Goal: Task Accomplishment & Management: Manage account settings

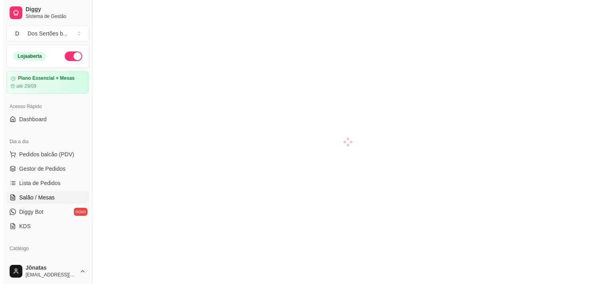
scroll to position [91, 0]
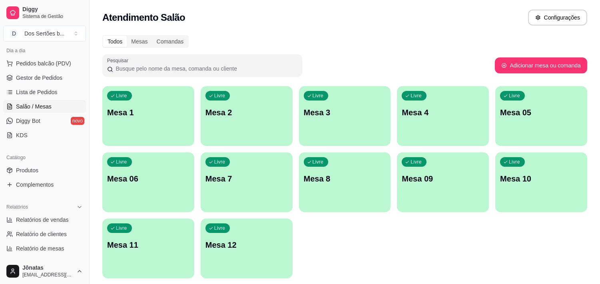
click at [133, 127] on div "Livre Mesa 1" at bounding box center [148, 111] width 92 height 50
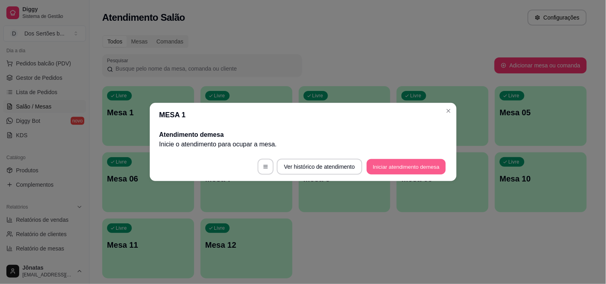
click at [385, 169] on button "Iniciar atendimento de mesa" at bounding box center [406, 167] width 79 height 16
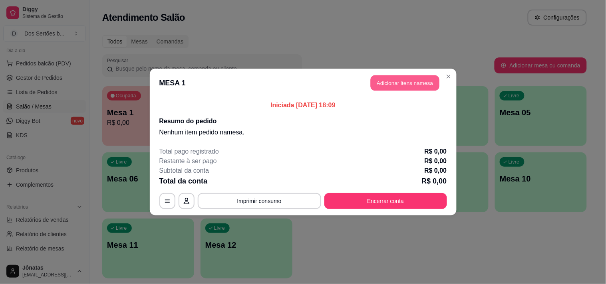
click at [395, 80] on button "Adicionar itens na mesa" at bounding box center [405, 84] width 69 height 16
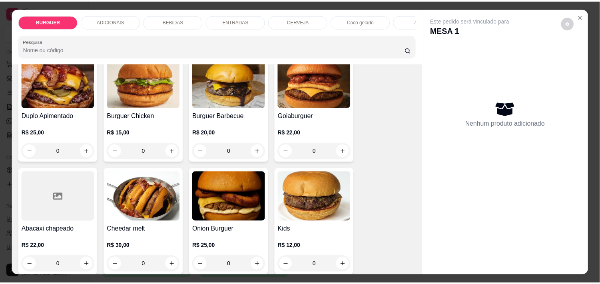
scroll to position [217, 0]
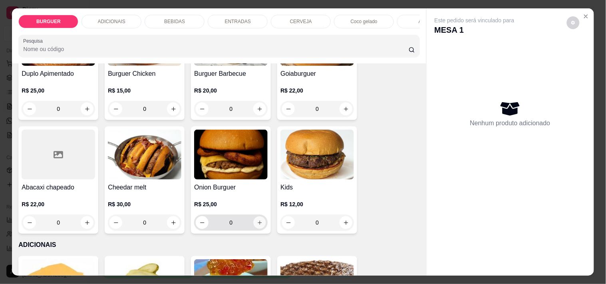
click at [257, 226] on icon "increase-product-quantity" at bounding box center [260, 223] width 6 height 6
type input "1"
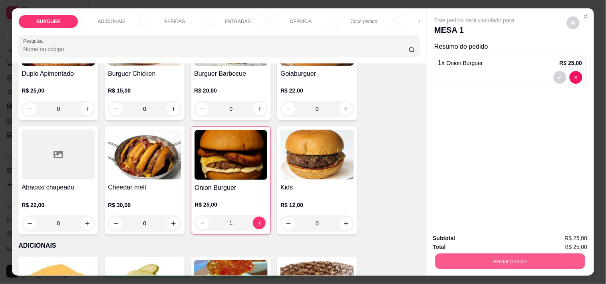
click at [481, 256] on button "Enviar pedido" at bounding box center [510, 262] width 150 height 16
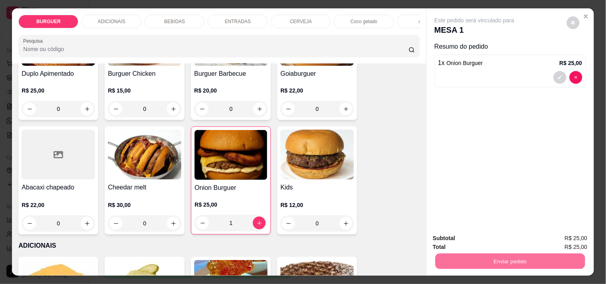
click at [477, 237] on button "Não registrar e enviar pedido" at bounding box center [483, 238] width 81 height 15
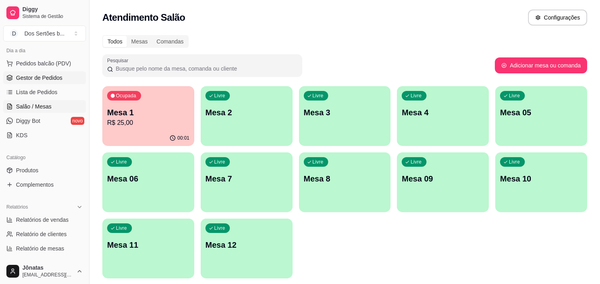
click at [42, 78] on span "Gestor de Pedidos" at bounding box center [39, 78] width 46 height 8
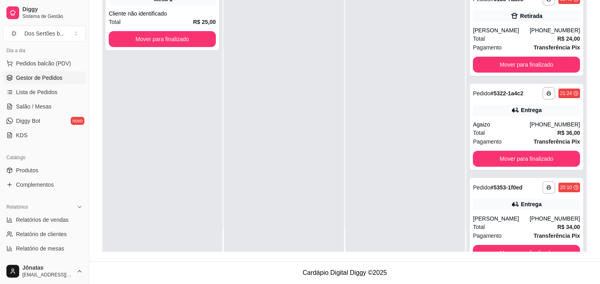
scroll to position [194, 0]
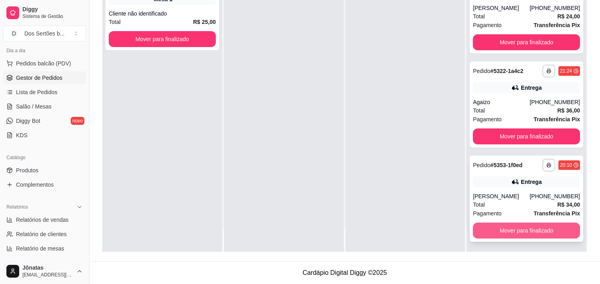
click at [498, 233] on button "Mover para finalizado" at bounding box center [526, 231] width 107 height 16
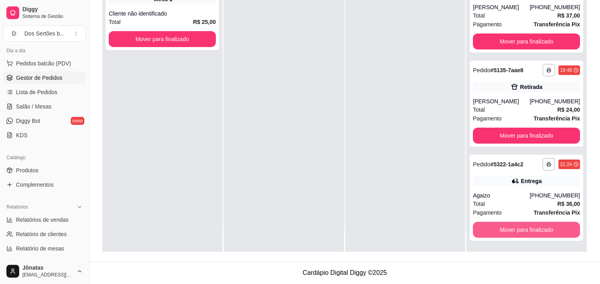
scroll to position [100, 0]
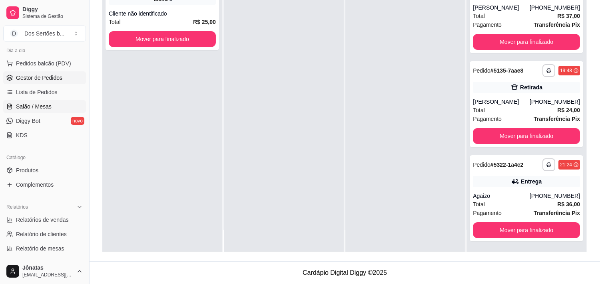
click at [23, 105] on span "Salão / Mesas" at bounding box center [34, 107] width 36 height 8
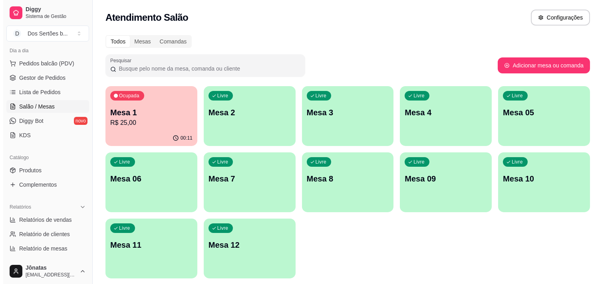
scroll to position [26, 0]
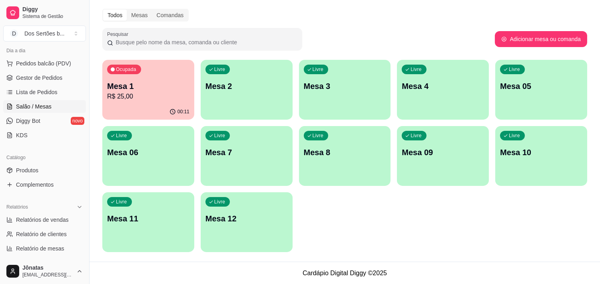
click at [241, 15] on div "Todos Mesas Comandas" at bounding box center [344, 15] width 485 height 13
click at [133, 78] on div "Ocupada Mesa 1 R$ 25,00" at bounding box center [148, 82] width 92 height 44
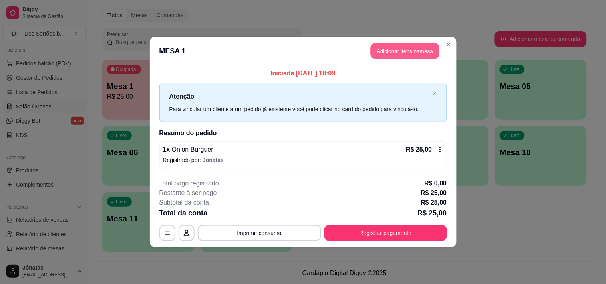
click at [389, 49] on button "Adicionar itens na mesa" at bounding box center [405, 52] width 69 height 16
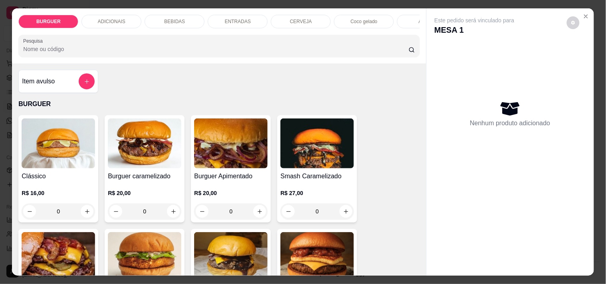
click at [176, 20] on p "BEBIDAS" at bounding box center [174, 21] width 21 height 6
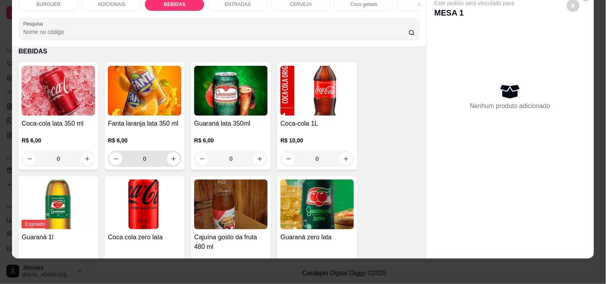
scroll to position [762, 0]
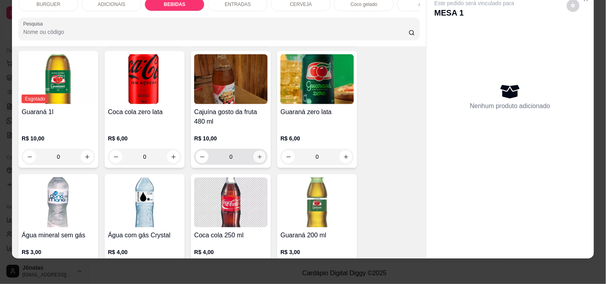
click at [257, 154] on icon "increase-product-quantity" at bounding box center [260, 157] width 6 height 6
type input "1"
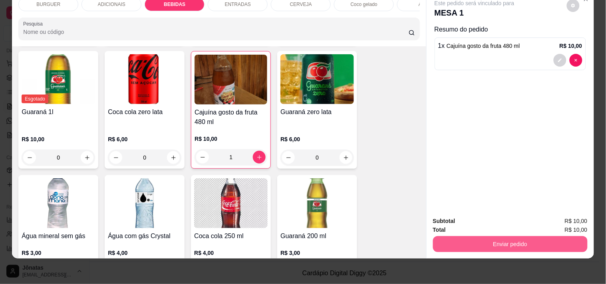
click at [474, 237] on button "Enviar pedido" at bounding box center [510, 245] width 155 height 16
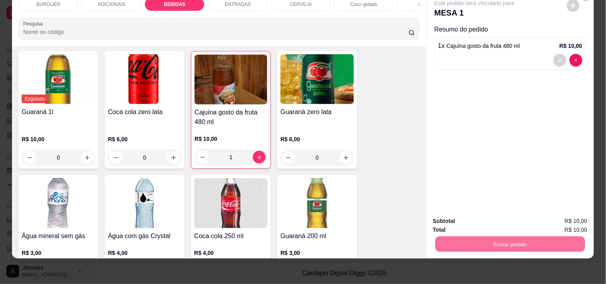
click at [479, 216] on button "Não registrar e enviar pedido" at bounding box center [483, 218] width 83 height 15
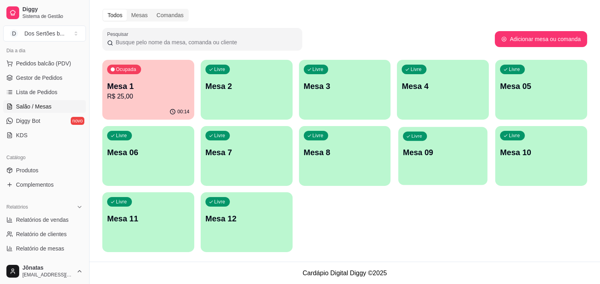
click at [454, 155] on p "Mesa 09" at bounding box center [443, 152] width 80 height 11
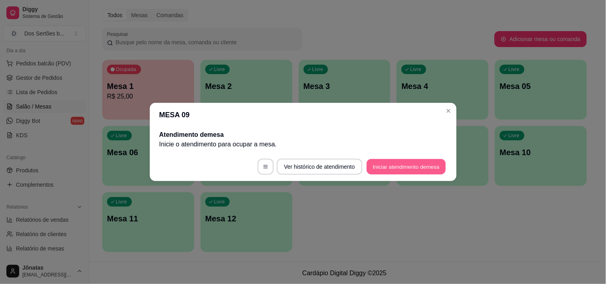
click at [388, 168] on button "Iniciar atendimento de mesa" at bounding box center [406, 167] width 79 height 16
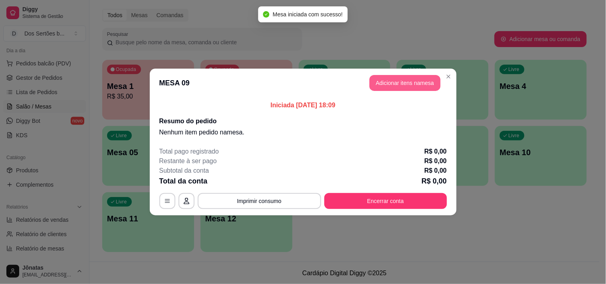
click at [385, 77] on button "Adicionar itens na mesa" at bounding box center [405, 83] width 71 height 16
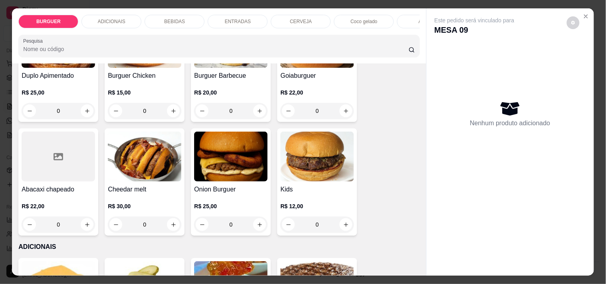
scroll to position [269, 0]
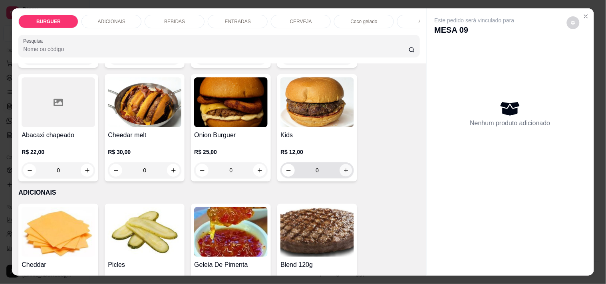
click at [343, 172] on icon "increase-product-quantity" at bounding box center [346, 171] width 6 height 6
type input "1"
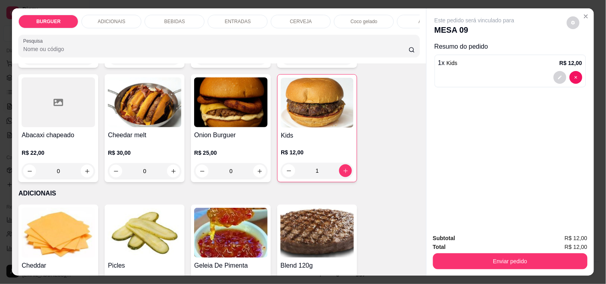
scroll to position [361, 0]
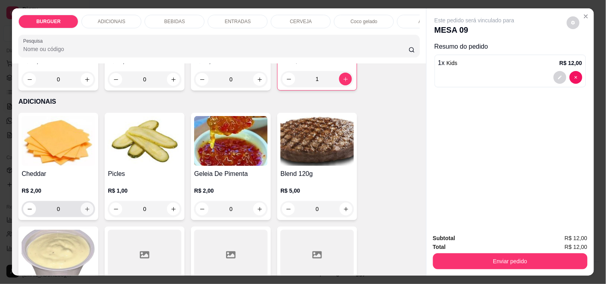
click at [89, 215] on button "increase-product-quantity" at bounding box center [87, 209] width 13 height 13
type input "1"
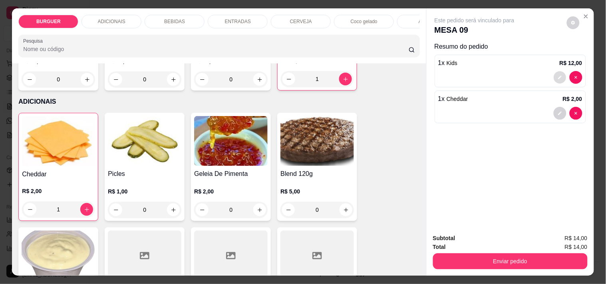
click at [558, 76] on icon "decrease-product-quantity" at bounding box center [560, 78] width 5 height 5
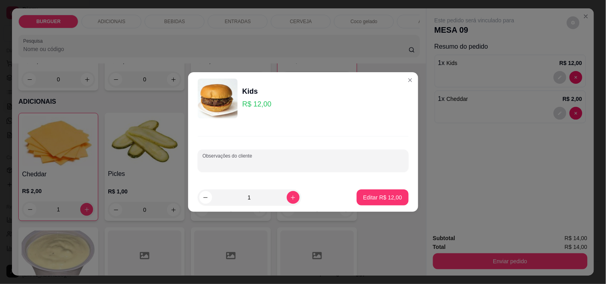
click at [216, 166] on input "Observações do cliente" at bounding box center [303, 164] width 201 height 8
type input "adicional de cheddar"
click at [366, 193] on button "Editar R$ 12,00" at bounding box center [383, 198] width 50 height 16
type input "0"
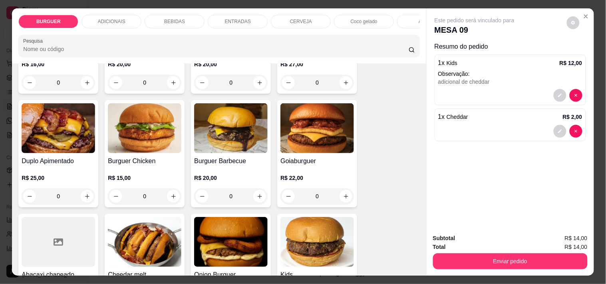
scroll to position [25, 0]
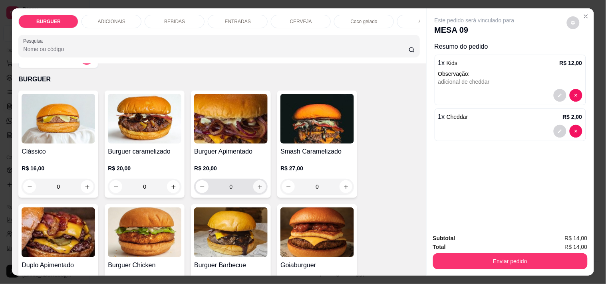
click at [257, 189] on icon "increase-product-quantity" at bounding box center [260, 187] width 6 height 6
type input "1"
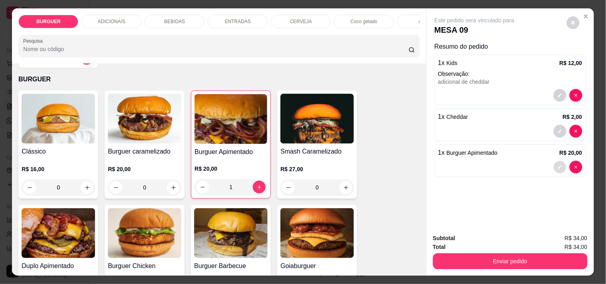
click at [555, 161] on button "decrease-product-quantity" at bounding box center [560, 167] width 12 height 12
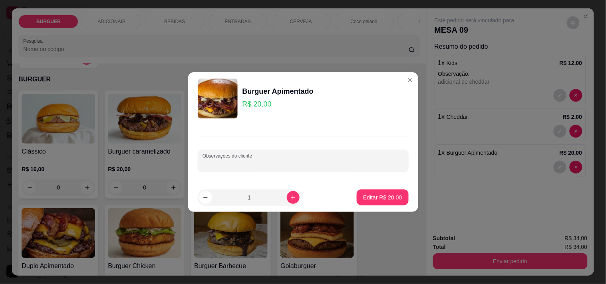
click at [209, 166] on input "Observações do cliente" at bounding box center [303, 164] width 201 height 8
type input "sem bacon e sem cebola"
click at [366, 190] on div "Editar R$ 20,00" at bounding box center [383, 198] width 52 height 16
click at [378, 196] on p "Editar R$ 20,00" at bounding box center [382, 198] width 39 height 8
type input "0"
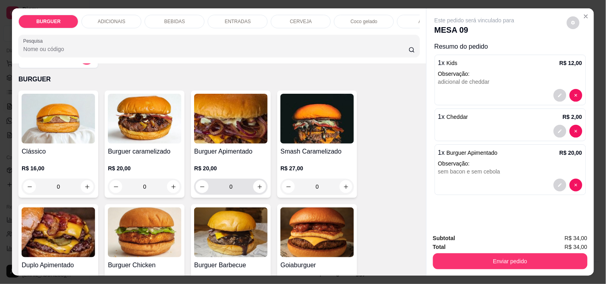
scroll to position [152, 0]
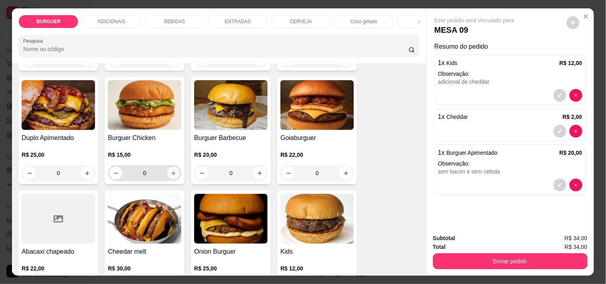
click at [171, 175] on icon "increase-product-quantity" at bounding box center [174, 174] width 6 height 6
type input "1"
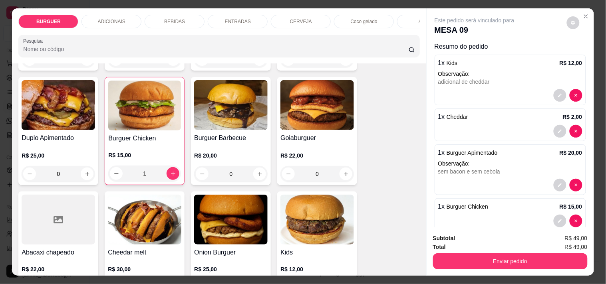
scroll to position [258, 0]
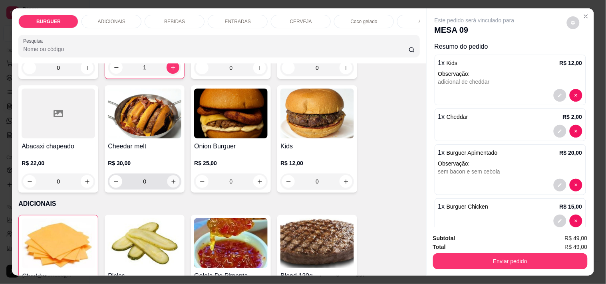
click at [171, 185] on icon "increase-product-quantity" at bounding box center [174, 182] width 6 height 6
type input "1"
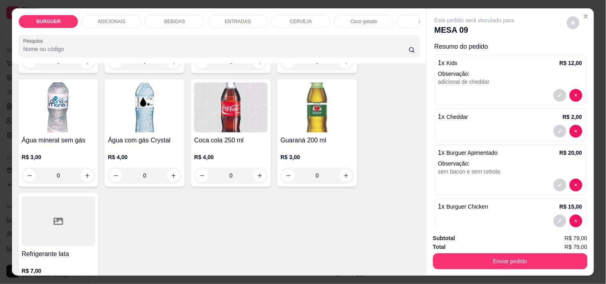
scroll to position [775, 0]
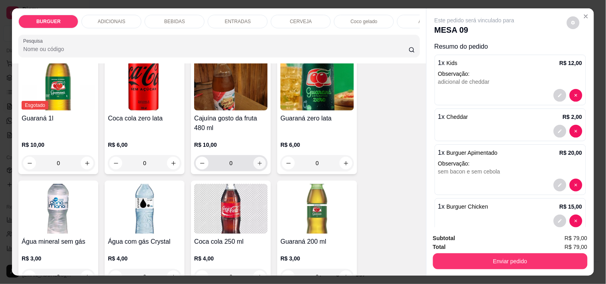
click at [258, 166] on icon "increase-product-quantity" at bounding box center [260, 164] width 6 height 6
type input "1"
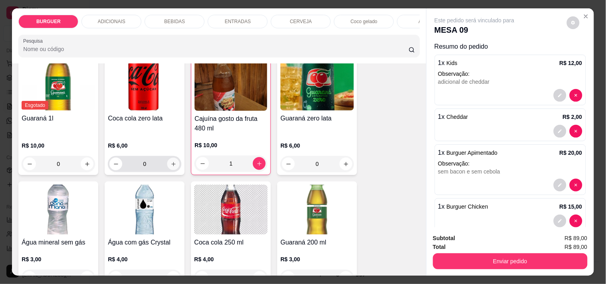
click at [171, 167] on icon "increase-product-quantity" at bounding box center [174, 164] width 6 height 6
type input "1"
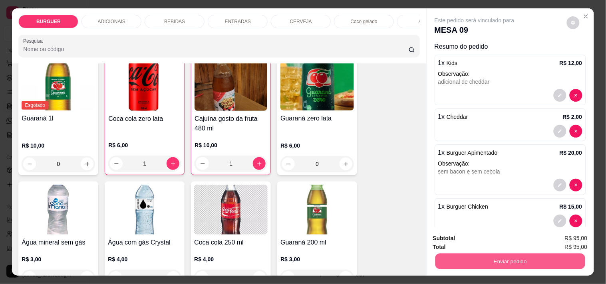
click at [486, 256] on button "Enviar pedido" at bounding box center [510, 262] width 150 height 16
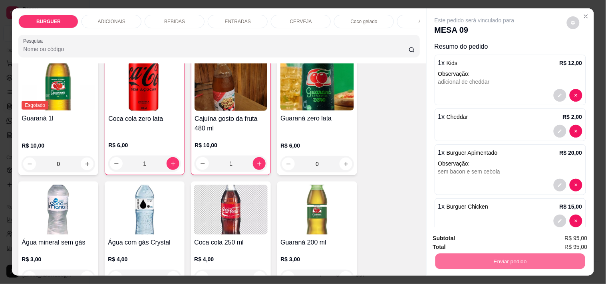
click at [482, 237] on button "Não registrar e enviar pedido" at bounding box center [483, 238] width 81 height 15
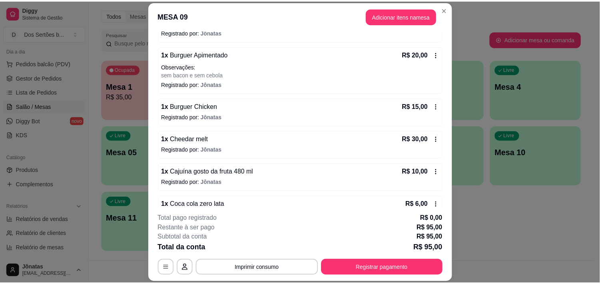
scroll to position [164, 0]
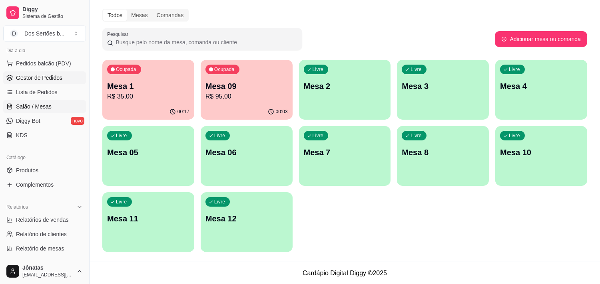
click at [12, 76] on icon at bounding box center [9, 76] width 5 height 3
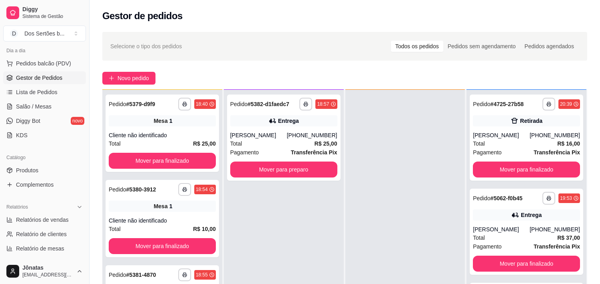
scroll to position [57, 0]
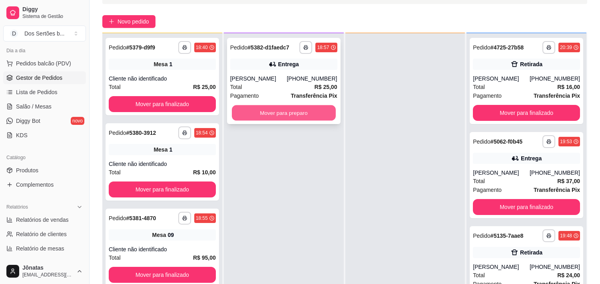
click at [312, 109] on button "Mover para preparo" at bounding box center [284, 113] width 104 height 16
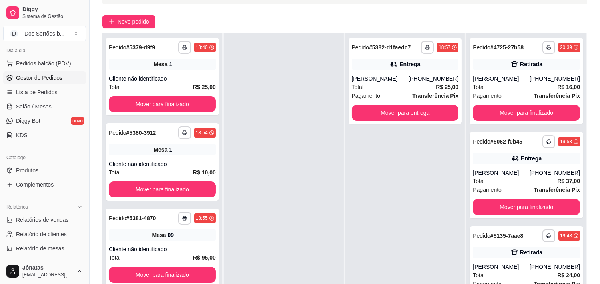
scroll to position [122, 0]
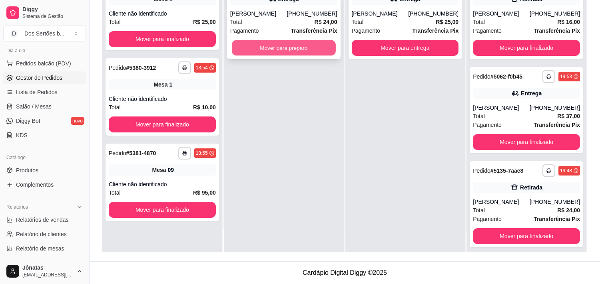
click at [250, 45] on button "Mover para preparo" at bounding box center [284, 48] width 104 height 16
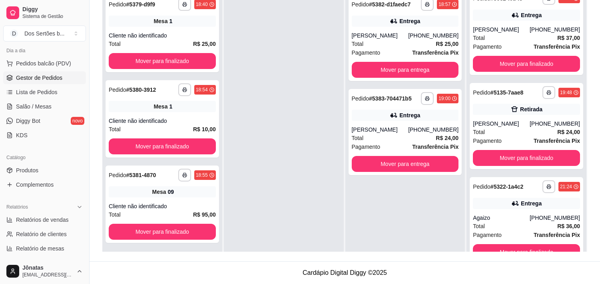
scroll to position [1, 0]
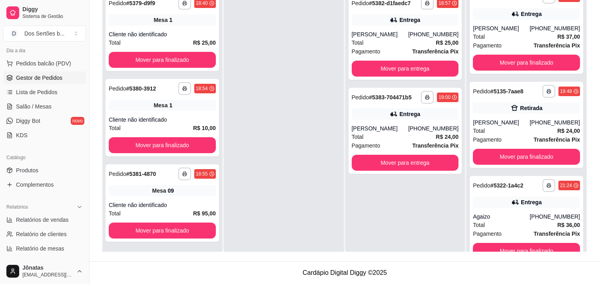
click at [308, 102] on div at bounding box center [284, 131] width 120 height 284
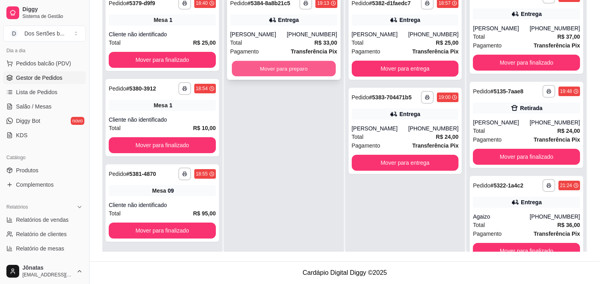
click at [290, 68] on button "Mover para preparo" at bounding box center [284, 69] width 104 height 16
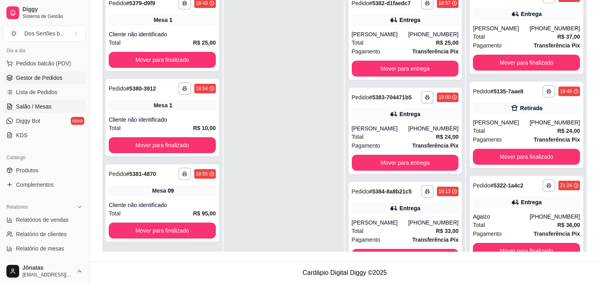
click at [30, 103] on span "Salão / Mesas" at bounding box center [34, 107] width 36 height 8
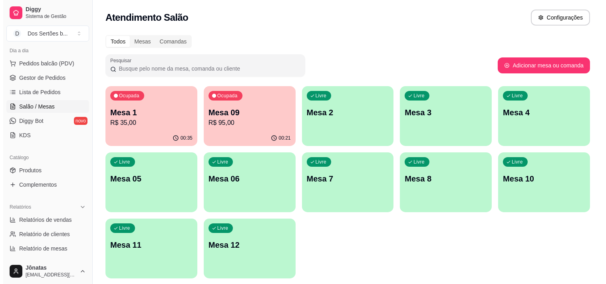
scroll to position [26, 0]
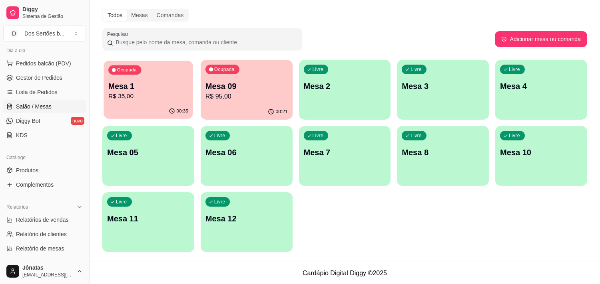
click at [154, 92] on p "R$ 35,00" at bounding box center [148, 96] width 80 height 9
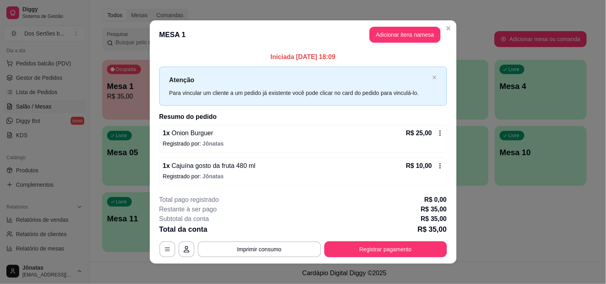
scroll to position [5, 0]
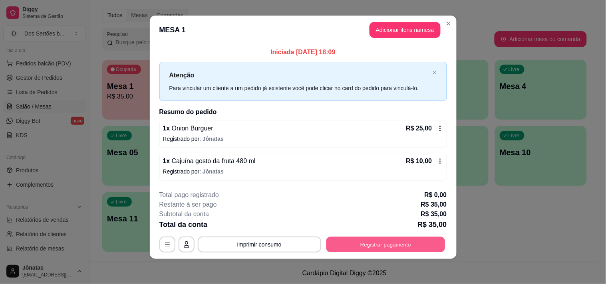
click at [398, 241] on button "Registrar pagamento" at bounding box center [385, 245] width 119 height 16
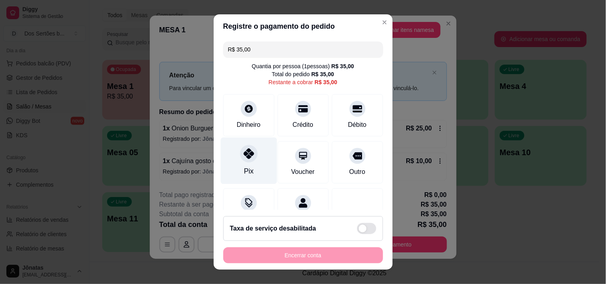
click at [231, 151] on div "Pix" at bounding box center [249, 160] width 56 height 47
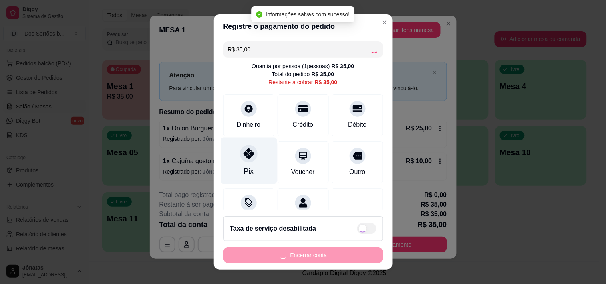
type input "R$ 0,00"
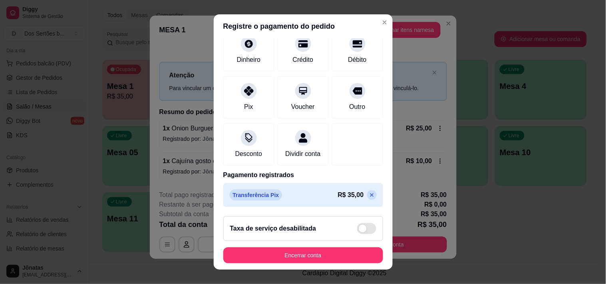
scroll to position [11, 0]
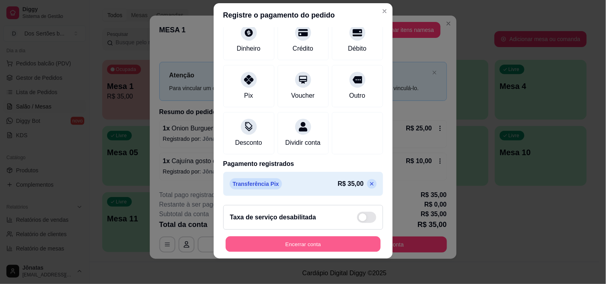
click at [314, 242] on button "Encerrar conta" at bounding box center [303, 245] width 155 height 16
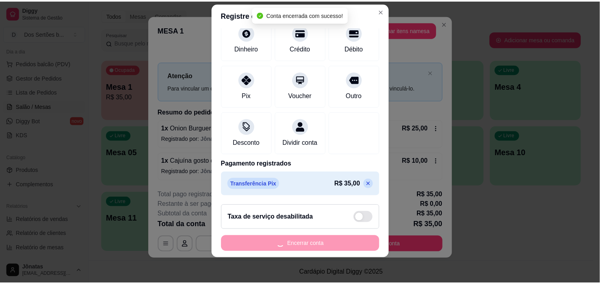
scroll to position [0, 0]
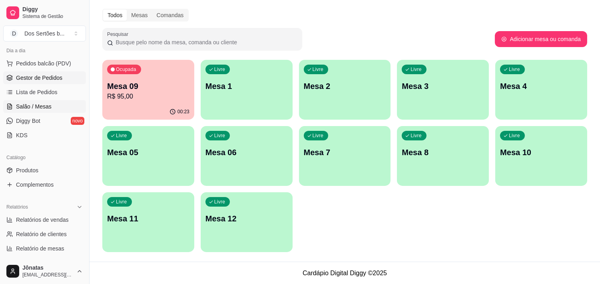
click at [34, 78] on span "Gestor de Pedidos" at bounding box center [39, 78] width 46 height 8
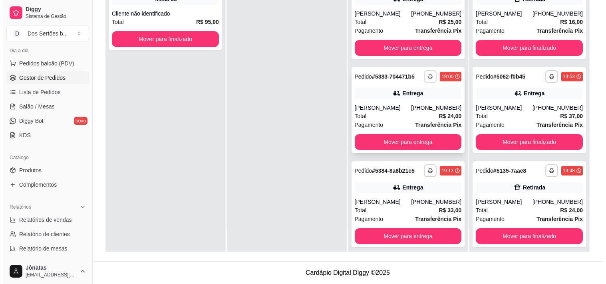
scroll to position [6, 0]
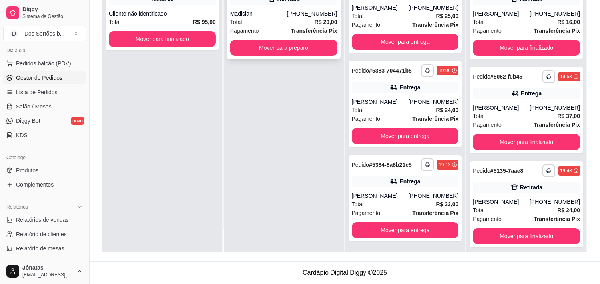
click at [272, 18] on div "Total R$ 20,00" at bounding box center [283, 22] width 107 height 9
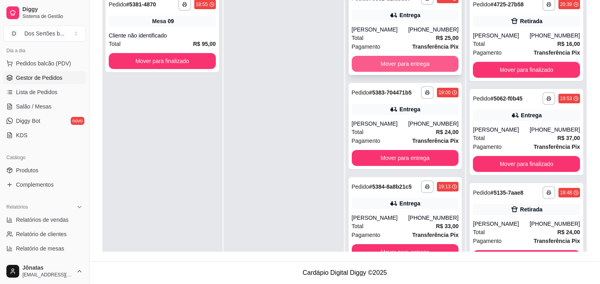
click at [369, 65] on button "Mover para entrega" at bounding box center [405, 64] width 107 height 16
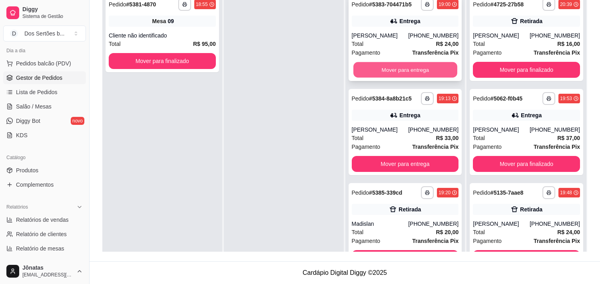
click at [380, 64] on button "Mover para entrega" at bounding box center [405, 70] width 104 height 16
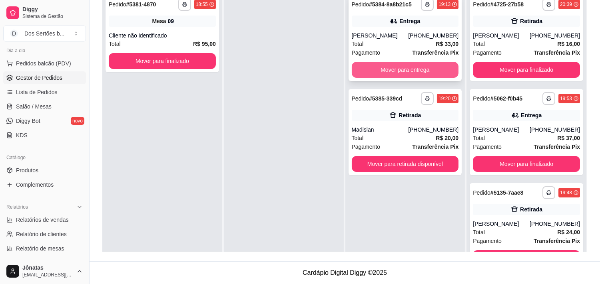
click at [393, 70] on button "Mover para entrega" at bounding box center [405, 70] width 107 height 16
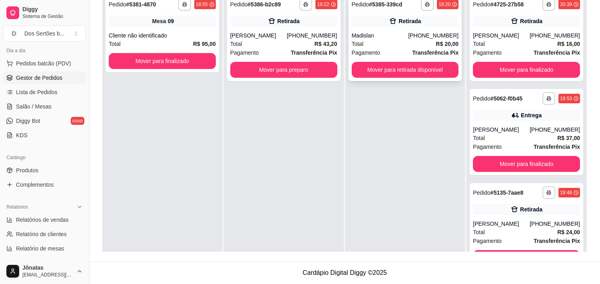
click at [392, 41] on div "Total R$ 20,00" at bounding box center [405, 44] width 107 height 9
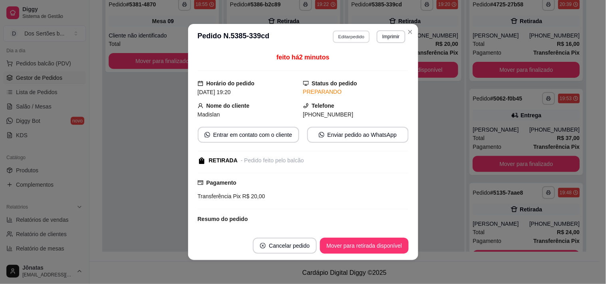
click at [346, 35] on button "Editar pedido" at bounding box center [351, 36] width 37 height 12
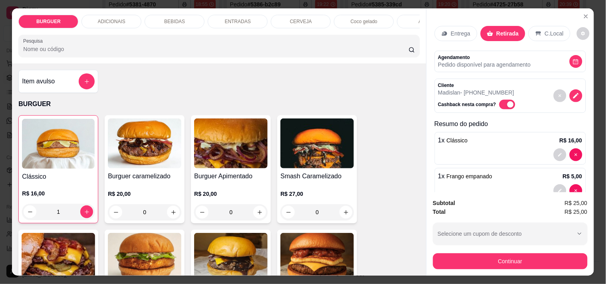
scroll to position [56, 0]
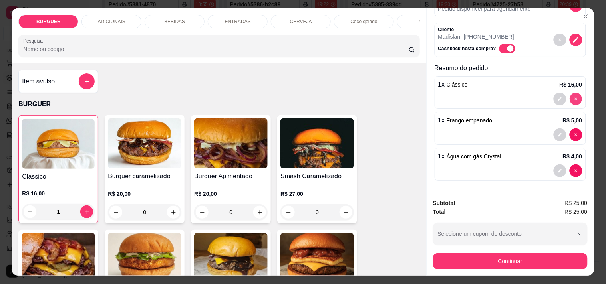
type input "0"
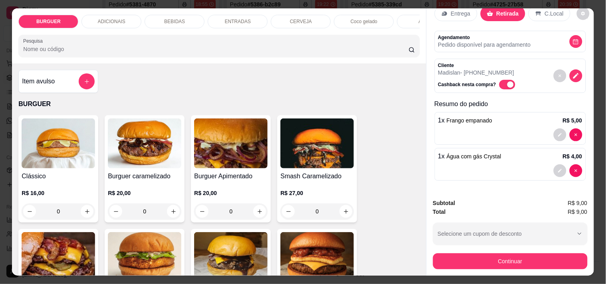
scroll to position [112, 0]
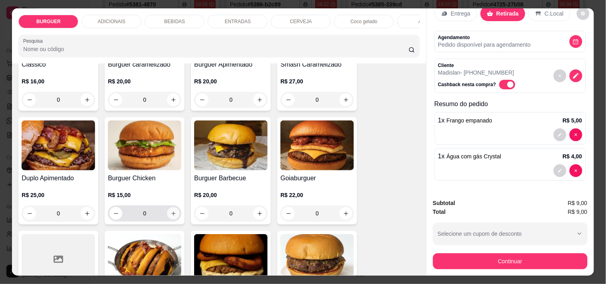
click at [171, 215] on icon "increase-product-quantity" at bounding box center [174, 214] width 6 height 6
type input "1"
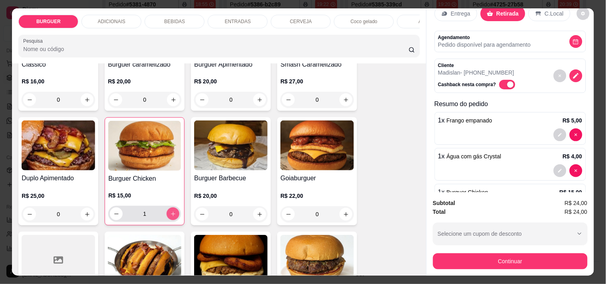
scroll to position [56, 0]
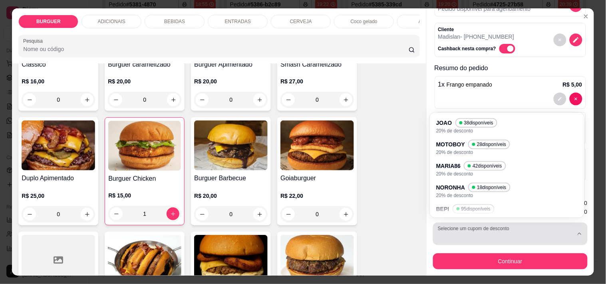
click at [506, 232] on div "button" at bounding box center [505, 234] width 135 height 16
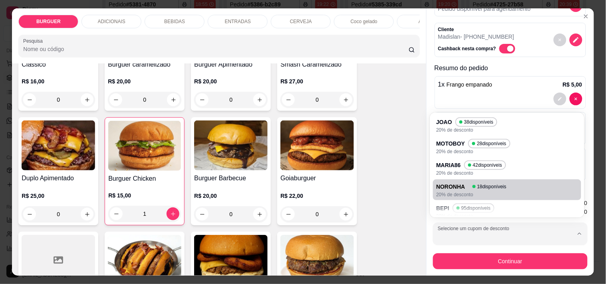
scroll to position [51, 0]
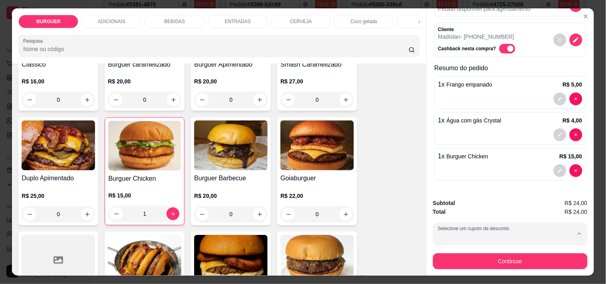
click at [448, 158] on div "BEPI 95 disponíveis" at bounding box center [467, 160] width 56 height 9
type input "689e904026838b02dc7bd4f5"
select select "689e904026838b02dc7bd4f5"
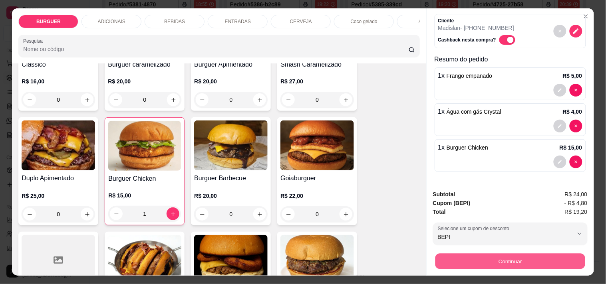
click at [470, 257] on button "Continuar" at bounding box center [510, 262] width 150 height 16
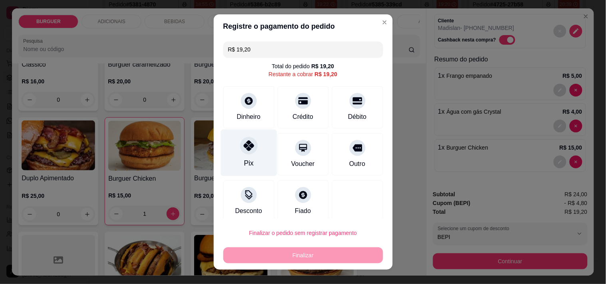
click at [243, 144] on icon at bounding box center [248, 146] width 10 height 10
type input "R$ 0,00"
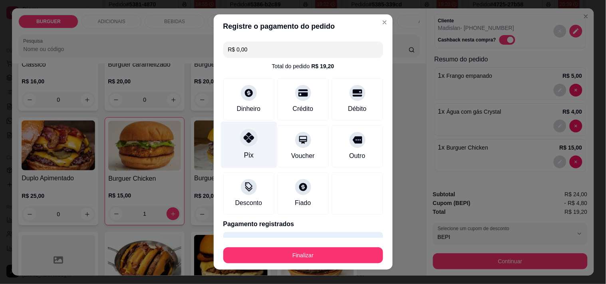
scroll to position [21, 0]
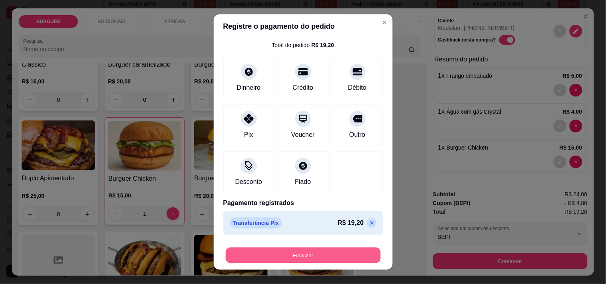
click at [298, 254] on button "Finalizar" at bounding box center [303, 256] width 155 height 16
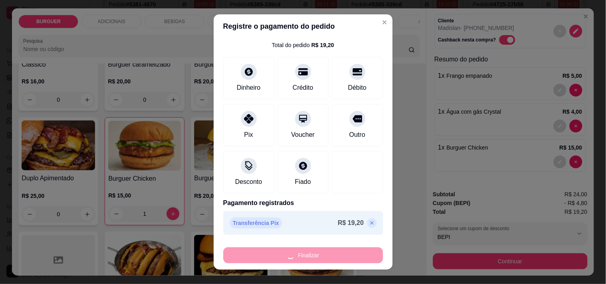
type input "0"
type input "-R$ 19,20"
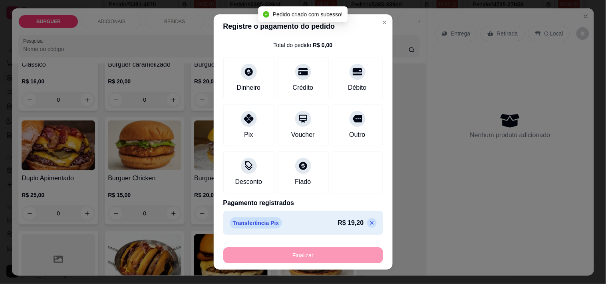
scroll to position [0, 0]
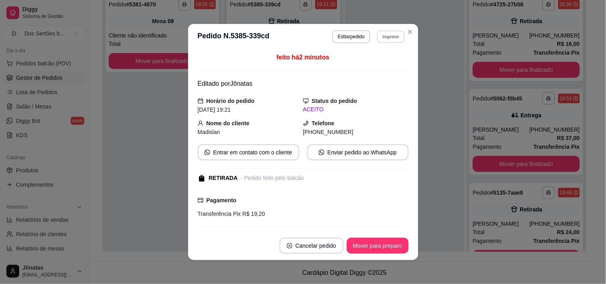
click at [383, 31] on button "Imprimir" at bounding box center [391, 36] width 28 height 12
click at [365, 63] on button "Impressora" at bounding box center [374, 65] width 56 height 12
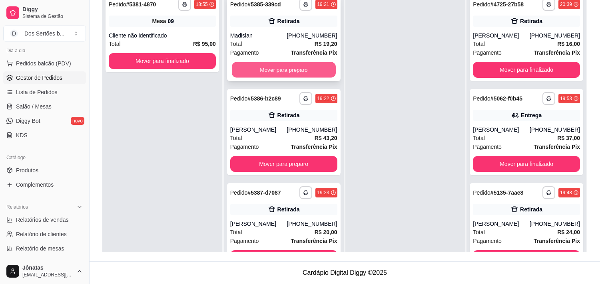
click at [273, 68] on button "Mover para preparo" at bounding box center [284, 70] width 104 height 16
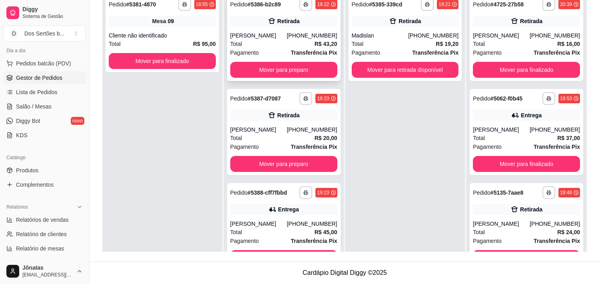
click at [284, 38] on div "[PERSON_NAME]" at bounding box center [258, 36] width 57 height 8
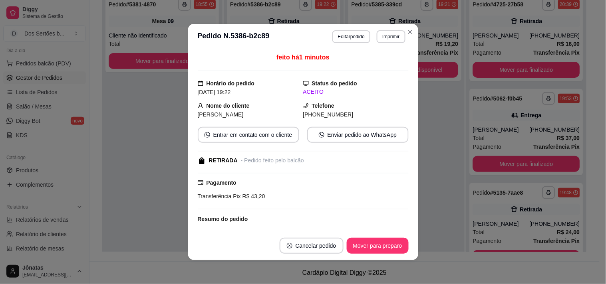
scroll to position [58, 0]
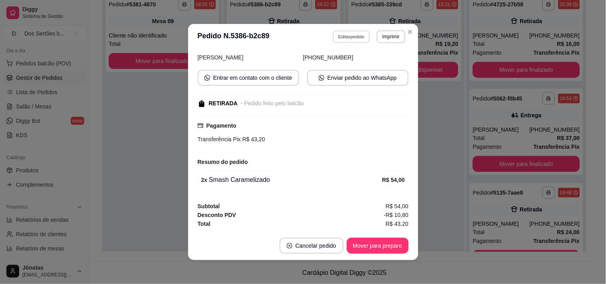
click at [348, 36] on button "Editar pedido" at bounding box center [351, 36] width 37 height 12
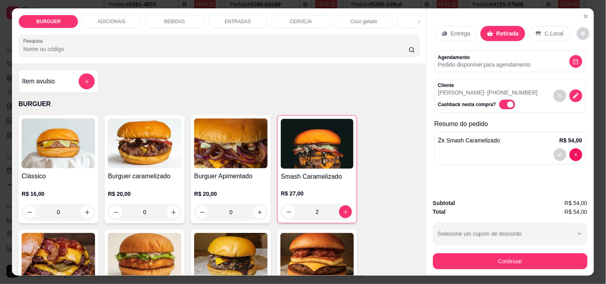
scroll to position [20, 0]
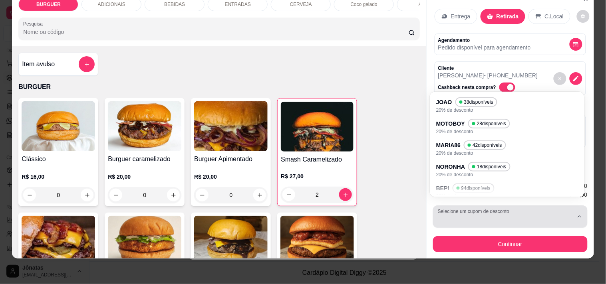
click at [495, 213] on div "button" at bounding box center [505, 217] width 135 height 16
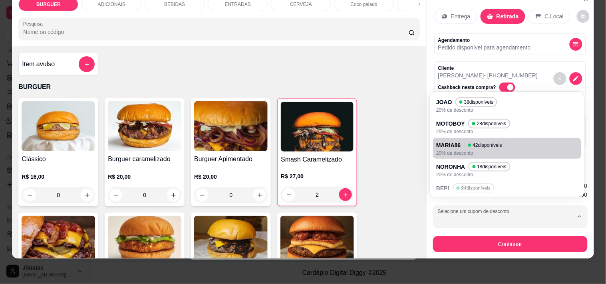
scroll to position [51, 0]
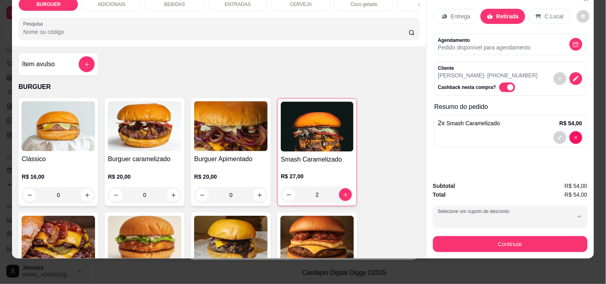
click at [456, 145] on p "20% de desconto" at bounding box center [467, 148] width 56 height 6
type input "689e904026838b02dc7bd4f5"
select select "689e904026838b02dc7bd4f5"
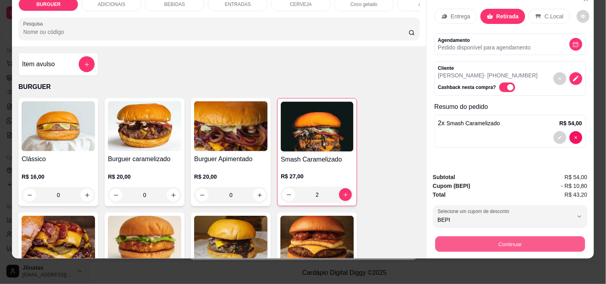
click at [465, 241] on button "Continuar" at bounding box center [510, 245] width 150 height 16
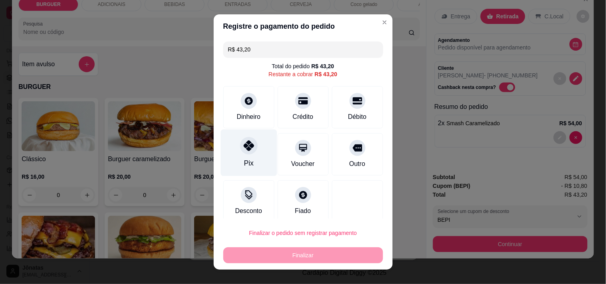
click at [242, 154] on div at bounding box center [249, 146] width 18 height 18
type input "R$ 0,00"
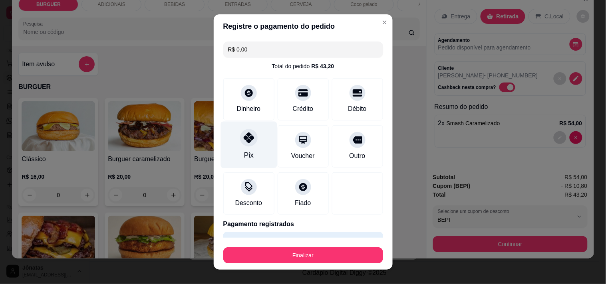
scroll to position [21, 0]
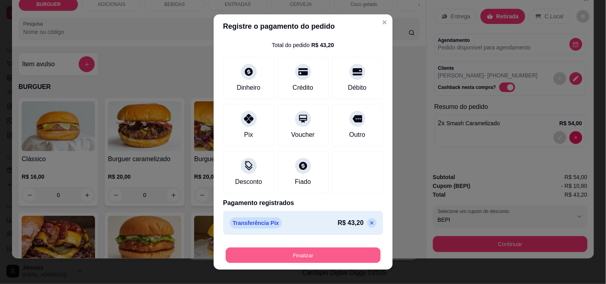
click at [293, 256] on button "Finalizar" at bounding box center [303, 256] width 155 height 16
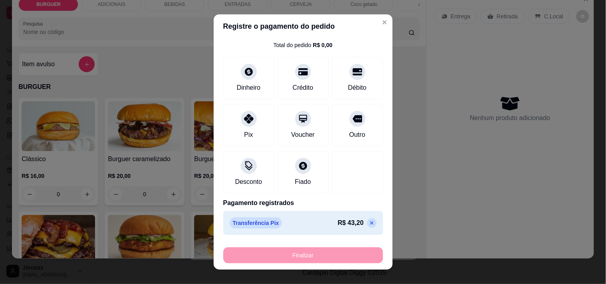
type input "0"
type input "-R$ 43,20"
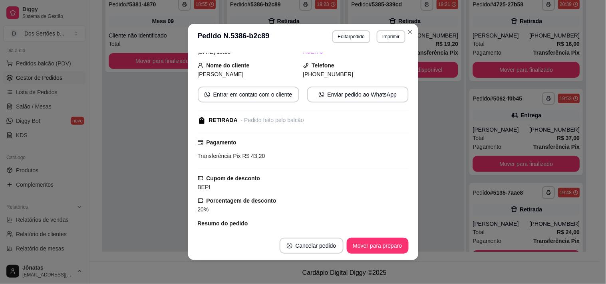
scroll to position [76, 0]
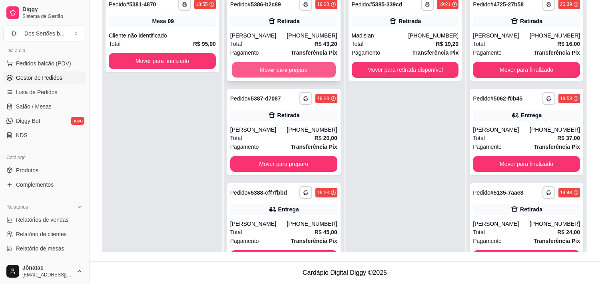
click at [268, 66] on button "Mover para preparo" at bounding box center [284, 70] width 104 height 16
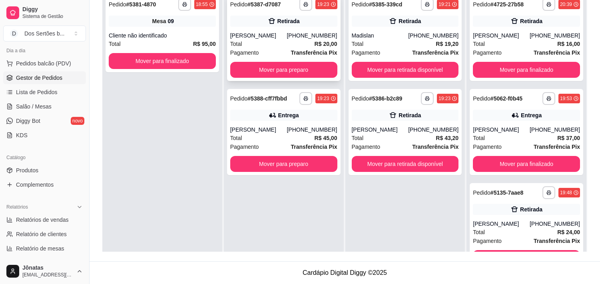
click at [270, 46] on div "Total R$ 20,00" at bounding box center [283, 44] width 107 height 9
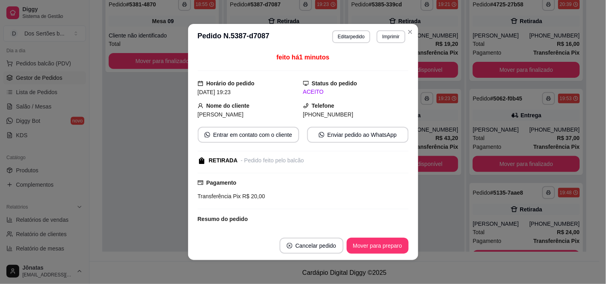
scroll to position [83, 0]
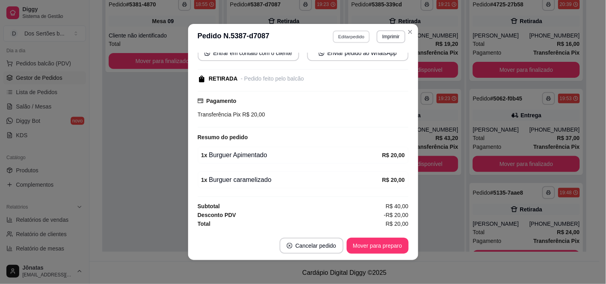
click at [351, 38] on button "Editar pedido" at bounding box center [351, 36] width 37 height 12
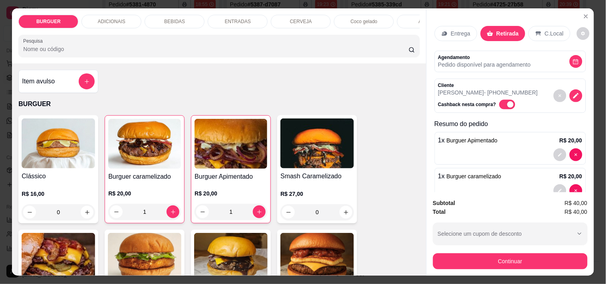
scroll to position [20, 0]
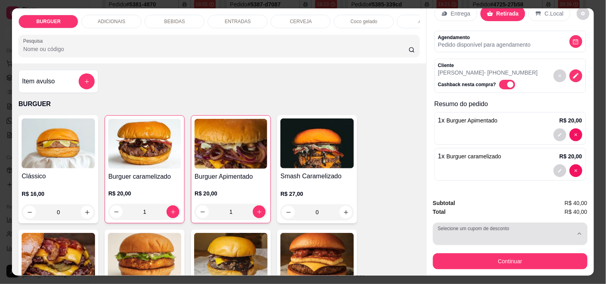
click at [466, 237] on div "button" at bounding box center [505, 234] width 135 height 16
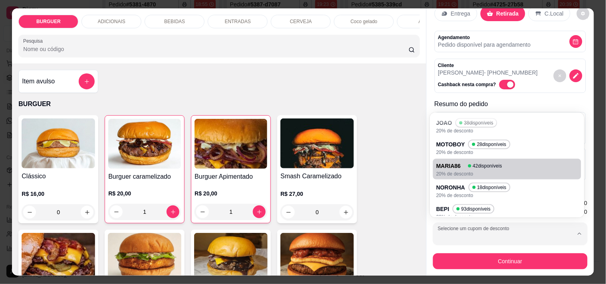
scroll to position [51, 0]
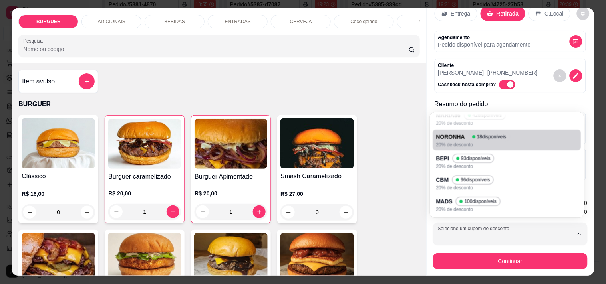
click at [368, 149] on div "Clássico R$ 16,00 0 Burguer caramelizado R$ 20,00 1 Burguer Apimentado R$ 20,00…" at bounding box center [218, 283] width 401 height 336
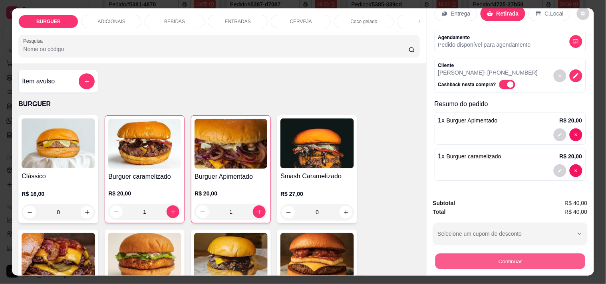
click at [485, 254] on button "Continuar" at bounding box center [510, 262] width 150 height 16
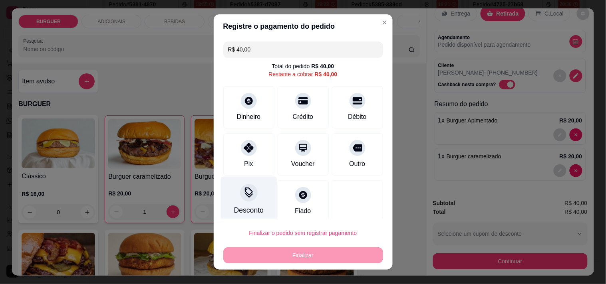
click at [245, 195] on icon at bounding box center [249, 192] width 8 height 8
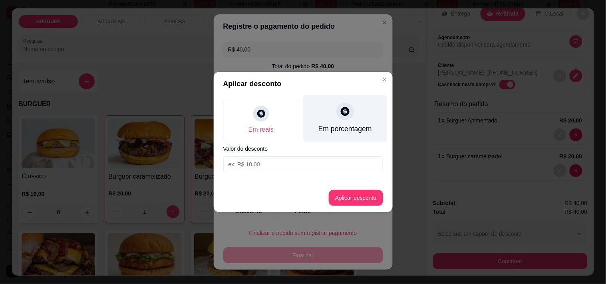
click at [333, 116] on div "Em porcentagem" at bounding box center [344, 118] width 83 height 47
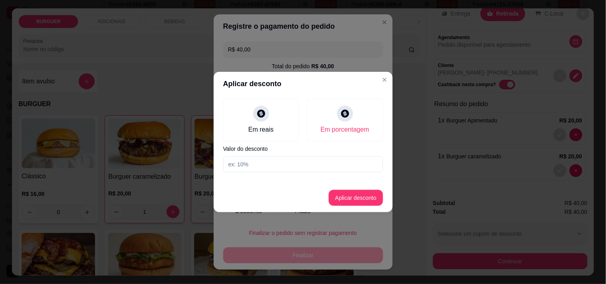
click at [250, 164] on input at bounding box center [303, 165] width 160 height 16
type input "50"
click at [354, 195] on button "Aplicar desconto" at bounding box center [356, 198] width 54 height 16
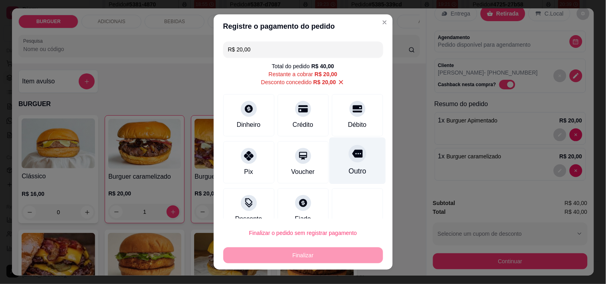
scroll to position [14, 0]
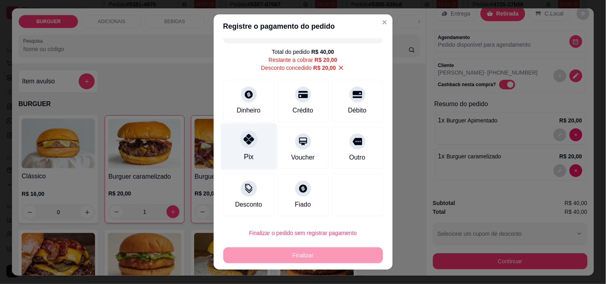
click at [239, 149] on div "Pix" at bounding box center [249, 146] width 56 height 47
type input "R$ 0,00"
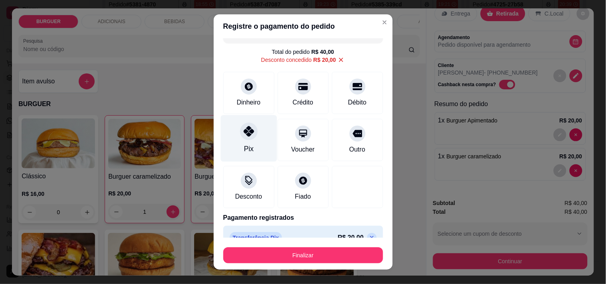
scroll to position [29, 0]
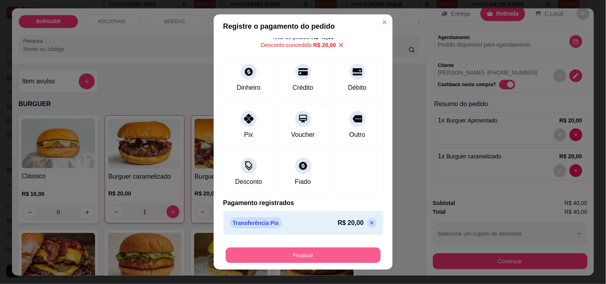
click at [312, 256] on button "Finalizar" at bounding box center [303, 256] width 155 height 16
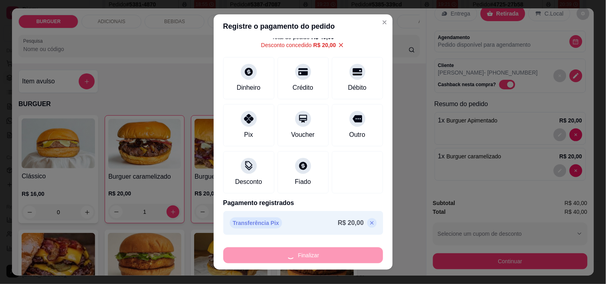
type input "0"
type input "-R$ 40,00"
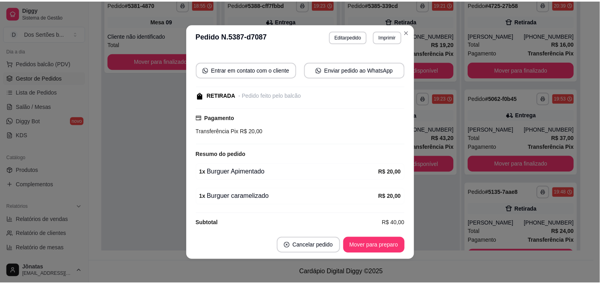
scroll to position [100, 0]
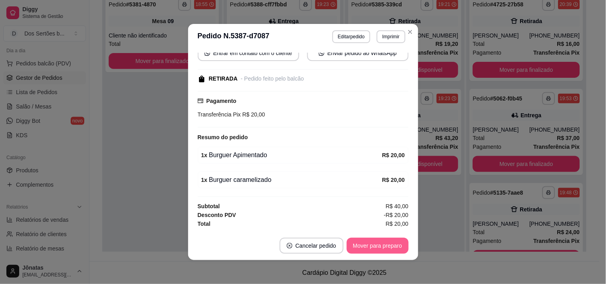
click at [372, 247] on button "Mover para preparo" at bounding box center [378, 246] width 62 height 16
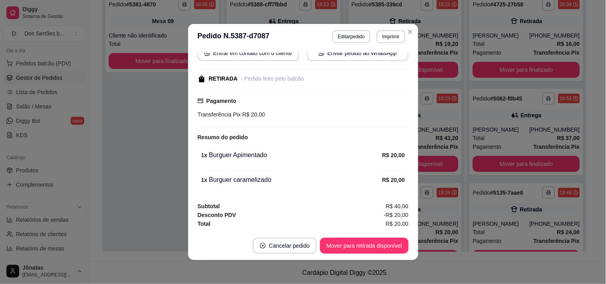
click at [413, 35] on header "**********" at bounding box center [303, 37] width 230 height 26
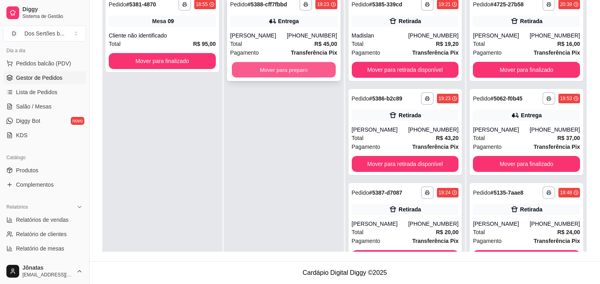
click at [260, 69] on button "Mover para preparo" at bounding box center [284, 70] width 104 height 16
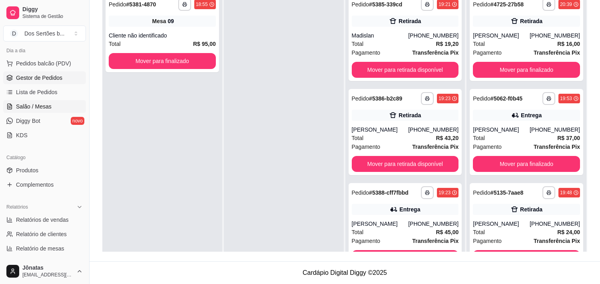
click at [47, 103] on span "Salão / Mesas" at bounding box center [34, 107] width 36 height 8
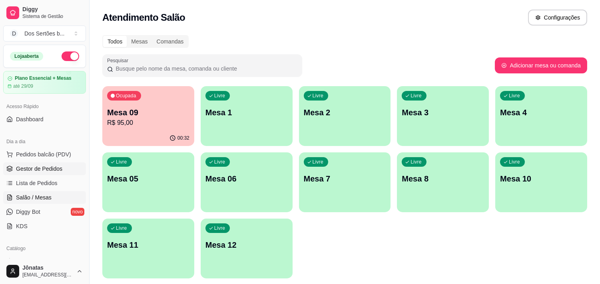
click at [49, 173] on link "Gestor de Pedidos" at bounding box center [44, 169] width 83 height 13
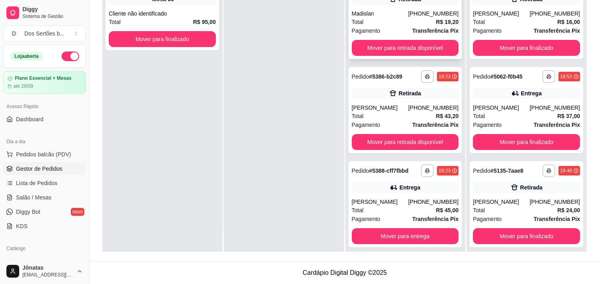
click at [389, 18] on div "Total R$ 19,20" at bounding box center [405, 22] width 107 height 9
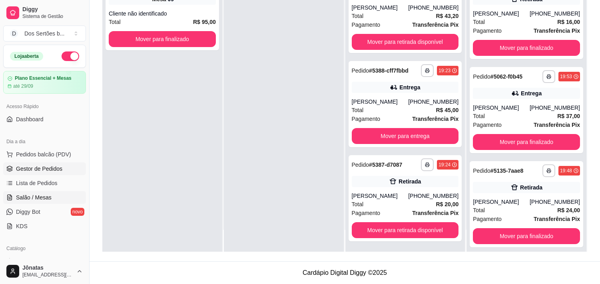
click at [35, 196] on span "Salão / Mesas" at bounding box center [34, 198] width 36 height 8
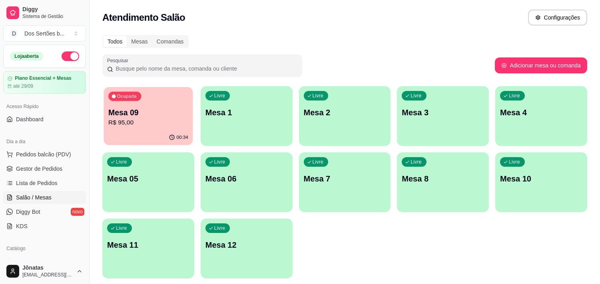
click at [121, 124] on p "R$ 95,00" at bounding box center [148, 122] width 80 height 9
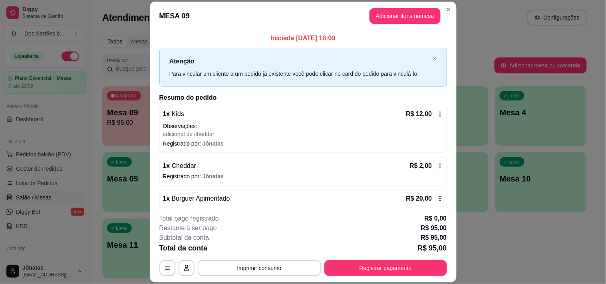
scroll to position [164, 0]
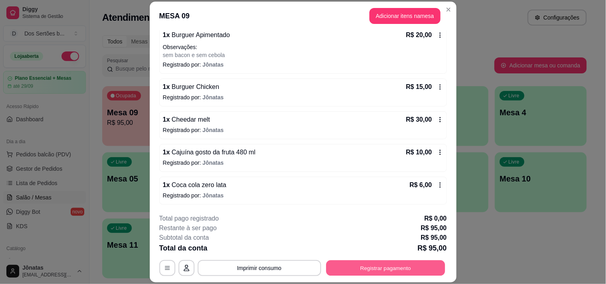
click at [380, 267] on button "Registrar pagamento" at bounding box center [385, 269] width 119 height 16
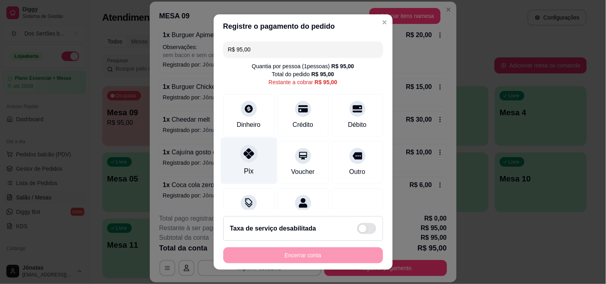
click at [245, 149] on icon at bounding box center [248, 154] width 10 height 10
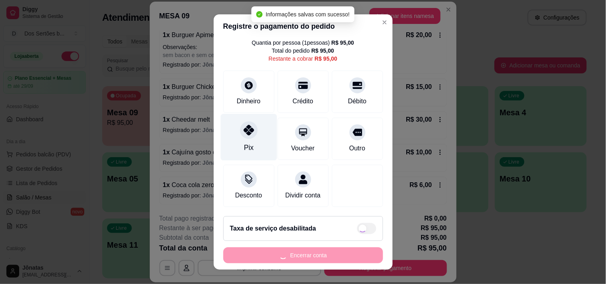
type input "R$ 0,00"
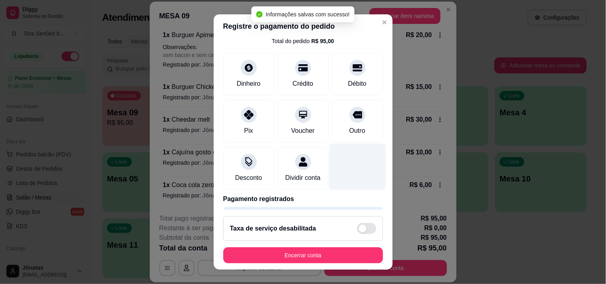
scroll to position [67, 0]
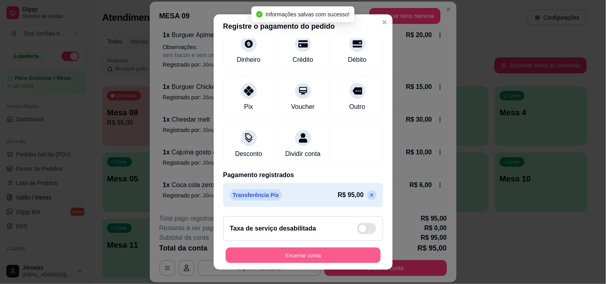
click at [341, 257] on button "Encerrar conta" at bounding box center [303, 256] width 155 height 16
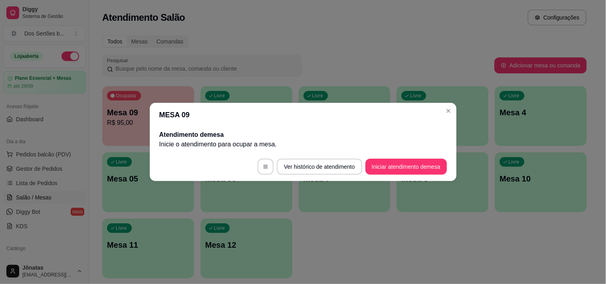
scroll to position [0, 0]
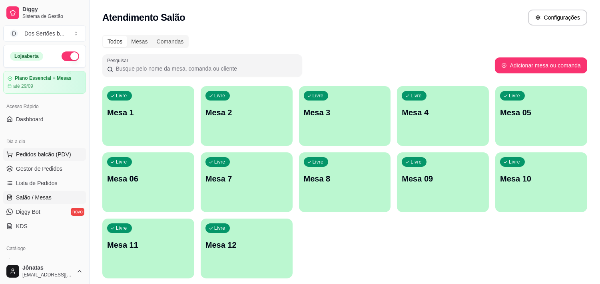
click at [62, 152] on span "Pedidos balcão (PDV)" at bounding box center [43, 155] width 55 height 8
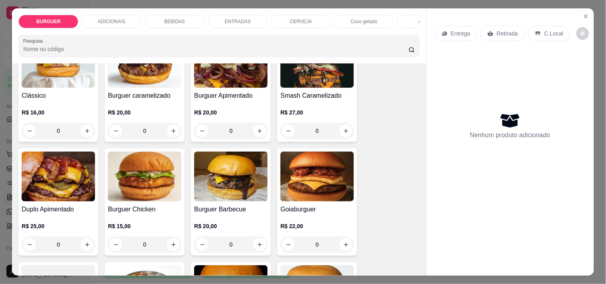
scroll to position [152, 0]
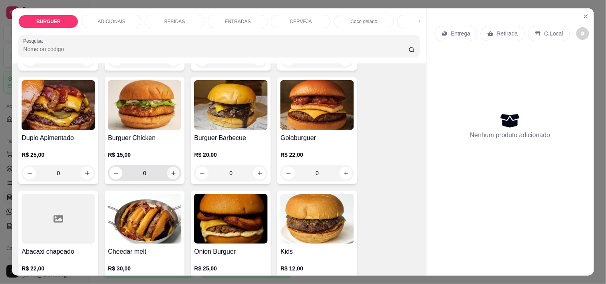
click at [171, 174] on icon "increase-product-quantity" at bounding box center [174, 174] width 6 height 6
type input "1"
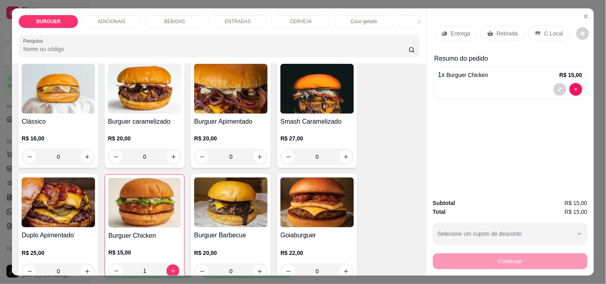
scroll to position [0, 0]
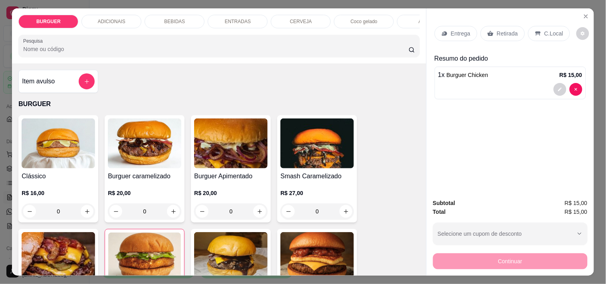
click at [167, 18] on p "BEBIDAS" at bounding box center [174, 21] width 21 height 6
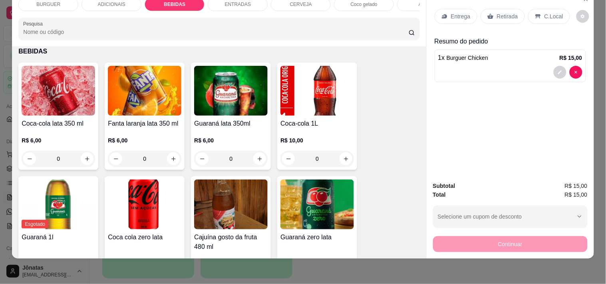
click at [223, 3] on div "ENTRADAS" at bounding box center [238, 5] width 60 height 14
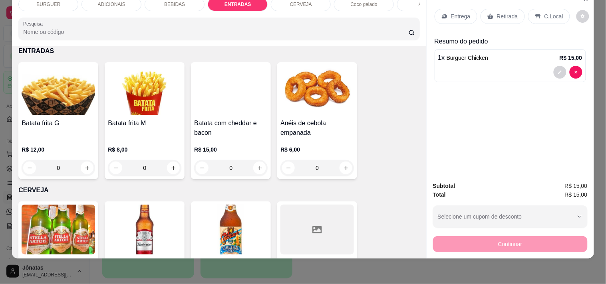
scroll to position [1165, 0]
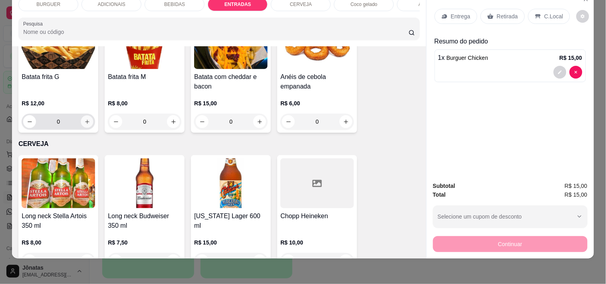
click at [84, 123] on icon "increase-product-quantity" at bounding box center [87, 122] width 6 height 6
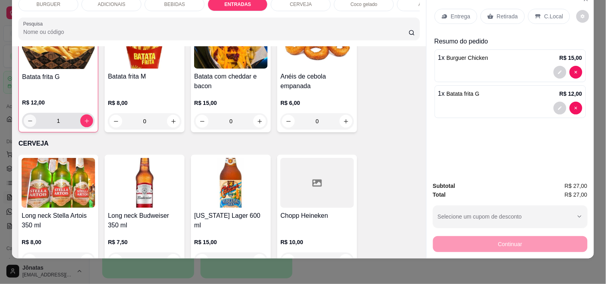
click at [27, 123] on icon "decrease-product-quantity" at bounding box center [30, 121] width 6 height 6
type input "0"
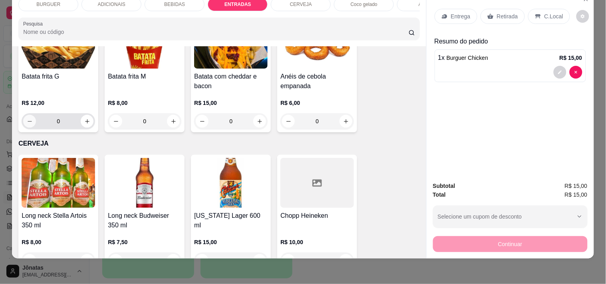
scroll to position [1165, 0]
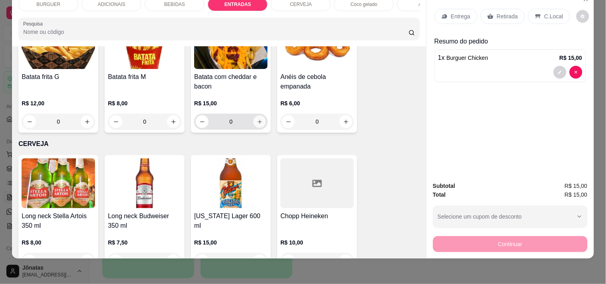
click at [257, 119] on icon "increase-product-quantity" at bounding box center [260, 122] width 6 height 6
type input "1"
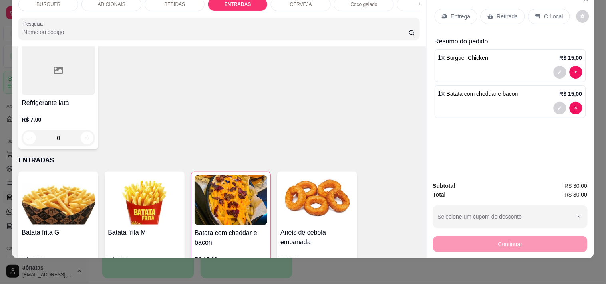
scroll to position [825, 0]
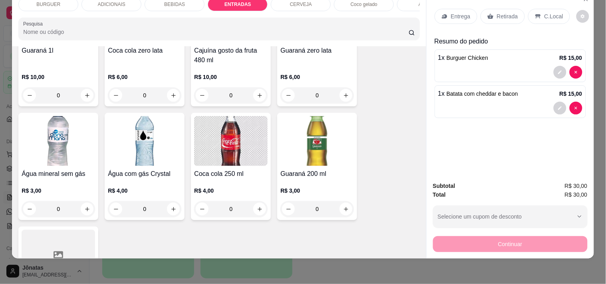
click at [170, 3] on div "BEBIDAS" at bounding box center [175, 5] width 60 height 14
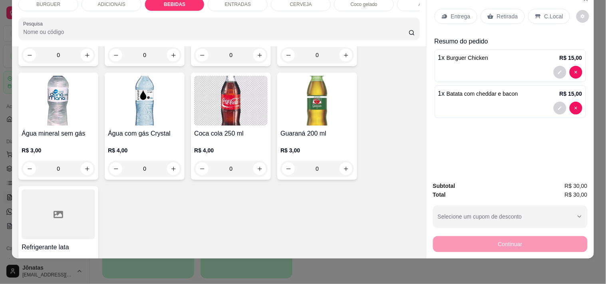
scroll to position [829, 0]
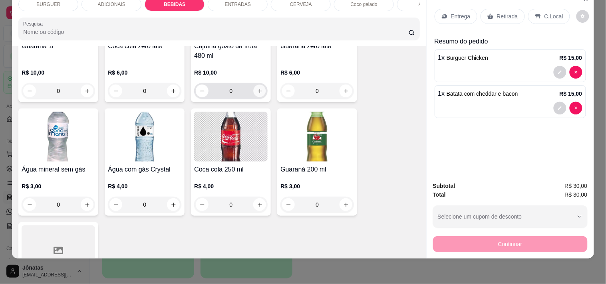
click at [257, 90] on icon "increase-product-quantity" at bounding box center [260, 91] width 6 height 6
type input "1"
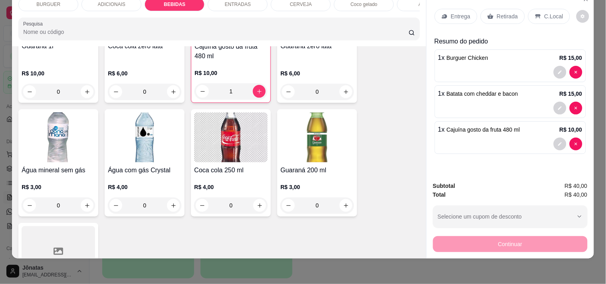
click at [444, 9] on div "Entrega" at bounding box center [456, 16] width 43 height 15
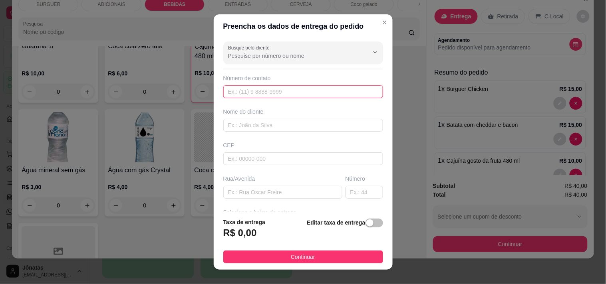
click at [223, 93] on input "text" at bounding box center [303, 91] width 160 height 13
type input "[PHONE_NUMBER]"
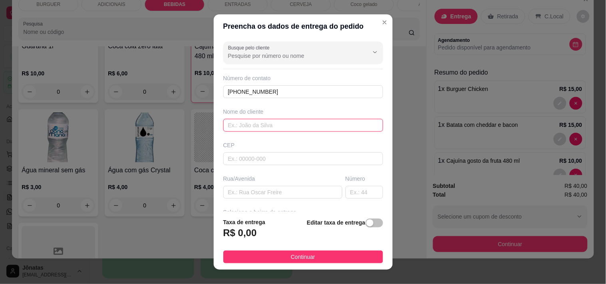
click at [224, 124] on input "text" at bounding box center [303, 125] width 160 height 13
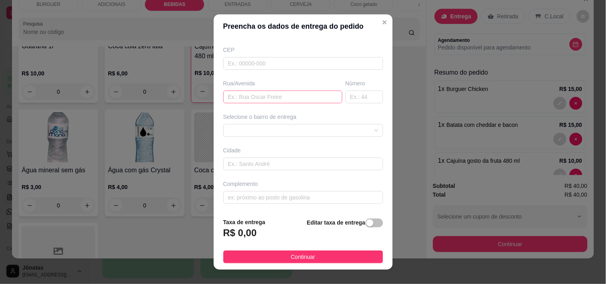
type input "Rayssa"
click at [241, 98] on input "text" at bounding box center [282, 97] width 119 height 13
type input "b"
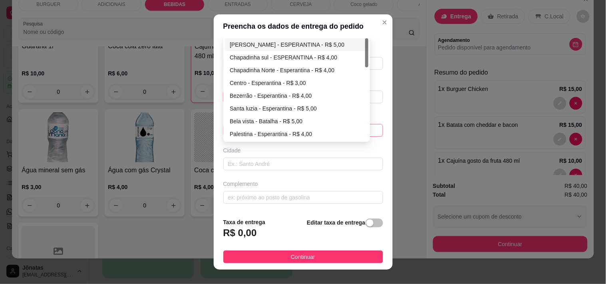
click at [231, 125] on div "67d0a9f2ac621123795caa57 67d0aa4c10a7c36e1d729bd0 [PERSON_NAME] - ESPERANTINA -…" at bounding box center [303, 130] width 160 height 13
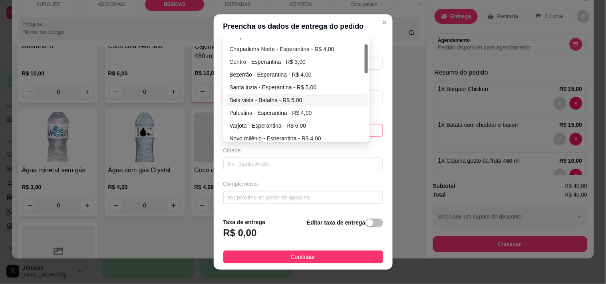
type input "Bar da DEUSA"
click at [242, 100] on div "Bela vista - Batalha - R$ 5,00" at bounding box center [297, 100] width 134 height 9
type input "Batalha"
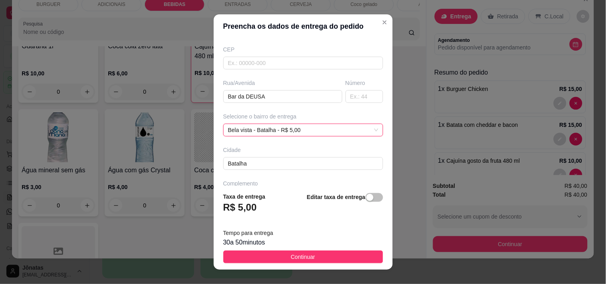
scroll to position [121, 0]
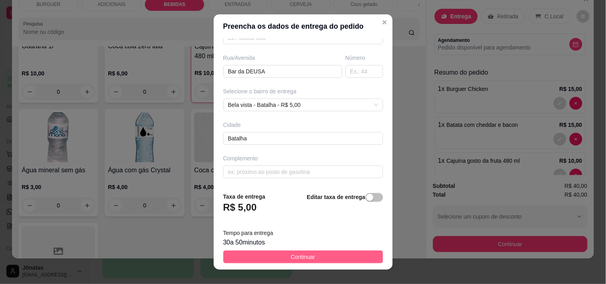
click at [326, 257] on button "Continuar" at bounding box center [303, 257] width 160 height 13
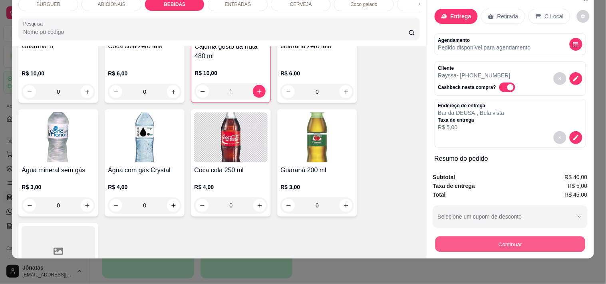
click at [469, 239] on button "Continuar" at bounding box center [510, 245] width 150 height 16
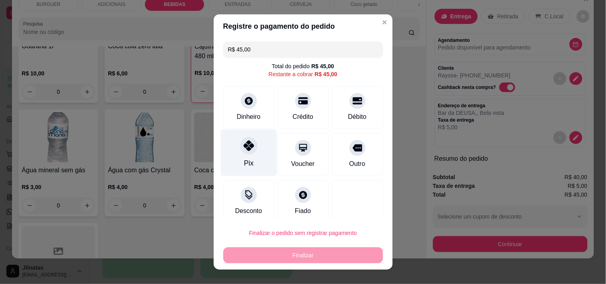
click at [245, 146] on icon at bounding box center [248, 146] width 10 height 10
type input "R$ 0,00"
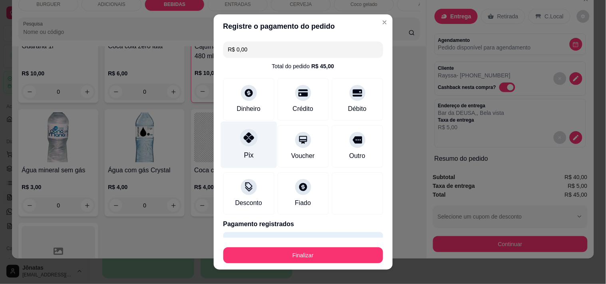
scroll to position [21, 0]
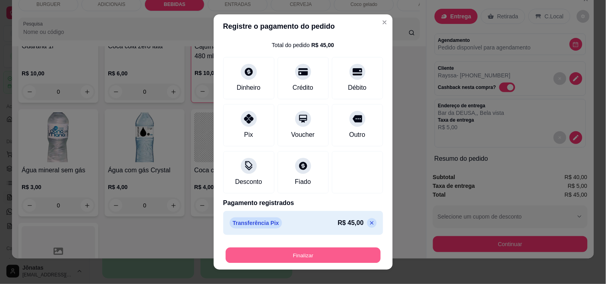
click at [326, 255] on button "Finalizar" at bounding box center [303, 256] width 155 height 16
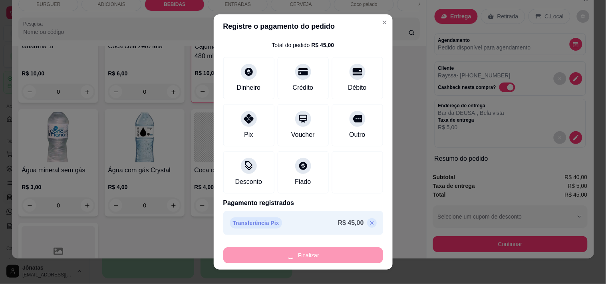
type input "0"
type input "-R$ 45,00"
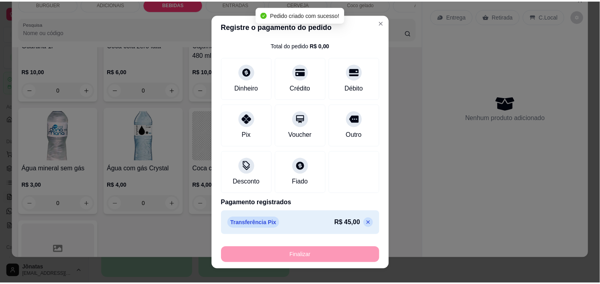
scroll to position [828, 0]
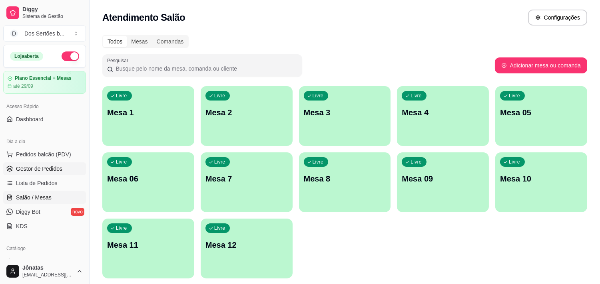
click at [23, 171] on span "Gestor de Pedidos" at bounding box center [39, 169] width 46 height 8
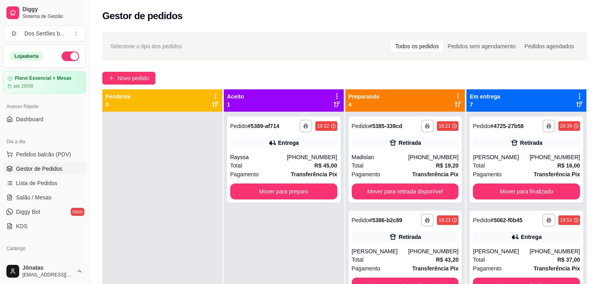
scroll to position [22, 0]
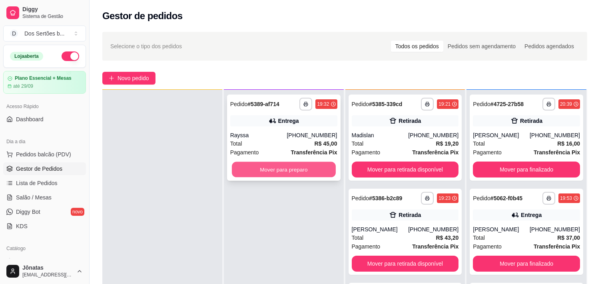
click at [262, 170] on button "Mover para preparo" at bounding box center [284, 170] width 104 height 16
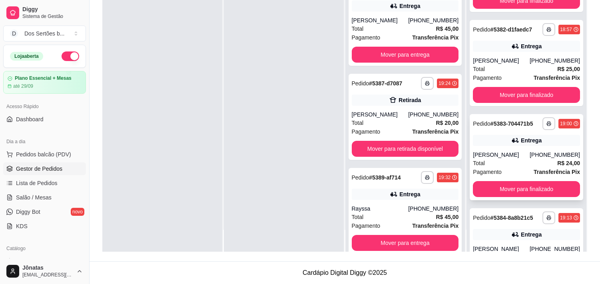
scroll to position [233, 0]
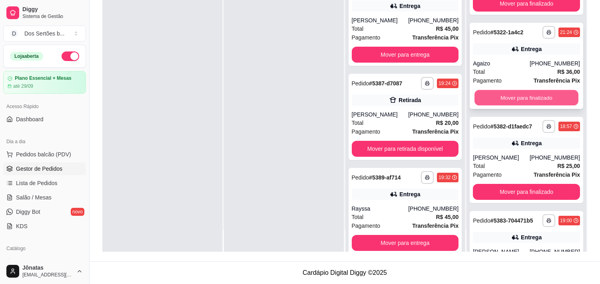
click at [512, 95] on button "Mover para finalizado" at bounding box center [526, 98] width 104 height 16
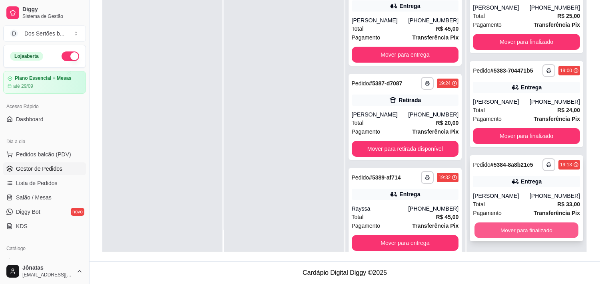
click at [513, 229] on button "Mover para finalizado" at bounding box center [526, 231] width 104 height 16
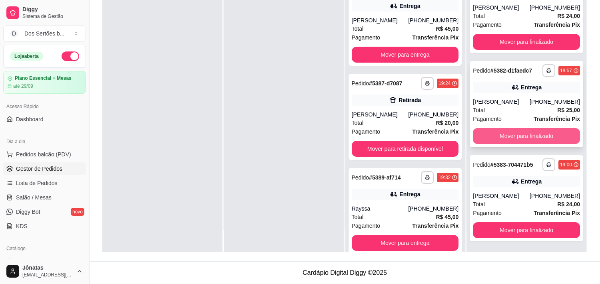
click at [500, 133] on button "Mover para finalizado" at bounding box center [526, 136] width 107 height 16
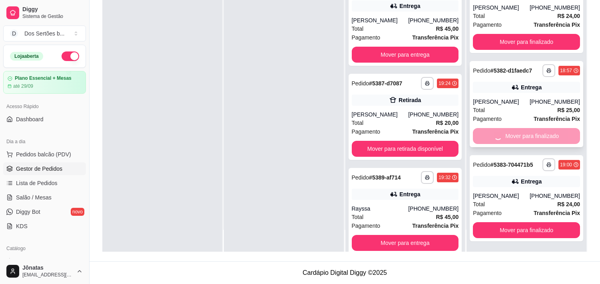
scroll to position [100, 0]
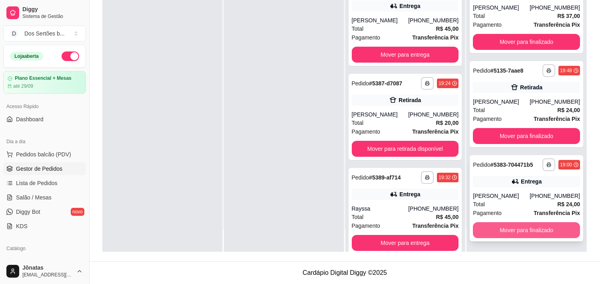
click at [516, 223] on button "Mover para finalizado" at bounding box center [526, 231] width 107 height 16
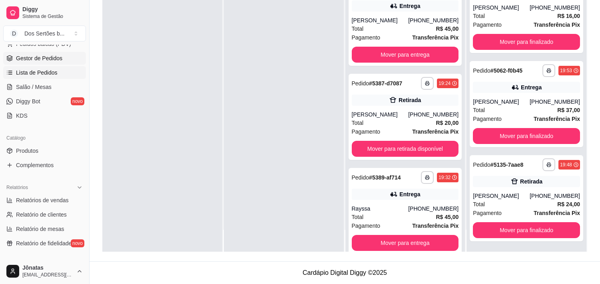
scroll to position [187, 0]
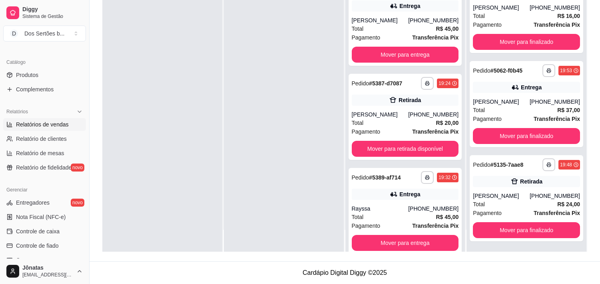
click at [35, 121] on span "Relatórios de vendas" at bounding box center [42, 125] width 53 height 8
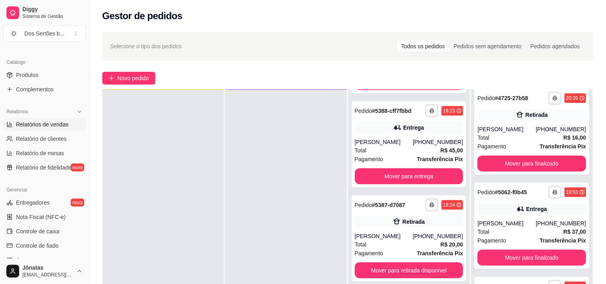
select select "ALL"
select select "0"
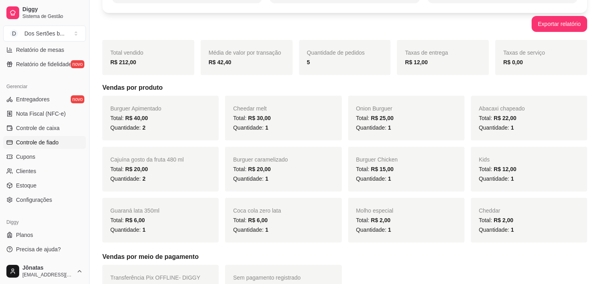
scroll to position [161, 0]
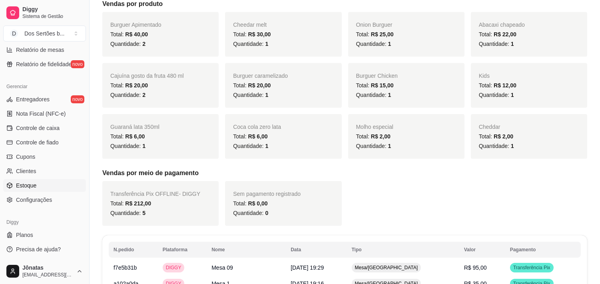
click at [19, 185] on span "Estoque" at bounding box center [26, 186] width 20 height 8
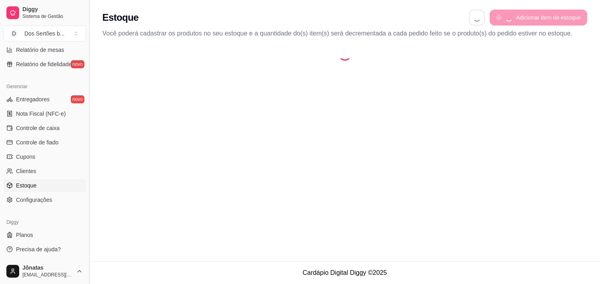
select select "QUANTITY_ORDER"
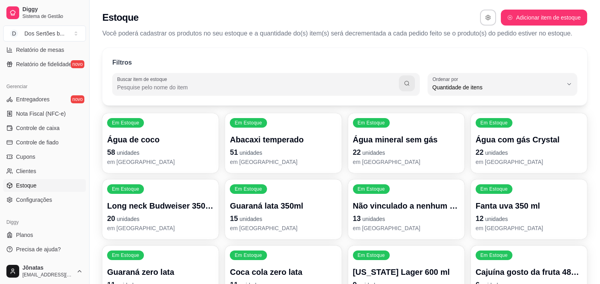
scroll to position [120, 0]
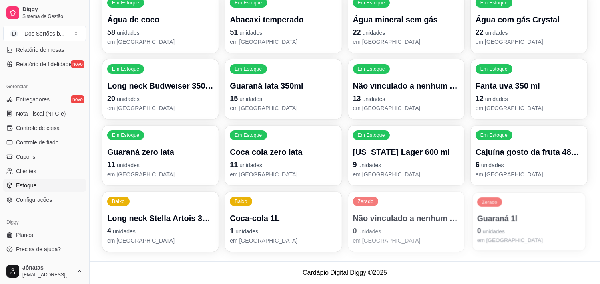
click at [501, 205] on div "Zerado Guaraná 1l 0 unidades em [GEOGRAPHIC_DATA]" at bounding box center [528, 222] width 113 height 58
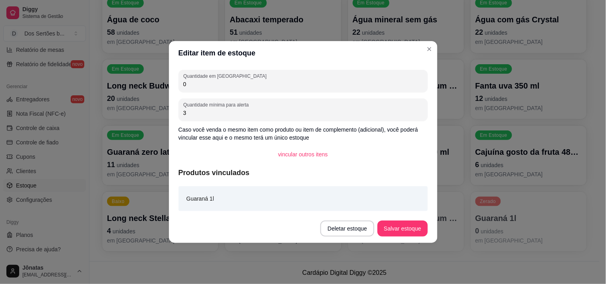
click at [203, 85] on input "0" at bounding box center [303, 84] width 240 height 8
type input "12"
click at [406, 227] on button "Salvar estoque" at bounding box center [403, 229] width 50 height 16
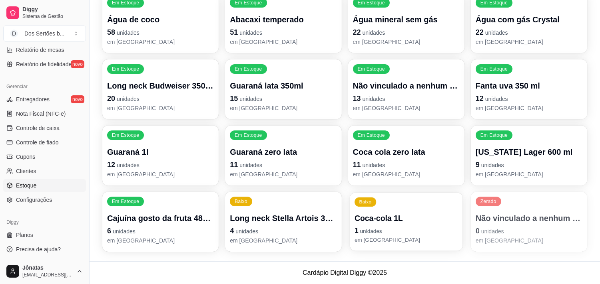
click at [412, 226] on p "1 unidades" at bounding box center [405, 231] width 103 height 11
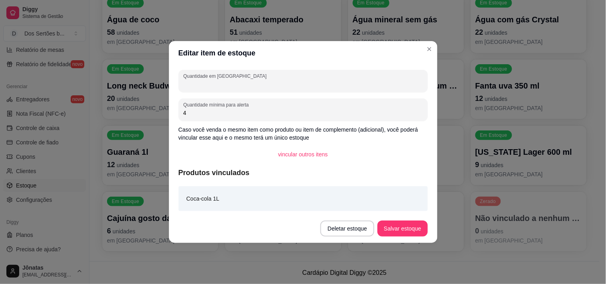
click at [213, 86] on input "Quantidade em [GEOGRAPHIC_DATA]" at bounding box center [303, 84] width 240 height 8
type input "12"
click at [401, 223] on button "Salvar estoque" at bounding box center [402, 229] width 49 height 16
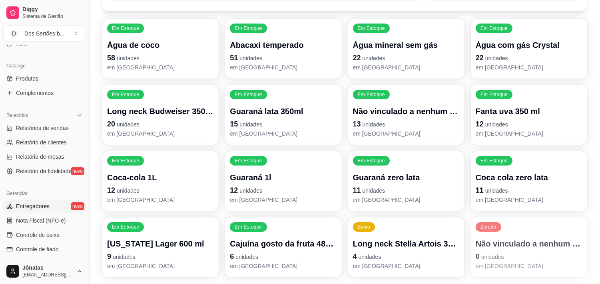
scroll to position [113, 0]
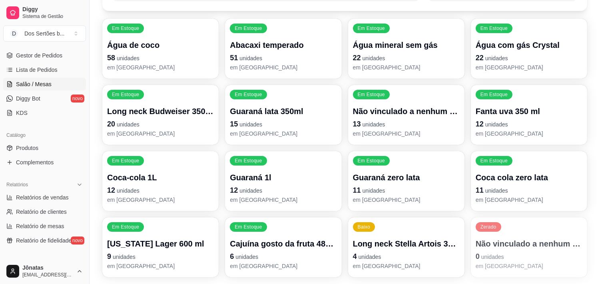
click at [27, 85] on span "Salão / Mesas" at bounding box center [34, 84] width 36 height 8
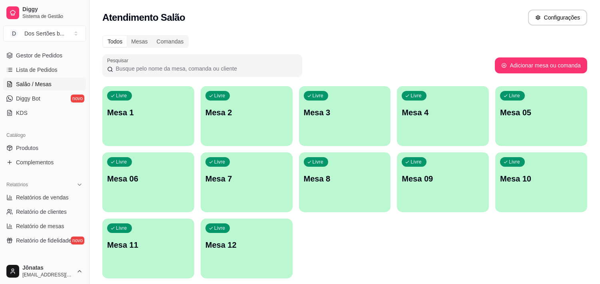
click at [253, 184] on p "Mesa 7" at bounding box center [246, 178] width 82 height 11
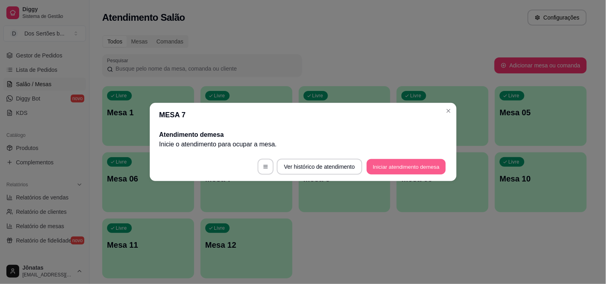
click at [378, 167] on button "Iniciar atendimento de mesa" at bounding box center [406, 167] width 79 height 16
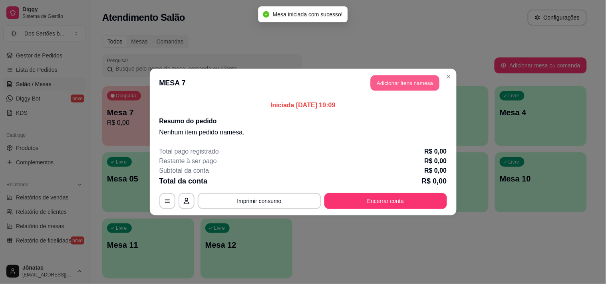
click at [390, 78] on button "Adicionar itens na mesa" at bounding box center [405, 84] width 69 height 16
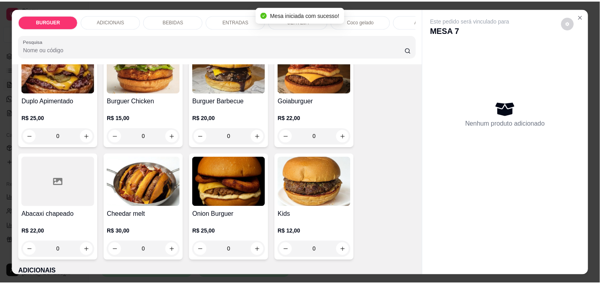
scroll to position [238, 0]
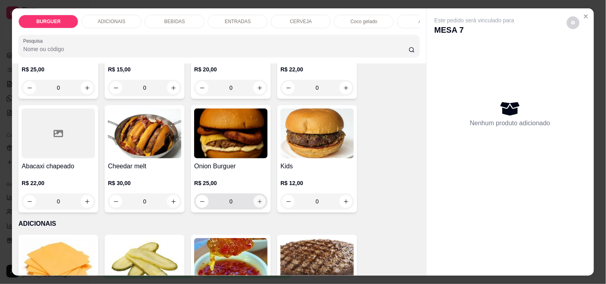
click at [258, 203] on icon "increase-product-quantity" at bounding box center [260, 202] width 6 height 6
type input "1"
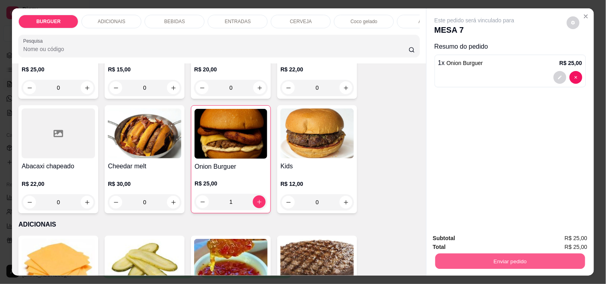
click at [483, 257] on button "Enviar pedido" at bounding box center [510, 262] width 150 height 16
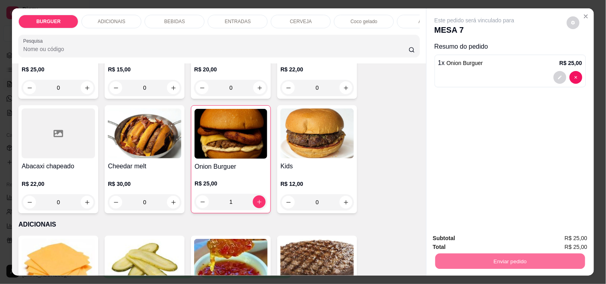
click at [475, 238] on button "Não registrar e enviar pedido" at bounding box center [483, 238] width 83 height 15
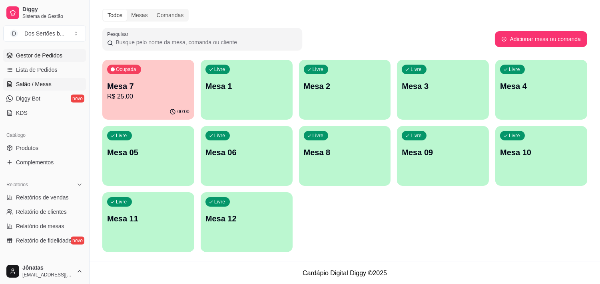
scroll to position [6, 0]
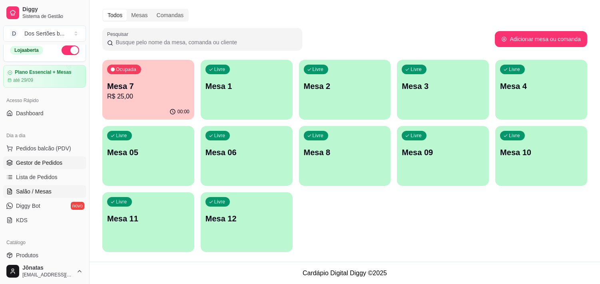
click at [27, 168] on link "Gestor de Pedidos" at bounding box center [44, 163] width 83 height 13
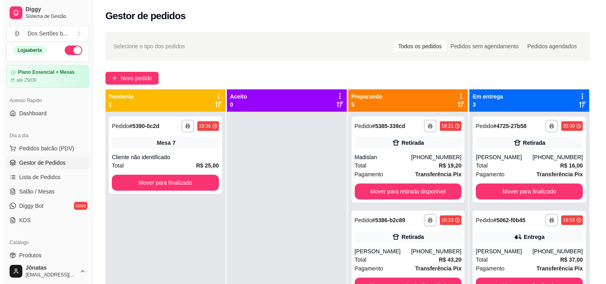
scroll to position [22, 0]
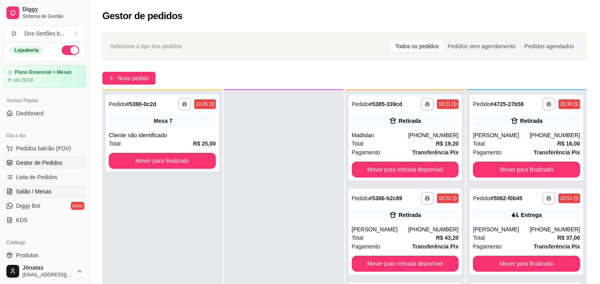
click at [24, 186] on link "Salão / Mesas" at bounding box center [44, 191] width 83 height 13
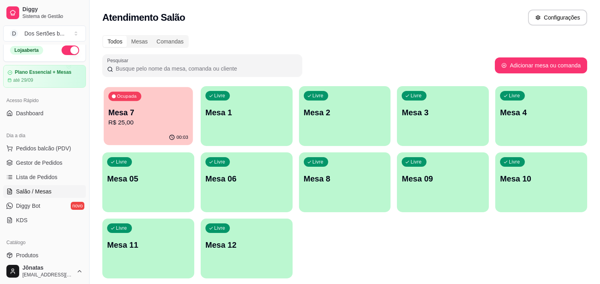
click at [162, 124] on p "R$ 25,00" at bounding box center [148, 122] width 80 height 9
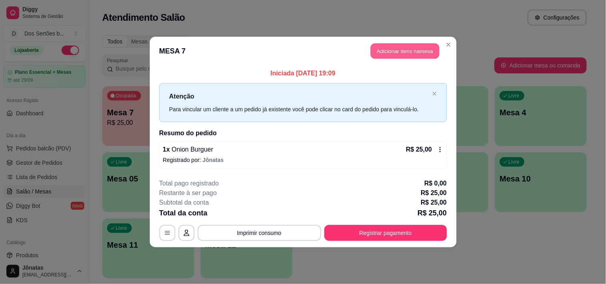
click at [394, 47] on button "Adicionar itens na mesa" at bounding box center [405, 52] width 69 height 16
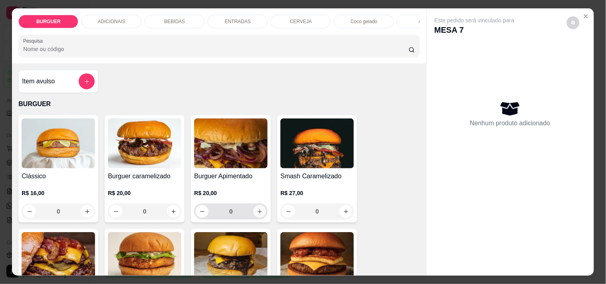
click at [260, 216] on button "increase-product-quantity" at bounding box center [259, 211] width 13 height 13
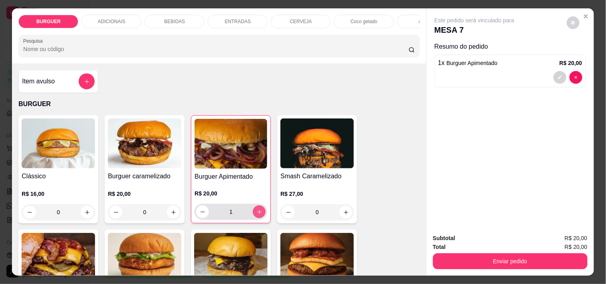
type input "1"
click at [168, 18] on p "BEBIDAS" at bounding box center [174, 21] width 21 height 6
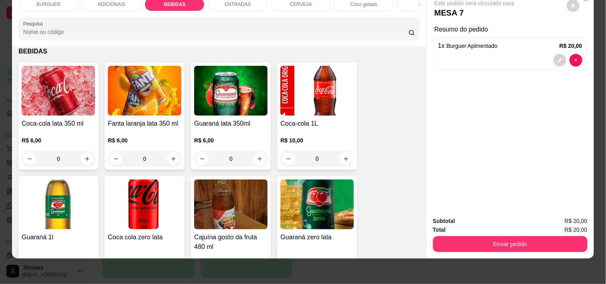
scroll to position [753, 0]
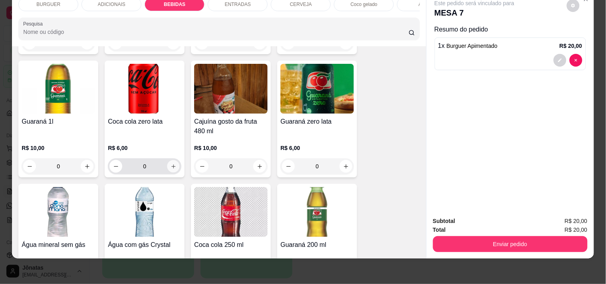
click at [173, 165] on icon "increase-product-quantity" at bounding box center [174, 167] width 6 height 6
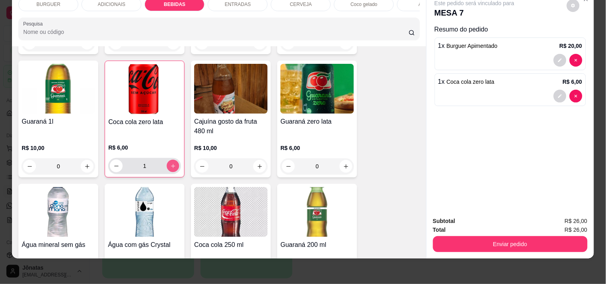
click at [173, 165] on button "increase-product-quantity" at bounding box center [173, 166] width 12 height 12
type input "2"
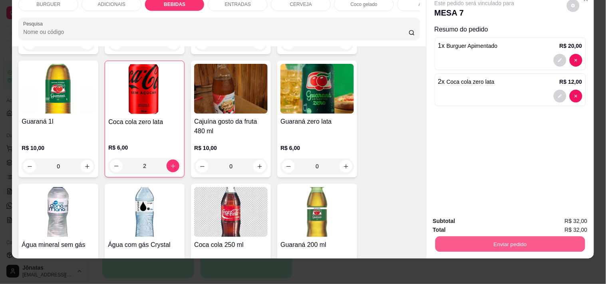
click at [485, 237] on button "Enviar pedido" at bounding box center [510, 245] width 150 height 16
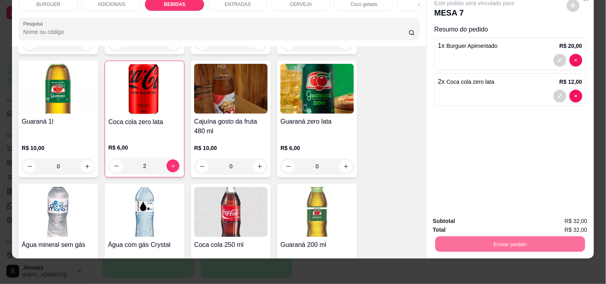
click at [478, 217] on button "Não registrar e enviar pedido" at bounding box center [483, 218] width 81 height 15
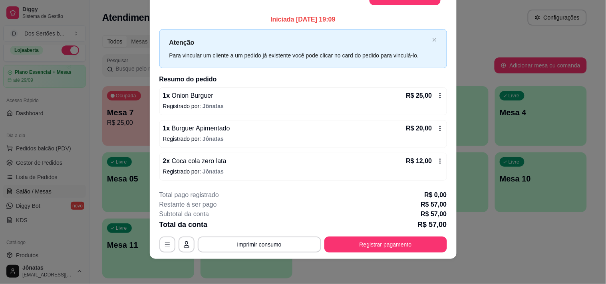
scroll to position [0, 0]
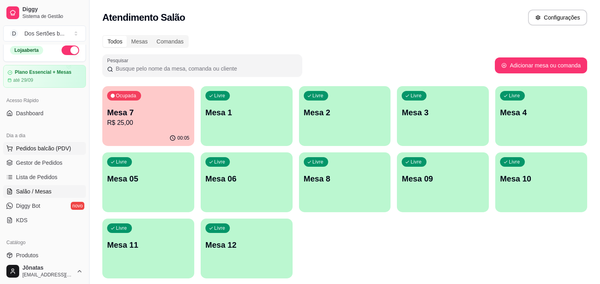
click at [22, 145] on span "Pedidos balcão (PDV)" at bounding box center [43, 149] width 55 height 8
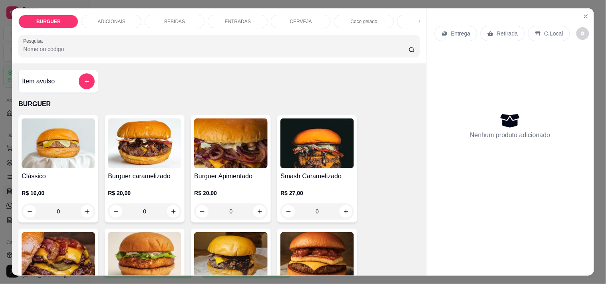
scroll to position [46, 0]
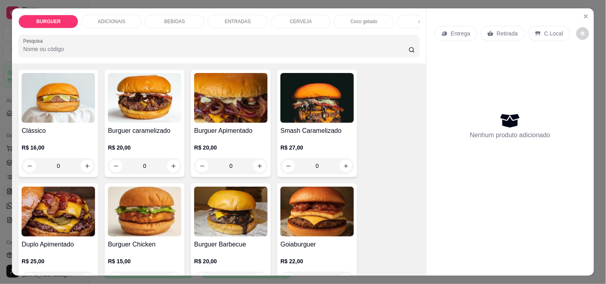
click at [501, 30] on p "Retirada" at bounding box center [507, 34] width 21 height 8
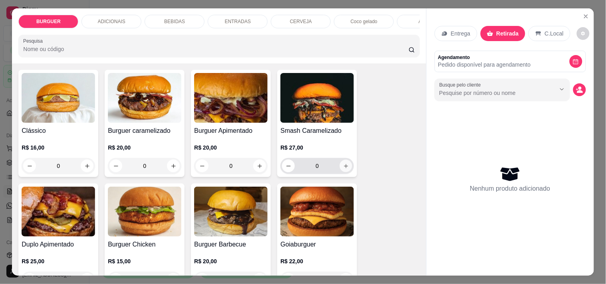
click at [343, 168] on icon "increase-product-quantity" at bounding box center [346, 166] width 6 height 6
type input "1"
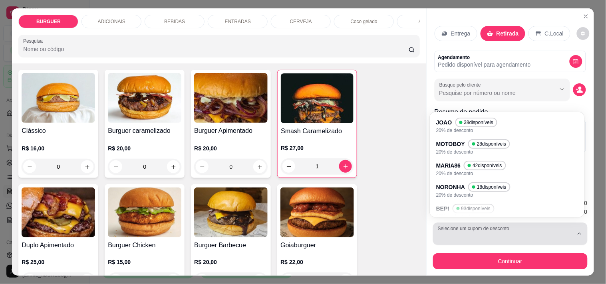
click at [474, 227] on button "Selecione um cupom de desconto" at bounding box center [510, 234] width 155 height 22
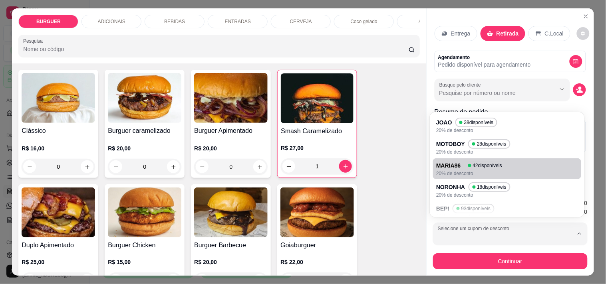
scroll to position [51, 0]
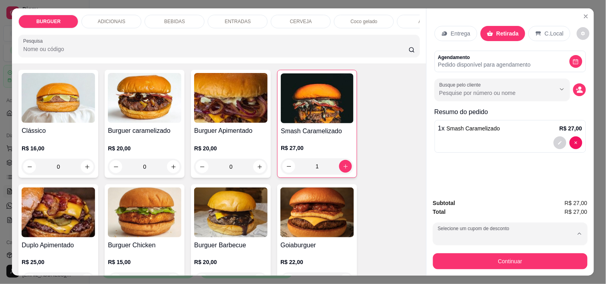
click at [446, 159] on p "BEPI" at bounding box center [445, 161] width 12 height 8
type input "689e904026838b02dc7bd4f5"
select select "689e904026838b02dc7bd4f5"
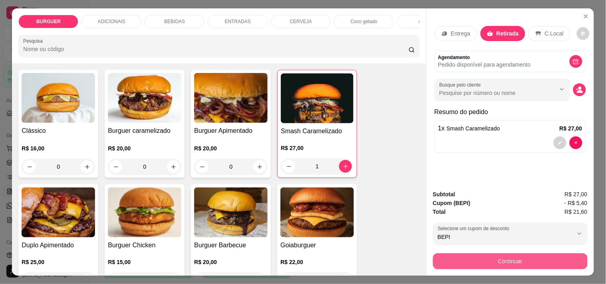
click at [501, 259] on button "Continuar" at bounding box center [510, 262] width 155 height 16
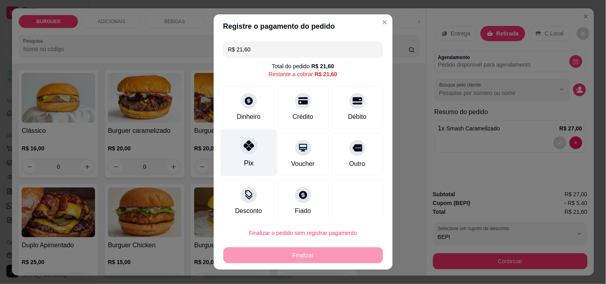
click at [255, 149] on div "Pix" at bounding box center [249, 152] width 56 height 47
type input "R$ 0,00"
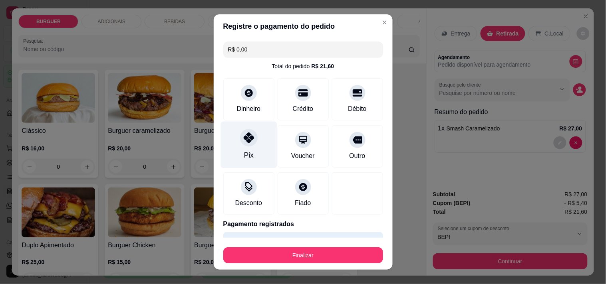
scroll to position [21, 0]
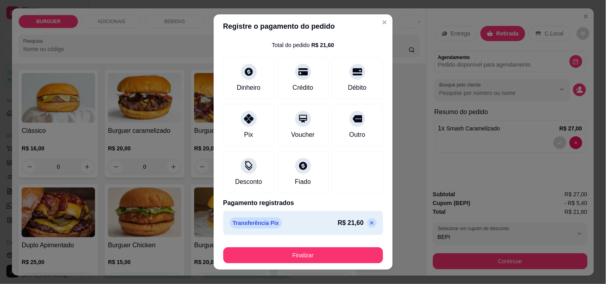
click at [299, 247] on div "Finalizar" at bounding box center [303, 254] width 160 height 19
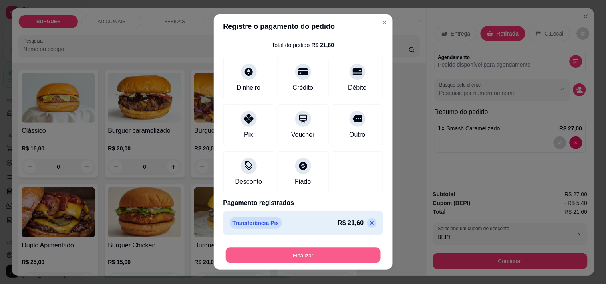
click at [268, 258] on button "Finalizar" at bounding box center [303, 256] width 155 height 16
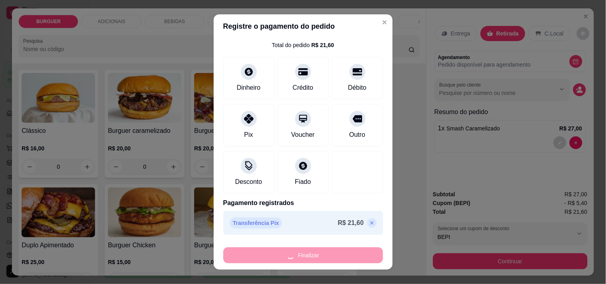
type input "0"
type input "-R$ 21,60"
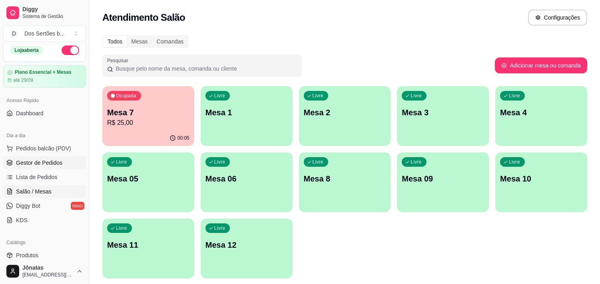
click at [29, 162] on span "Gestor de Pedidos" at bounding box center [39, 163] width 46 height 8
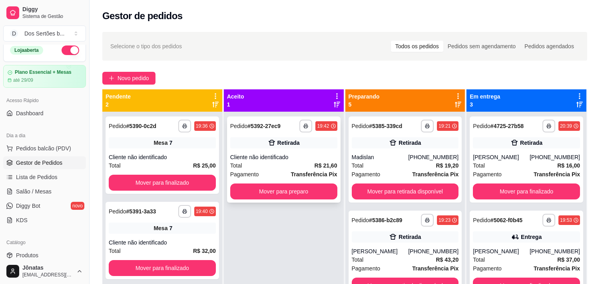
click at [282, 137] on div "**********" at bounding box center [283, 160] width 113 height 86
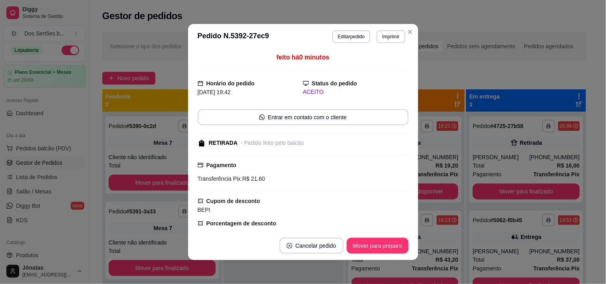
scroll to position [85, 0]
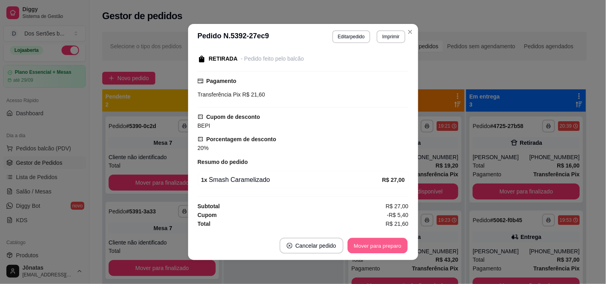
click at [360, 247] on button "Mover para preparo" at bounding box center [378, 247] width 60 height 16
click at [380, 245] on button "Mover para retirada disponível" at bounding box center [364, 247] width 85 height 16
click at [380, 245] on button "Mover para finalizado" at bounding box center [375, 247] width 64 height 16
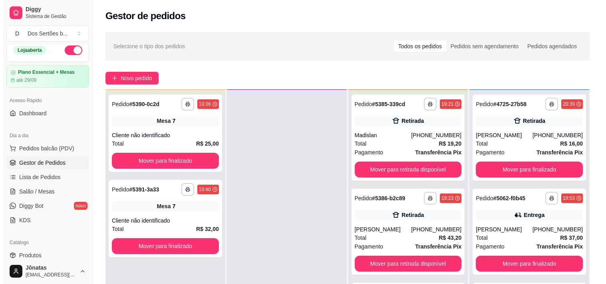
scroll to position [110, 0]
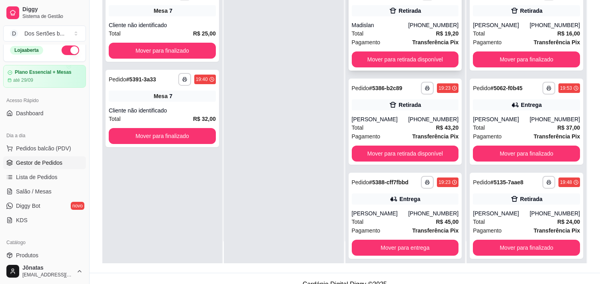
click at [383, 31] on div "Total R$ 19,20" at bounding box center [405, 33] width 107 height 9
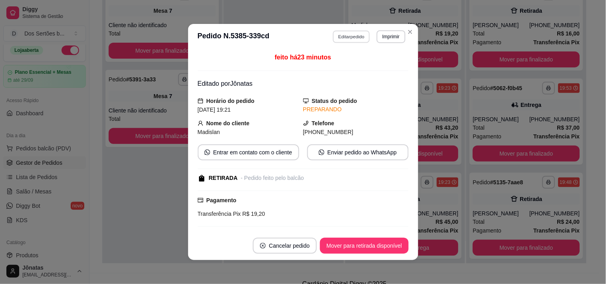
click at [344, 35] on button "Editar pedido" at bounding box center [351, 36] width 37 height 12
select select "689e904026838b02dc7bd4f5"
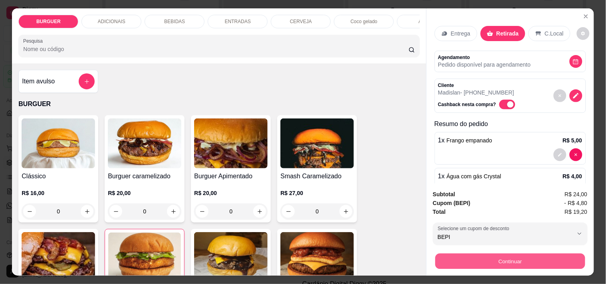
click at [491, 254] on button "Continuar" at bounding box center [510, 262] width 150 height 16
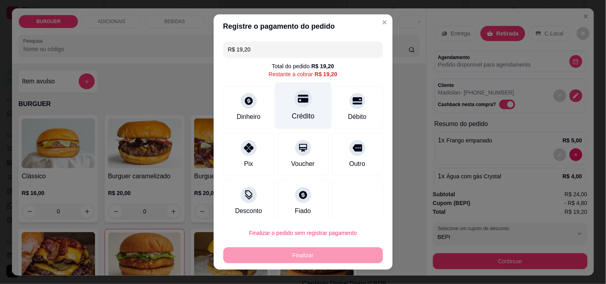
click at [298, 97] on icon at bounding box center [303, 98] width 10 height 10
type input "R$ 0,00"
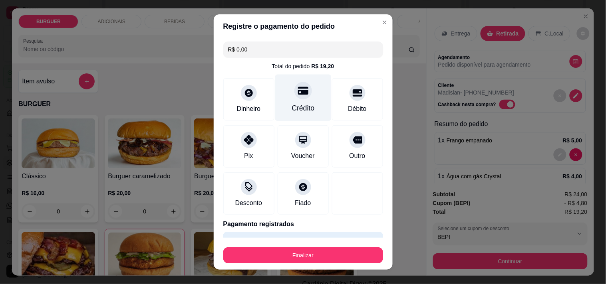
scroll to position [21, 0]
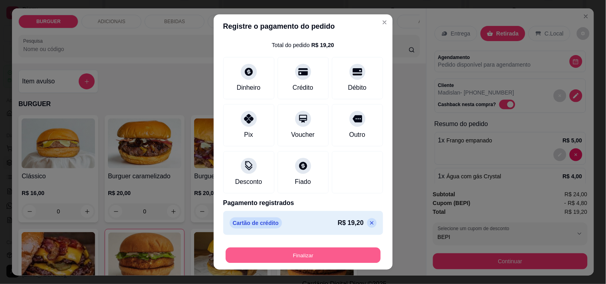
click at [308, 252] on button "Finalizar" at bounding box center [303, 256] width 155 height 16
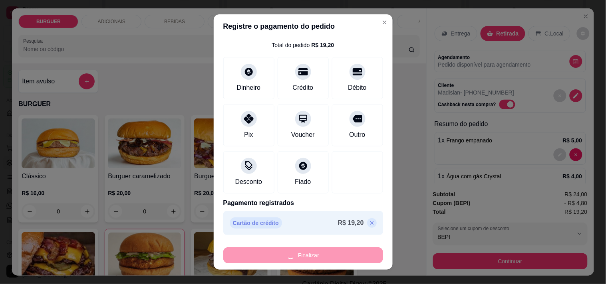
type input "0"
type input "-R$ 19,20"
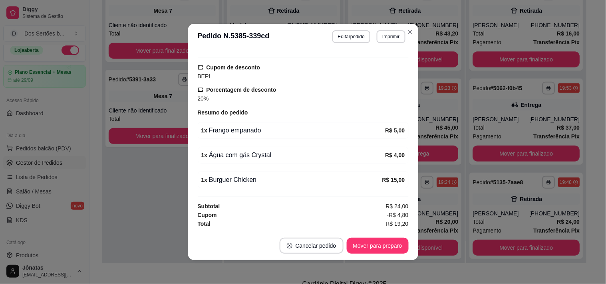
scroll to position [2, 0]
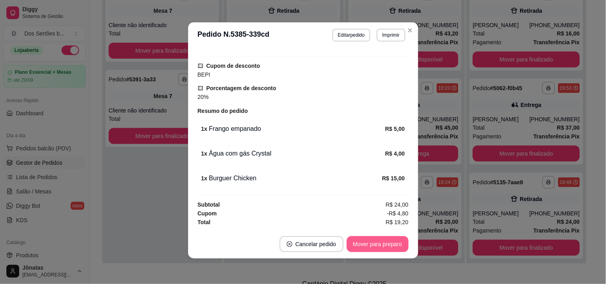
click at [366, 242] on button "Mover para preparo" at bounding box center [378, 245] width 62 height 16
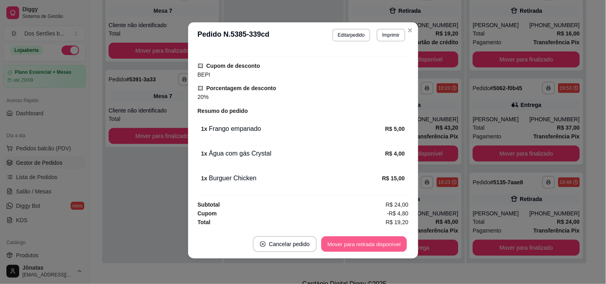
click at [366, 242] on button "Mover para retirada disponível" at bounding box center [364, 245] width 85 height 16
click at [369, 243] on button "Mover para finalizado" at bounding box center [375, 245] width 64 height 16
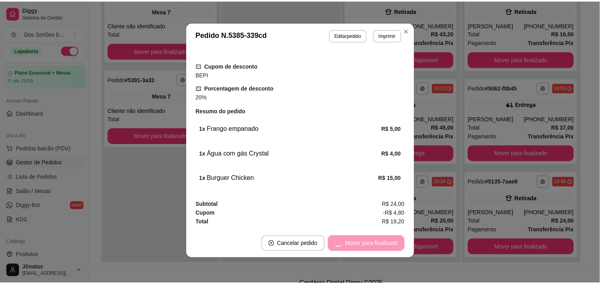
scroll to position [143, 0]
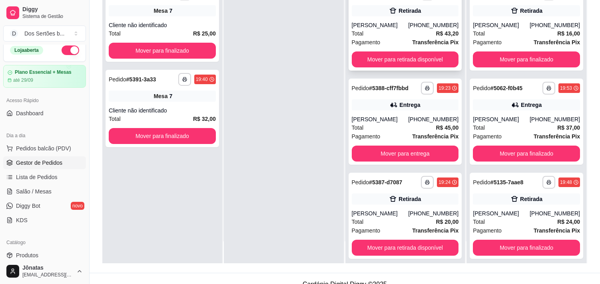
click at [408, 32] on div "Total R$ 43,20" at bounding box center [405, 33] width 107 height 9
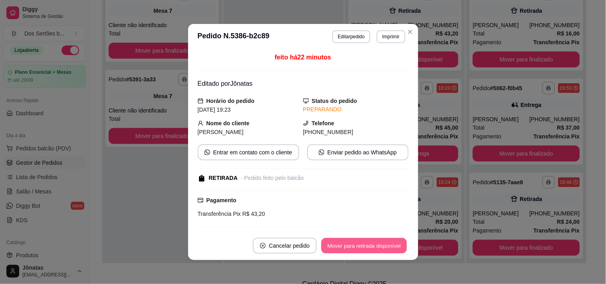
click at [373, 246] on button "Mover para retirada disponível" at bounding box center [364, 247] width 85 height 16
click at [373, 246] on button "Mover para finalizado" at bounding box center [375, 247] width 64 height 16
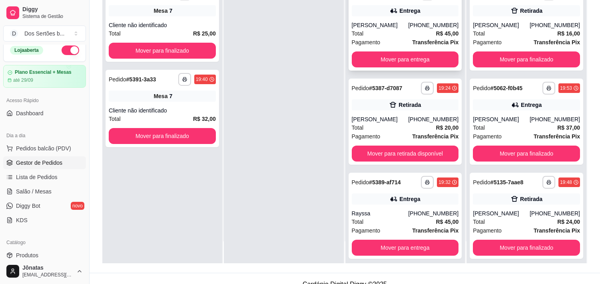
scroll to position [6, 0]
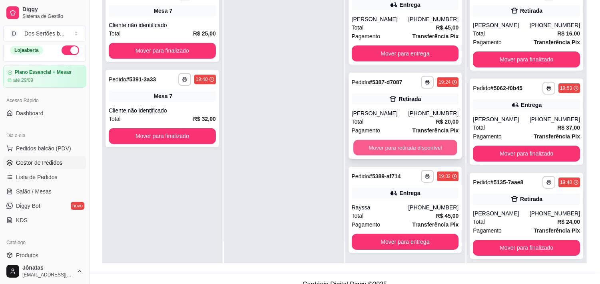
click at [376, 148] on button "Mover para retirada disponível" at bounding box center [405, 148] width 104 height 16
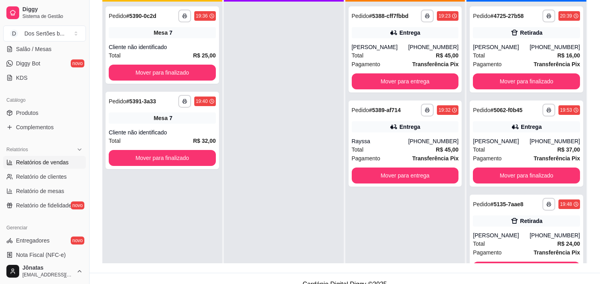
scroll to position [250, 0]
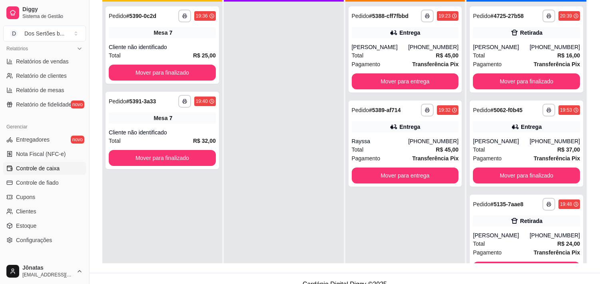
click at [42, 167] on span "Controle de caixa" at bounding box center [38, 169] width 44 height 8
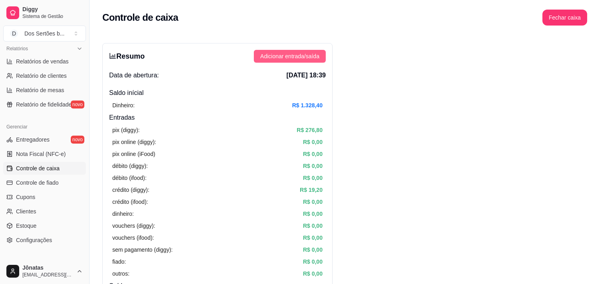
click at [289, 60] on span "Adicionar entrada/saída" at bounding box center [289, 56] width 59 height 9
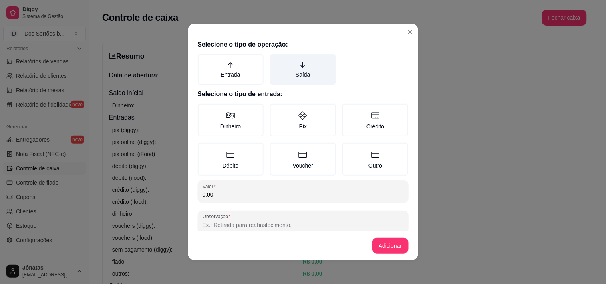
click at [312, 66] on label "Saída" at bounding box center [303, 69] width 66 height 30
click at [276, 60] on button "Saída" at bounding box center [273, 57] width 6 height 6
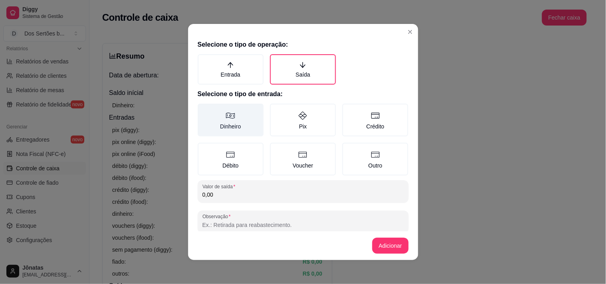
click at [218, 123] on label "Dinheiro" at bounding box center [231, 120] width 66 height 33
click at [204, 110] on button "Dinheiro" at bounding box center [200, 106] width 6 height 6
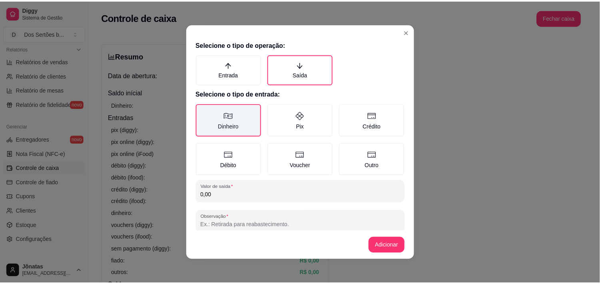
scroll to position [12, 0]
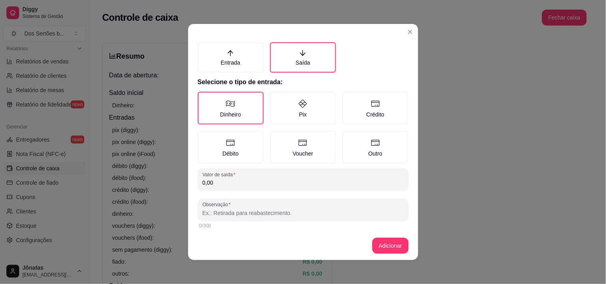
click at [222, 181] on input "0,00" at bounding box center [303, 183] width 201 height 8
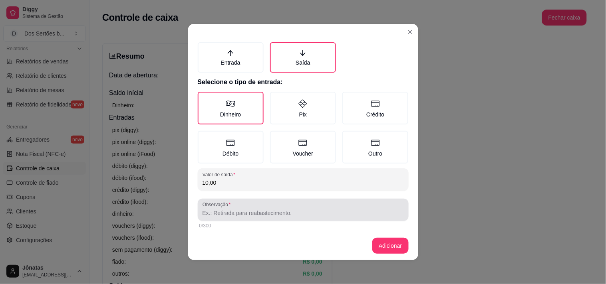
type input "10,00"
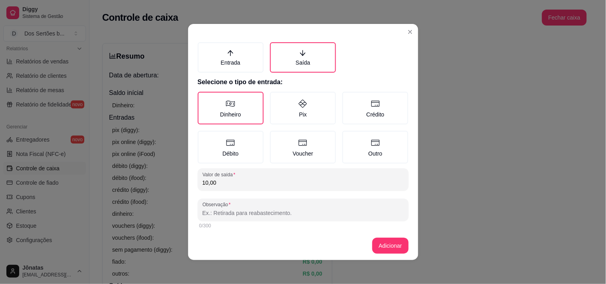
click at [205, 211] on input "Observação" at bounding box center [303, 213] width 201 height 8
type input "v"
type input "o"
type input "vitor pegou em espécie e fez o pix"
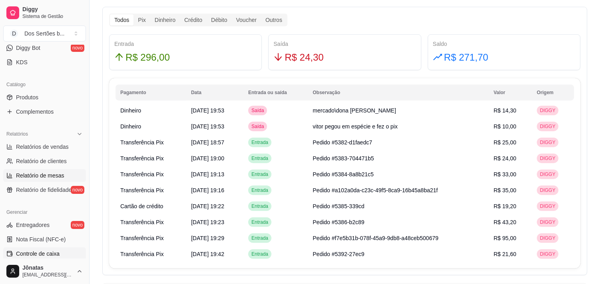
scroll to position [92, 0]
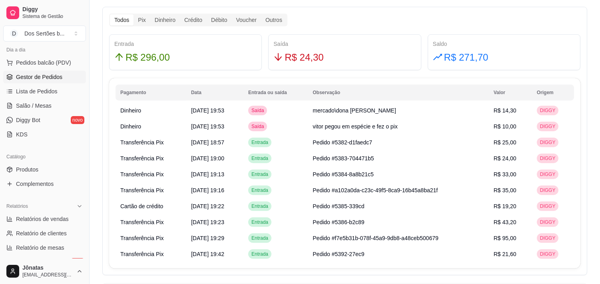
click at [46, 78] on span "Gestor de Pedidos" at bounding box center [39, 77] width 46 height 8
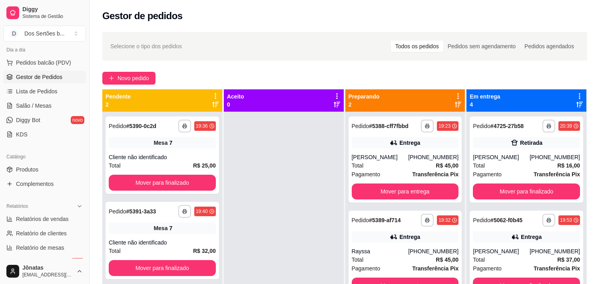
scroll to position [22, 0]
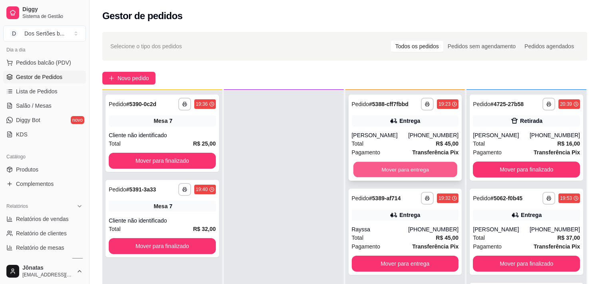
click at [370, 165] on button "Mover para entrega" at bounding box center [405, 170] width 104 height 16
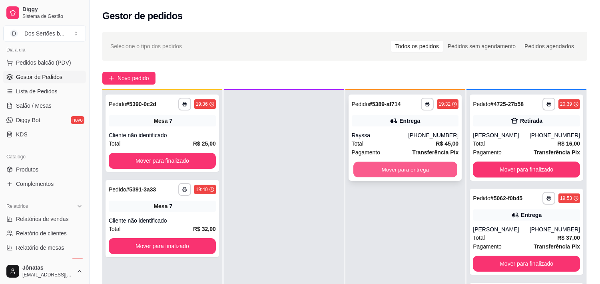
click at [377, 164] on button "Mover para entrega" at bounding box center [405, 170] width 104 height 16
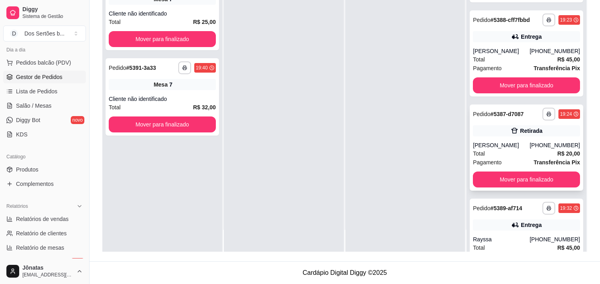
scroll to position [243, 0]
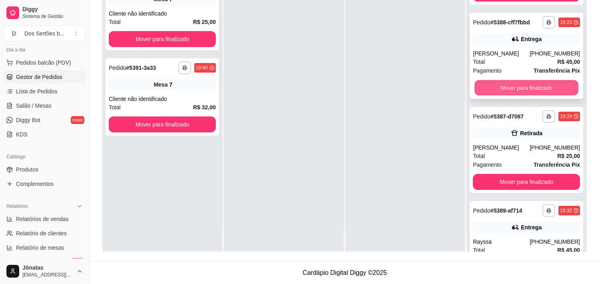
click at [511, 85] on button "Mover para finalizado" at bounding box center [526, 88] width 104 height 16
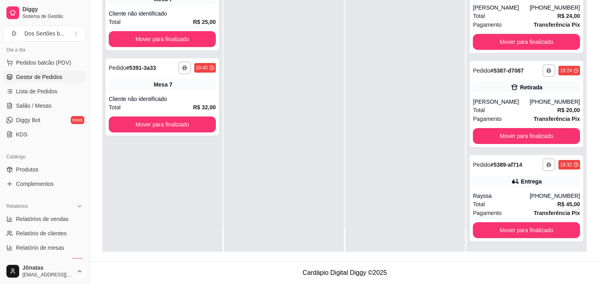
scroll to position [194, 0]
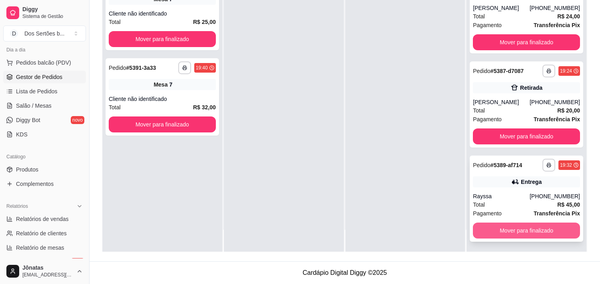
click at [497, 227] on button "Mover para finalizado" at bounding box center [526, 231] width 107 height 16
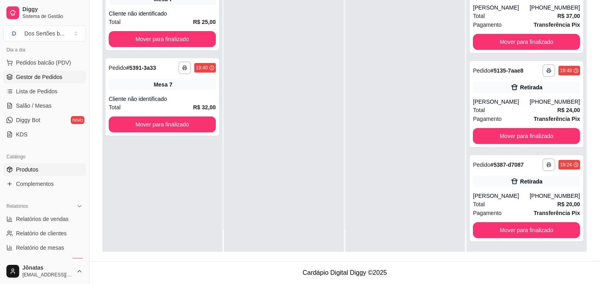
scroll to position [200, 0]
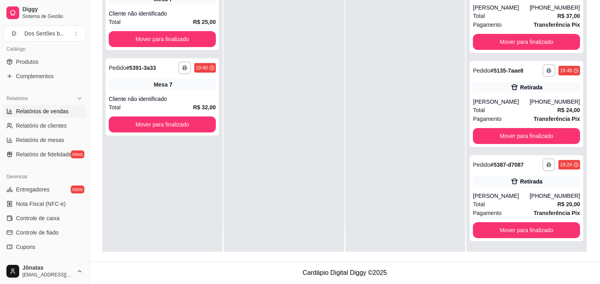
click at [43, 111] on span "Relatórios de vendas" at bounding box center [42, 111] width 53 height 8
select select "ALL"
select select "0"
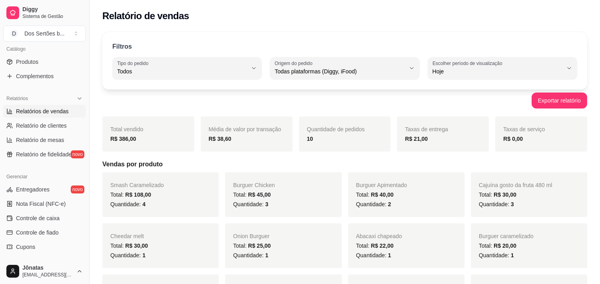
scroll to position [33, 0]
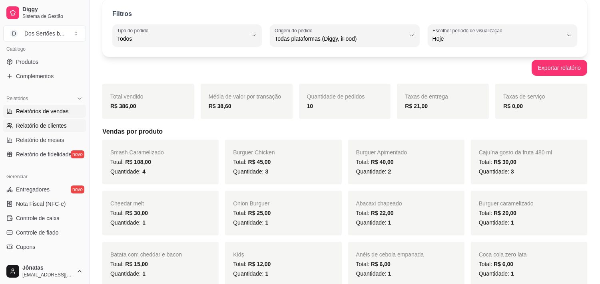
click at [39, 121] on link "Relatório de clientes" at bounding box center [44, 125] width 83 height 13
select select "30"
select select "HIGHEST_TOTAL_SPENT_WITH_ORDERS"
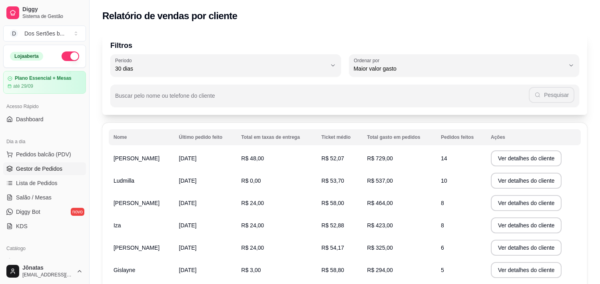
click at [38, 169] on span "Gestor de Pedidos" at bounding box center [39, 169] width 46 height 8
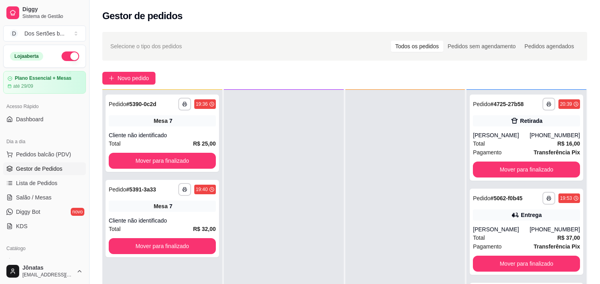
scroll to position [118, 0]
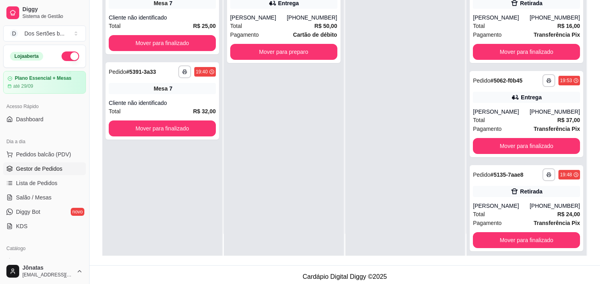
click at [432, 124] on div at bounding box center [405, 114] width 120 height 284
click at [250, 53] on button "Mover para preparo" at bounding box center [284, 52] width 104 height 16
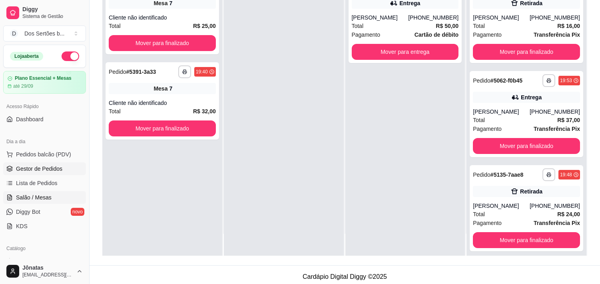
click at [49, 198] on span "Salão / Mesas" at bounding box center [34, 198] width 36 height 8
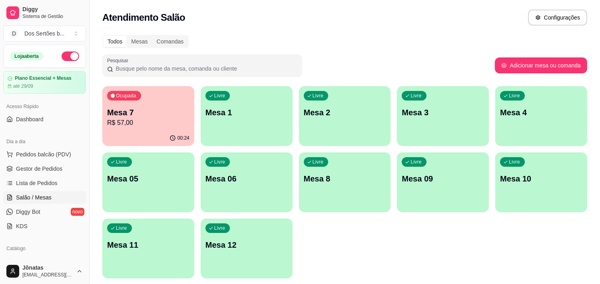
click at [242, 133] on div "Livre Mesa 1" at bounding box center [247, 111] width 92 height 50
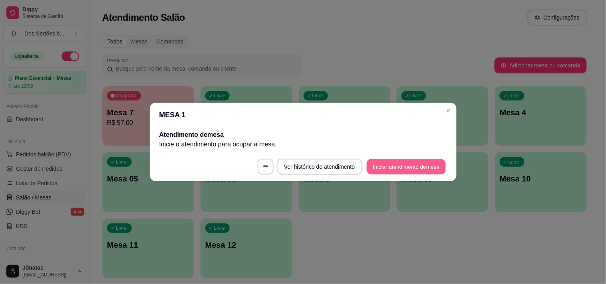
click at [412, 160] on button "Iniciar atendimento de mesa" at bounding box center [406, 167] width 79 height 16
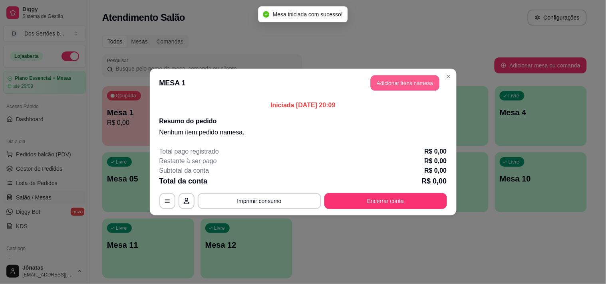
click at [394, 81] on button "Adicionar itens na mesa" at bounding box center [405, 84] width 69 height 16
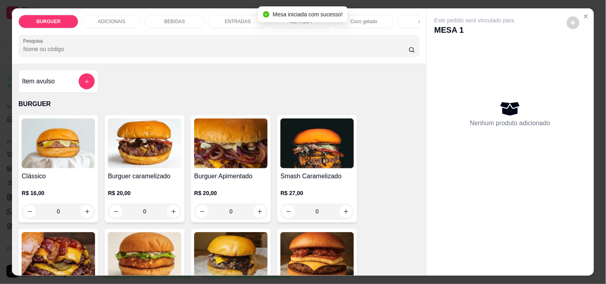
scroll to position [51, 0]
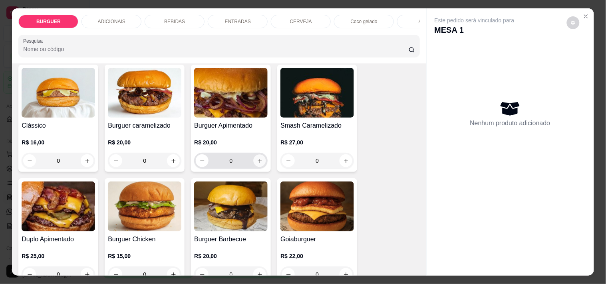
click at [261, 162] on button "increase-product-quantity" at bounding box center [260, 161] width 12 height 12
type input "1"
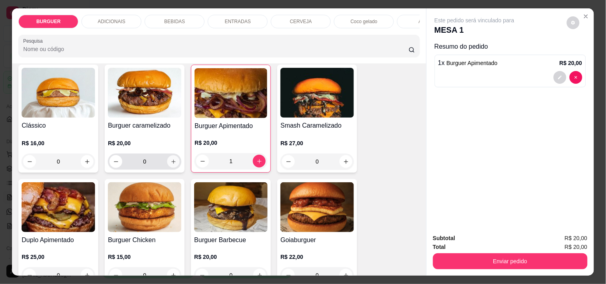
click at [171, 164] on icon "increase-product-quantity" at bounding box center [173, 162] width 4 height 4
type input "1"
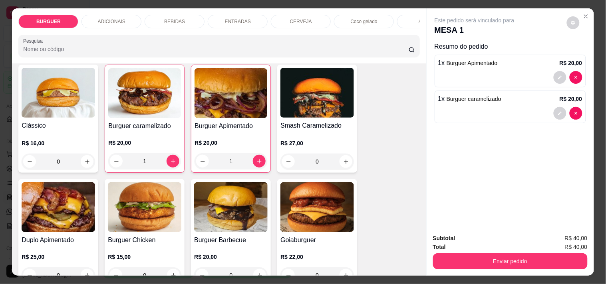
click at [179, 20] on p "BEBIDAS" at bounding box center [174, 21] width 21 height 6
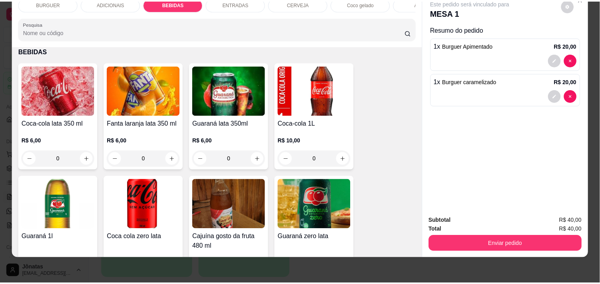
scroll to position [772, 0]
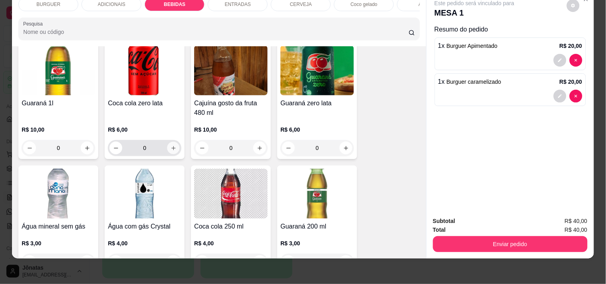
click at [167, 145] on button "increase-product-quantity" at bounding box center [173, 148] width 12 height 12
click at [167, 144] on button "increase-product-quantity" at bounding box center [173, 148] width 12 height 12
type input "2"
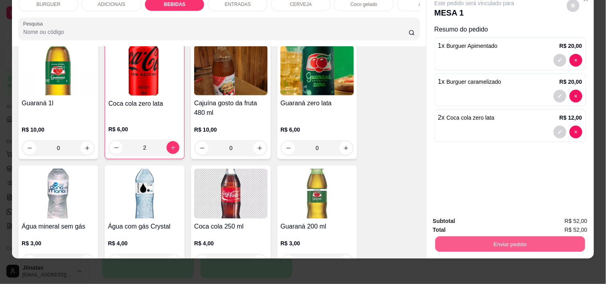
click at [494, 237] on button "Enviar pedido" at bounding box center [510, 245] width 150 height 16
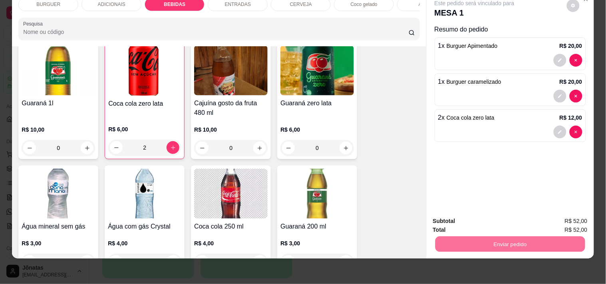
click at [484, 217] on button "Não registrar e enviar pedido" at bounding box center [483, 218] width 81 height 15
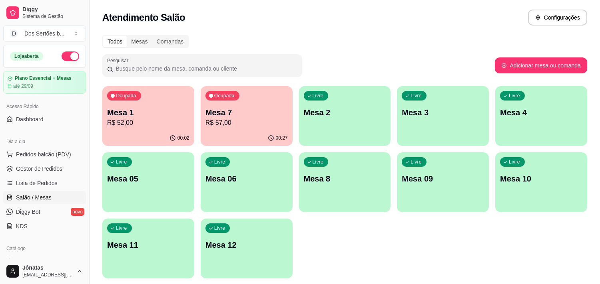
scroll to position [26, 0]
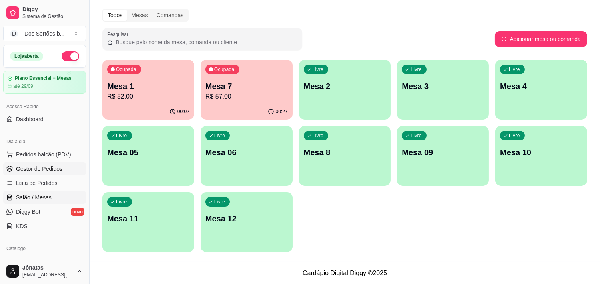
click at [41, 169] on span "Gestor de Pedidos" at bounding box center [39, 169] width 46 height 8
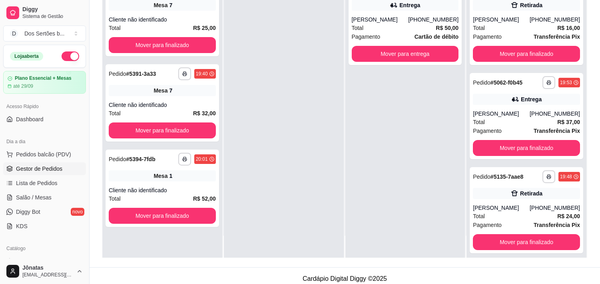
scroll to position [122, 0]
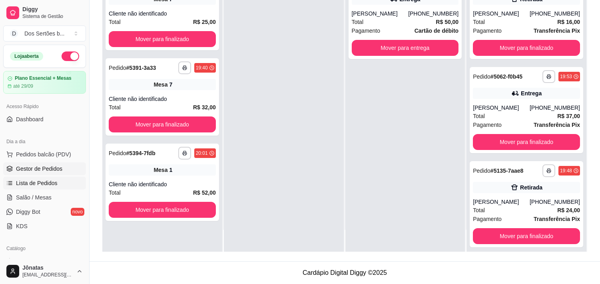
click at [45, 184] on span "Lista de Pedidos" at bounding box center [37, 183] width 42 height 8
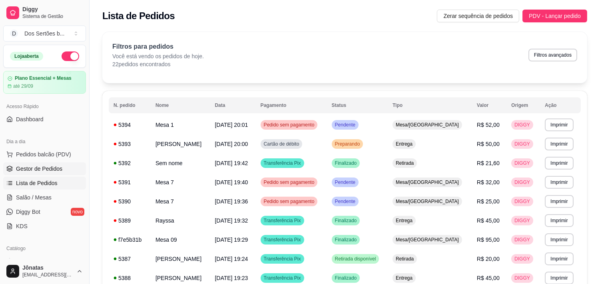
click at [21, 168] on span "Gestor de Pedidos" at bounding box center [39, 169] width 46 height 8
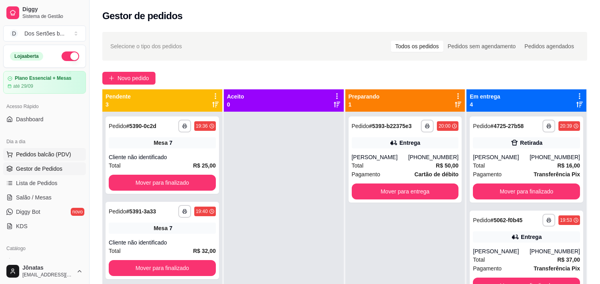
click at [25, 159] on button "Pedidos balcão (PDV)" at bounding box center [44, 154] width 83 height 13
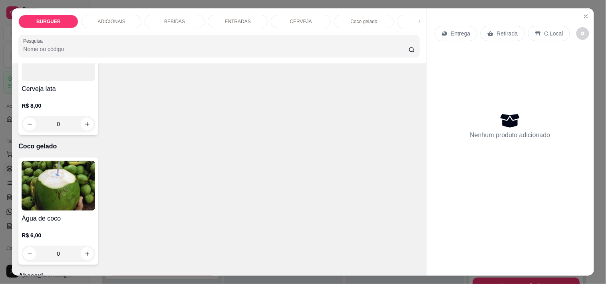
scroll to position [1594, 0]
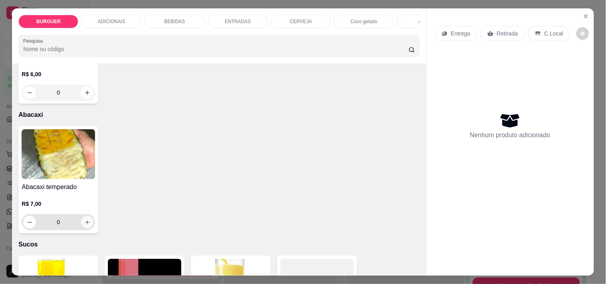
click at [85, 224] on icon "increase-product-quantity" at bounding box center [87, 223] width 4 height 4
type input "1"
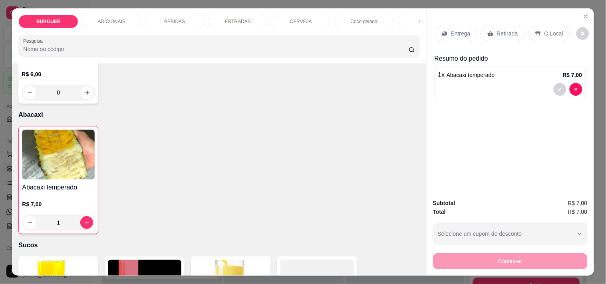
click at [536, 30] on icon at bounding box center [538, 33] width 6 height 6
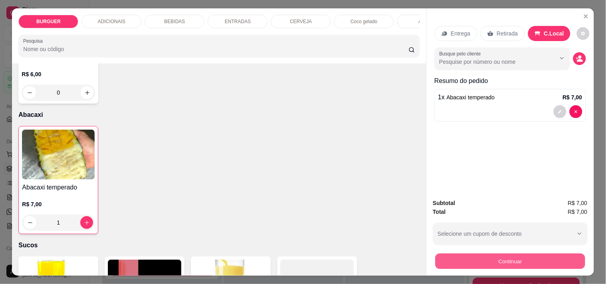
click at [445, 261] on button "Continuar" at bounding box center [510, 262] width 150 height 16
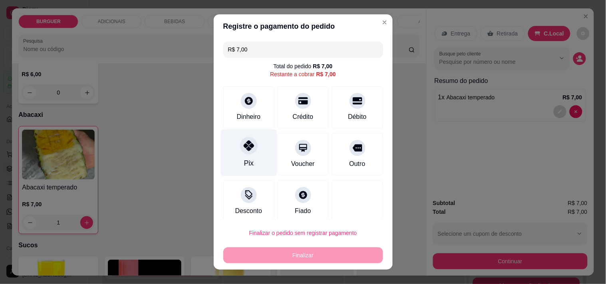
click at [247, 157] on div "Pix" at bounding box center [249, 152] width 56 height 47
type input "R$ 0,00"
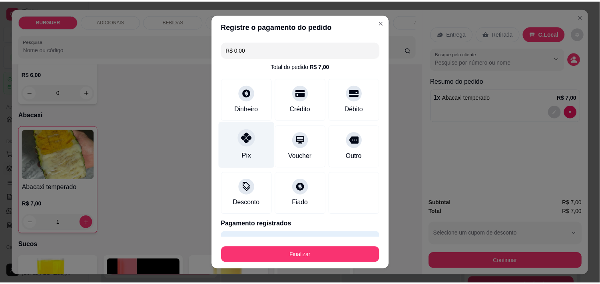
scroll to position [21, 0]
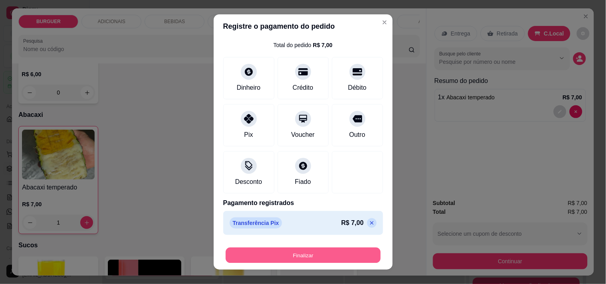
click at [317, 259] on button "Finalizar" at bounding box center [303, 256] width 155 height 16
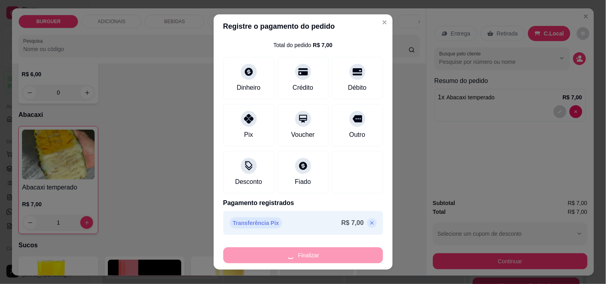
type input "0"
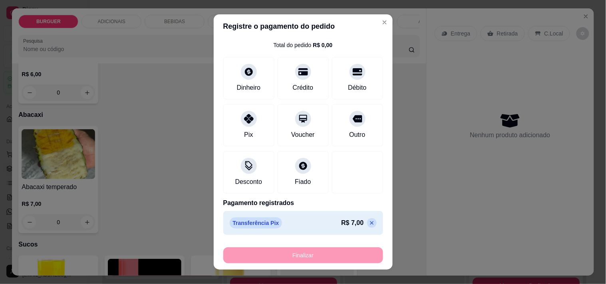
type input "-R$ 7,00"
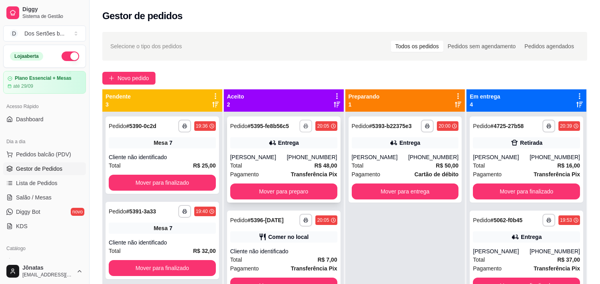
scroll to position [22, 0]
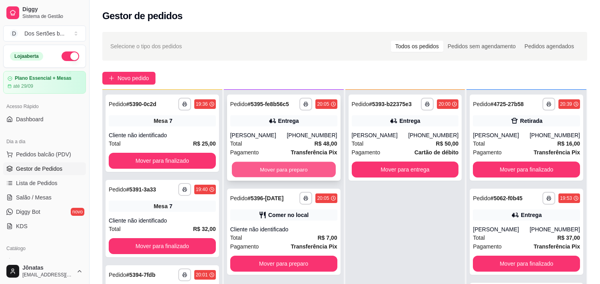
click at [272, 165] on button "Mover para preparo" at bounding box center [284, 170] width 104 height 16
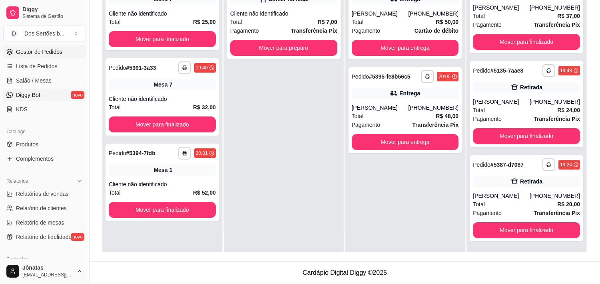
scroll to position [133, 0]
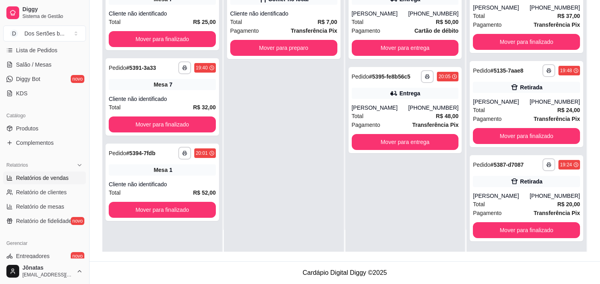
click at [42, 181] on span "Relatórios de vendas" at bounding box center [42, 178] width 53 height 8
select select "ALL"
select select "0"
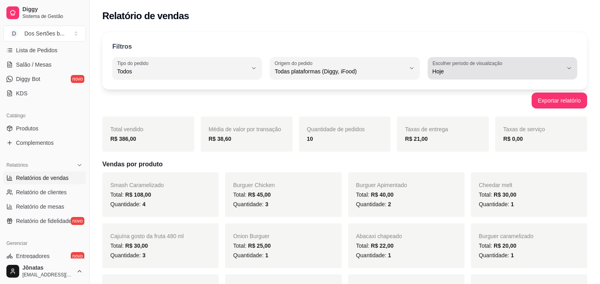
drag, startPoint x: 536, startPoint y: 54, endPoint x: 517, endPoint y: 61, distance: 20.2
click at [517, 61] on div "Filtros ALL Tipo do pedido Todos Entrega Retirada Mesa Consumo local Tipo do pe…" at bounding box center [344, 61] width 485 height 58
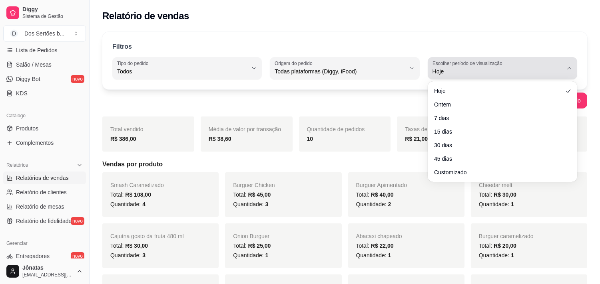
click at [517, 61] on div "Hoje" at bounding box center [497, 68] width 130 height 16
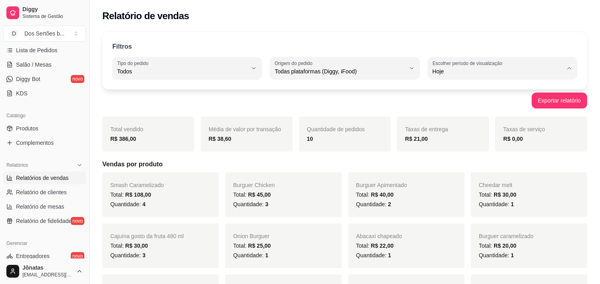
click at [457, 173] on span "Customizado" at bounding box center [498, 169] width 123 height 8
type input "-1"
select select "-1"
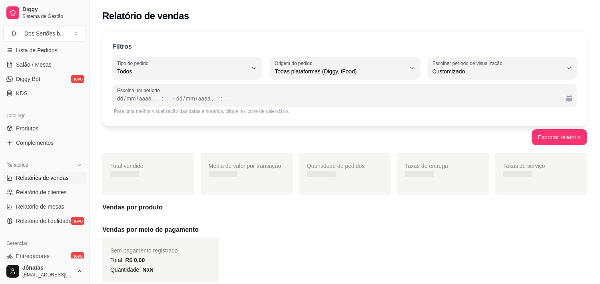
scroll to position [7, 0]
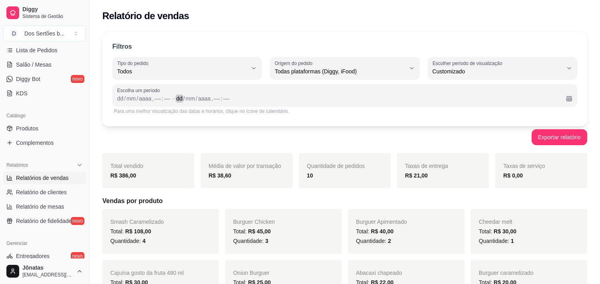
click at [432, 96] on div "dd / mm / aaaa , –– : ––" at bounding box center [367, 99] width 383 height 10
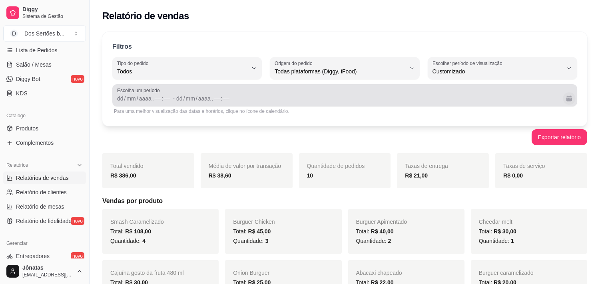
click at [569, 100] on button "Calendário" at bounding box center [569, 98] width 12 height 12
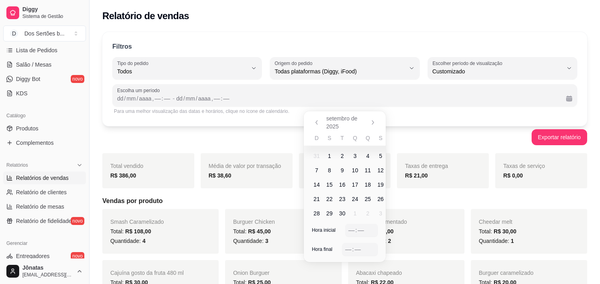
scroll to position [104, 0]
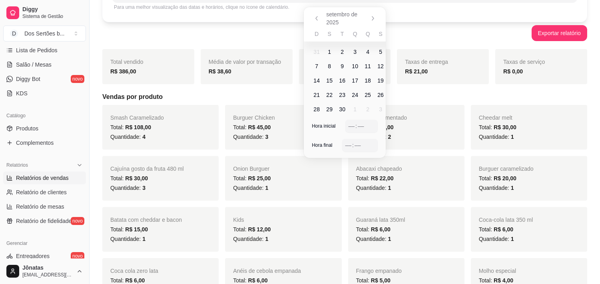
click at [330, 80] on span "15" at bounding box center [329, 81] width 6 height 8
click at [317, 95] on span "21" at bounding box center [316, 95] width 6 height 8
click at [369, 82] on span "18" at bounding box center [367, 81] width 6 height 8
click at [380, 83] on span "19" at bounding box center [380, 81] width 6 height 8
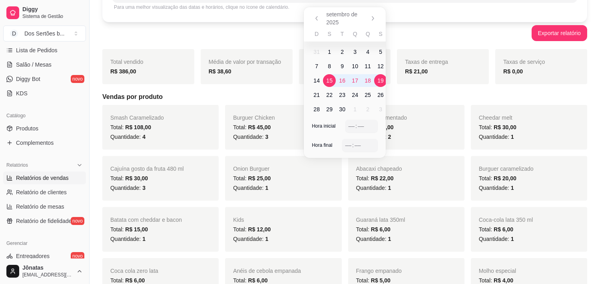
click at [329, 80] on span "15" at bounding box center [329, 81] width 6 height 8
click at [352, 125] on div "––" at bounding box center [352, 126] width 8 height 8
click at [347, 148] on div "––" at bounding box center [348, 145] width 8 height 8
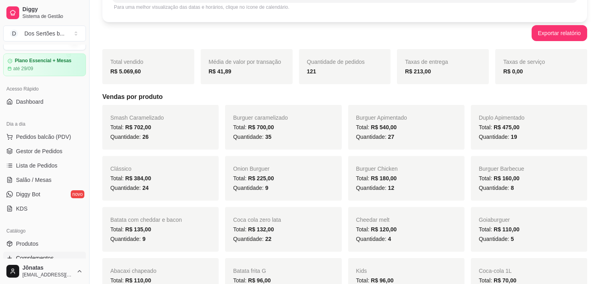
scroll to position [0, 0]
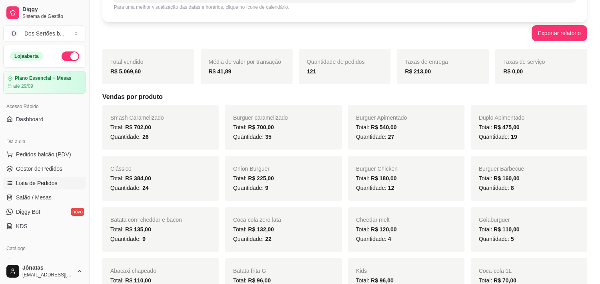
click at [41, 177] on link "Lista de Pedidos" at bounding box center [44, 183] width 83 height 13
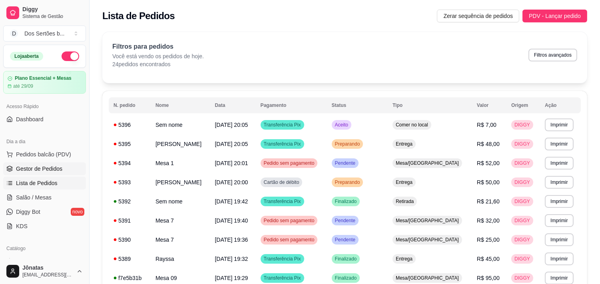
click at [37, 172] on span "Gestor de Pedidos" at bounding box center [39, 169] width 46 height 8
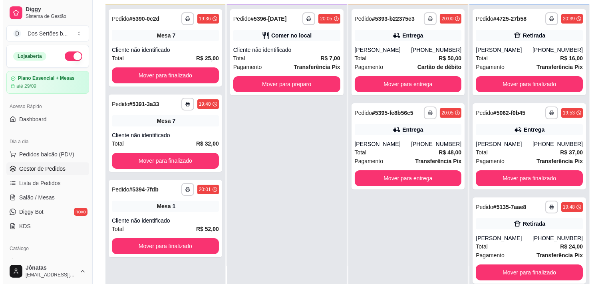
scroll to position [122, 0]
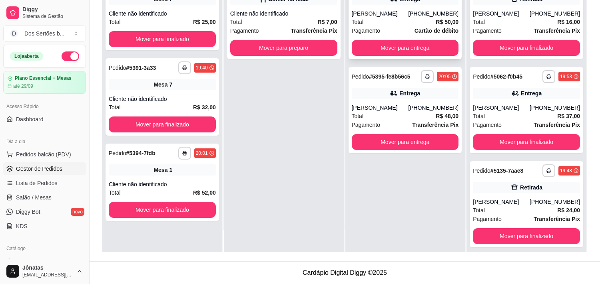
click at [376, 24] on div "Total R$ 50,00" at bounding box center [405, 22] width 107 height 9
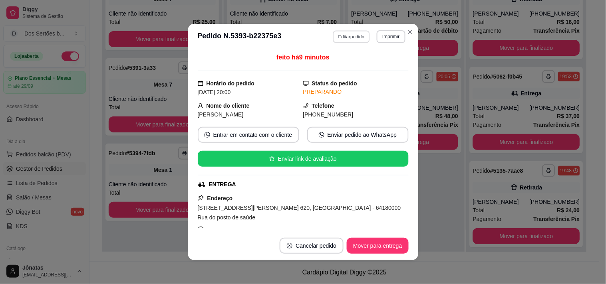
click at [352, 38] on button "Editar pedido" at bounding box center [351, 36] width 37 height 12
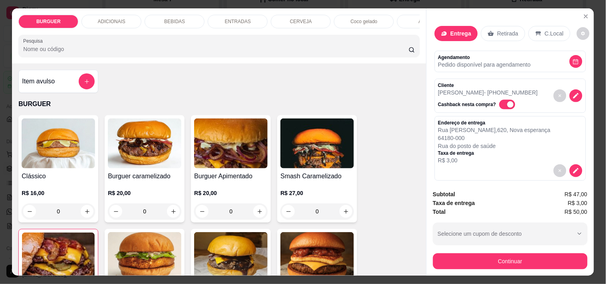
scroll to position [155, 0]
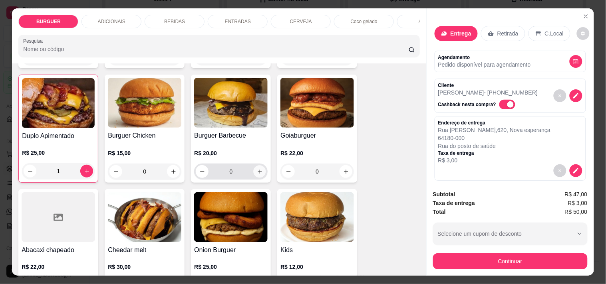
click at [254, 176] on button "increase-product-quantity" at bounding box center [260, 172] width 12 height 12
type input "1"
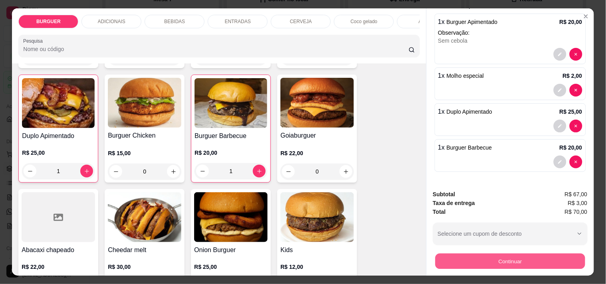
click at [460, 259] on button "Continuar" at bounding box center [510, 262] width 150 height 16
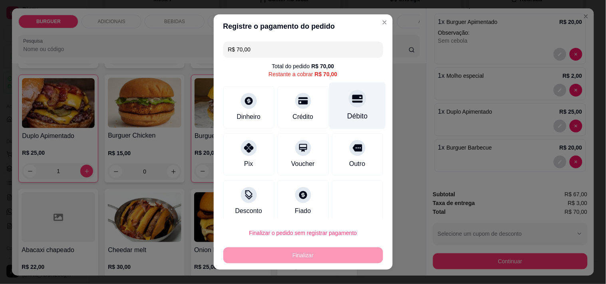
click at [349, 100] on div at bounding box center [358, 99] width 18 height 18
type input "R$ 0,00"
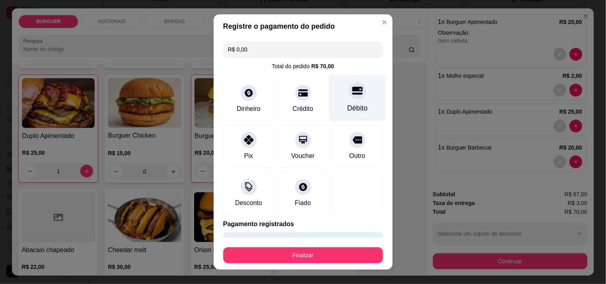
scroll to position [21, 0]
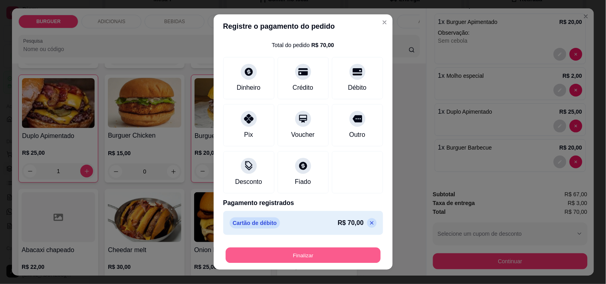
click at [330, 252] on button "Finalizar" at bounding box center [303, 256] width 155 height 16
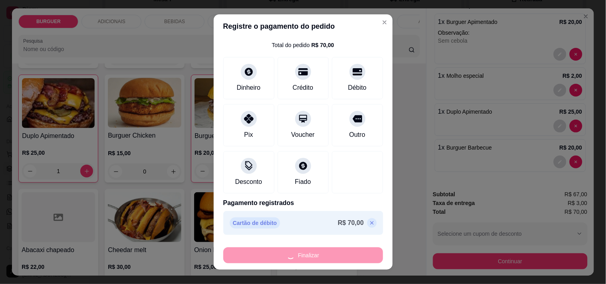
type input "0"
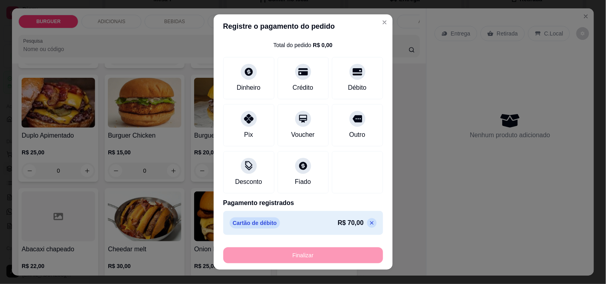
type input "-R$ 70,00"
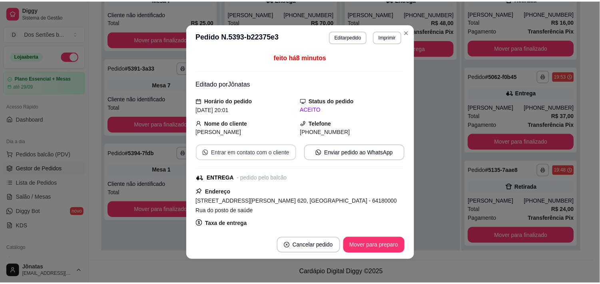
scroll to position [179, 0]
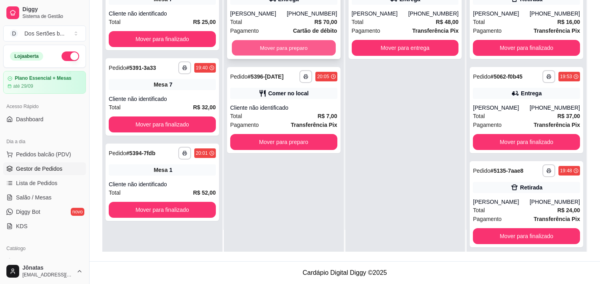
click at [250, 48] on button "Mover para preparo" at bounding box center [284, 48] width 104 height 16
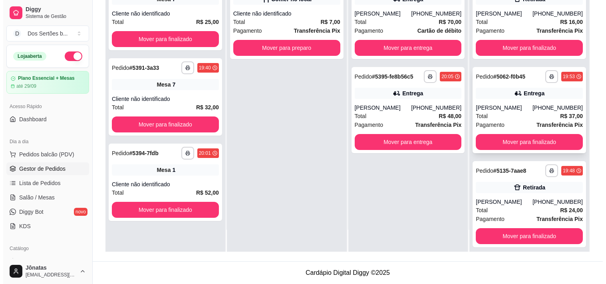
scroll to position [100, 0]
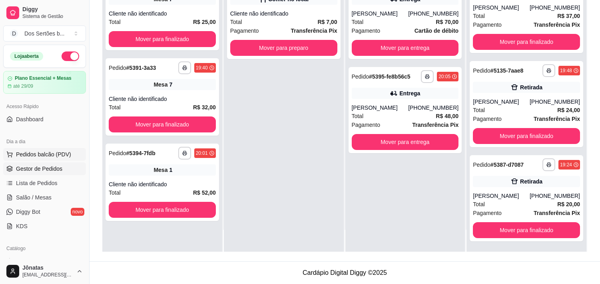
click at [30, 157] on span "Pedidos balcão (PDV)" at bounding box center [43, 155] width 55 height 8
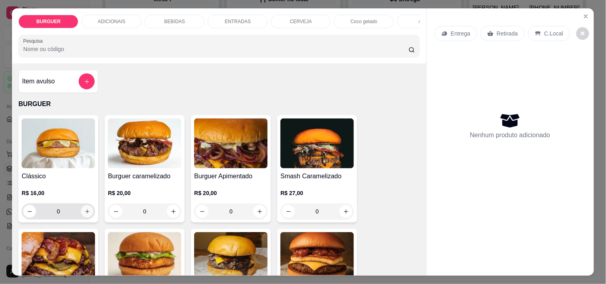
click at [84, 215] on icon "increase-product-quantity" at bounding box center [87, 212] width 6 height 6
type input "1"
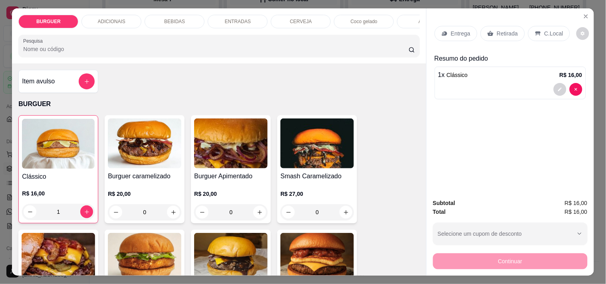
click at [545, 31] on p "C.Local" at bounding box center [554, 34] width 19 height 8
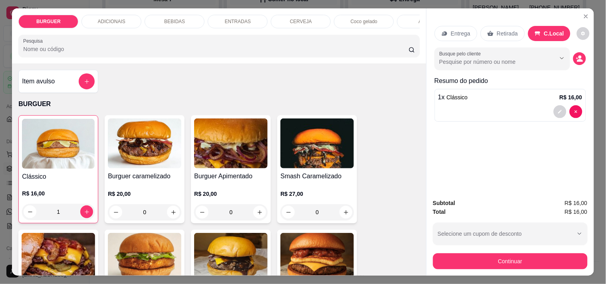
click at [588, 206] on div "Subtotal R$ 16,00 Total R$ 16,00 Selecione um cupom de desconto JOAO MOTOBOY MA…" at bounding box center [510, 234] width 167 height 83
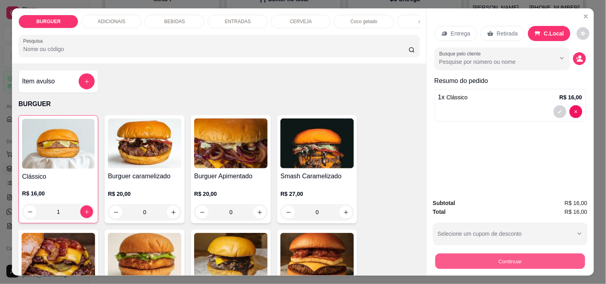
click at [507, 256] on button "Continuar" at bounding box center [510, 262] width 150 height 16
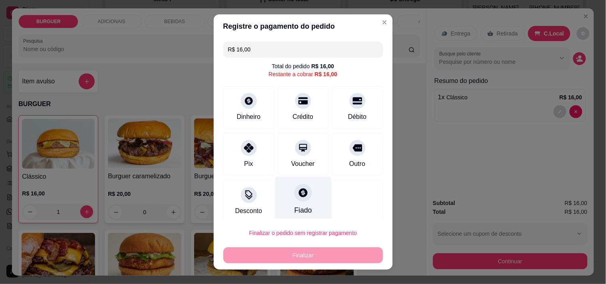
click at [294, 206] on div "Fiado" at bounding box center [303, 210] width 18 height 10
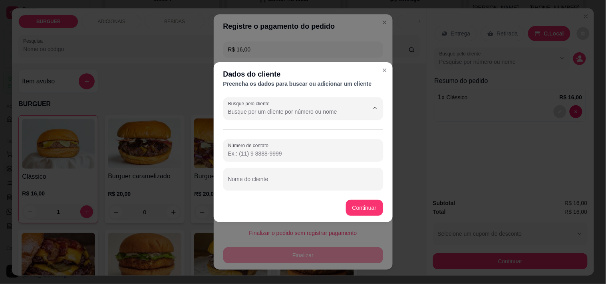
click at [235, 111] on input "Busque pelo cliente" at bounding box center [292, 112] width 128 height 8
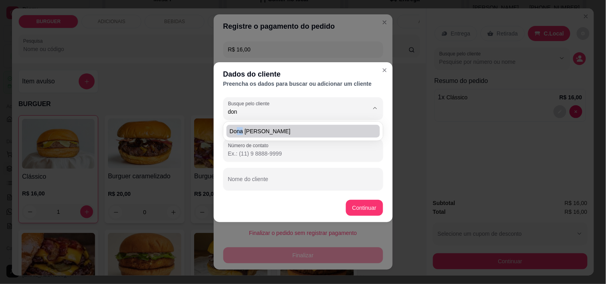
drag, startPoint x: 237, startPoint y: 137, endPoint x: 242, endPoint y: 130, distance: 9.1
click at [242, 130] on div "Dona [PERSON_NAME]" at bounding box center [303, 131] width 157 height 16
type input "Dona [PERSON_NAME]"
type input "[PHONE_NUMBER]"
type input "Dona [PERSON_NAME]"
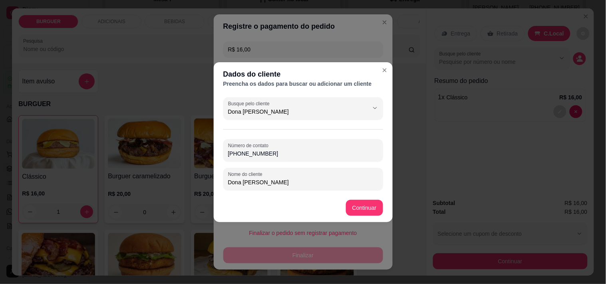
click at [242, 130] on div "Busque pelo cliente Dona [PERSON_NAME] Número de contato [PHONE_NUMBER] Nome do…" at bounding box center [303, 143] width 179 height 99
type input "R$ 0,00"
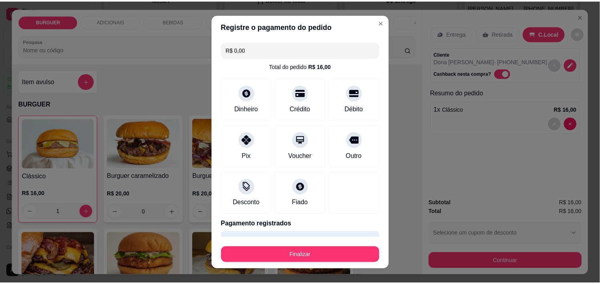
scroll to position [21, 0]
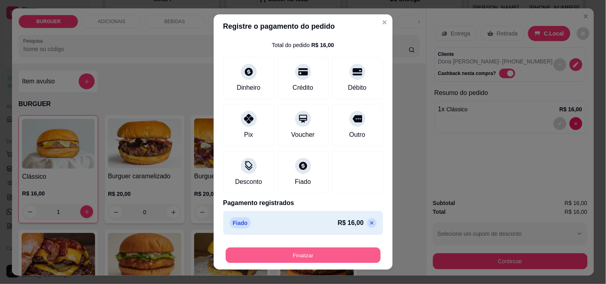
click at [327, 262] on button "Finalizar" at bounding box center [303, 256] width 155 height 16
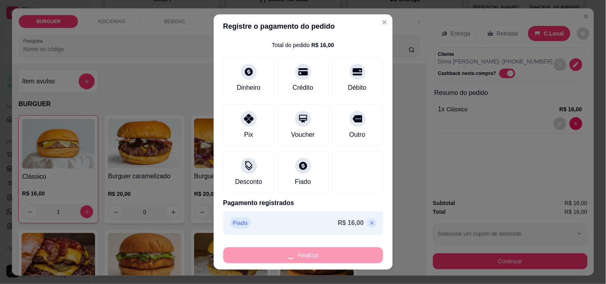
type input "0"
type input "-R$ 16,00"
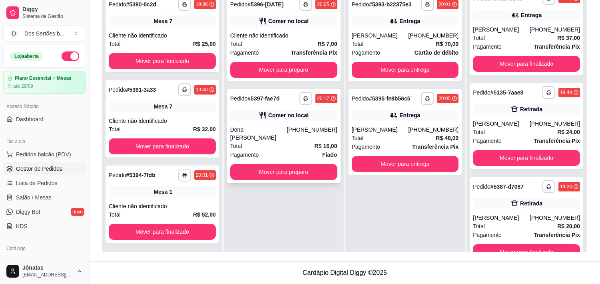
click at [261, 127] on div "Dona [PERSON_NAME]" at bounding box center [258, 134] width 57 height 16
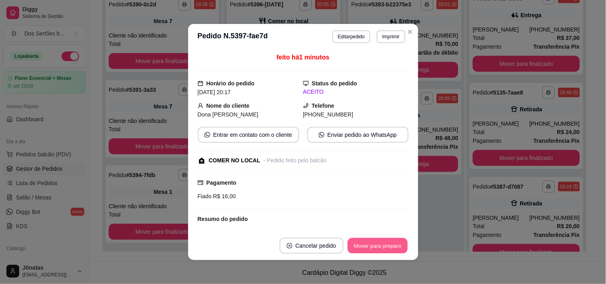
click at [374, 244] on button "Mover para preparo" at bounding box center [378, 247] width 60 height 16
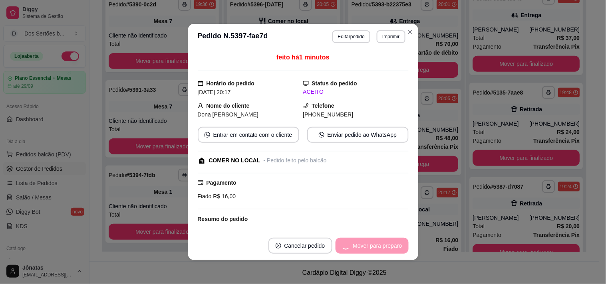
click at [374, 244] on div "Mover para preparo" at bounding box center [372, 246] width 73 height 16
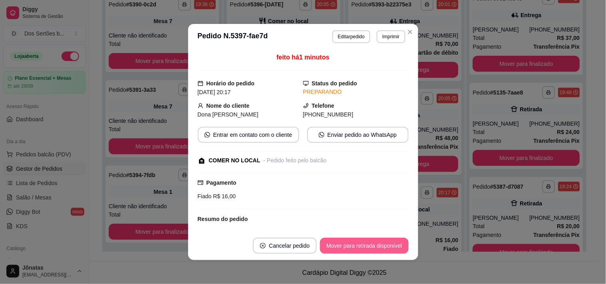
click at [374, 244] on button "Mover para retirada disponível" at bounding box center [364, 246] width 88 height 16
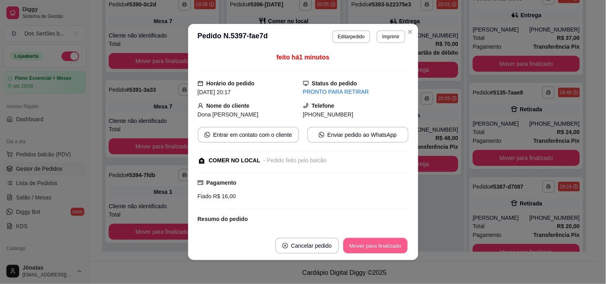
click at [374, 244] on button "Mover para finalizado" at bounding box center [375, 247] width 64 height 16
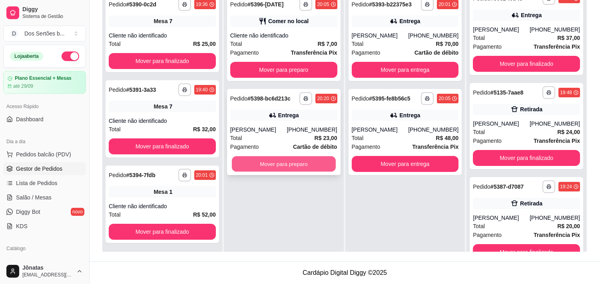
click at [273, 165] on button "Mover para preparo" at bounding box center [284, 165] width 104 height 16
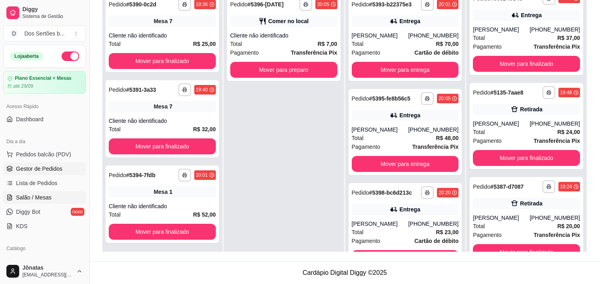
click at [44, 200] on span "Salão / Mesas" at bounding box center [34, 198] width 36 height 8
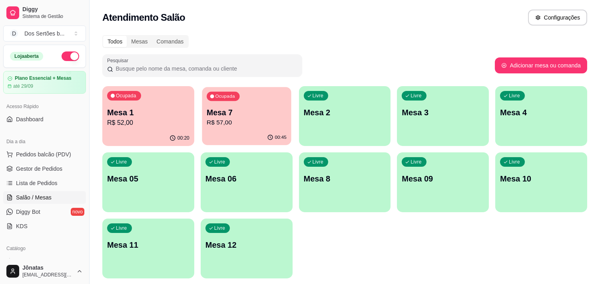
click at [227, 121] on p "R$ 57,00" at bounding box center [247, 122] width 80 height 9
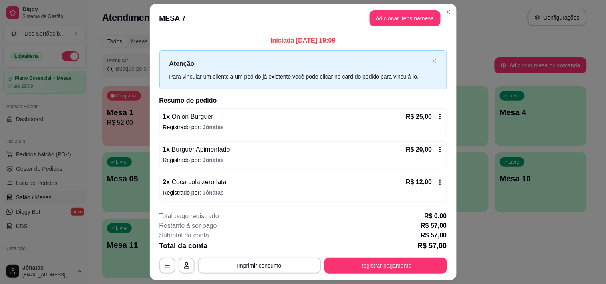
scroll to position [21, 0]
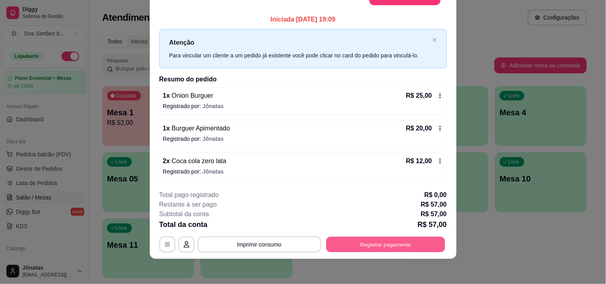
click at [370, 242] on button "Registrar pagamento" at bounding box center [385, 245] width 119 height 16
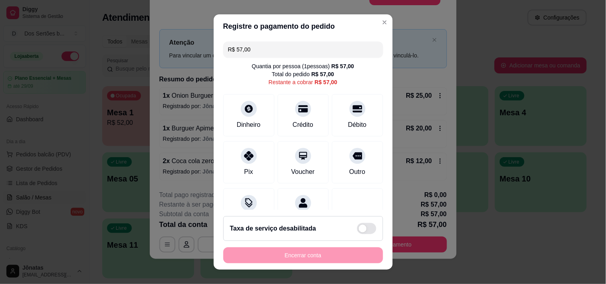
click at [254, 45] on input "R$ 57,00" at bounding box center [303, 50] width 150 height 16
click at [340, 116] on div "Débito" at bounding box center [357, 113] width 56 height 47
click at [354, 113] on div "Débito" at bounding box center [357, 113] width 56 height 47
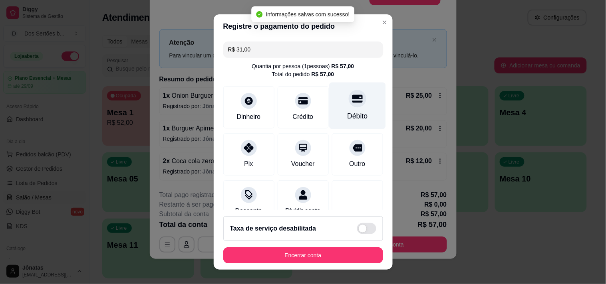
type input "R$ 0,00"
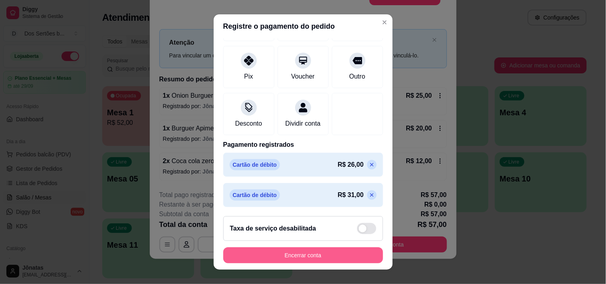
click at [325, 252] on button "Encerrar conta" at bounding box center [303, 256] width 160 height 16
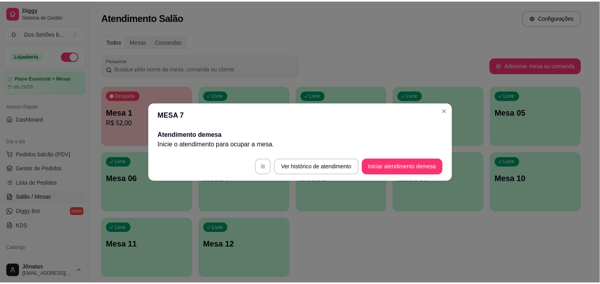
scroll to position [0, 0]
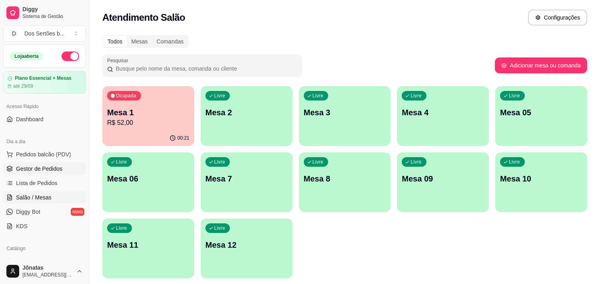
click at [50, 172] on span "Gestor de Pedidos" at bounding box center [39, 169] width 46 height 8
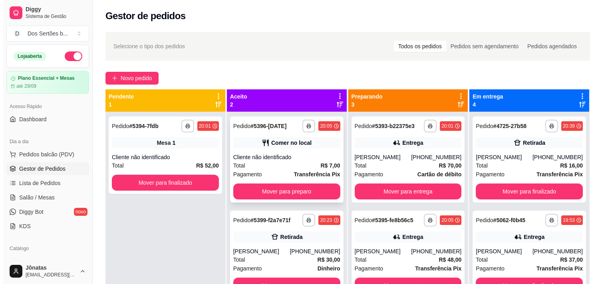
scroll to position [22, 0]
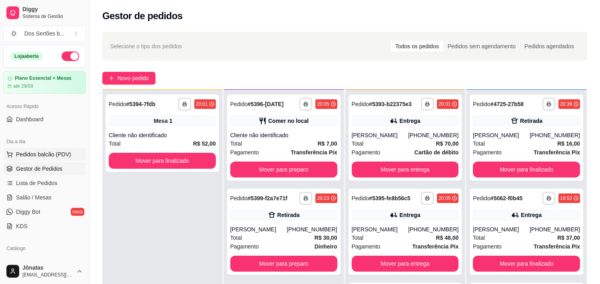
click at [40, 151] on span "Pedidos balcão (PDV)" at bounding box center [43, 155] width 55 height 8
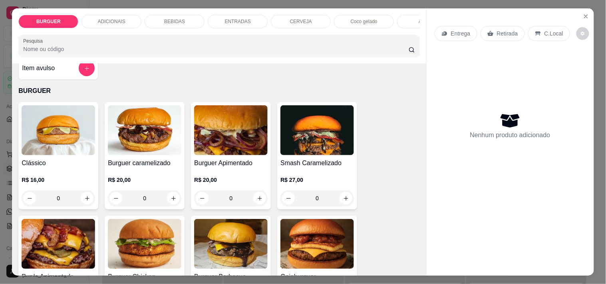
scroll to position [80, 0]
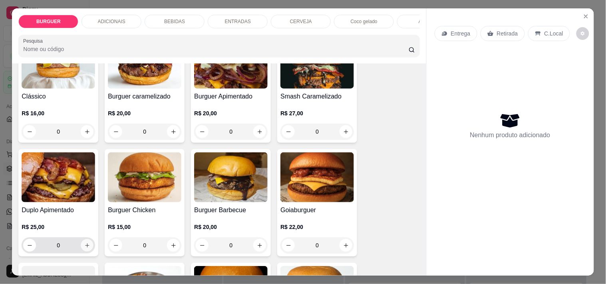
click at [85, 247] on icon "increase-product-quantity" at bounding box center [87, 246] width 6 height 6
type input "1"
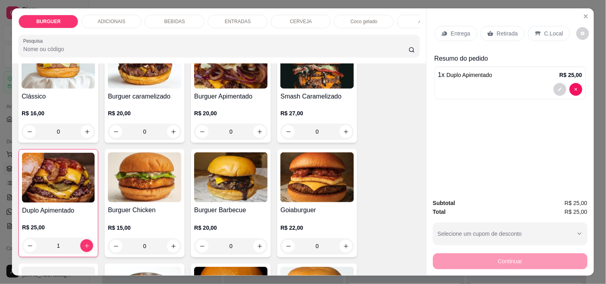
click at [175, 20] on p "BEBIDAS" at bounding box center [174, 21] width 21 height 6
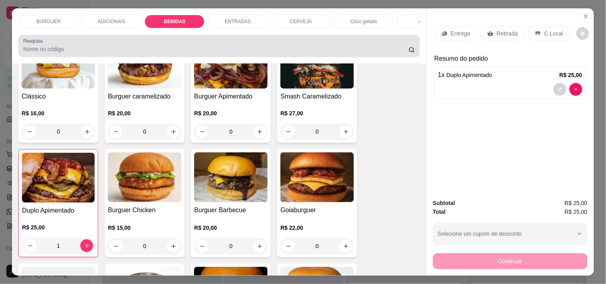
scroll to position [20, 0]
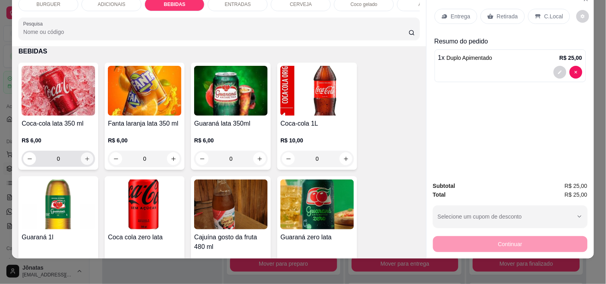
click at [84, 157] on icon "increase-product-quantity" at bounding box center [87, 159] width 6 height 6
type input "1"
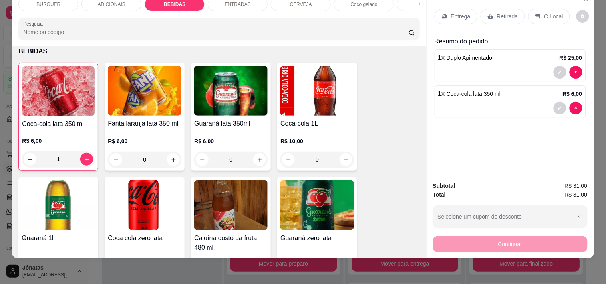
click at [451, 12] on p "Entrega" at bounding box center [461, 16] width 20 height 8
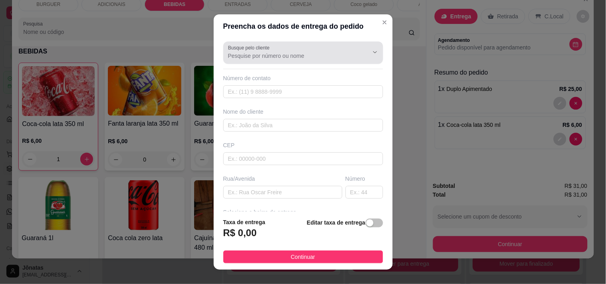
click at [235, 50] on label "Busque pelo cliente" at bounding box center [250, 47] width 44 height 7
click at [235, 52] on input "Busque pelo cliente" at bounding box center [292, 56] width 128 height 8
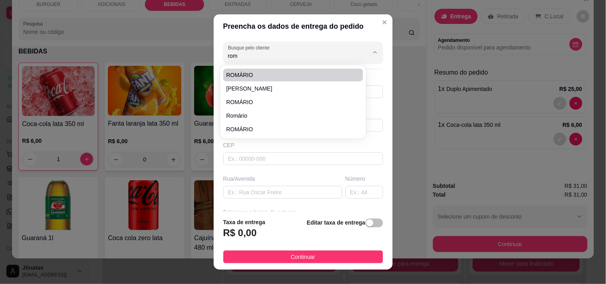
click at [229, 74] on span "ROMÁRIO" at bounding box center [290, 75] width 126 height 8
type input "ROMÁRIO"
type input "86995332708"
type input "ROMÁRIO"
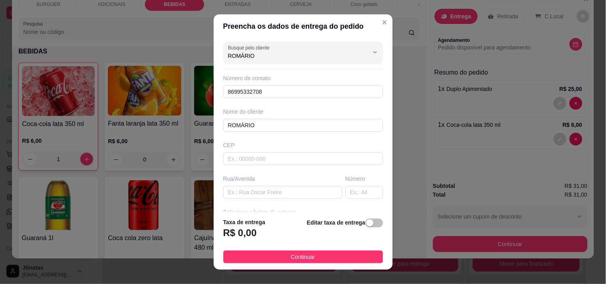
scroll to position [96, 0]
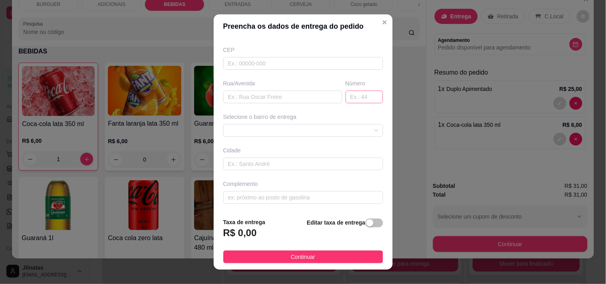
type input "ROMÁRIO"
click at [346, 97] on input "text" at bounding box center [365, 97] width 38 height 13
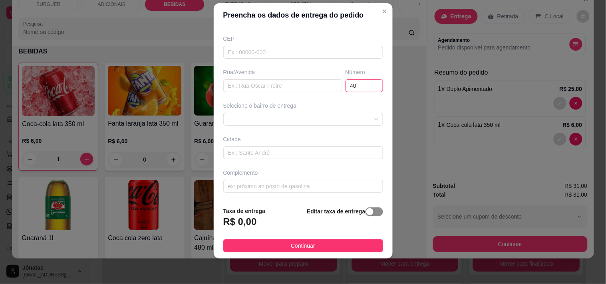
type input "40"
click at [368, 213] on span "button" at bounding box center [375, 212] width 18 height 9
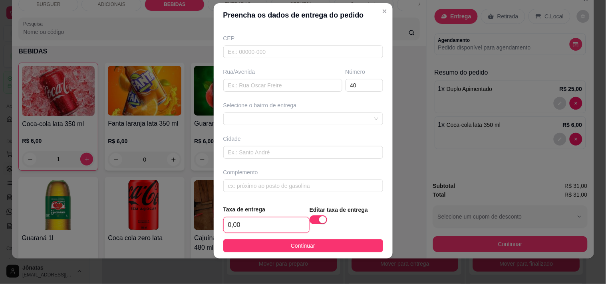
click at [272, 221] on input "0,00" at bounding box center [266, 225] width 85 height 15
type input "3,00"
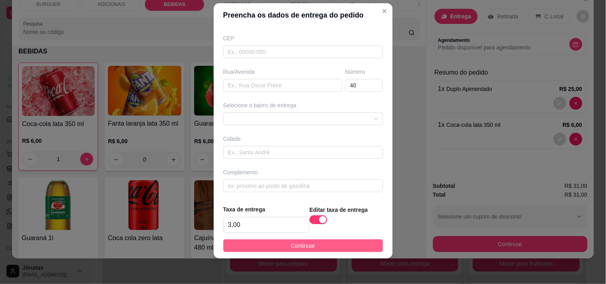
click at [353, 245] on button "Continuar" at bounding box center [303, 246] width 160 height 13
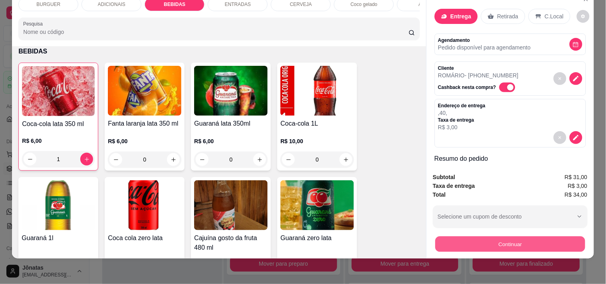
click at [488, 238] on button "Continuar" at bounding box center [510, 245] width 150 height 16
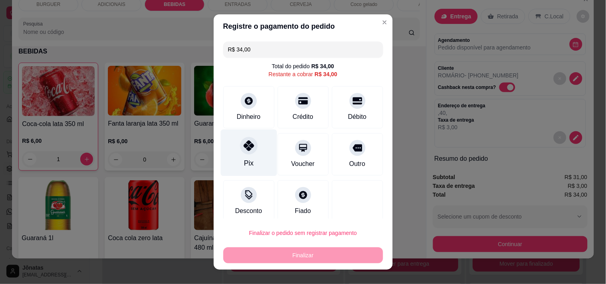
click at [248, 156] on div "Pix" at bounding box center [249, 152] width 56 height 47
type input "R$ 0,00"
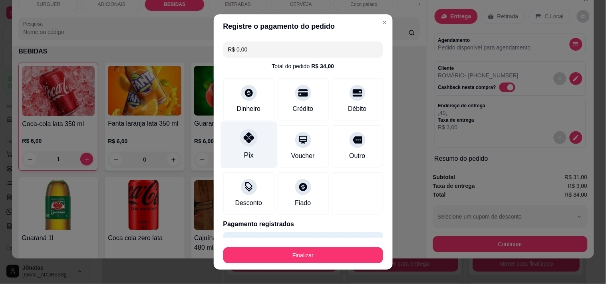
scroll to position [21, 0]
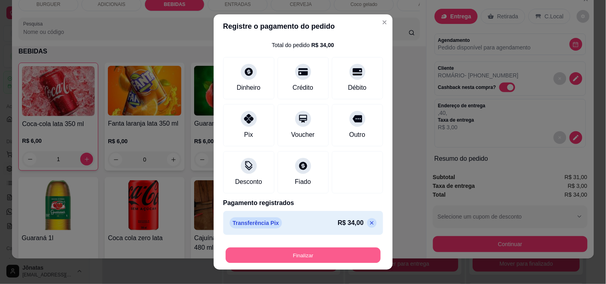
click at [302, 259] on button "Finalizar" at bounding box center [303, 256] width 155 height 16
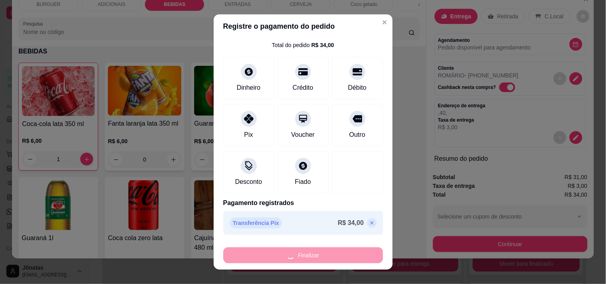
type input "0"
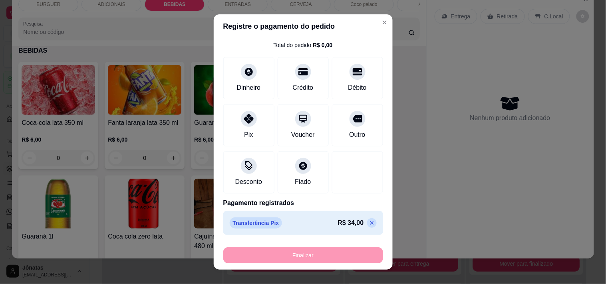
type input "-R$ 34,00"
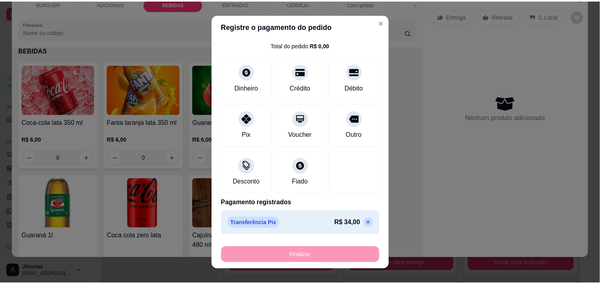
scroll to position [637, 0]
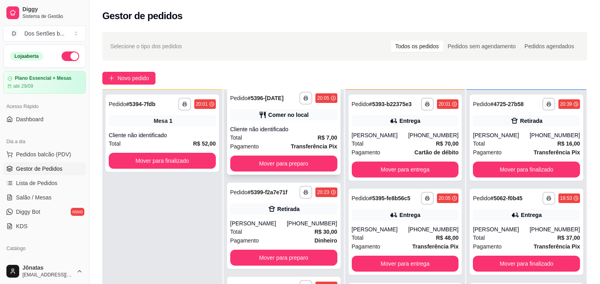
scroll to position [122, 0]
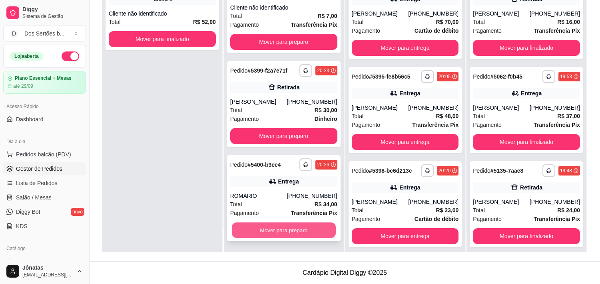
click at [241, 229] on button "Mover para preparo" at bounding box center [284, 231] width 104 height 16
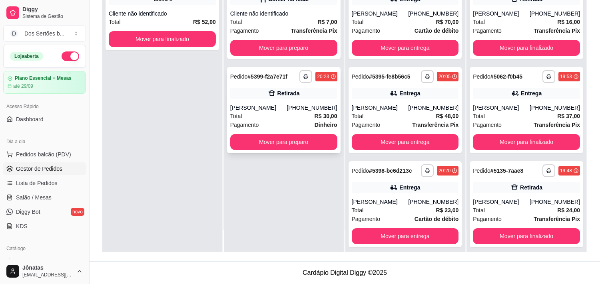
scroll to position [0, 0]
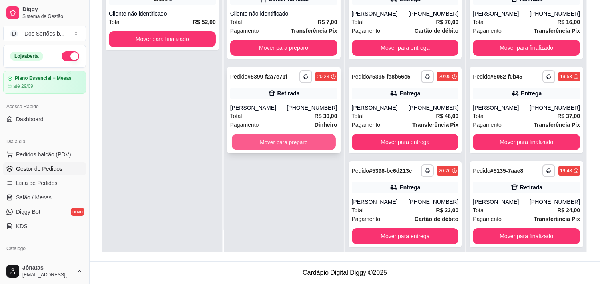
click at [264, 139] on button "Mover para preparo" at bounding box center [284, 143] width 104 height 16
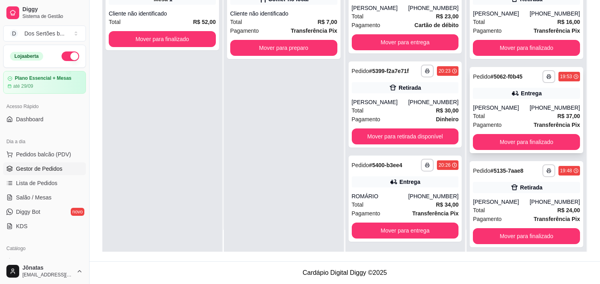
scroll to position [100, 0]
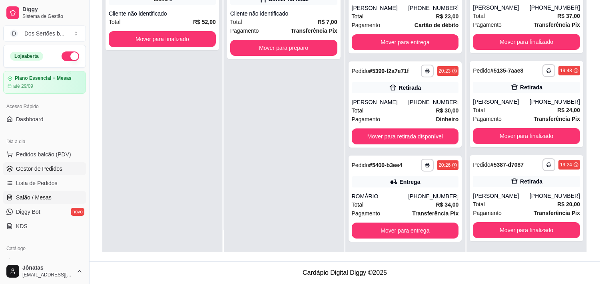
click at [29, 195] on span "Salão / Mesas" at bounding box center [34, 198] width 36 height 8
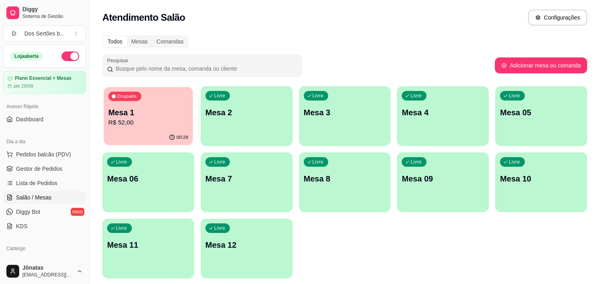
click at [126, 107] on p "Mesa 1" at bounding box center [148, 112] width 80 height 11
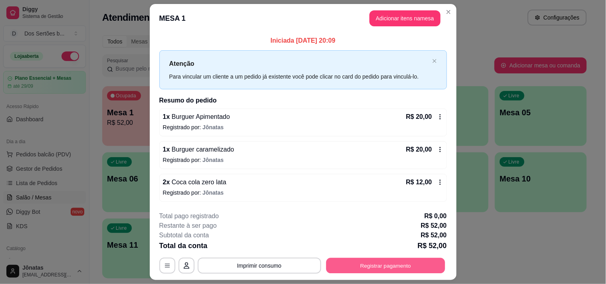
click at [362, 260] on button "Registrar pagamento" at bounding box center [385, 266] width 119 height 16
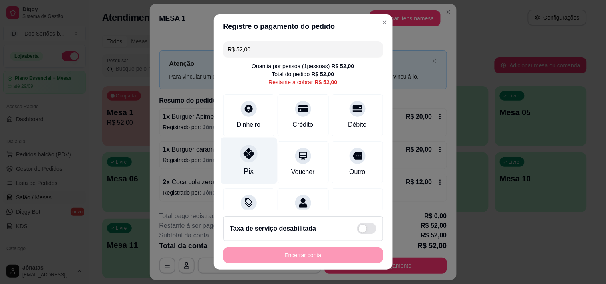
click at [250, 155] on div at bounding box center [249, 154] width 18 height 18
type input "R$ 0,00"
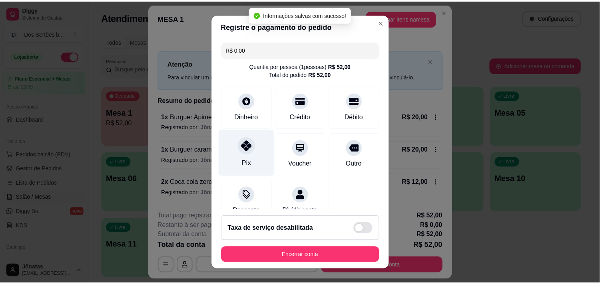
scroll to position [67, 0]
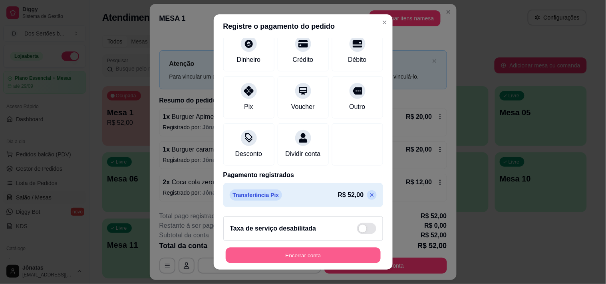
click at [288, 257] on button "Encerrar conta" at bounding box center [303, 256] width 155 height 16
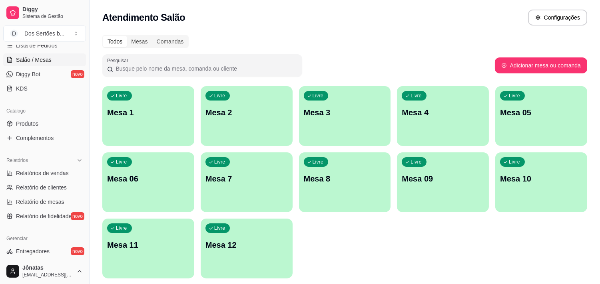
scroll to position [237, 0]
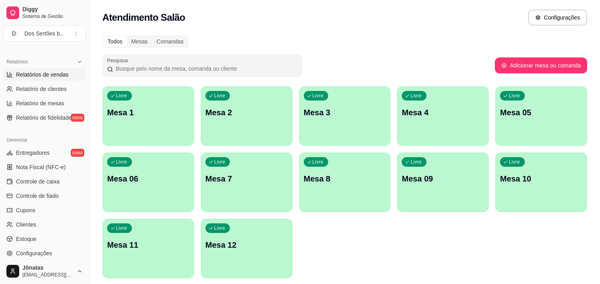
click at [33, 78] on span "Relatórios de vendas" at bounding box center [42, 75] width 53 height 8
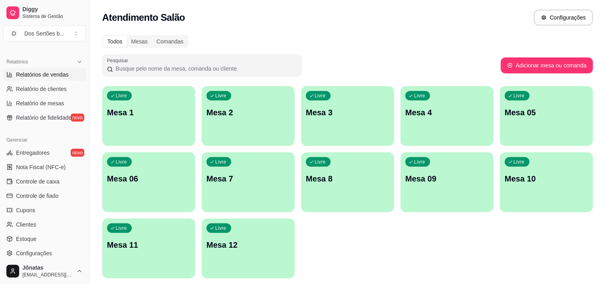
select select "ALL"
select select "0"
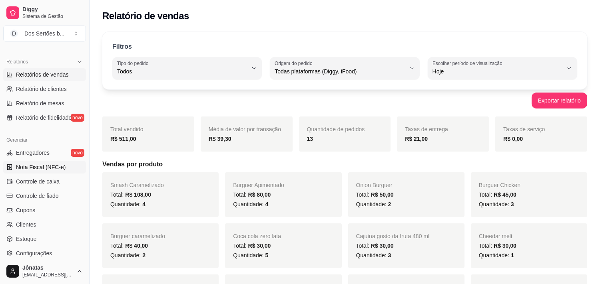
scroll to position [12, 0]
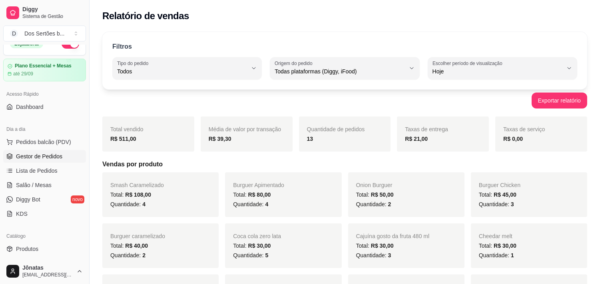
click at [53, 153] on span "Gestor de Pedidos" at bounding box center [39, 157] width 46 height 8
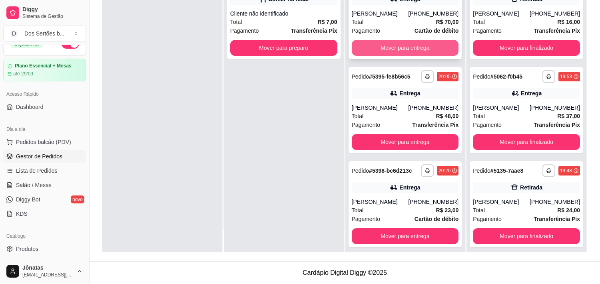
click at [392, 44] on button "Mover para entrega" at bounding box center [405, 48] width 107 height 16
click at [406, 43] on button "Mover para entrega" at bounding box center [405, 48] width 104 height 16
click at [378, 44] on button "Mover para entrega" at bounding box center [405, 48] width 104 height 16
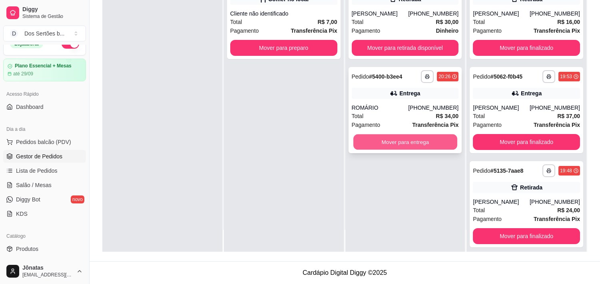
click at [372, 141] on button "Mover para entrega" at bounding box center [405, 143] width 104 height 16
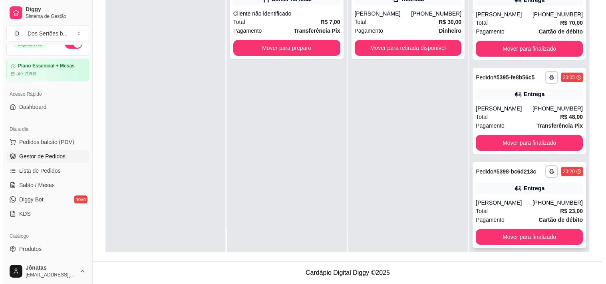
scroll to position [477, 0]
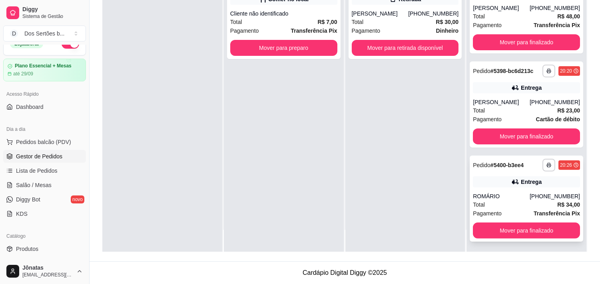
click at [493, 189] on div "**********" at bounding box center [525, 199] width 113 height 86
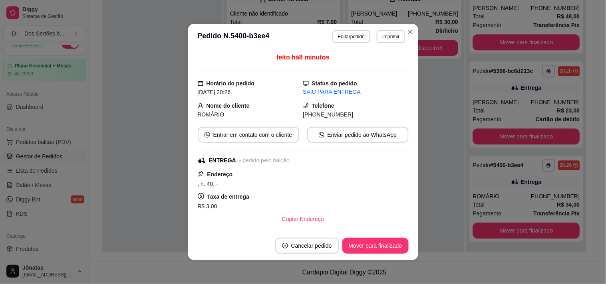
scroll to position [137, 0]
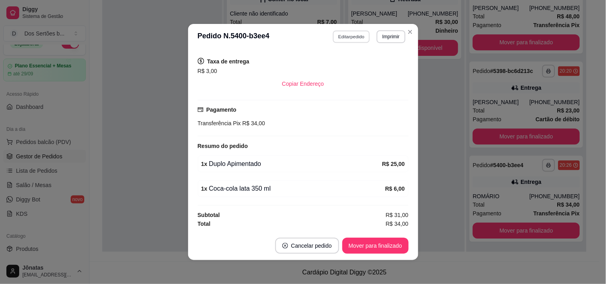
click at [344, 35] on button "Editar pedido" at bounding box center [351, 36] width 37 height 12
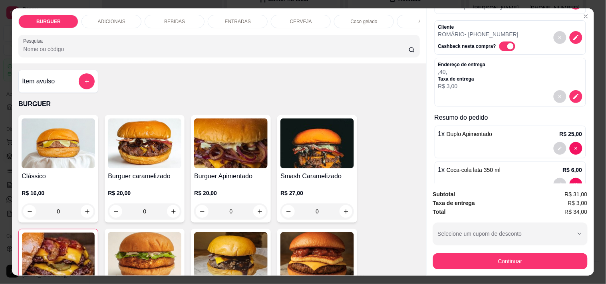
scroll to position [81, 0]
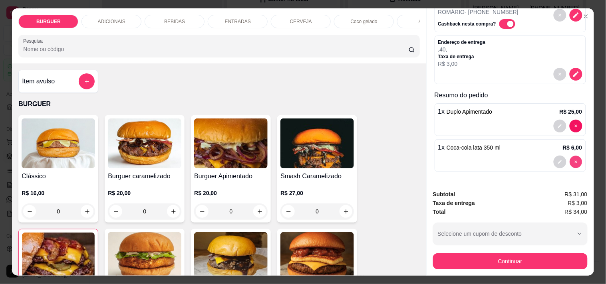
type input "0"
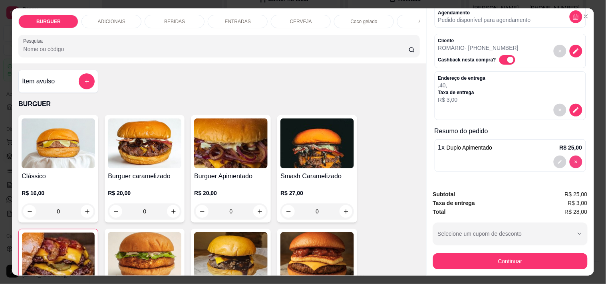
scroll to position [45, 0]
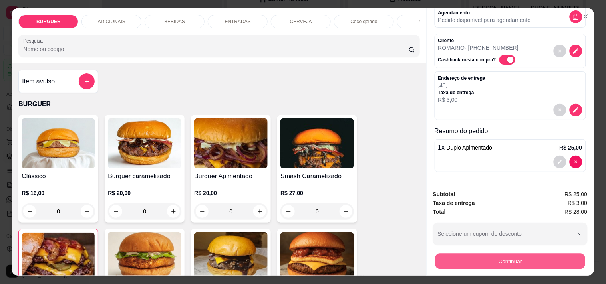
click at [510, 257] on button "Continuar" at bounding box center [510, 262] width 150 height 16
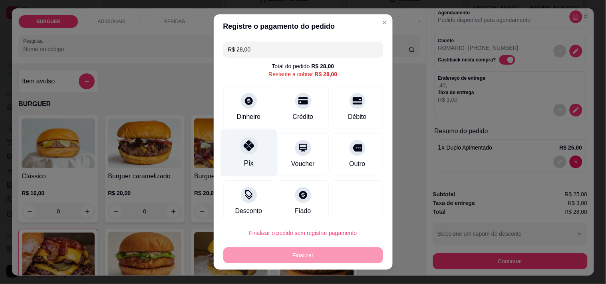
click at [237, 163] on div "Pix" at bounding box center [249, 152] width 56 height 47
type input "R$ 0,00"
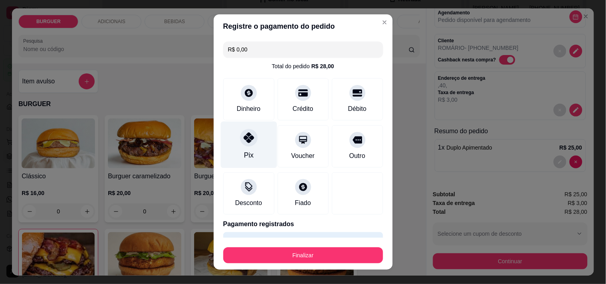
scroll to position [21, 0]
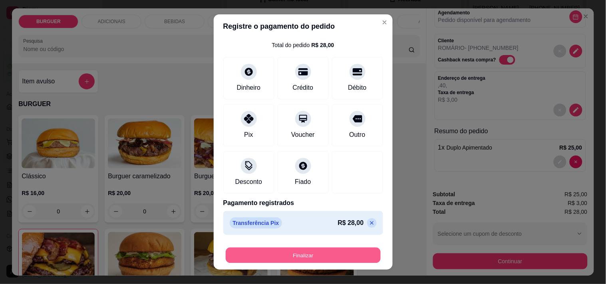
click at [319, 249] on button "Finalizar" at bounding box center [303, 256] width 155 height 16
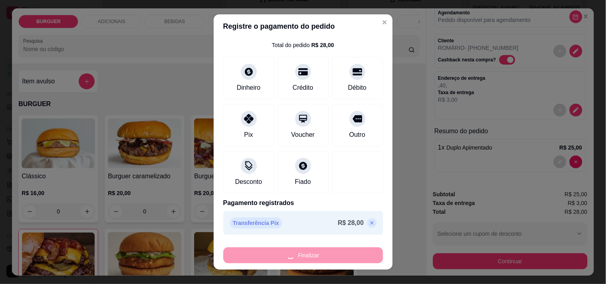
type input "0"
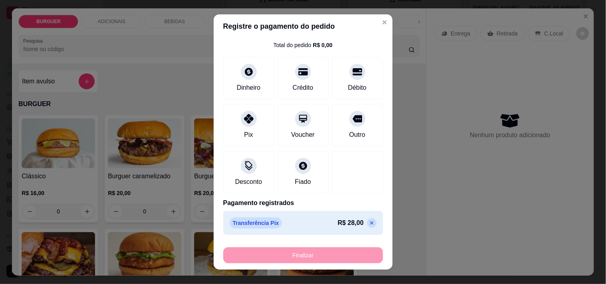
type input "-R$ 28,00"
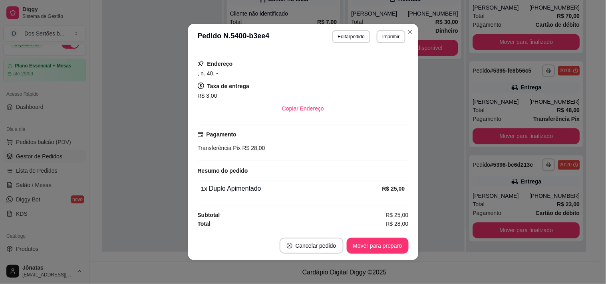
scroll to position [129, 0]
click at [385, 241] on button "Mover para preparo" at bounding box center [378, 247] width 60 height 16
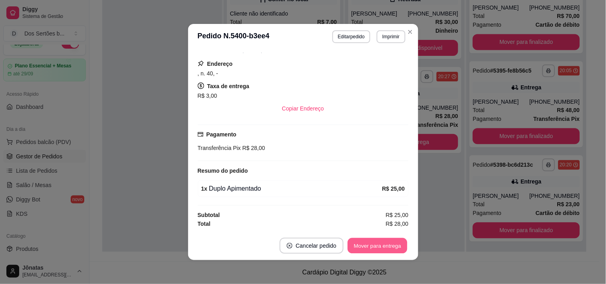
click at [385, 241] on button "Mover para entrega" at bounding box center [378, 247] width 60 height 16
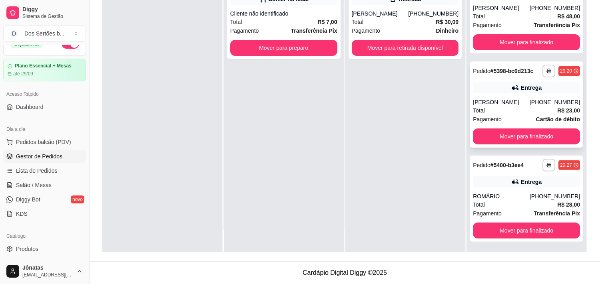
scroll to position [401, 0]
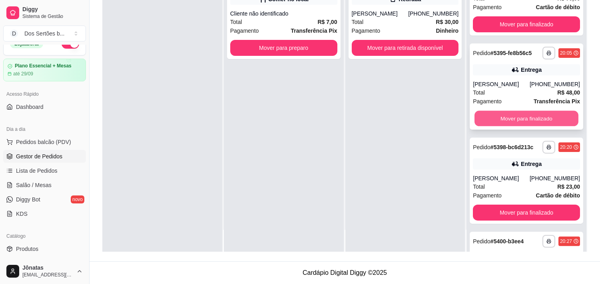
click at [518, 113] on button "Mover para finalizado" at bounding box center [526, 119] width 104 height 16
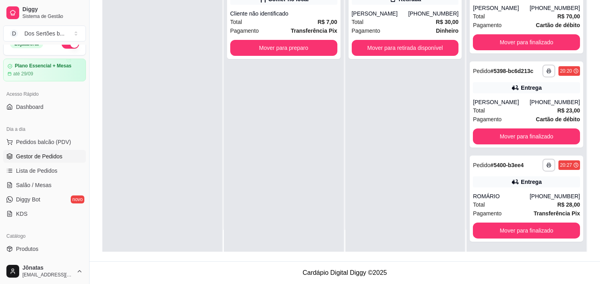
scroll to position [201, 0]
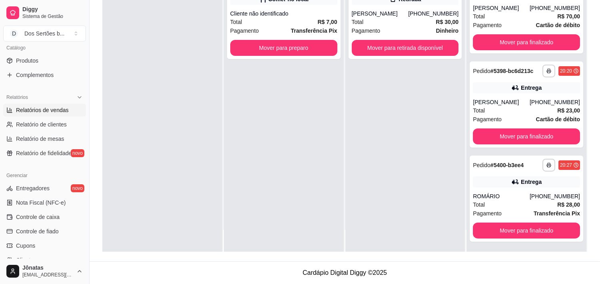
click at [30, 112] on span "Relatórios de vendas" at bounding box center [42, 110] width 53 height 8
select select "ALL"
select select "0"
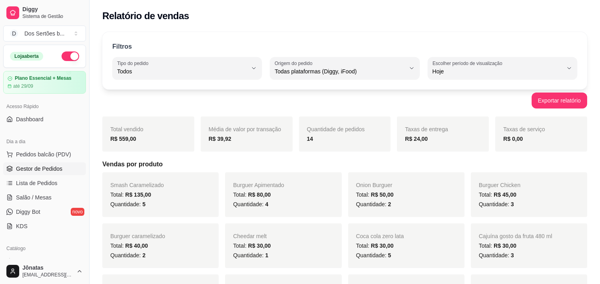
click at [54, 169] on span "Gestor de Pedidos" at bounding box center [39, 169] width 46 height 8
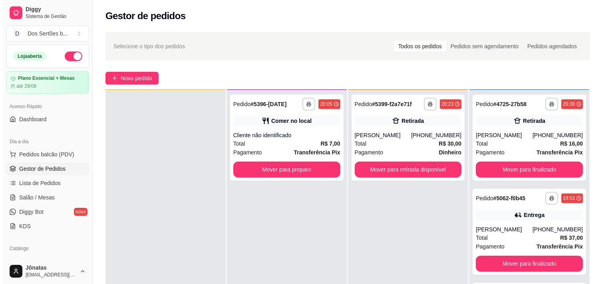
scroll to position [66, 0]
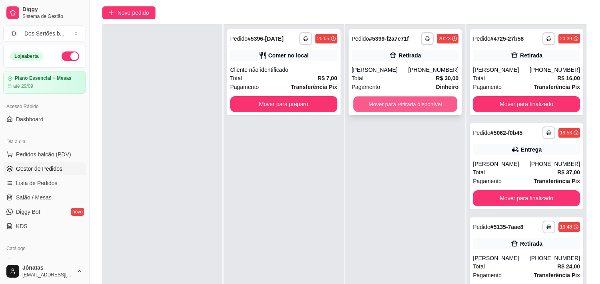
click at [371, 102] on button "Mover para retirada disponível" at bounding box center [405, 105] width 104 height 16
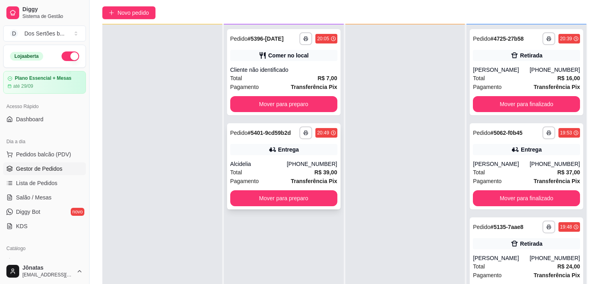
click at [268, 146] on icon at bounding box center [272, 150] width 8 height 8
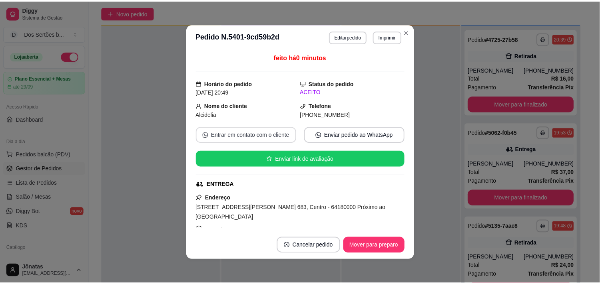
scroll to position [183, 0]
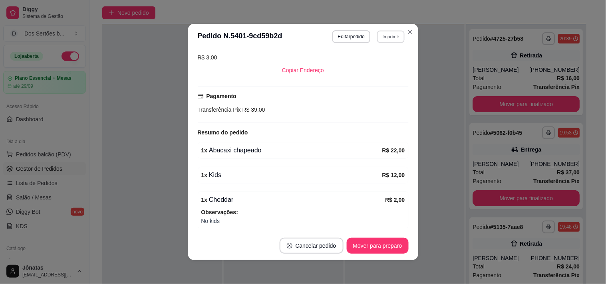
click at [387, 38] on button "Imprimir" at bounding box center [391, 36] width 28 height 12
click at [365, 66] on button "Impressora" at bounding box center [374, 65] width 56 height 12
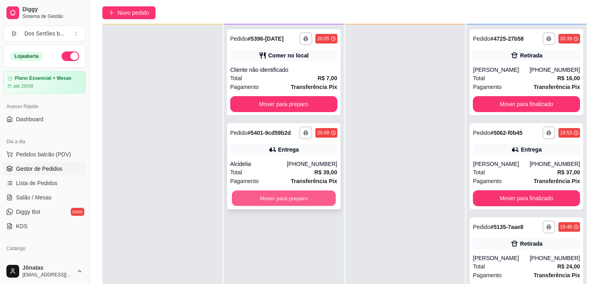
click at [297, 196] on button "Mover para preparo" at bounding box center [284, 199] width 104 height 16
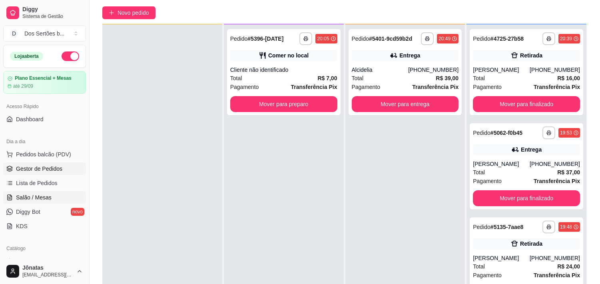
click at [35, 195] on span "Salão / Mesas" at bounding box center [34, 198] width 36 height 8
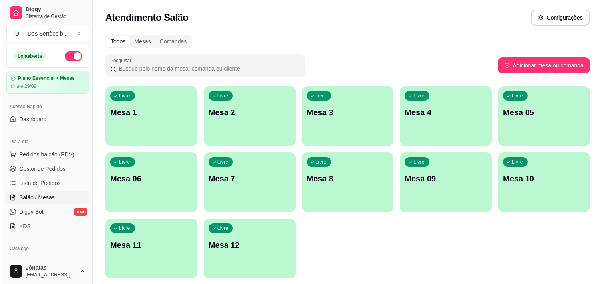
scroll to position [26, 0]
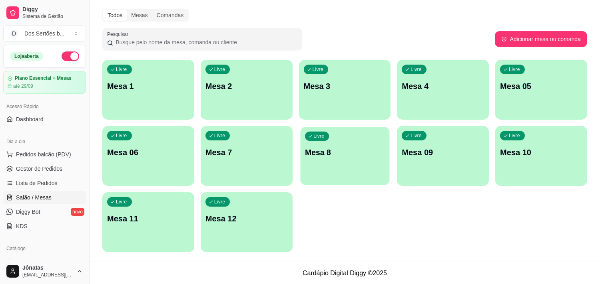
click at [362, 145] on div "Livre Mesa 8" at bounding box center [344, 151] width 89 height 49
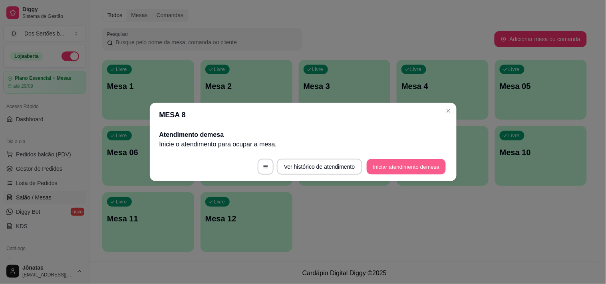
click at [412, 165] on button "Iniciar atendimento de mesa" at bounding box center [406, 167] width 79 height 16
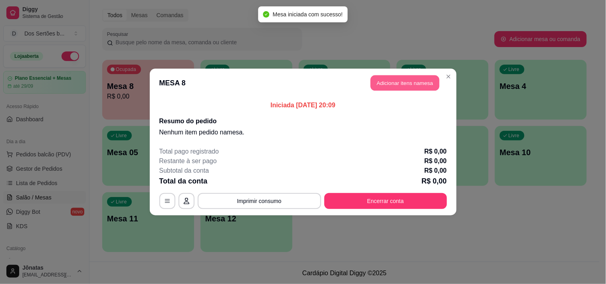
click at [406, 85] on button "Adicionar itens na mesa" at bounding box center [405, 84] width 69 height 16
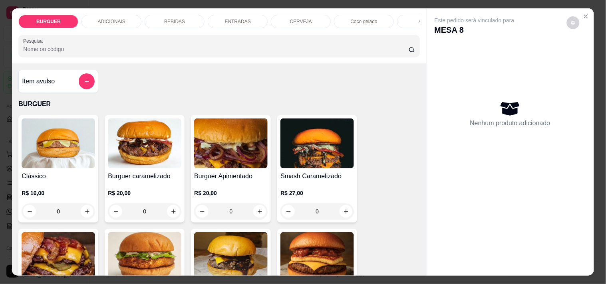
drag, startPoint x: 454, startPoint y: 213, endPoint x: 429, endPoint y: 236, distance: 33.9
click at [429, 236] on div "Este pedido será vinculado para MESA 8 Nenhum produto adicionado" at bounding box center [510, 135] width 167 height 254
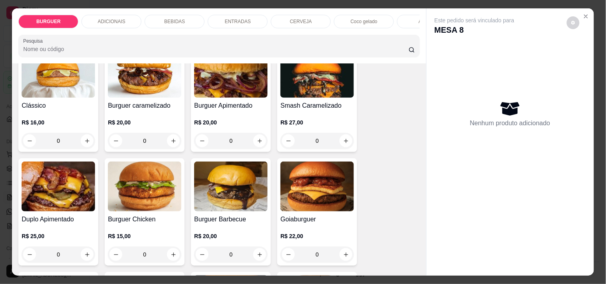
scroll to position [89, 0]
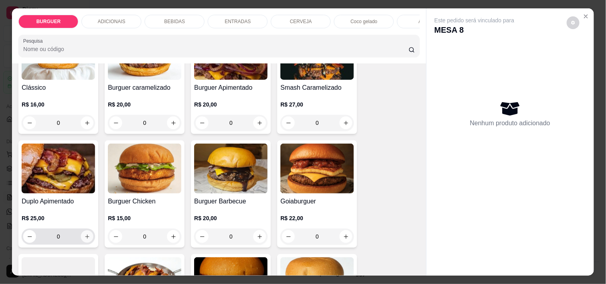
click at [81, 237] on button "increase-product-quantity" at bounding box center [87, 237] width 12 height 12
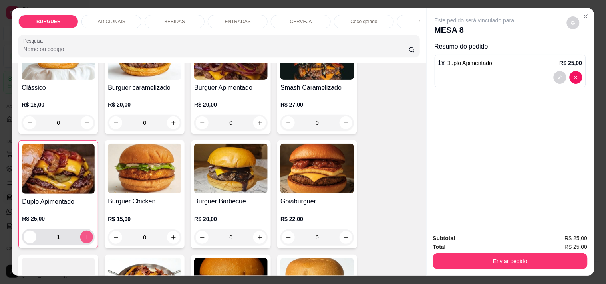
click at [84, 240] on icon "increase-product-quantity" at bounding box center [87, 238] width 6 height 6
type input "2"
click at [555, 72] on button "decrease-product-quantity" at bounding box center [560, 78] width 12 height 12
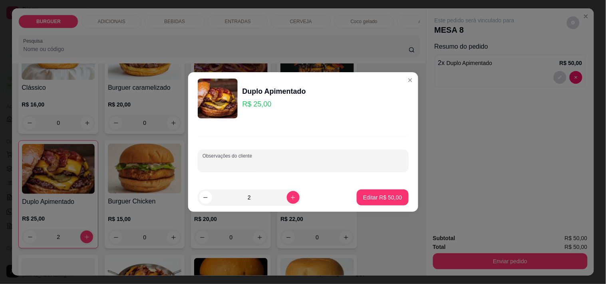
click at [212, 162] on input "Observações do cliente" at bounding box center [303, 164] width 201 height 8
type input "e"
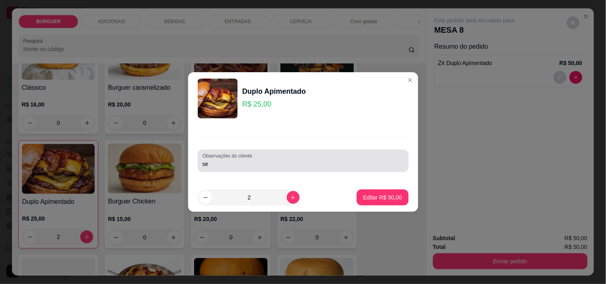
click at [207, 169] on div "se" at bounding box center [303, 161] width 201 height 16
click at [222, 171] on div "Observações do cliente sem" at bounding box center [303, 161] width 211 height 22
click at [201, 161] on div "Observações do cliente sem cebola" at bounding box center [303, 161] width 211 height 22
click at [200, 163] on div "Observações do cliente sem cebola" at bounding box center [303, 161] width 211 height 22
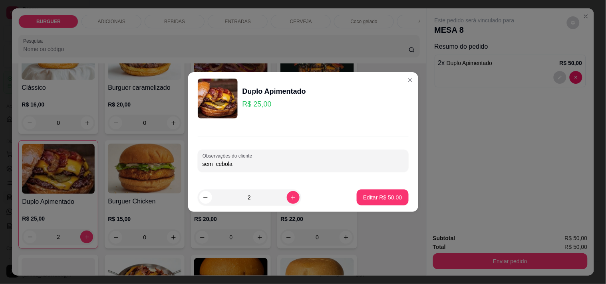
click at [201, 164] on div "Observações do cliente sem cebola" at bounding box center [303, 161] width 211 height 22
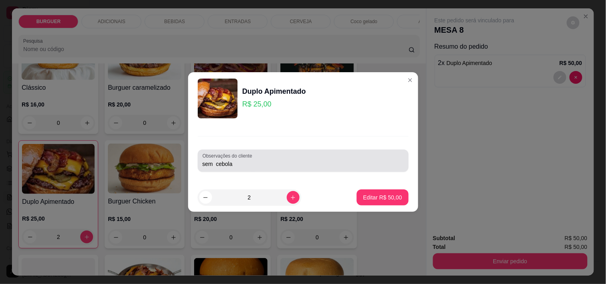
click at [200, 164] on div "Observações do cliente sem cebola" at bounding box center [303, 161] width 211 height 22
click at [201, 166] on div "Observações do cliente sem cebola" at bounding box center [303, 161] width 211 height 22
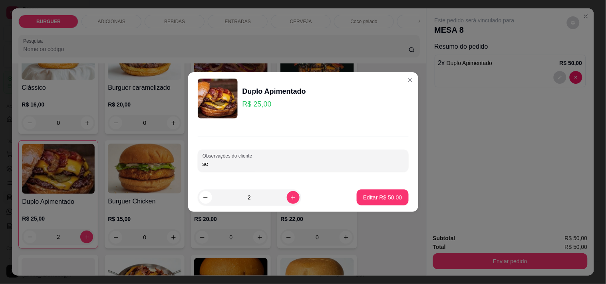
type input "s"
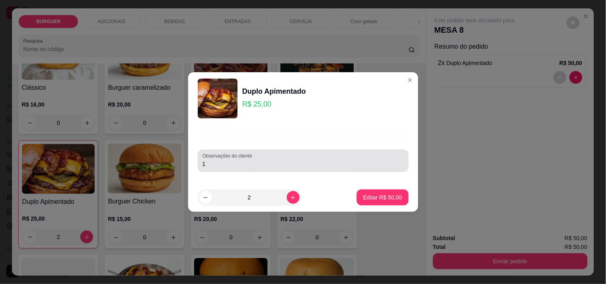
click at [201, 165] on div "Observações do cliente 1" at bounding box center [303, 161] width 211 height 22
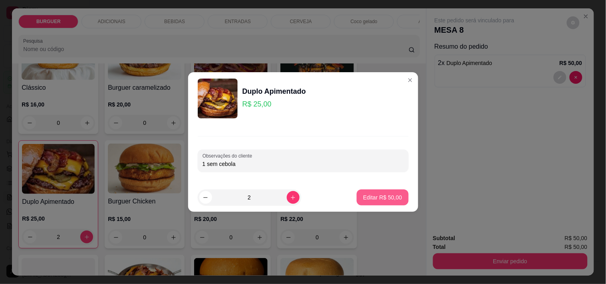
type input "1 sem cebola"
click at [372, 200] on p "Editar R$ 50,00" at bounding box center [383, 198] width 38 height 8
type input "0"
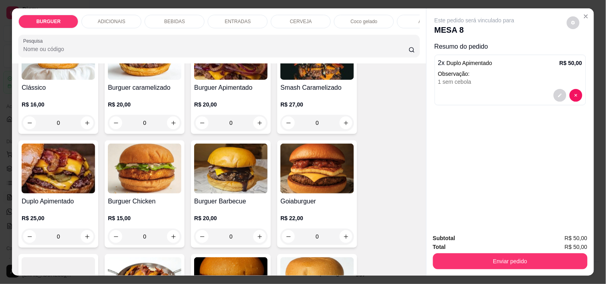
click at [161, 15] on div "BEBIDAS" at bounding box center [175, 22] width 60 height 14
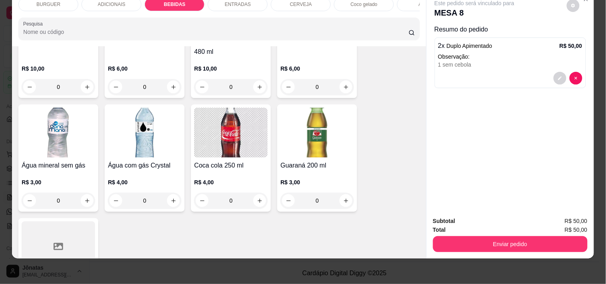
scroll to position [850, 0]
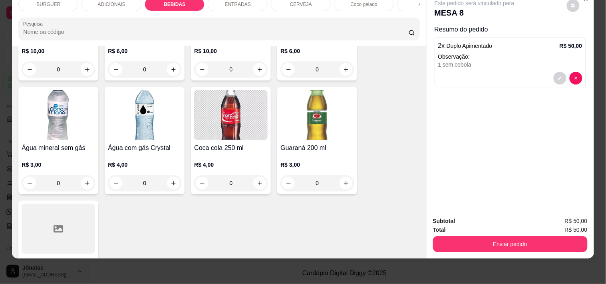
click at [420, 252] on div "BURGUER ADICIONAIS BEBIDAS ENTRADAS CERVEJA Coco gelado Abacaxi Sucos Pesquisa …" at bounding box center [303, 142] width 606 height 284
click at [421, 256] on div "BURGUER ADICIONAIS BEBIDAS ENTRADAS CERVEJA Coco gelado Abacaxi Sucos Pesquisa …" at bounding box center [303, 142] width 606 height 284
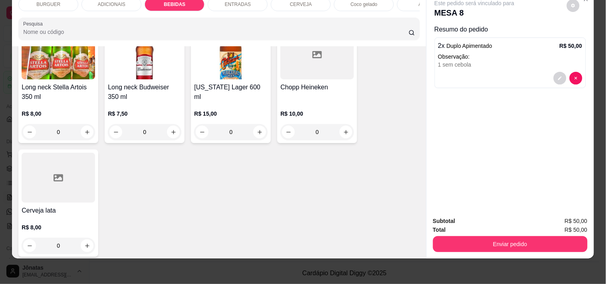
scroll to position [1312, 0]
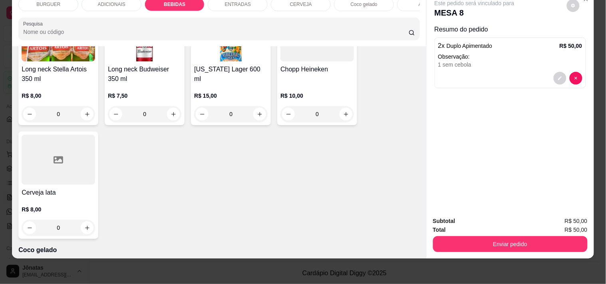
click at [418, 260] on div "BURGUER ADICIONAIS BEBIDAS ENTRADAS CERVEJA Coco gelado Abacaxi Sucos Pesquisa …" at bounding box center [303, 142] width 606 height 284
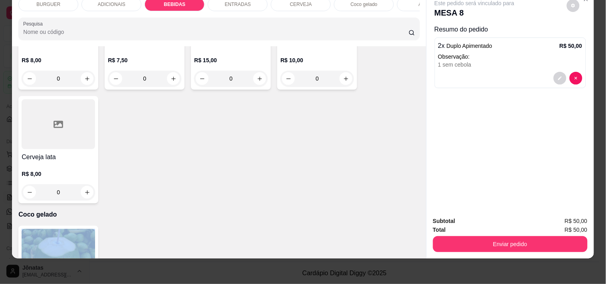
click at [420, 252] on div "Item avulso BURGUER Clássico R$ 16,00 0 Burguer caramelizado R$ 20,00 0 Burguer…" at bounding box center [219, 152] width 414 height 212
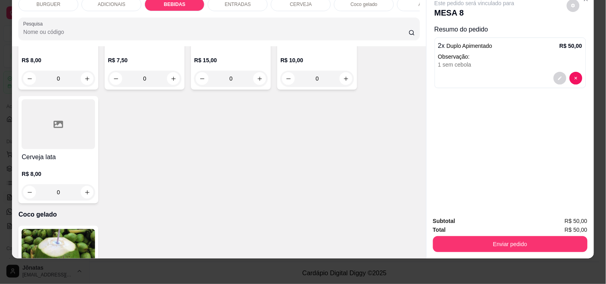
click at [420, 252] on div "Item avulso BURGUER Clássico R$ 16,00 0 Burguer caramelizado R$ 20,00 0 Burguer…" at bounding box center [219, 152] width 414 height 212
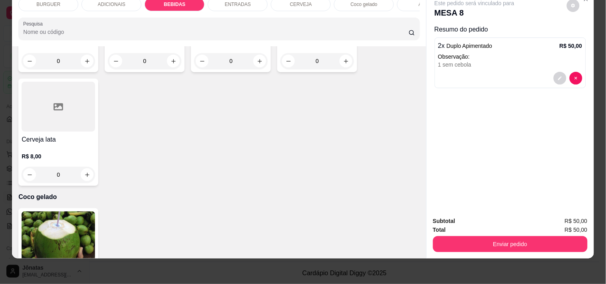
click at [421, 270] on div "BURGUER ADICIONAIS BEBIDAS ENTRADAS CERVEJA Coco gelado Abacaxi Sucos Pesquisa …" at bounding box center [303, 142] width 606 height 284
click at [421, 273] on div "BURGUER ADICIONAIS BEBIDAS ENTRADAS CERVEJA Coco gelado Abacaxi Sucos Pesquisa …" at bounding box center [303, 142] width 606 height 284
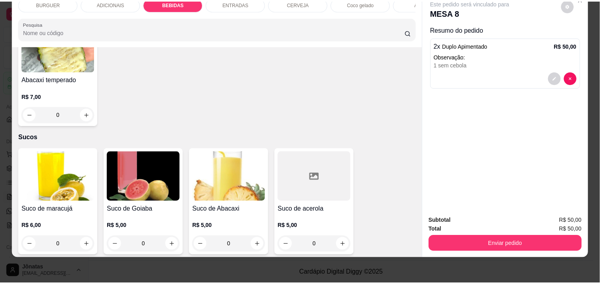
scroll to position [1702, 0]
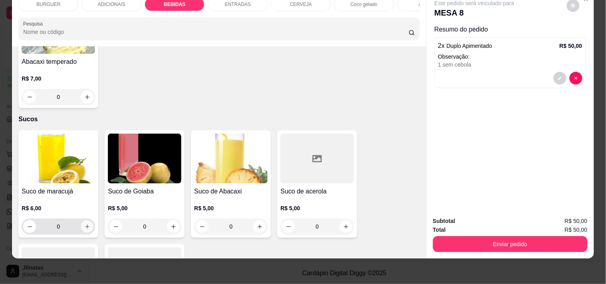
click at [84, 225] on icon "increase-product-quantity" at bounding box center [87, 227] width 6 height 6
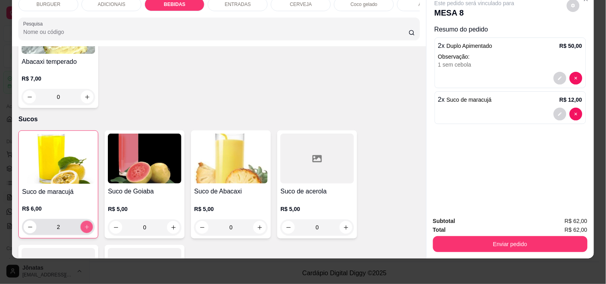
click at [81, 224] on button "increase-product-quantity" at bounding box center [87, 227] width 12 height 12
click at [24, 228] on button "decrease-product-quantity" at bounding box center [30, 227] width 13 height 13
click at [84, 229] on icon "increase-product-quantity" at bounding box center [87, 228] width 6 height 6
type input "2"
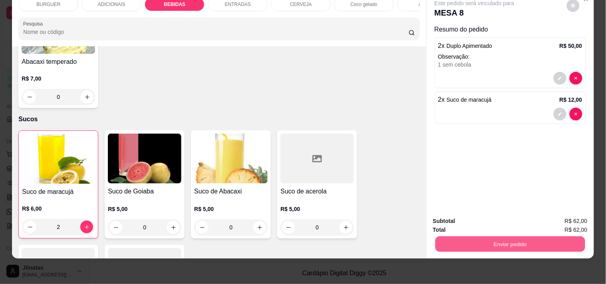
click at [550, 237] on button "Enviar pedido" at bounding box center [510, 245] width 150 height 16
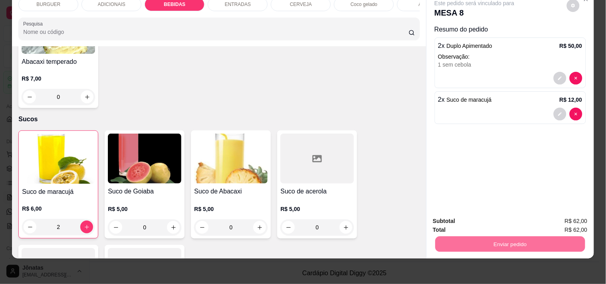
click at [470, 217] on button "Não registrar e enviar pedido" at bounding box center [483, 218] width 83 height 15
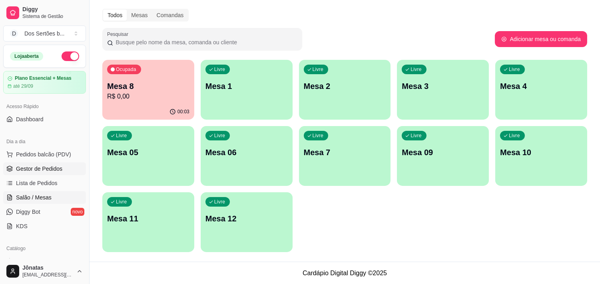
click at [54, 173] on link "Gestor de Pedidos" at bounding box center [44, 169] width 83 height 13
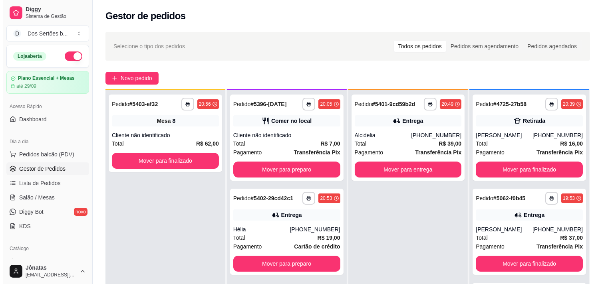
scroll to position [122, 0]
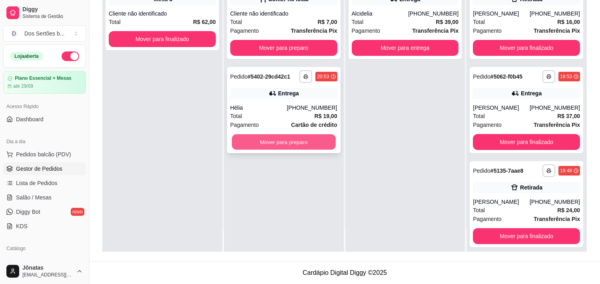
click at [266, 139] on button "Mover para preparo" at bounding box center [284, 143] width 104 height 16
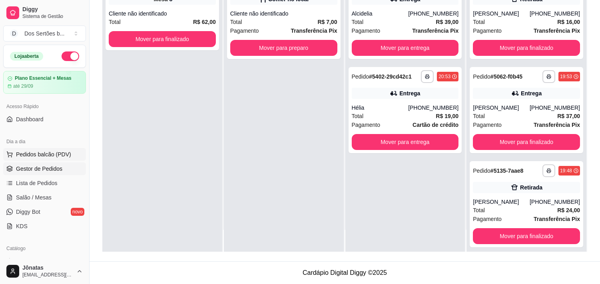
click at [48, 152] on span "Pedidos balcão (PDV)" at bounding box center [43, 155] width 55 height 8
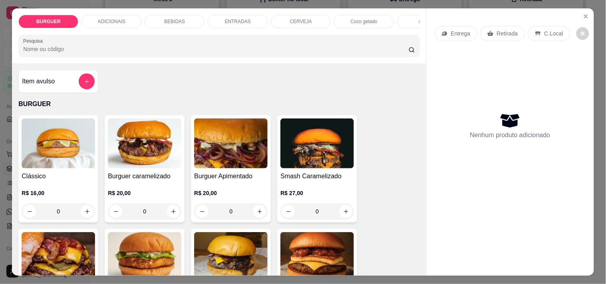
scroll to position [56, 0]
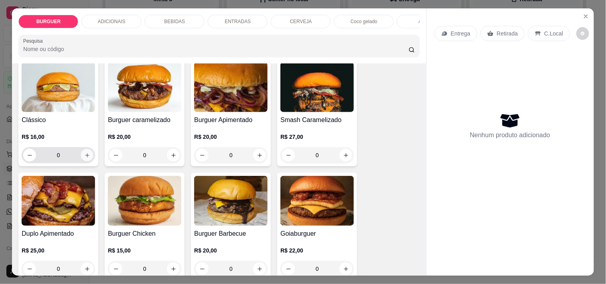
click at [84, 159] on icon "increase-product-quantity" at bounding box center [87, 156] width 6 height 6
type input "1"
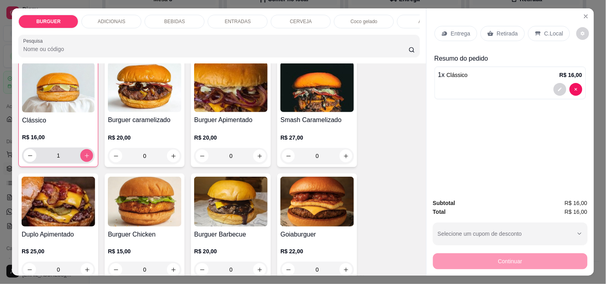
scroll to position [57, 0]
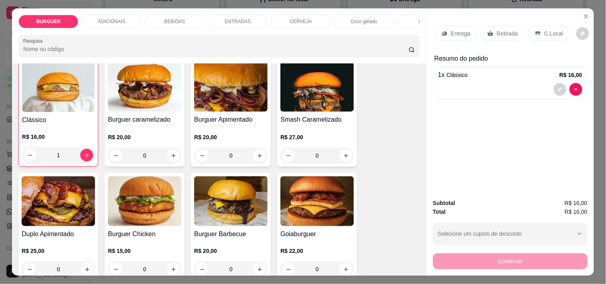
click at [545, 32] on p "C.Local" at bounding box center [554, 34] width 19 height 8
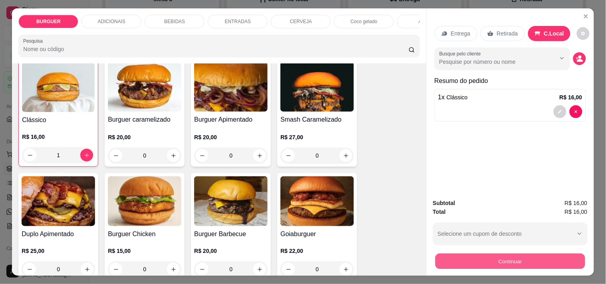
click at [485, 254] on button "Continuar" at bounding box center [510, 262] width 150 height 16
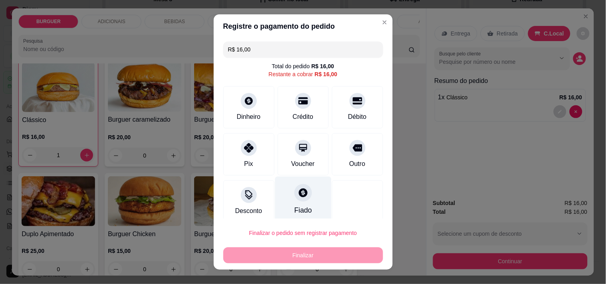
click at [294, 206] on div "Fiado" at bounding box center [303, 210] width 18 height 10
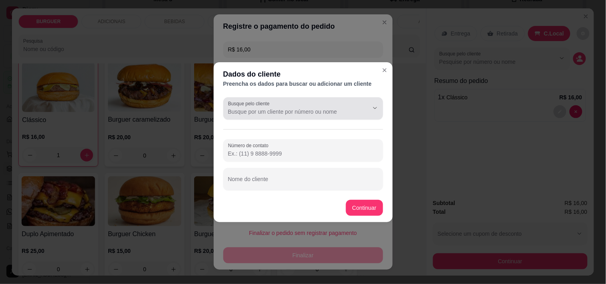
click at [241, 117] on div "Busque pelo cliente" at bounding box center [303, 108] width 160 height 22
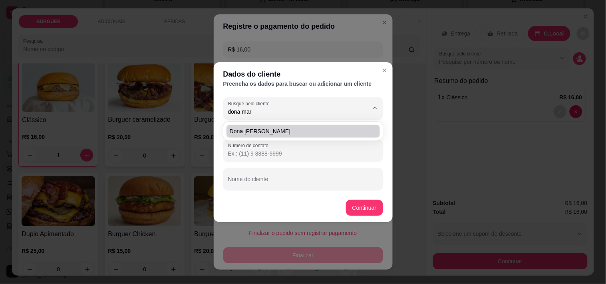
click at [276, 134] on span "Dona [PERSON_NAME]" at bounding box center [299, 131] width 139 height 8
type input "Dona [PERSON_NAME]"
type input "[PHONE_NUMBER]"
type input "Dona [PERSON_NAME]"
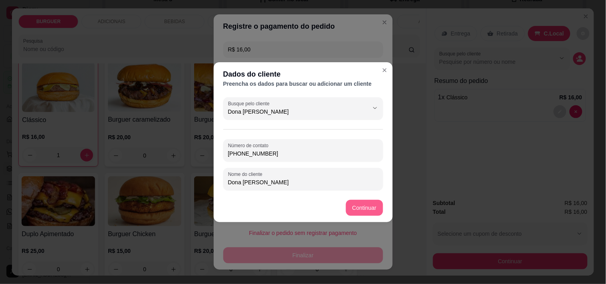
type input "Dona [PERSON_NAME]"
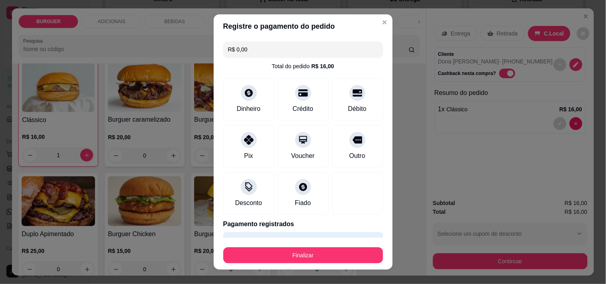
type input "R$ 0,00"
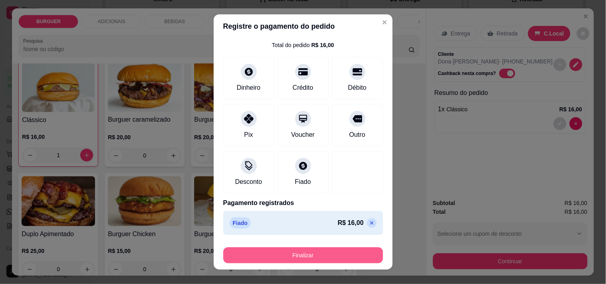
click at [303, 254] on button "Finalizar" at bounding box center [303, 256] width 160 height 16
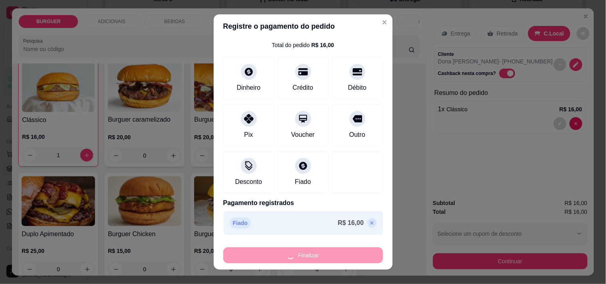
type input "0"
type input "-R$ 16,00"
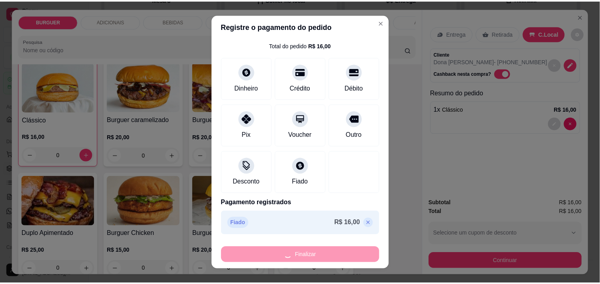
scroll to position [56, 0]
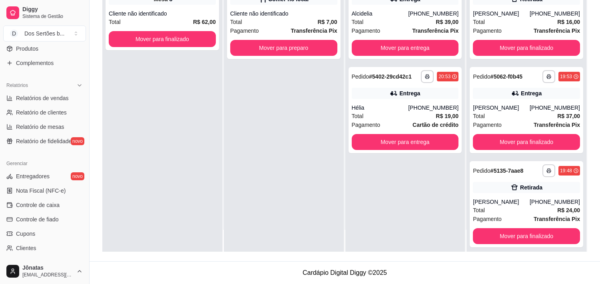
scroll to position [225, 0]
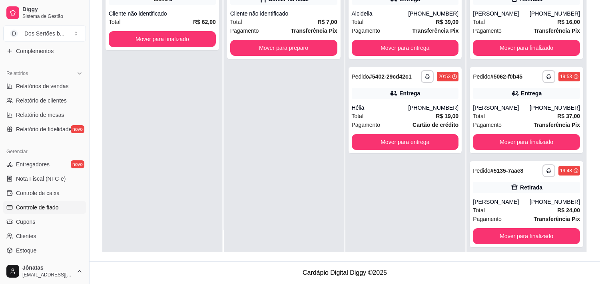
click at [35, 207] on span "Controle de fiado" at bounding box center [37, 208] width 43 height 8
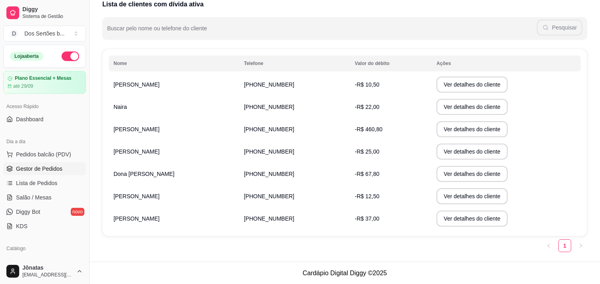
click at [11, 169] on icon at bounding box center [9, 167] width 5 height 3
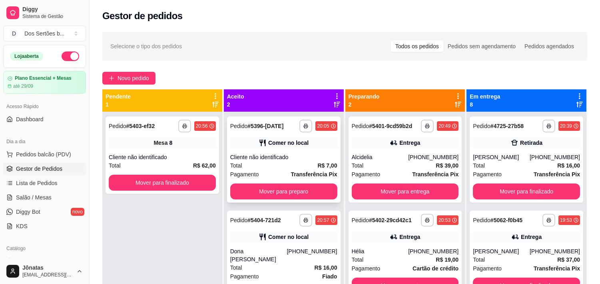
scroll to position [22, 0]
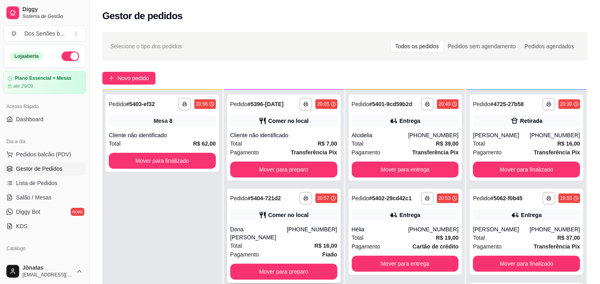
click at [273, 231] on div "Dona [PERSON_NAME]" at bounding box center [258, 234] width 57 height 16
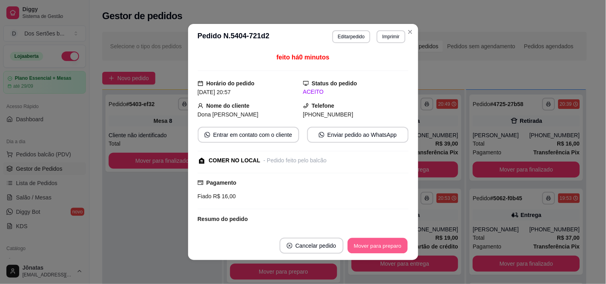
click at [384, 246] on button "Mover para preparo" at bounding box center [378, 247] width 60 height 16
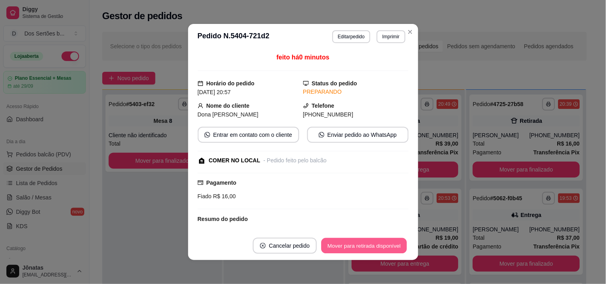
click at [384, 247] on button "Mover para retirada disponível" at bounding box center [364, 247] width 85 height 16
click at [384, 247] on button "Mover para finalizado" at bounding box center [375, 247] width 64 height 16
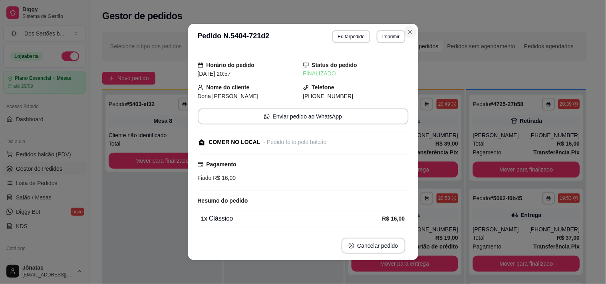
click at [407, 26] on button "Close" at bounding box center [410, 32] width 13 height 13
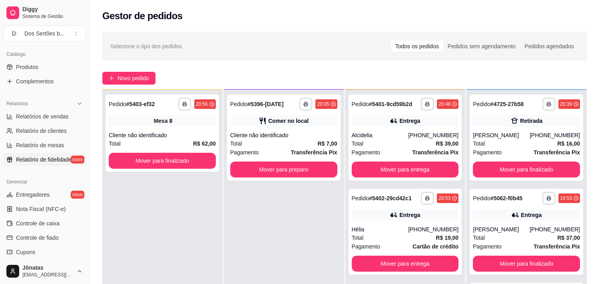
scroll to position [290, 0]
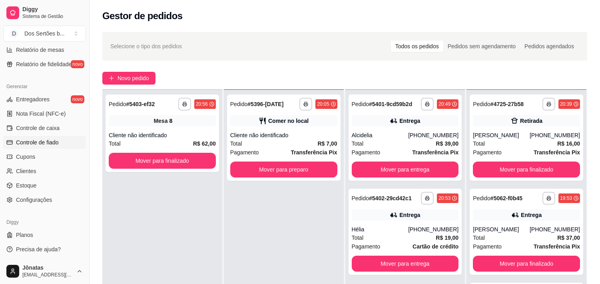
click at [50, 145] on span "Controle de fiado" at bounding box center [37, 143] width 43 height 8
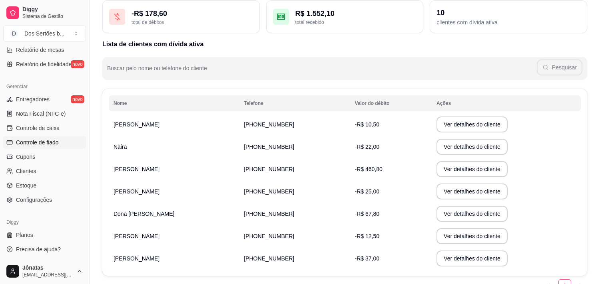
scroll to position [50, 0]
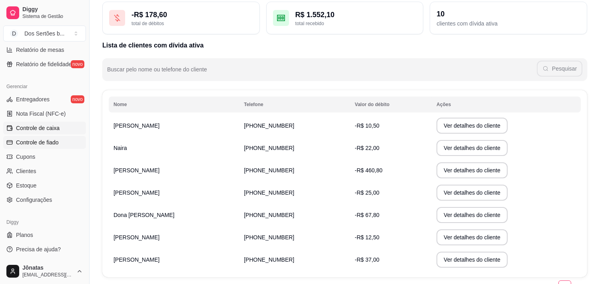
click at [45, 129] on span "Controle de caixa" at bounding box center [38, 128] width 44 height 8
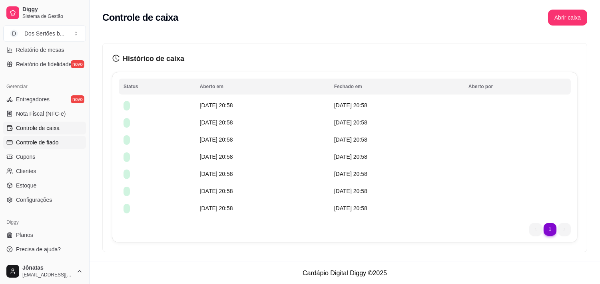
click at [45, 141] on span "Controle de fiado" at bounding box center [37, 143] width 43 height 8
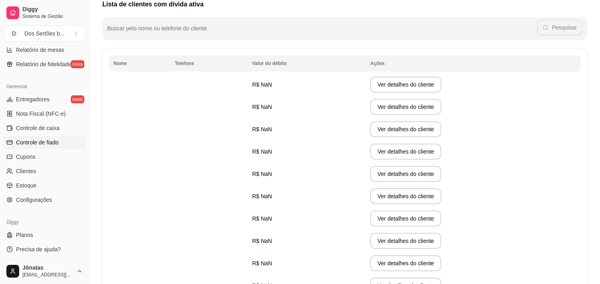
scroll to position [158, 0]
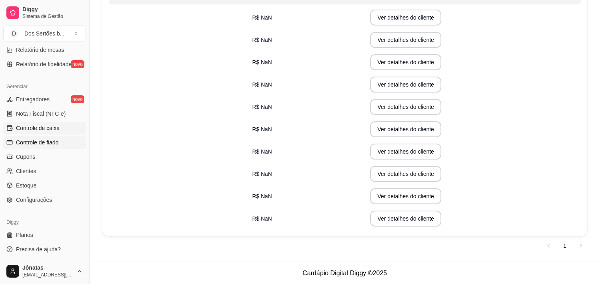
click at [30, 123] on link "Controle de caixa" at bounding box center [44, 128] width 83 height 13
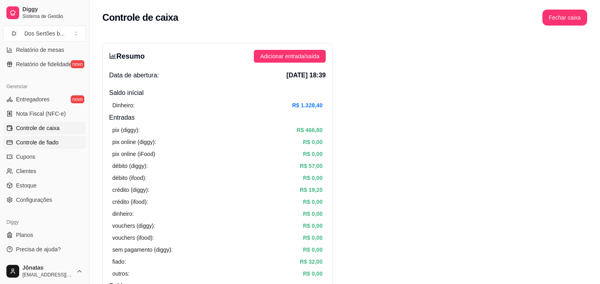
click at [36, 142] on span "Controle de fiado" at bounding box center [37, 143] width 43 height 8
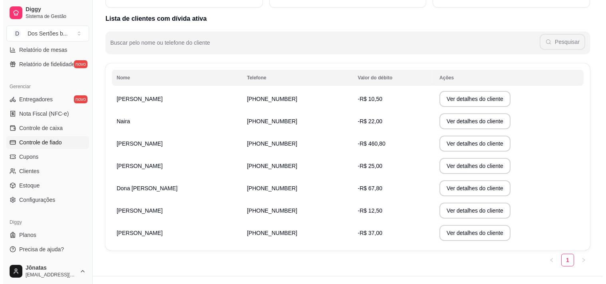
scroll to position [91, 0]
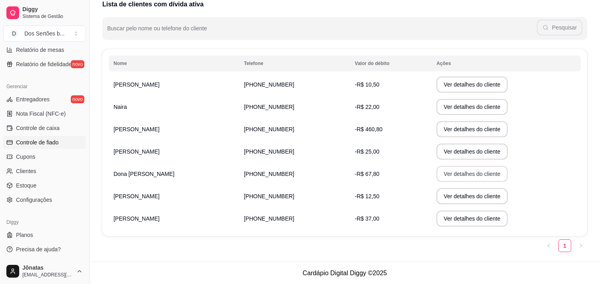
click at [436, 174] on button "Ver detalhes do cliente" at bounding box center [471, 174] width 71 height 16
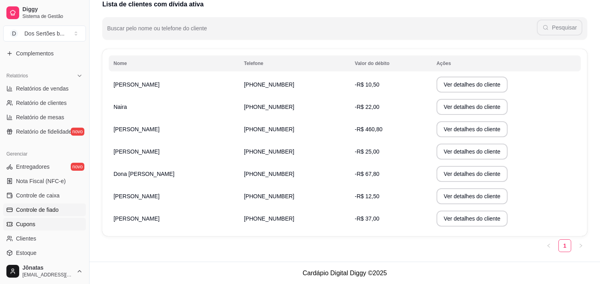
scroll to position [44, 0]
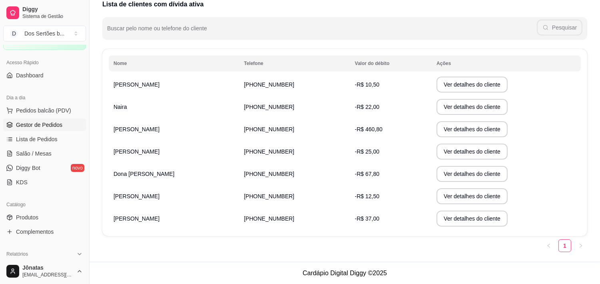
click at [30, 124] on span "Gestor de Pedidos" at bounding box center [39, 125] width 46 height 8
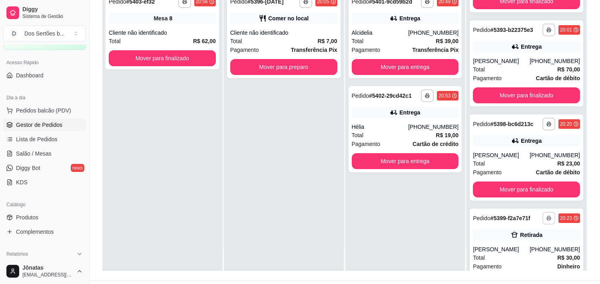
scroll to position [349, 0]
click at [510, 186] on button "Mover para finalizado" at bounding box center [526, 190] width 104 height 16
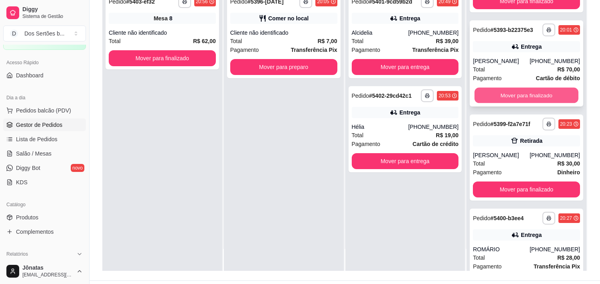
click at [496, 92] on button "Mover para finalizado" at bounding box center [526, 96] width 104 height 16
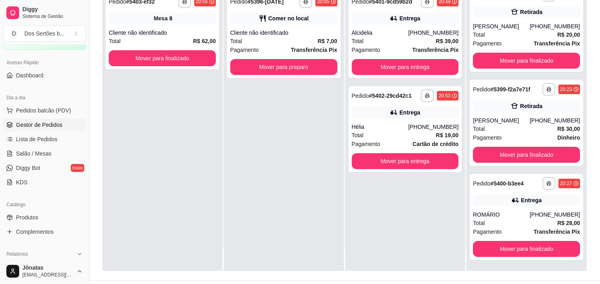
scroll to position [289, 0]
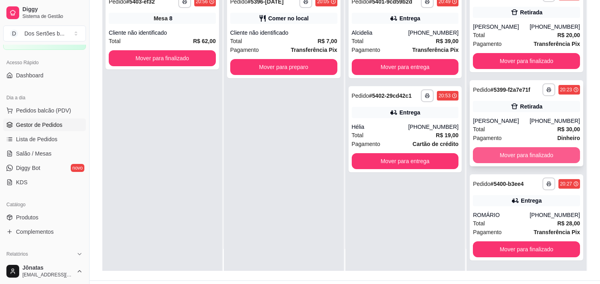
click at [497, 155] on button "Mover para finalizado" at bounding box center [526, 155] width 107 height 16
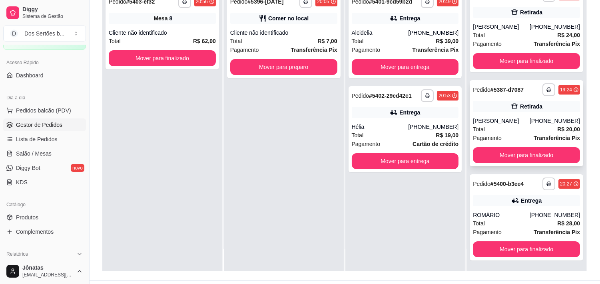
scroll to position [194, 0]
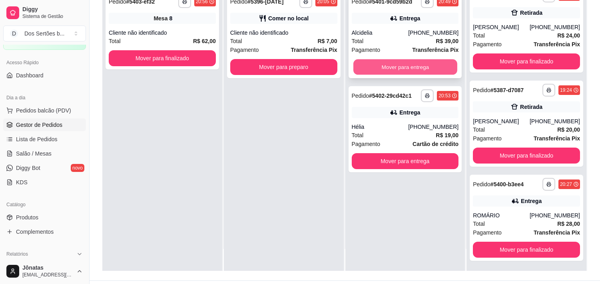
click at [394, 65] on button "Mover para entrega" at bounding box center [405, 68] width 104 height 16
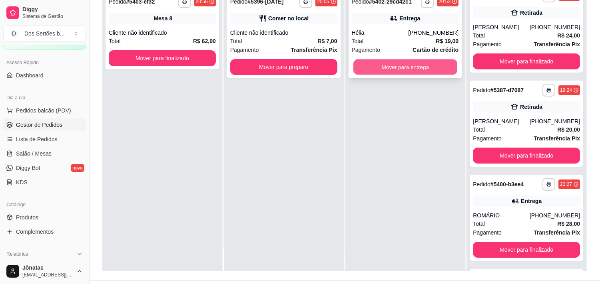
click at [378, 64] on button "Mover para entrega" at bounding box center [405, 68] width 104 height 16
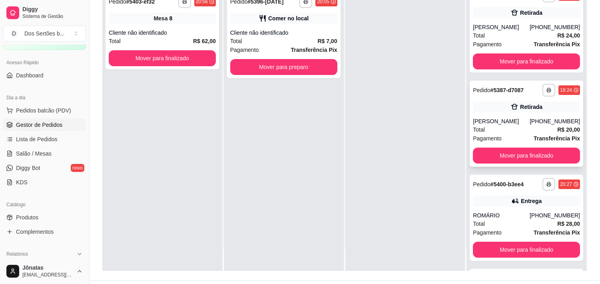
scroll to position [383, 0]
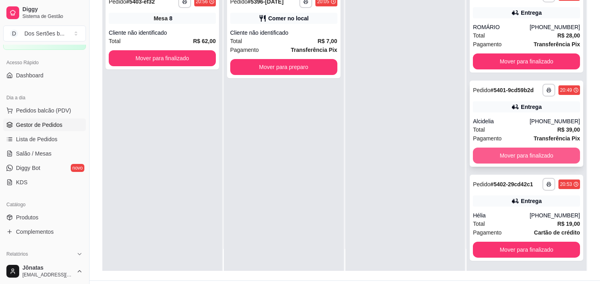
click at [525, 151] on button "Mover para finalizado" at bounding box center [526, 156] width 107 height 16
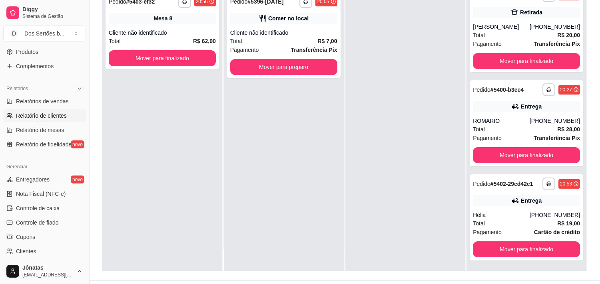
scroll to position [269, 0]
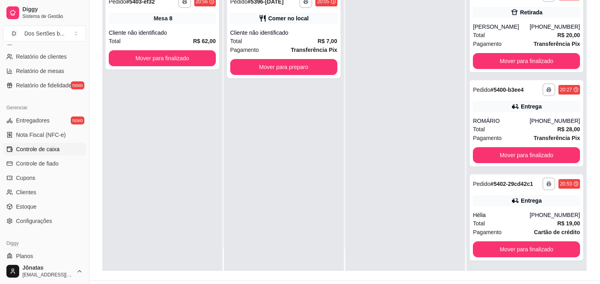
click at [32, 147] on span "Controle de caixa" at bounding box center [38, 149] width 44 height 8
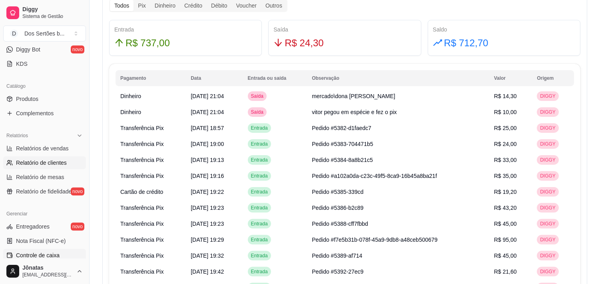
scroll to position [16, 0]
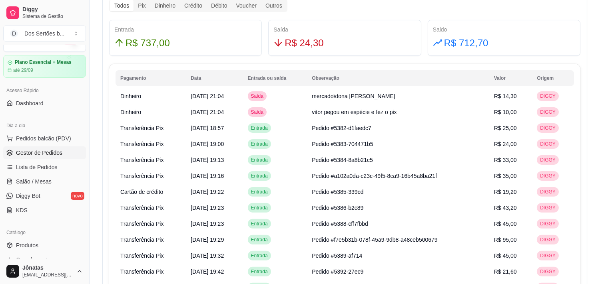
click at [47, 150] on span "Gestor de Pedidos" at bounding box center [39, 153] width 46 height 8
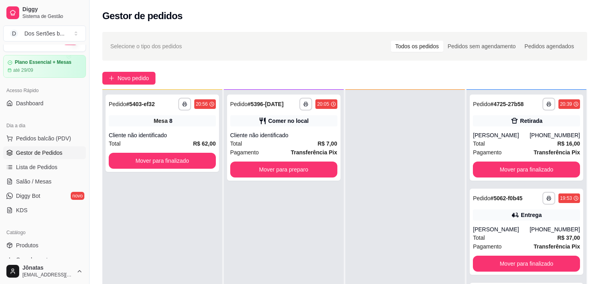
scroll to position [122, 0]
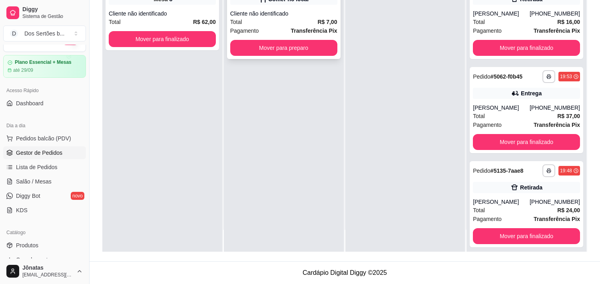
click at [263, 26] on div "Pagamento Transferência Pix" at bounding box center [283, 30] width 107 height 9
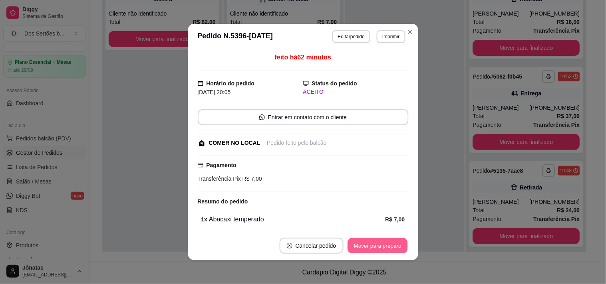
click at [384, 243] on button "Mover para preparo" at bounding box center [378, 247] width 60 height 16
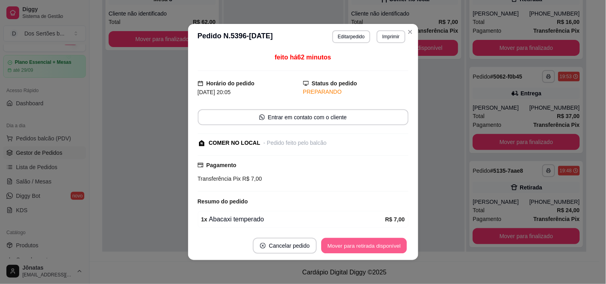
click at [384, 244] on button "Mover para retirada disponível" at bounding box center [364, 247] width 85 height 16
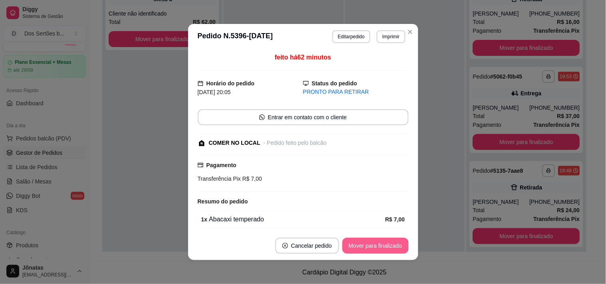
click at [384, 244] on button "Mover para finalizado" at bounding box center [375, 246] width 66 height 16
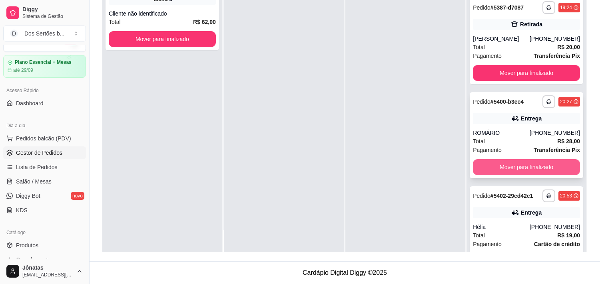
scroll to position [289, 0]
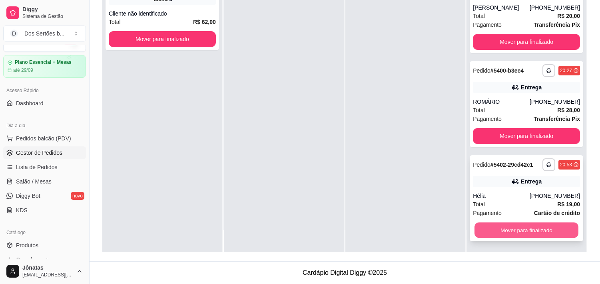
click at [487, 233] on button "Mover para finalizado" at bounding box center [526, 231] width 104 height 16
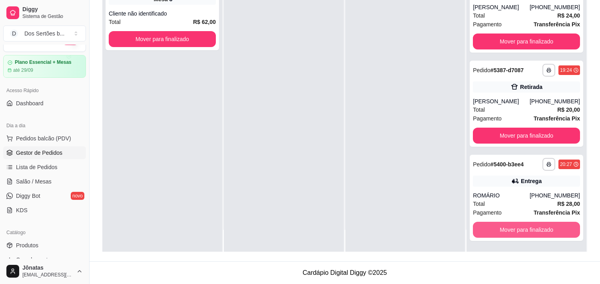
scroll to position [195, 0]
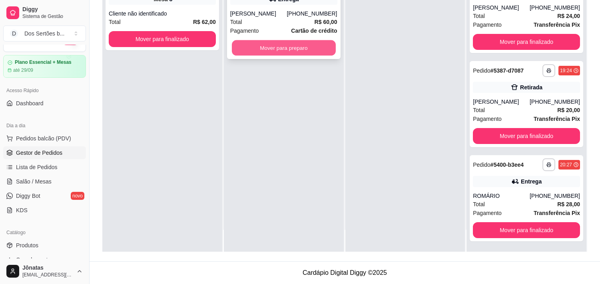
click at [256, 41] on button "Mover para preparo" at bounding box center [284, 48] width 104 height 16
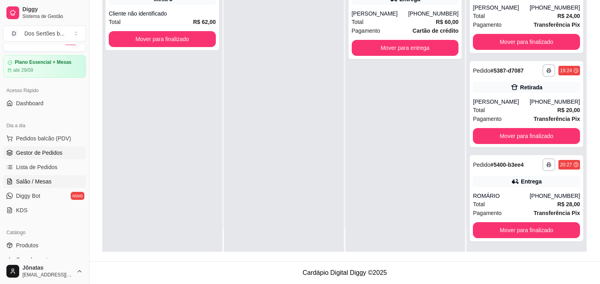
click at [51, 186] on link "Salão / Mesas" at bounding box center [44, 181] width 83 height 13
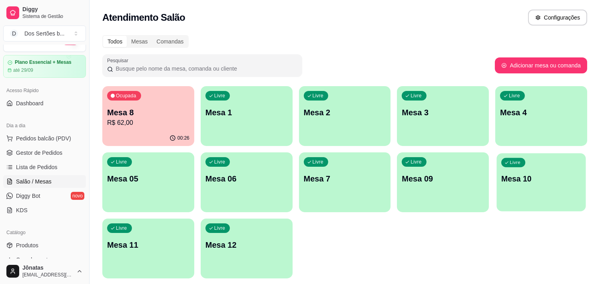
click at [509, 184] on p "Mesa 10" at bounding box center [541, 179] width 80 height 11
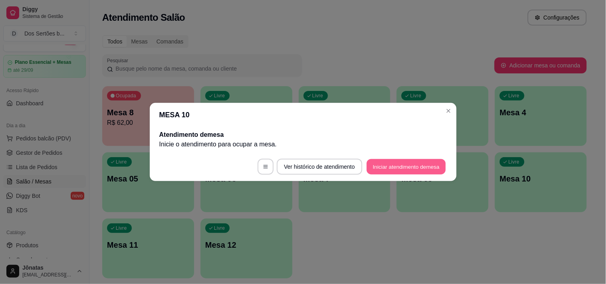
click at [395, 164] on button "Iniciar atendimento de mesa" at bounding box center [406, 167] width 79 height 16
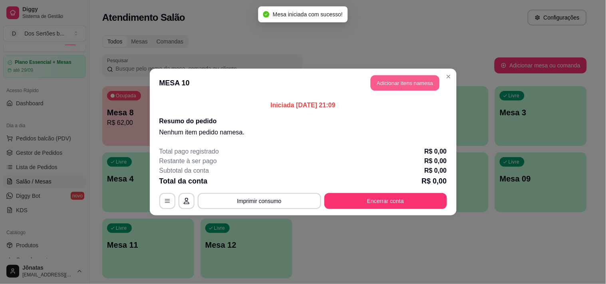
click at [392, 83] on button "Adicionar itens na mesa" at bounding box center [405, 84] width 69 height 16
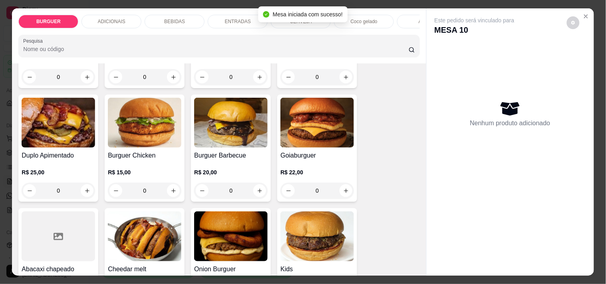
scroll to position [185, 0]
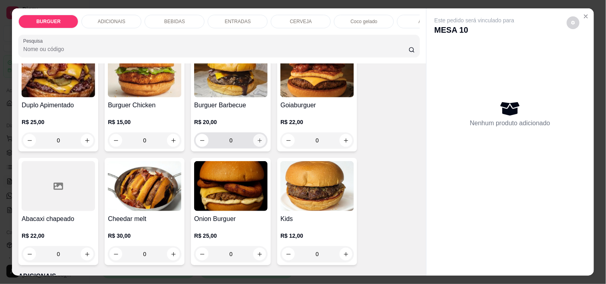
click at [257, 141] on icon "increase-product-quantity" at bounding box center [260, 141] width 6 height 6
type input "1"
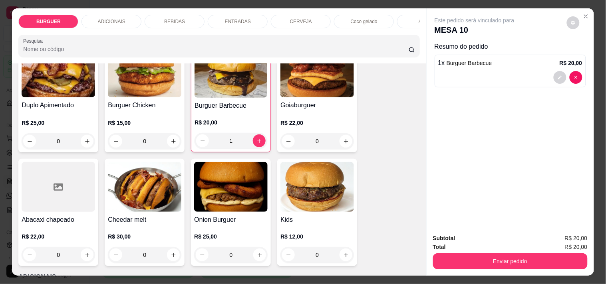
scroll to position [22, 0]
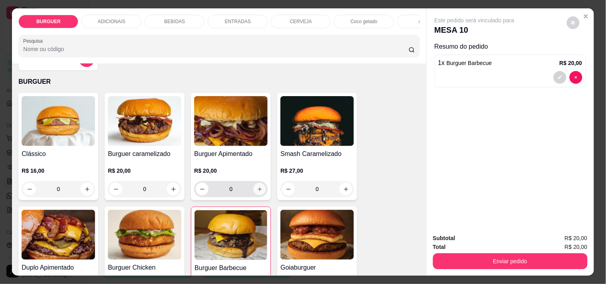
click at [258, 188] on button "increase-product-quantity" at bounding box center [260, 189] width 12 height 12
type input "1"
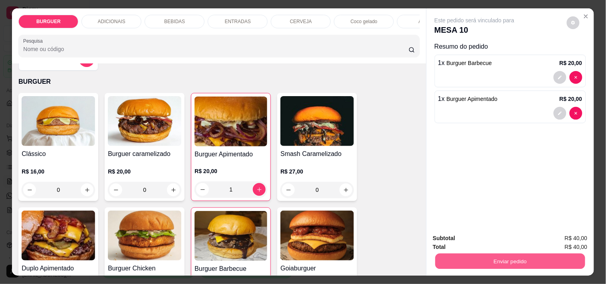
click at [472, 254] on button "Enviar pedido" at bounding box center [510, 262] width 150 height 16
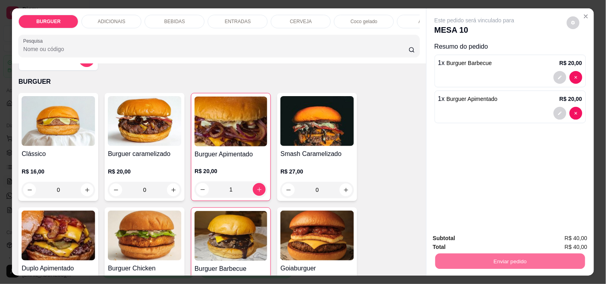
click at [468, 239] on button "Não registrar e enviar pedido" at bounding box center [483, 238] width 83 height 15
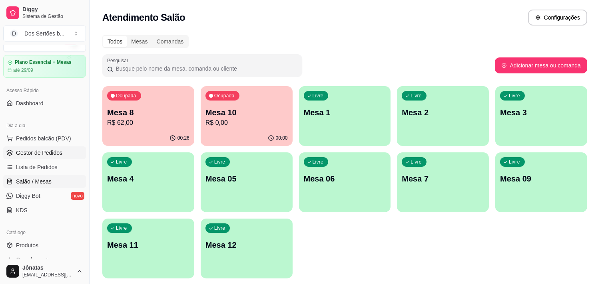
click at [26, 153] on span "Gestor de Pedidos" at bounding box center [39, 153] width 46 height 8
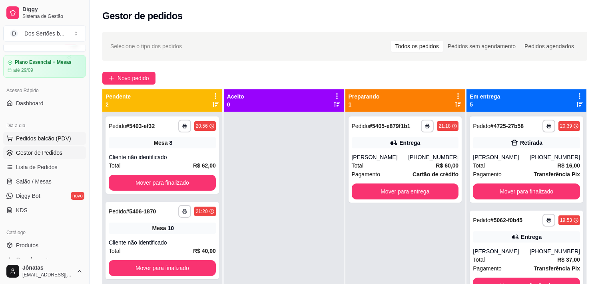
click at [19, 141] on span "Pedidos balcão (PDV)" at bounding box center [43, 139] width 55 height 8
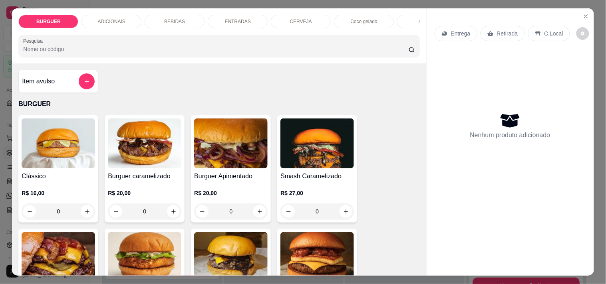
click at [497, 31] on p "Retirada" at bounding box center [507, 34] width 21 height 8
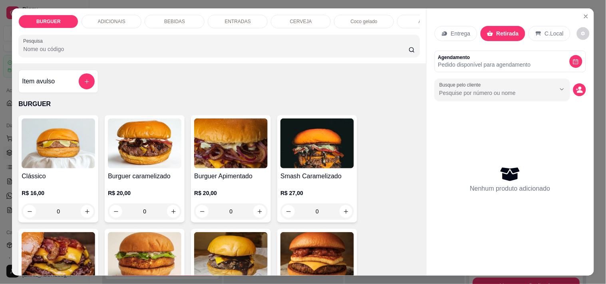
scroll to position [117, 0]
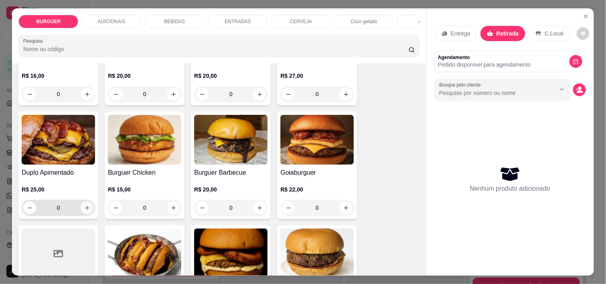
click at [84, 211] on icon "increase-product-quantity" at bounding box center [87, 208] width 6 height 6
type input "1"
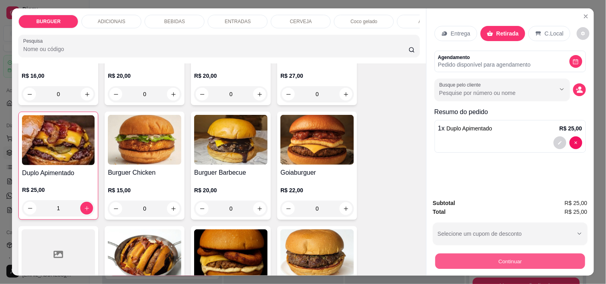
click at [469, 257] on button "Continuar" at bounding box center [510, 262] width 150 height 16
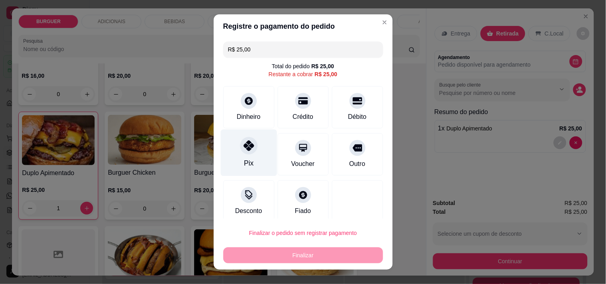
click at [228, 147] on div "Pix" at bounding box center [249, 152] width 56 height 47
type input "R$ 0,00"
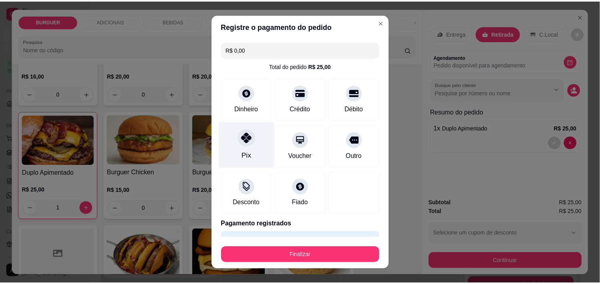
scroll to position [21, 0]
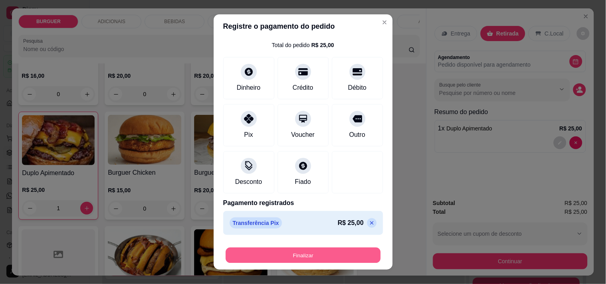
click at [257, 253] on button "Finalizar" at bounding box center [303, 256] width 155 height 16
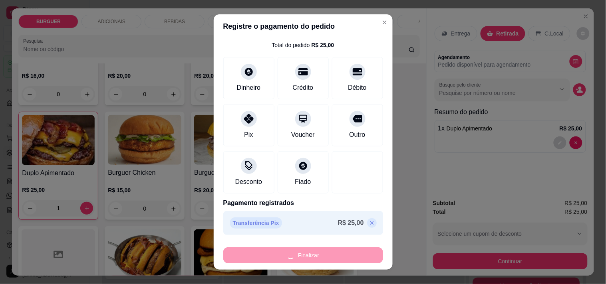
type input "0"
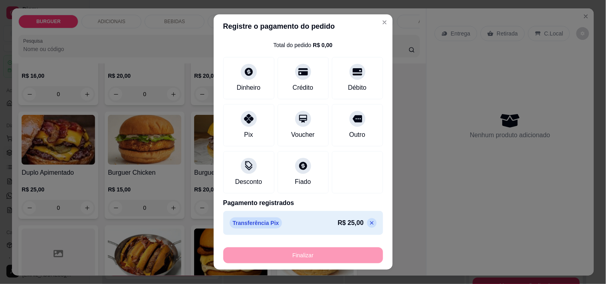
type input "-R$ 25,00"
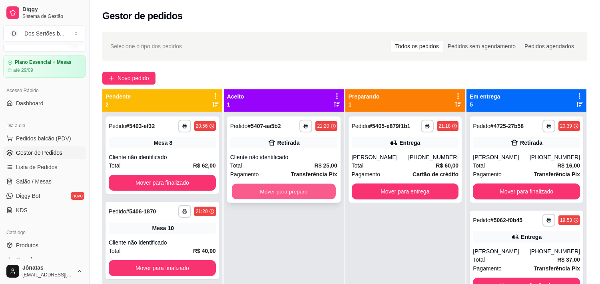
click at [290, 190] on button "Mover para preparo" at bounding box center [284, 192] width 104 height 16
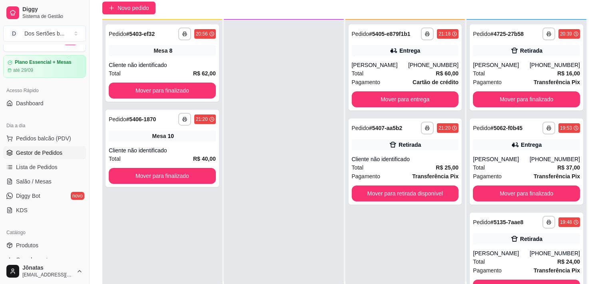
scroll to position [76, 0]
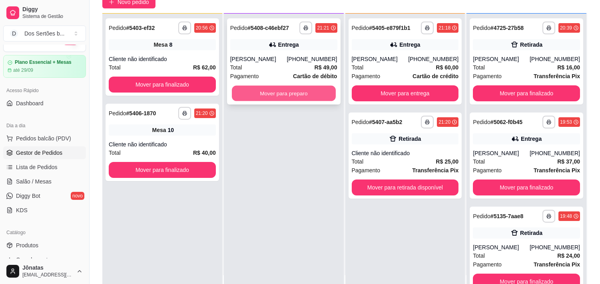
click at [279, 91] on button "Mover para preparo" at bounding box center [284, 94] width 104 height 16
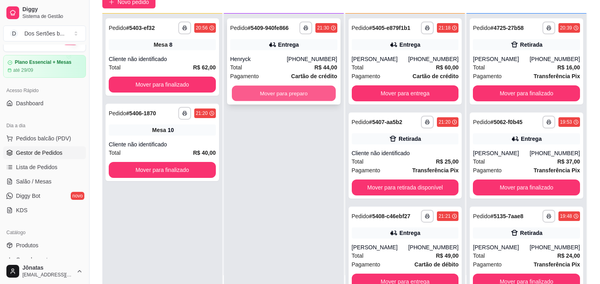
click at [264, 90] on button "Mover para preparo" at bounding box center [284, 94] width 104 height 16
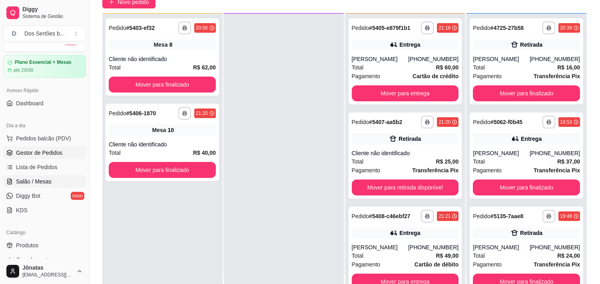
click at [36, 180] on span "Salão / Mesas" at bounding box center [34, 182] width 36 height 8
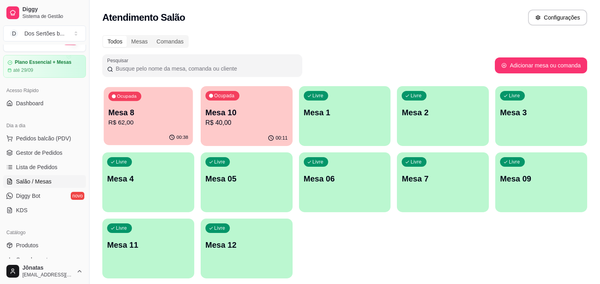
click at [141, 117] on p "Mesa 8" at bounding box center [148, 112] width 80 height 11
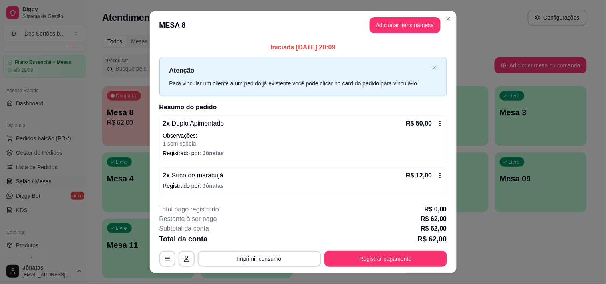
scroll to position [14, 0]
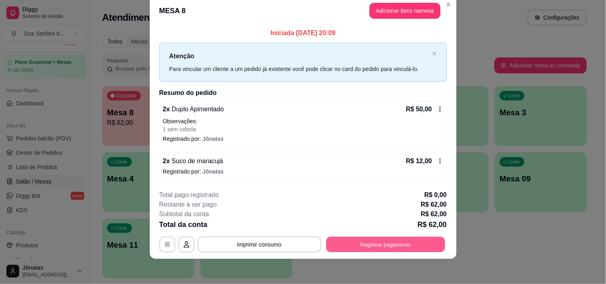
click at [411, 243] on button "Registrar pagamento" at bounding box center [385, 245] width 119 height 16
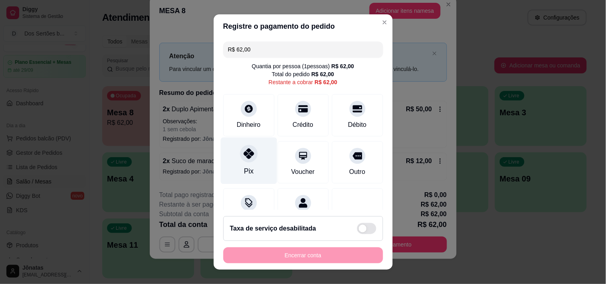
click at [234, 155] on div "Pix" at bounding box center [249, 160] width 56 height 47
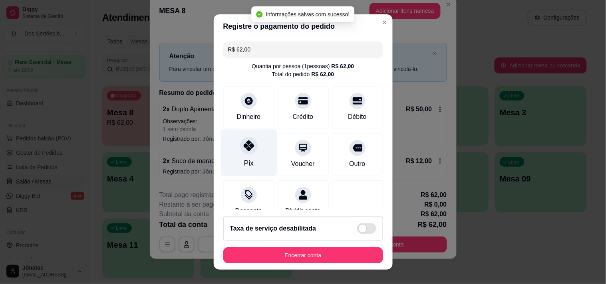
type input "R$ 0,00"
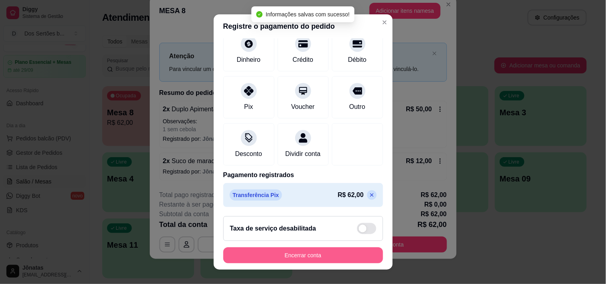
click at [315, 256] on button "Encerrar conta" at bounding box center [303, 256] width 160 height 16
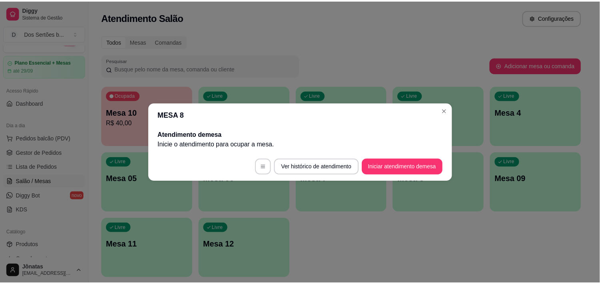
scroll to position [0, 0]
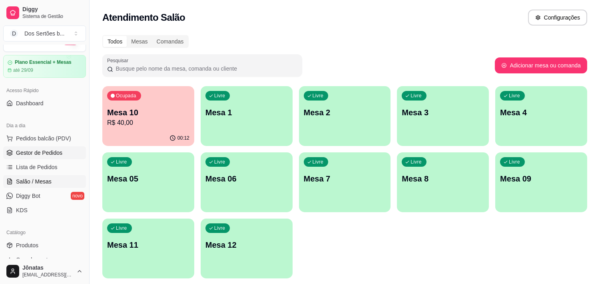
click at [63, 153] on link "Gestor de Pedidos" at bounding box center [44, 153] width 83 height 13
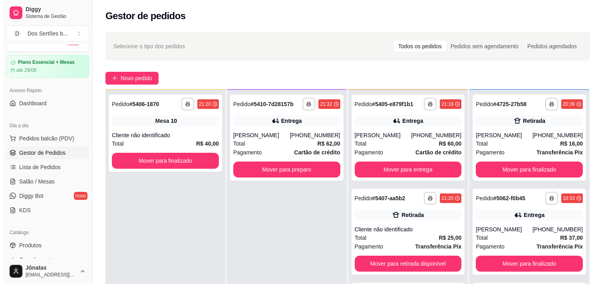
scroll to position [122, 0]
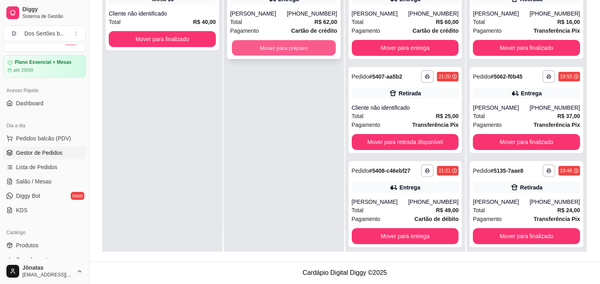
click at [241, 43] on button "Mover para preparo" at bounding box center [284, 48] width 104 height 16
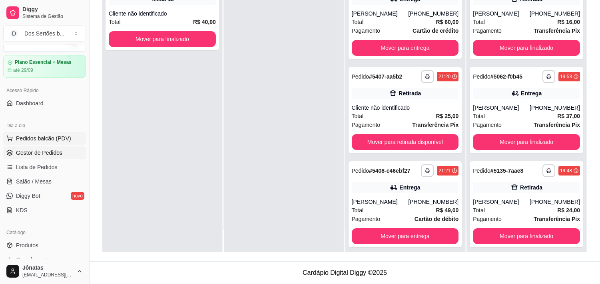
click at [56, 136] on span "Pedidos balcão (PDV)" at bounding box center [43, 139] width 55 height 8
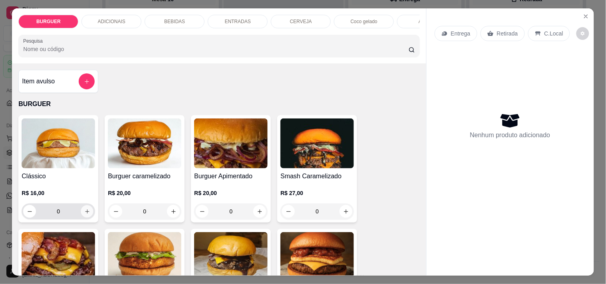
click at [85, 213] on icon "increase-product-quantity" at bounding box center [87, 212] width 6 height 6
type input "1"
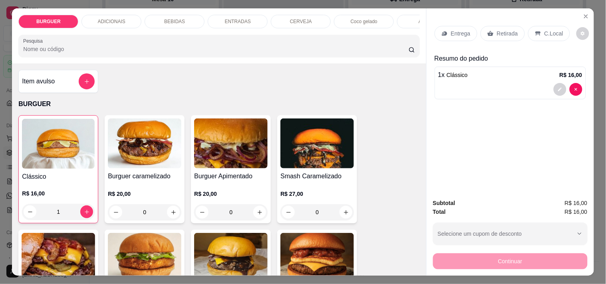
click at [167, 18] on p "BEBIDAS" at bounding box center [174, 21] width 21 height 6
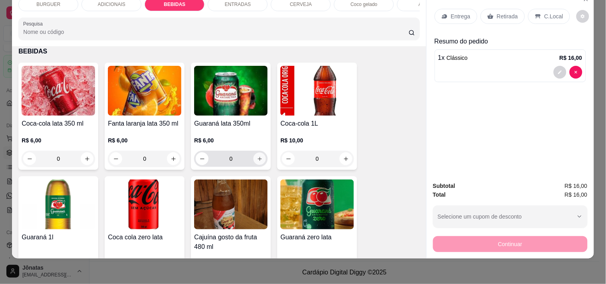
click at [257, 160] on icon "increase-product-quantity" at bounding box center [260, 159] width 6 height 6
type input "1"
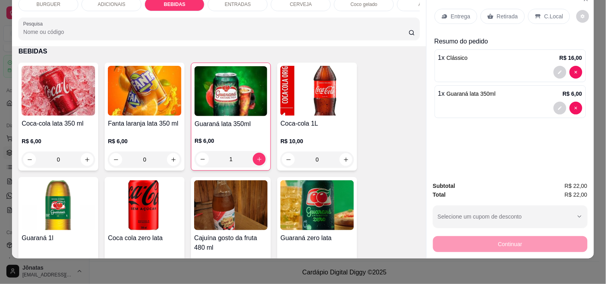
click at [545, 12] on p "C.Local" at bounding box center [554, 16] width 19 height 8
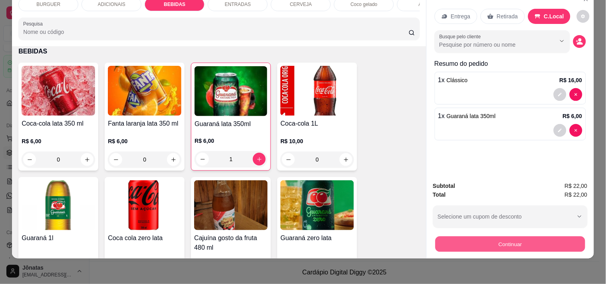
click at [501, 237] on button "Continuar" at bounding box center [510, 245] width 150 height 16
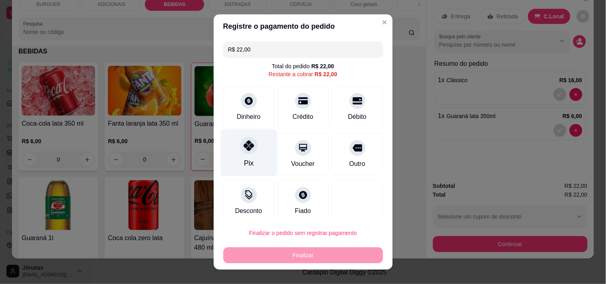
click at [243, 145] on icon at bounding box center [248, 146] width 10 height 10
type input "R$ 0,00"
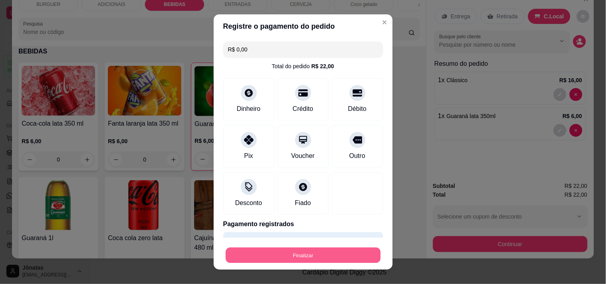
click at [275, 250] on button "Finalizar" at bounding box center [303, 256] width 155 height 16
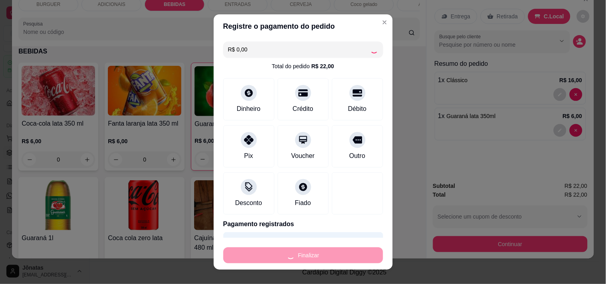
type input "0"
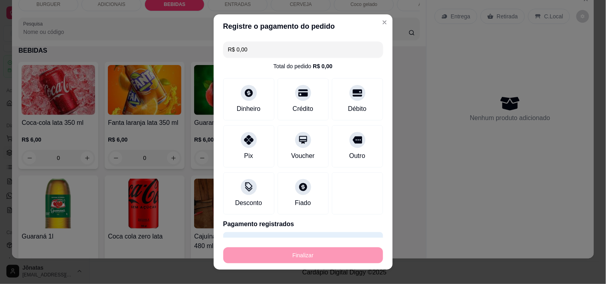
type input "-R$ 22,00"
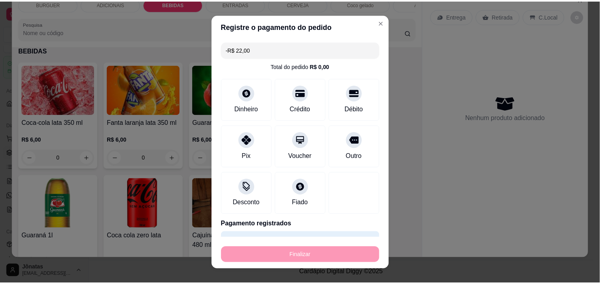
scroll to position [637, 0]
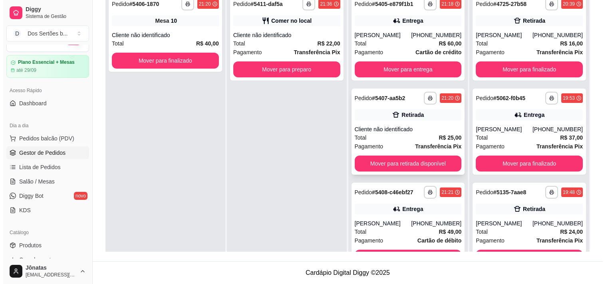
scroll to position [69, 0]
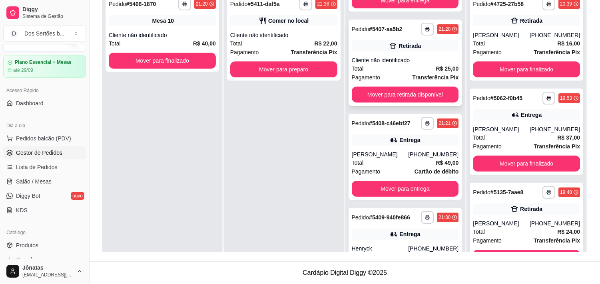
click at [439, 58] on div "Cliente não identificado" at bounding box center [405, 60] width 107 height 8
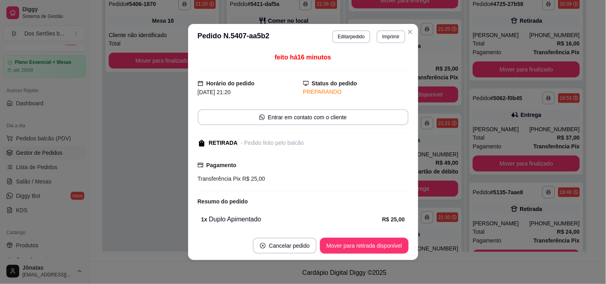
scroll to position [31, 0]
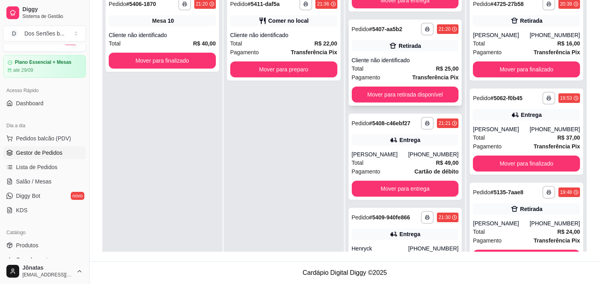
click at [398, 48] on div "Retirada" at bounding box center [409, 46] width 22 height 8
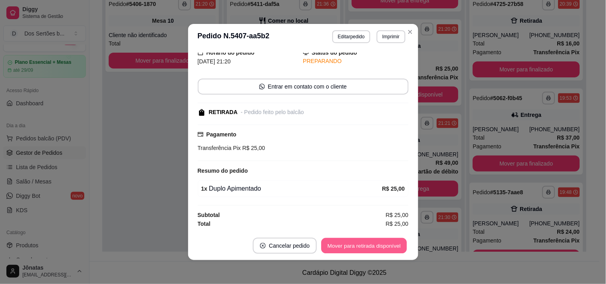
click at [339, 247] on button "Mover para retirada disponível" at bounding box center [364, 247] width 85 height 16
drag, startPoint x: 373, startPoint y: 234, endPoint x: 372, endPoint y: 239, distance: 4.6
click at [372, 239] on footer "Cancelar pedido Mover para finalizado" at bounding box center [303, 246] width 230 height 29
click at [372, 239] on button "Mover para finalizado" at bounding box center [375, 247] width 64 height 16
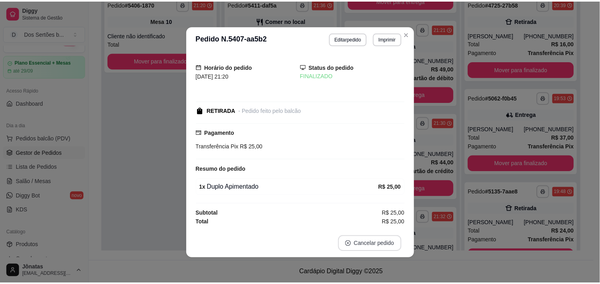
scroll to position [0, 0]
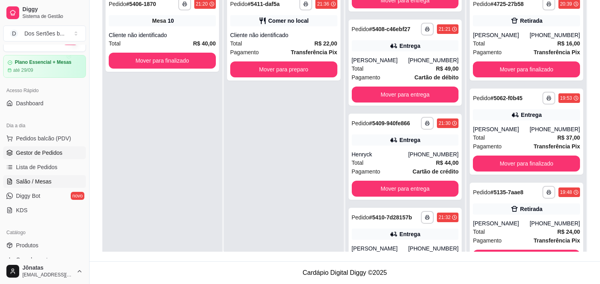
click at [34, 180] on span "Salão / Mesas" at bounding box center [34, 182] width 36 height 8
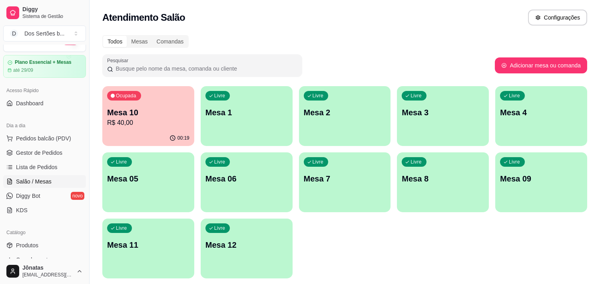
click at [143, 102] on div "Ocupada Mesa 10 R$ 40,00" at bounding box center [148, 108] width 92 height 44
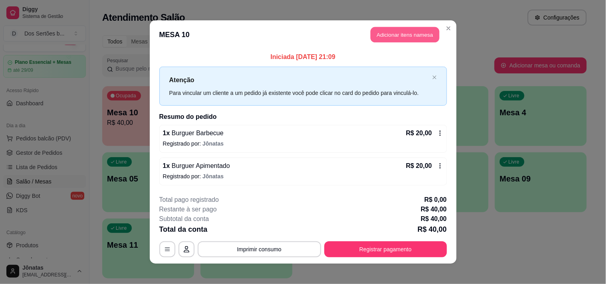
click at [396, 32] on button "Adicionar itens na mesa" at bounding box center [405, 35] width 69 height 16
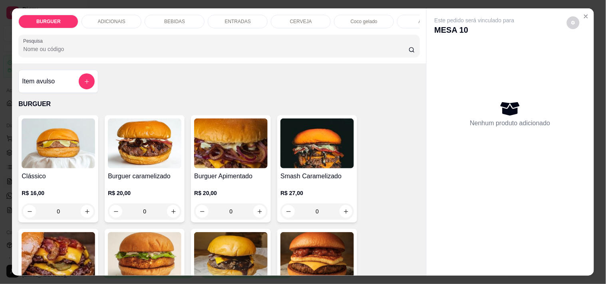
click at [164, 18] on p "BEBIDAS" at bounding box center [174, 21] width 21 height 6
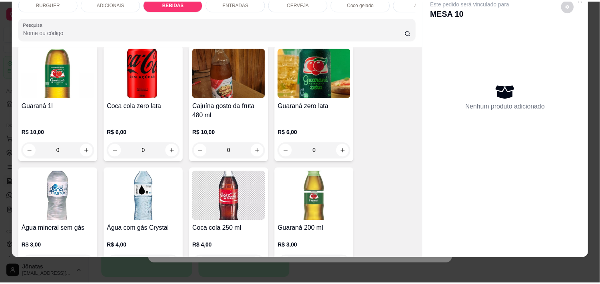
scroll to position [774, 0]
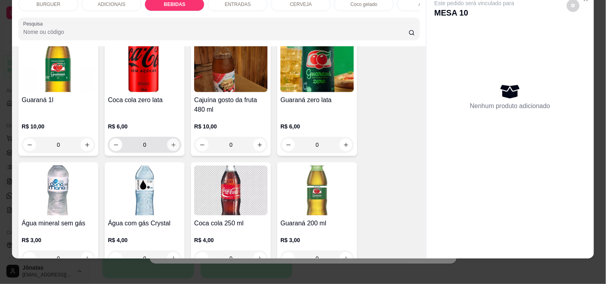
click at [175, 145] on button "increase-product-quantity" at bounding box center [173, 145] width 12 height 12
type input "1"
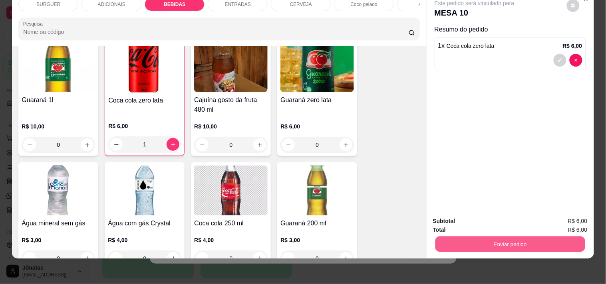
click at [465, 237] on button "Enviar pedido" at bounding box center [510, 245] width 150 height 16
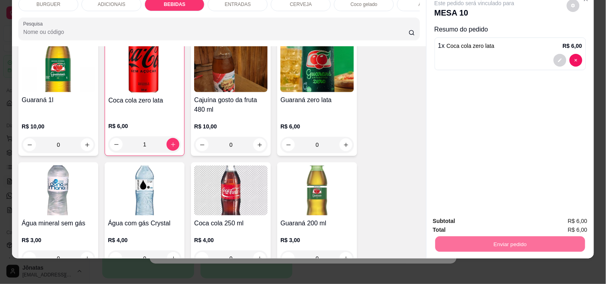
click at [468, 219] on button "Não registrar e enviar pedido" at bounding box center [483, 218] width 81 height 15
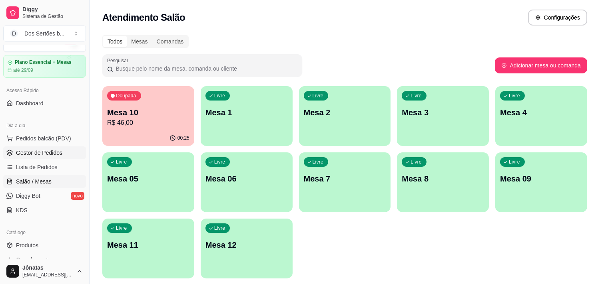
click at [18, 153] on span "Gestor de Pedidos" at bounding box center [39, 153] width 46 height 8
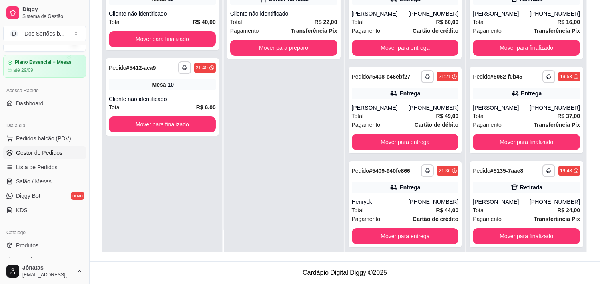
scroll to position [100, 0]
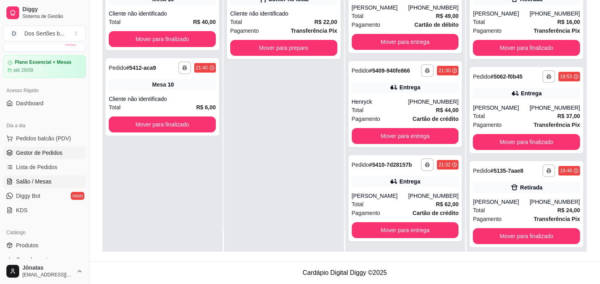
click at [22, 182] on span "Salão / Mesas" at bounding box center [34, 182] width 36 height 8
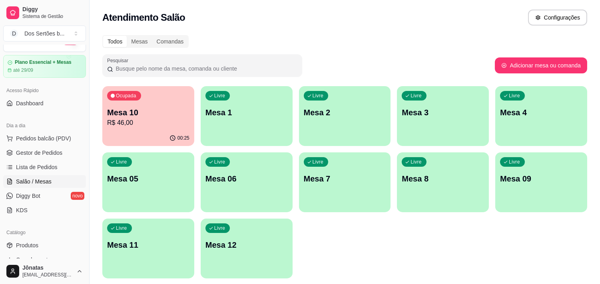
click at [149, 122] on p "R$ 46,00" at bounding box center [148, 123] width 82 height 10
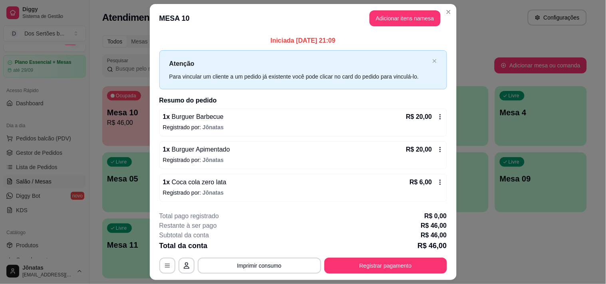
scroll to position [21, 0]
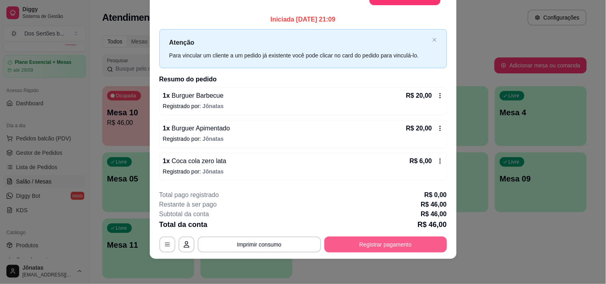
click at [372, 248] on button "Registrar pagamento" at bounding box center [385, 245] width 123 height 16
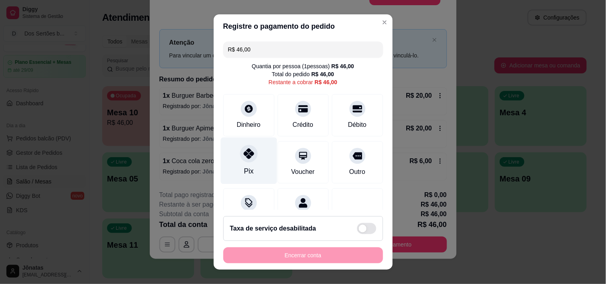
click at [240, 151] on div at bounding box center [249, 154] width 18 height 18
type input "R$ 0,00"
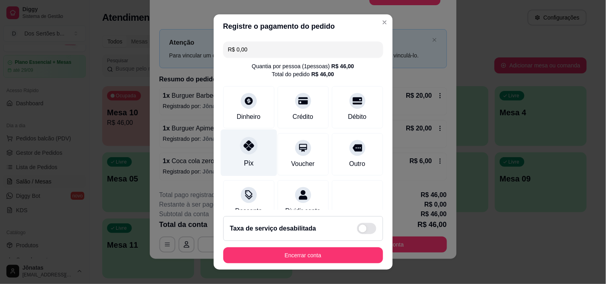
scroll to position [67, 0]
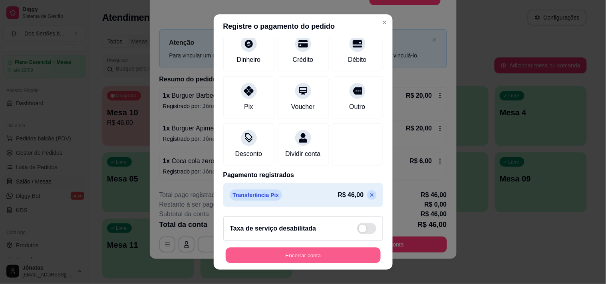
click at [318, 258] on button "Encerrar conta" at bounding box center [303, 256] width 155 height 16
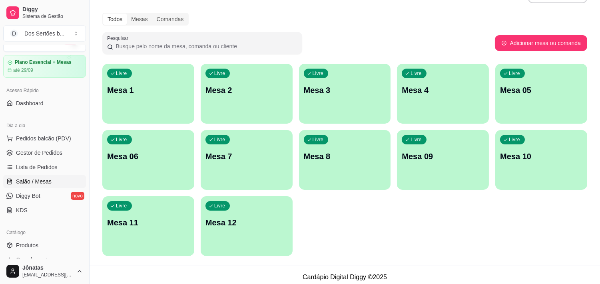
scroll to position [26, 0]
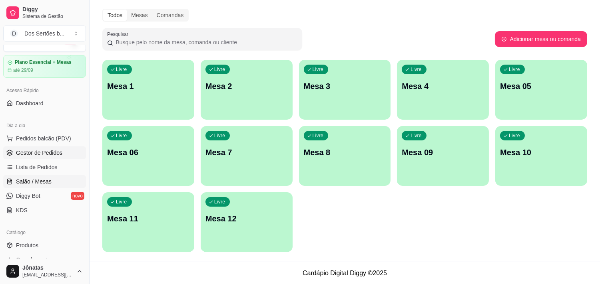
click at [21, 152] on span "Gestor de Pedidos" at bounding box center [39, 153] width 46 height 8
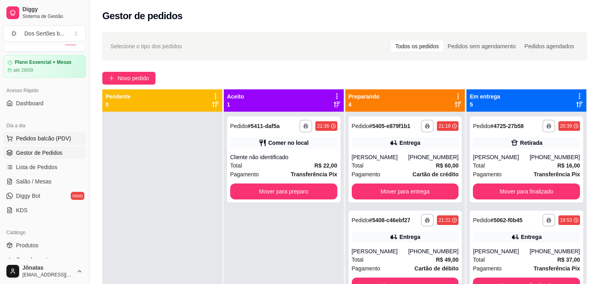
click at [11, 139] on icon at bounding box center [9, 138] width 5 height 4
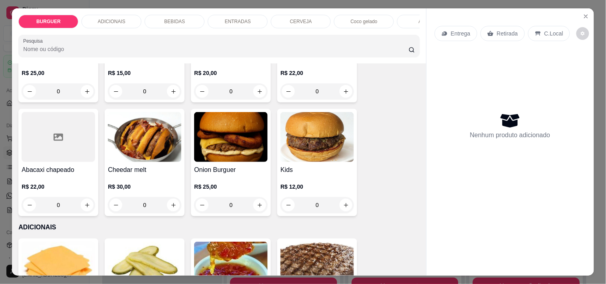
scroll to position [102, 0]
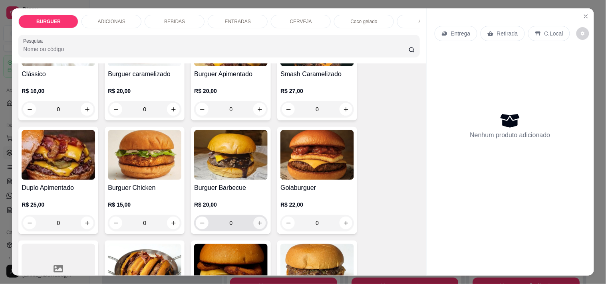
click at [257, 227] on icon "increase-product-quantity" at bounding box center [260, 224] width 6 height 6
type input "1"
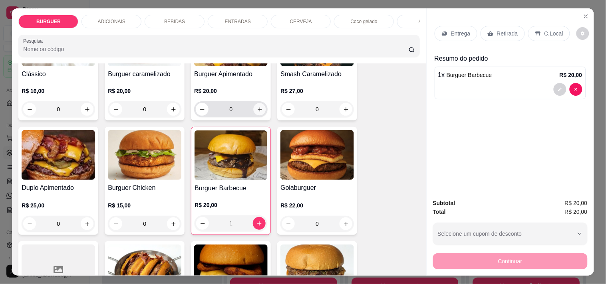
click at [254, 112] on button "increase-product-quantity" at bounding box center [260, 109] width 12 height 12
type input "1"
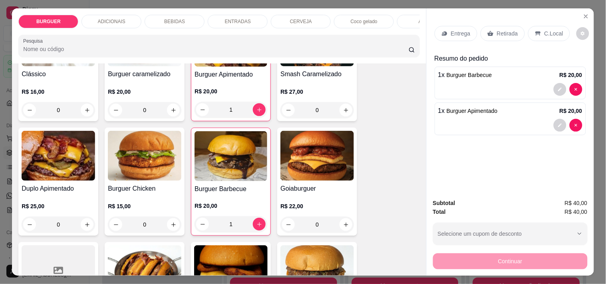
click at [504, 30] on p "Retirada" at bounding box center [507, 34] width 21 height 8
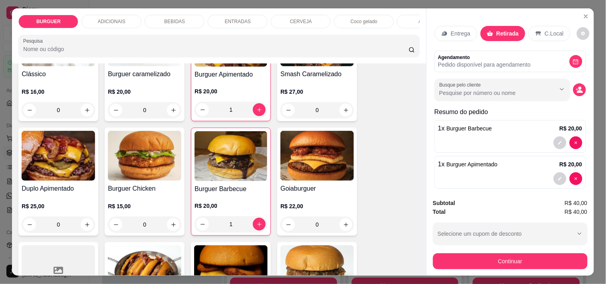
scroll to position [8, 0]
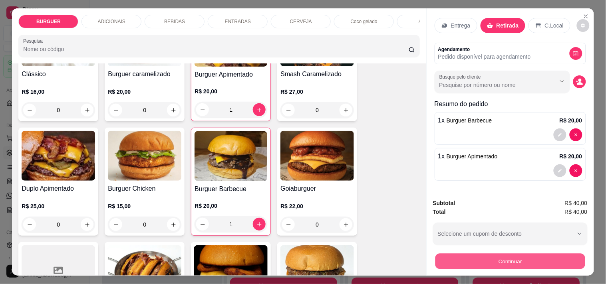
click at [465, 254] on button "Continuar" at bounding box center [510, 262] width 150 height 16
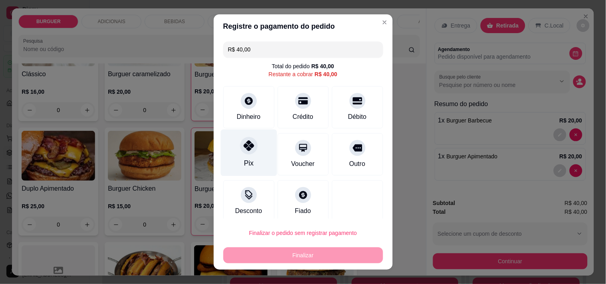
click at [240, 153] on div at bounding box center [249, 146] width 18 height 18
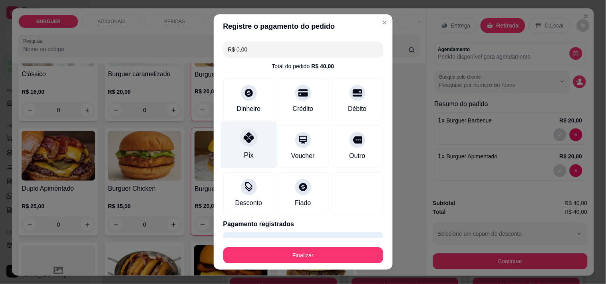
type input "R$ 0,00"
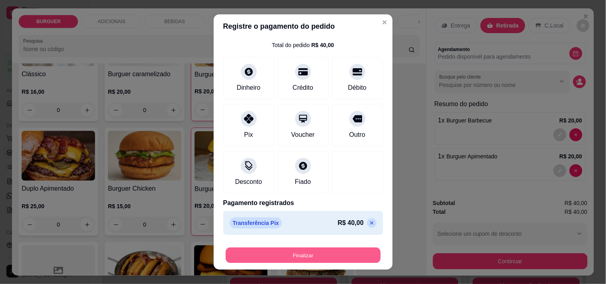
click at [278, 254] on button "Finalizar" at bounding box center [303, 256] width 155 height 16
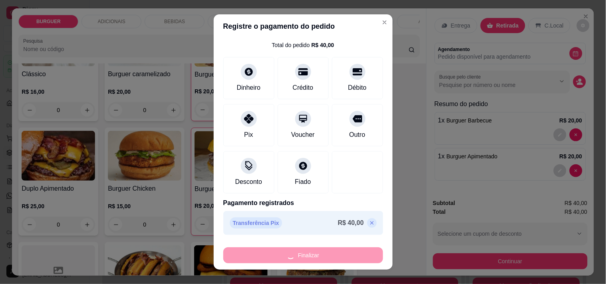
type input "0"
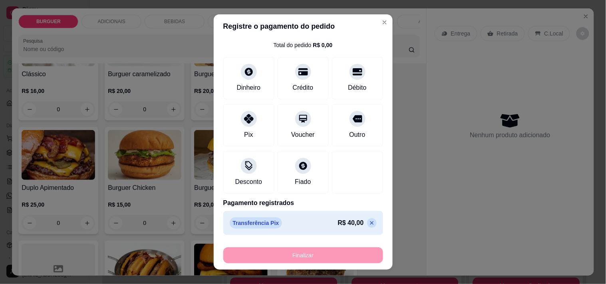
type input "-R$ 40,00"
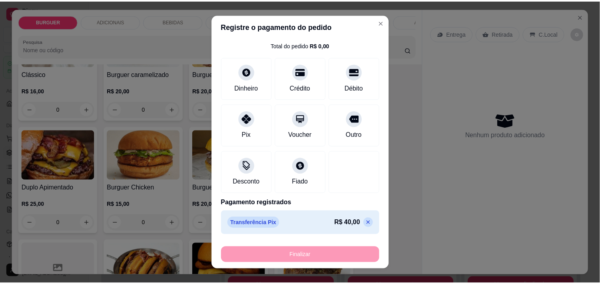
scroll to position [0, 0]
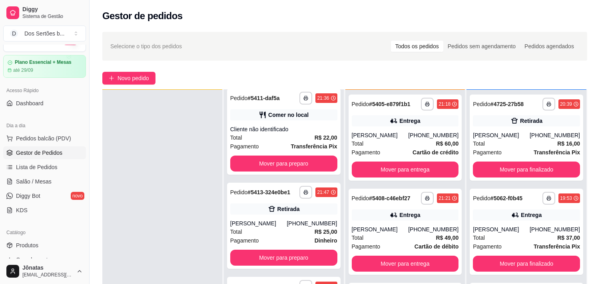
scroll to position [122, 0]
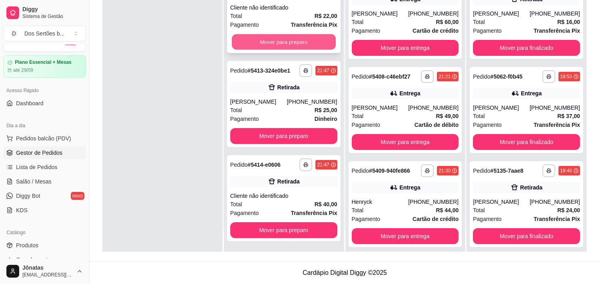
click at [280, 45] on button "Mover para preparo" at bounding box center [284, 42] width 104 height 16
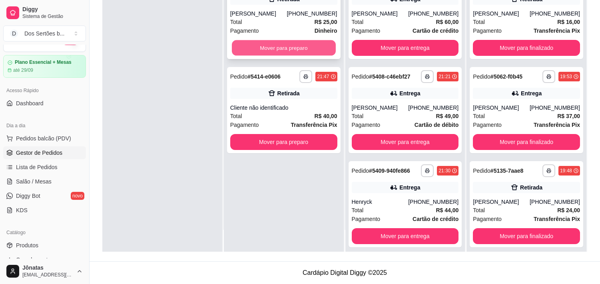
click at [306, 44] on button "Mover para preparo" at bounding box center [284, 48] width 104 height 16
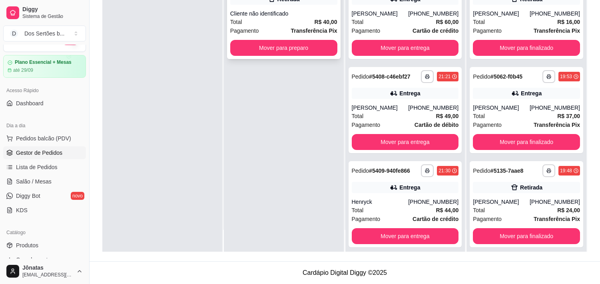
click at [286, 32] on div "Pagamento Transferência Pix" at bounding box center [283, 30] width 107 height 9
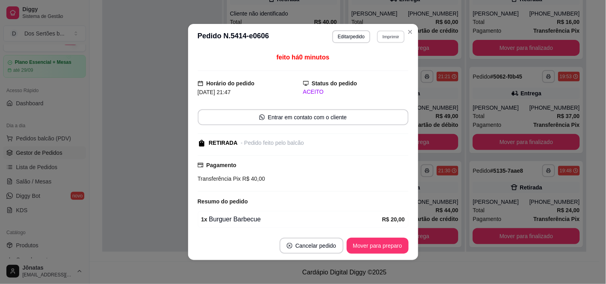
click at [394, 39] on button "Imprimir" at bounding box center [391, 36] width 28 height 12
click at [380, 62] on button "Impressora" at bounding box center [374, 65] width 56 height 12
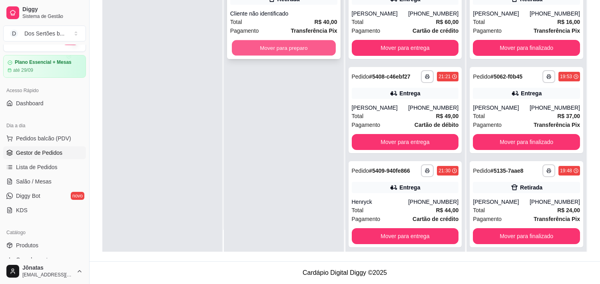
click at [306, 51] on button "Mover para preparo" at bounding box center [284, 48] width 104 height 16
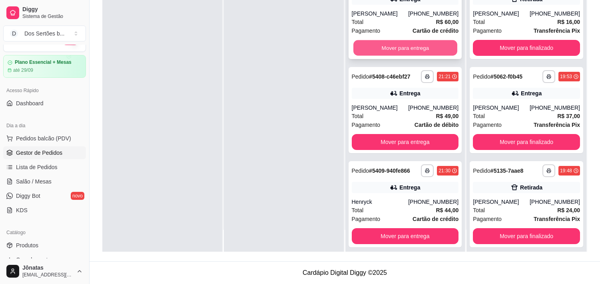
click at [384, 50] on button "Mover para entrega" at bounding box center [405, 48] width 104 height 16
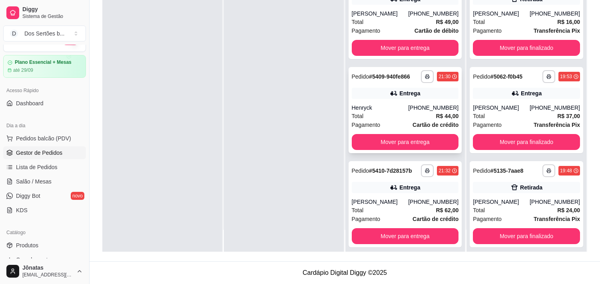
scroll to position [98, 0]
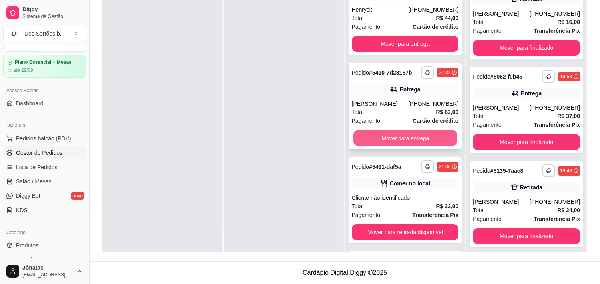
click at [368, 138] on button "Mover para entrega" at bounding box center [405, 139] width 104 height 16
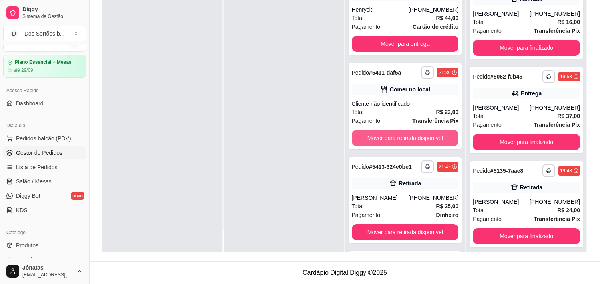
scroll to position [0, 0]
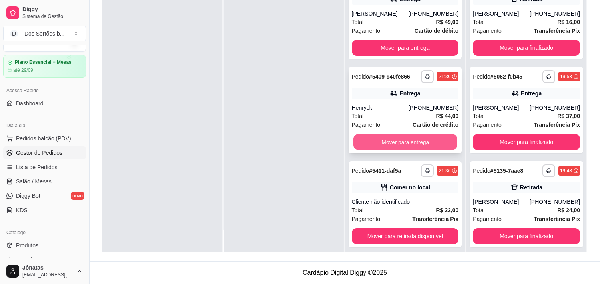
click at [364, 143] on button "Mover para entrega" at bounding box center [405, 143] width 104 height 16
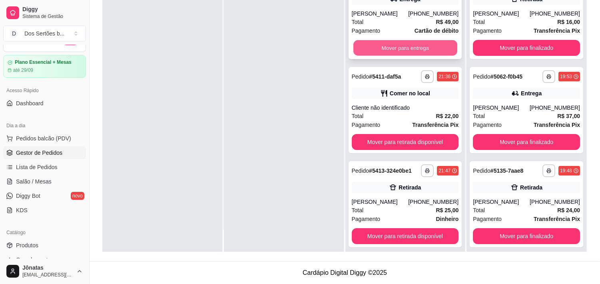
click at [398, 42] on button "Mover para entrega" at bounding box center [405, 48] width 104 height 16
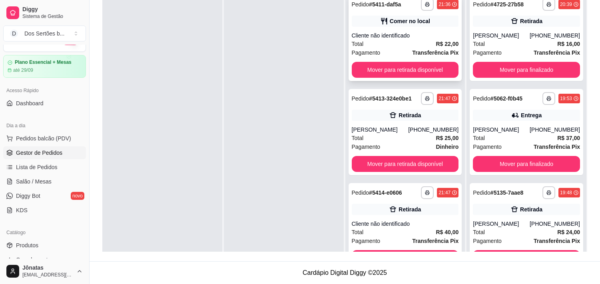
click at [392, 38] on div "Cliente não identificado" at bounding box center [405, 36] width 107 height 8
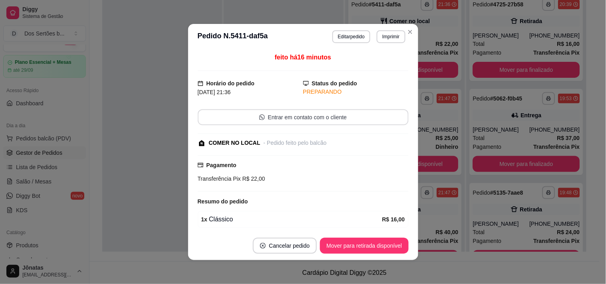
scroll to position [56, 0]
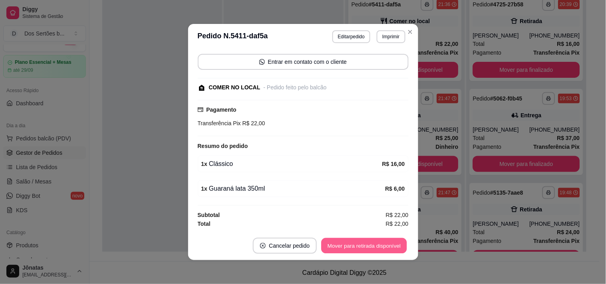
click at [344, 245] on button "Mover para retirada disponível" at bounding box center [364, 247] width 85 height 16
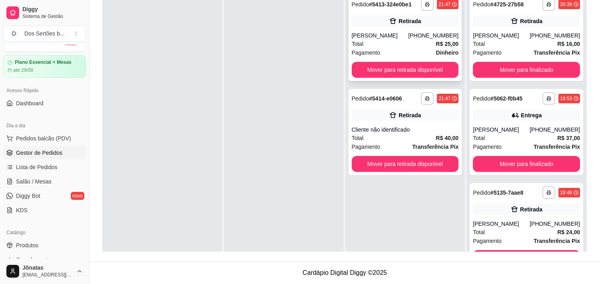
click at [407, 30] on div "**********" at bounding box center [404, 38] width 113 height 86
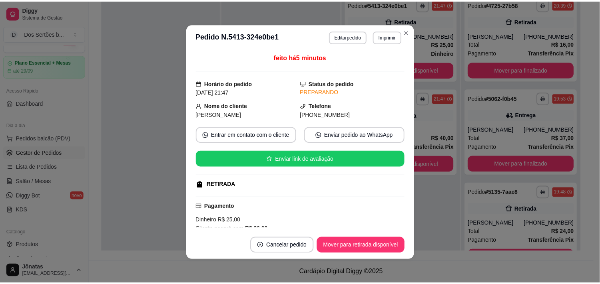
scroll to position [91, 0]
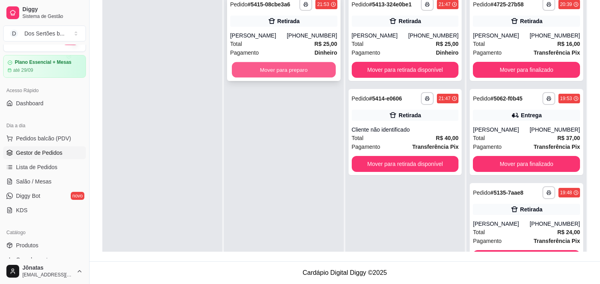
click at [268, 68] on button "Mover para preparo" at bounding box center [284, 70] width 104 height 16
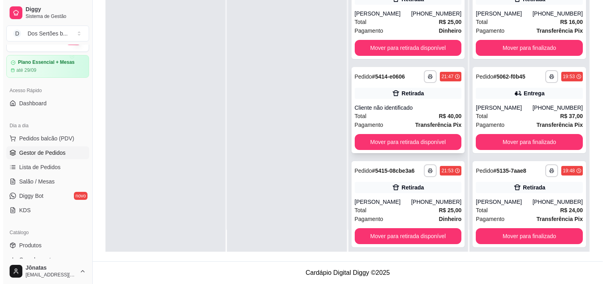
scroll to position [0, 0]
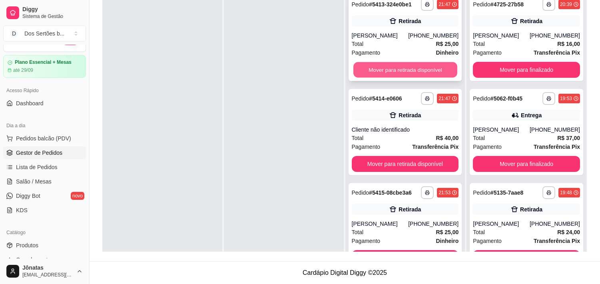
click at [384, 65] on button "Mover para retirada disponível" at bounding box center [405, 70] width 104 height 16
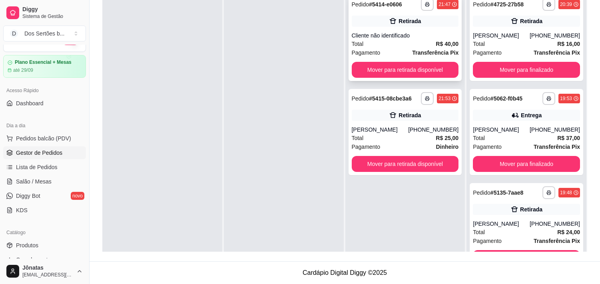
click at [388, 38] on div "Cliente não identificado" at bounding box center [405, 36] width 107 height 8
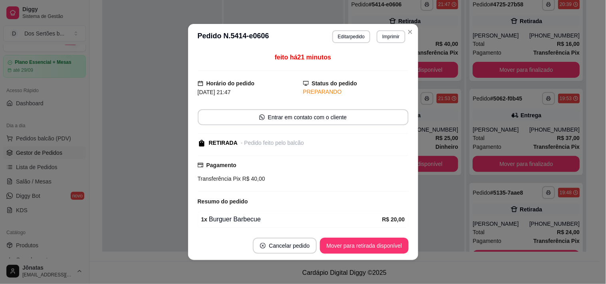
scroll to position [56, 0]
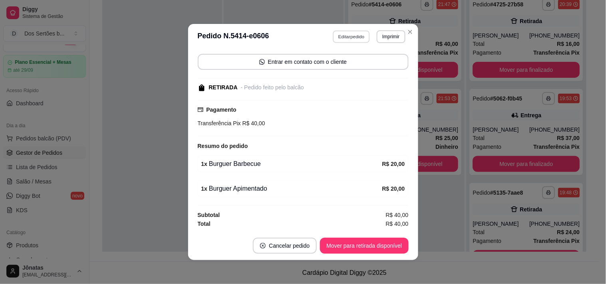
click at [350, 38] on button "Editar pedido" at bounding box center [351, 36] width 37 height 12
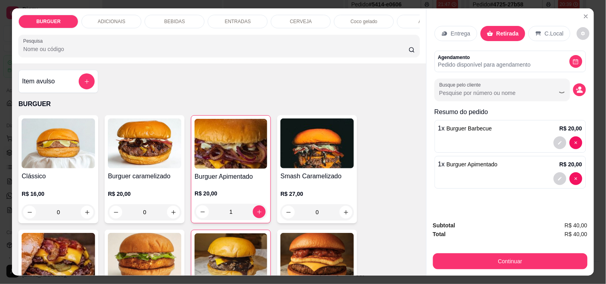
scroll to position [20, 0]
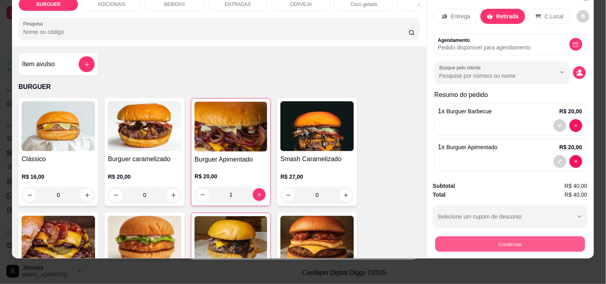
click at [471, 237] on button "Continuar" at bounding box center [510, 245] width 150 height 16
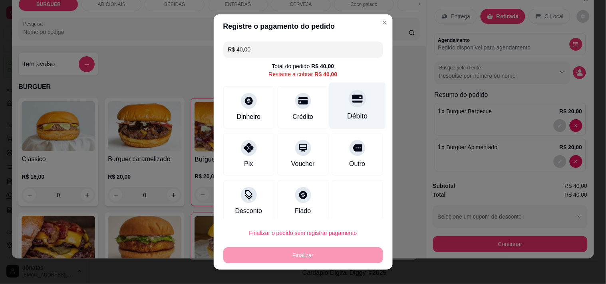
click at [353, 108] on div "Débito" at bounding box center [357, 105] width 56 height 47
type input "R$ 0,00"
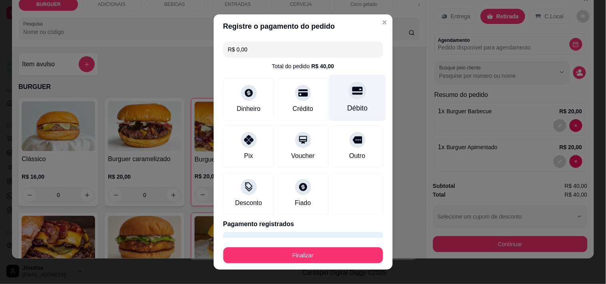
scroll to position [21, 0]
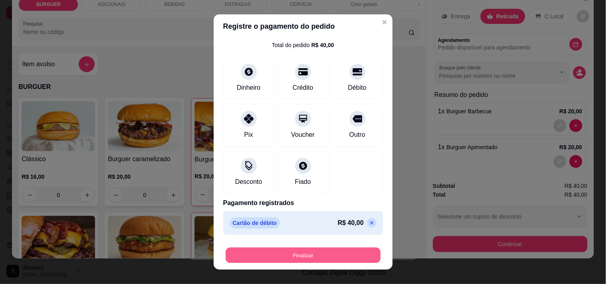
click at [324, 255] on button "Finalizar" at bounding box center [303, 256] width 155 height 16
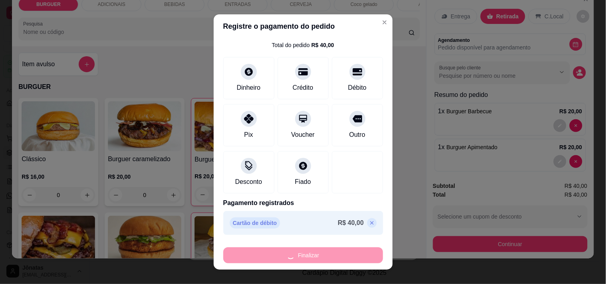
type input "0"
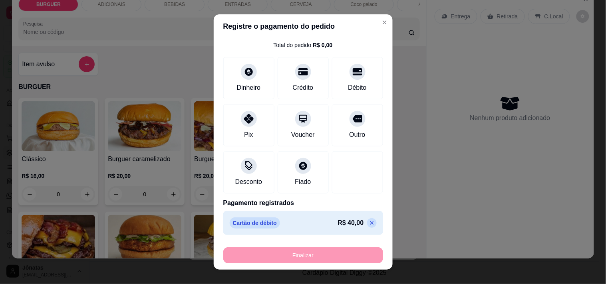
type input "-R$ 40,00"
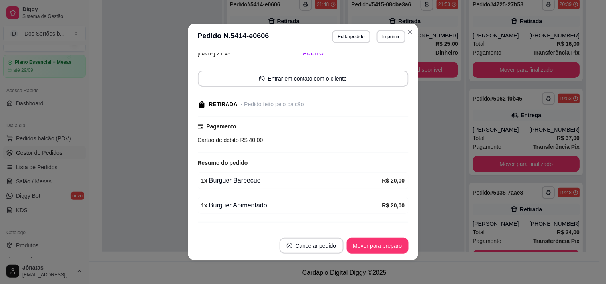
scroll to position [74, 0]
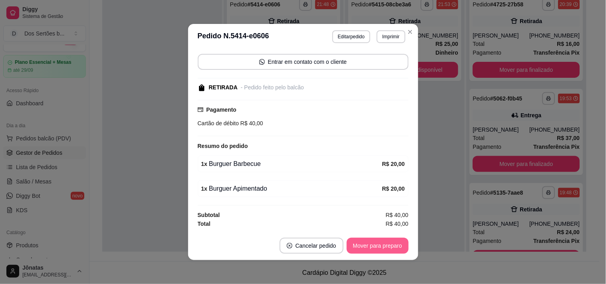
click at [378, 241] on button "Mover para preparo" at bounding box center [378, 246] width 62 height 16
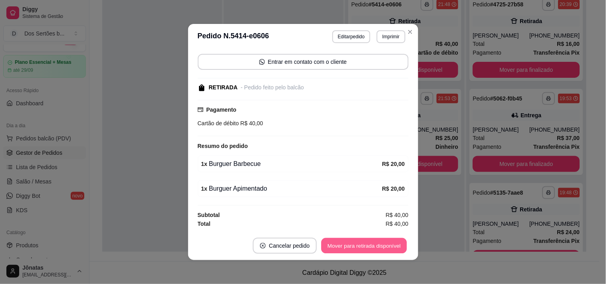
click at [385, 245] on button "Mover para retirada disponível" at bounding box center [364, 247] width 85 height 16
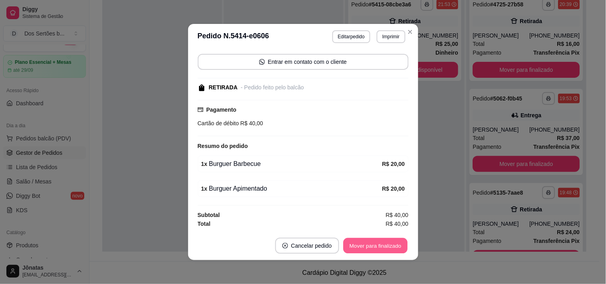
click at [385, 245] on button "Mover para finalizado" at bounding box center [375, 247] width 64 height 16
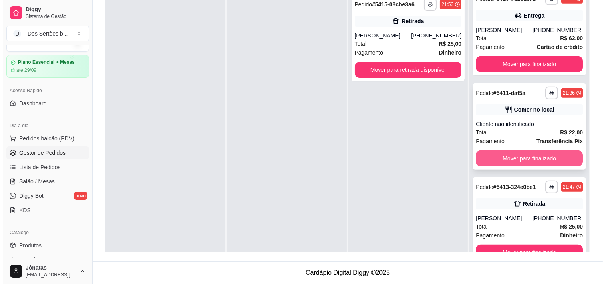
scroll to position [22, 0]
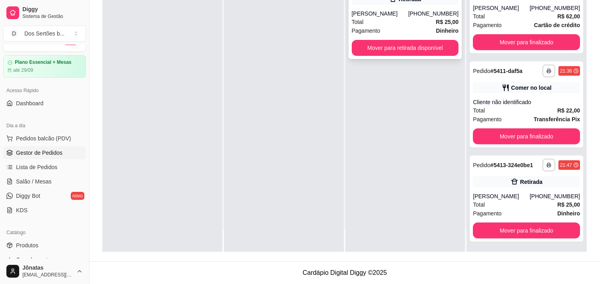
click at [381, 13] on div "[PERSON_NAME]" at bounding box center [380, 14] width 57 height 8
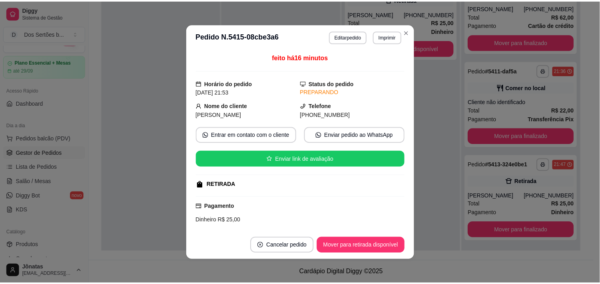
scroll to position [73, 0]
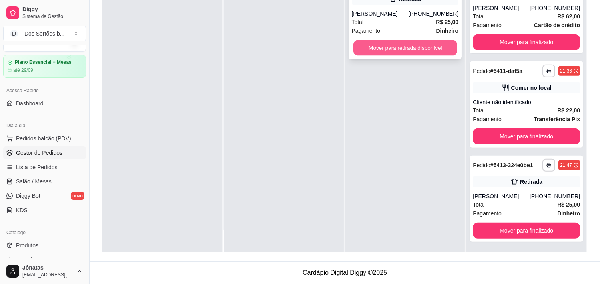
click at [364, 51] on button "Mover para retirada disponível" at bounding box center [405, 48] width 104 height 16
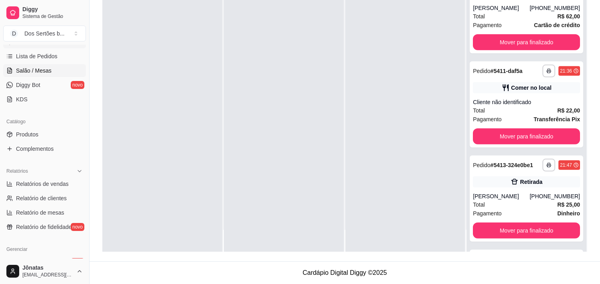
scroll to position [145, 0]
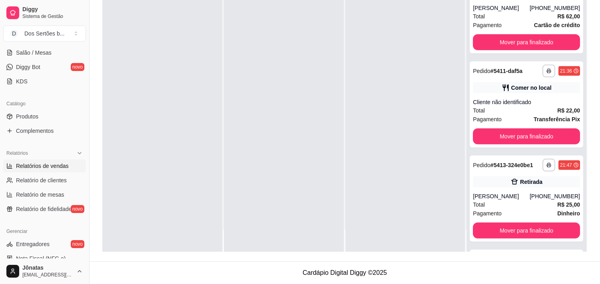
click at [29, 165] on span "Relatórios de vendas" at bounding box center [42, 166] width 53 height 8
select select "ALL"
select select "0"
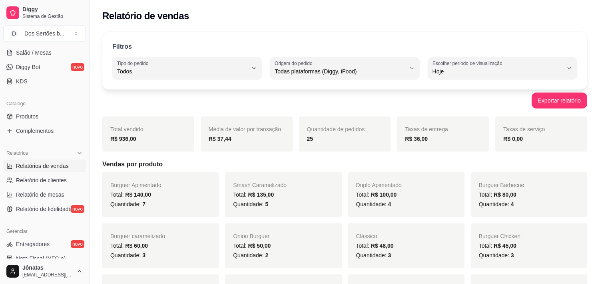
scroll to position [5, 0]
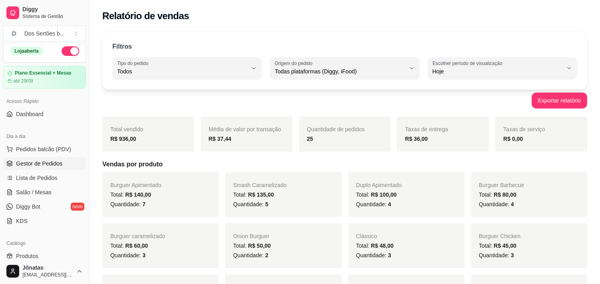
click at [22, 169] on link "Gestor de Pedidos" at bounding box center [44, 163] width 83 height 13
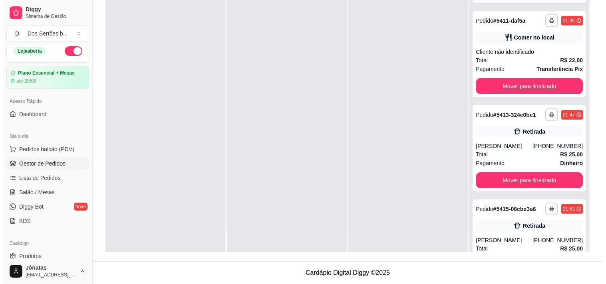
scroll to position [837, 0]
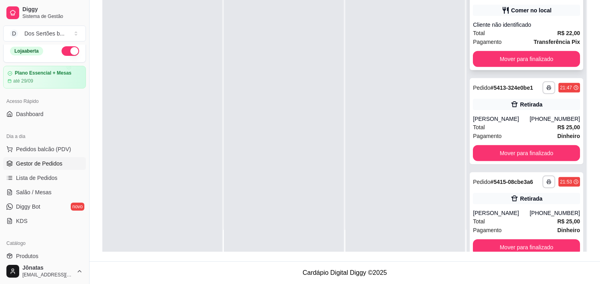
click at [508, 38] on div "Pagamento Transferência Pix" at bounding box center [526, 42] width 107 height 9
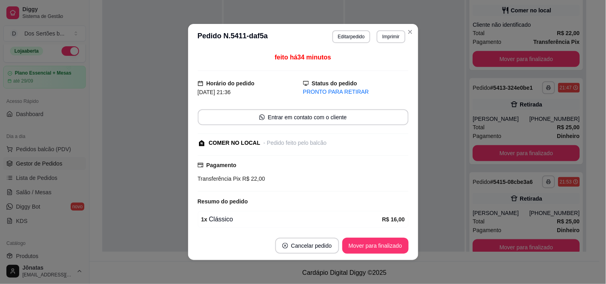
scroll to position [56, 0]
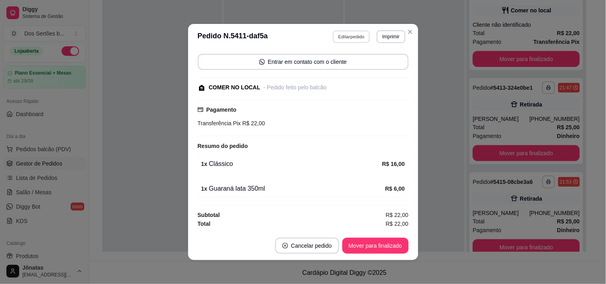
click at [343, 35] on button "Editar pedido" at bounding box center [351, 36] width 37 height 12
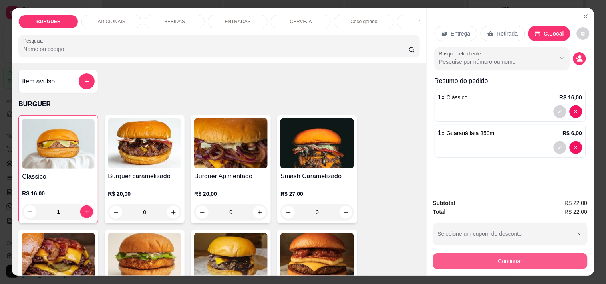
click at [476, 258] on button "Continuar" at bounding box center [510, 262] width 155 height 16
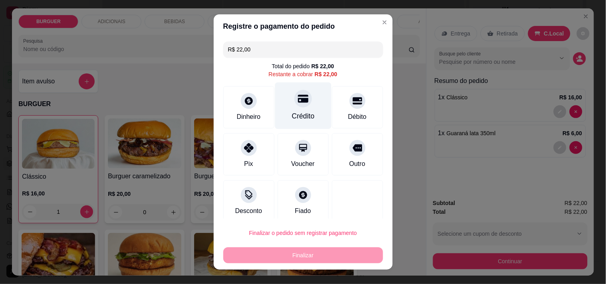
click at [301, 120] on div "Crédito" at bounding box center [303, 116] width 23 height 10
type input "R$ 0,00"
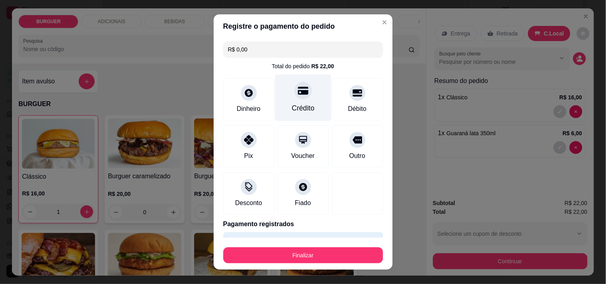
scroll to position [21, 0]
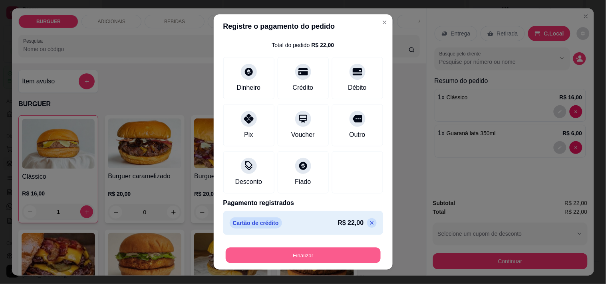
click at [356, 253] on button "Finalizar" at bounding box center [303, 256] width 155 height 16
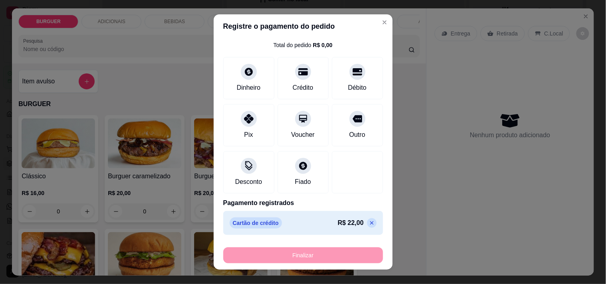
type input "0"
type input "-R$ 22,00"
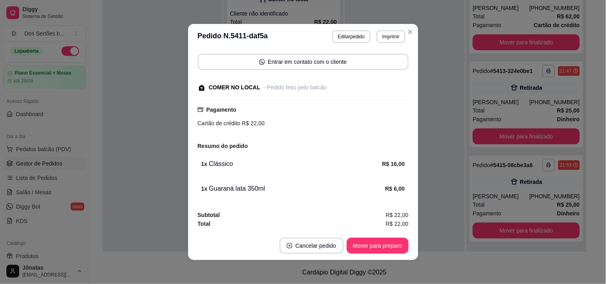
scroll to position [2, 0]
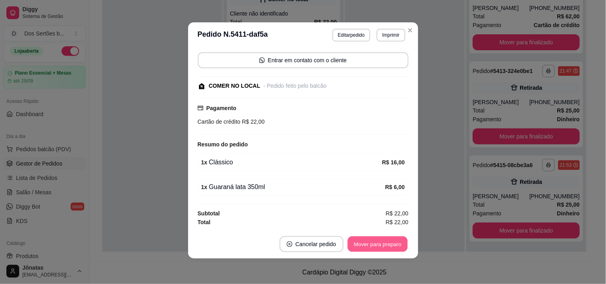
click at [374, 242] on button "Mover para preparo" at bounding box center [378, 245] width 60 height 16
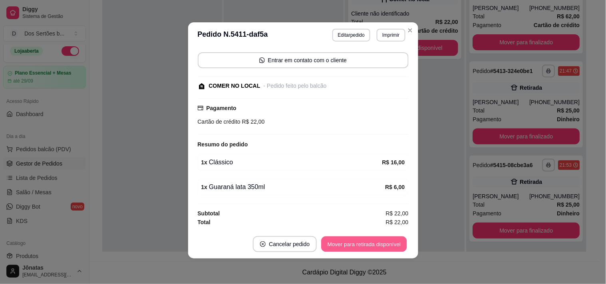
click at [374, 242] on button "Mover para retirada disponível" at bounding box center [364, 245] width 85 height 16
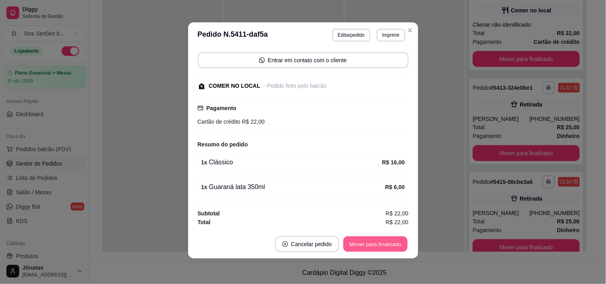
click at [374, 242] on button "Mover para finalizado" at bounding box center [375, 245] width 64 height 16
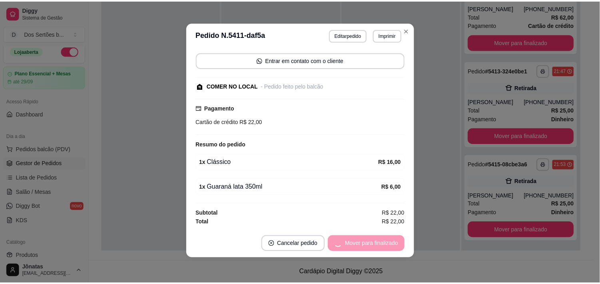
scroll to position [32, 0]
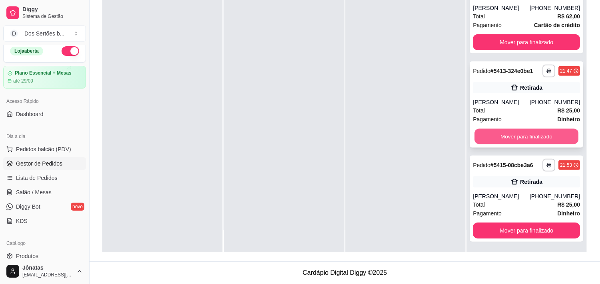
click at [508, 135] on button "Mover para finalizado" at bounding box center [526, 137] width 104 height 16
click at [525, 129] on button "Mover para finalizado" at bounding box center [526, 137] width 104 height 16
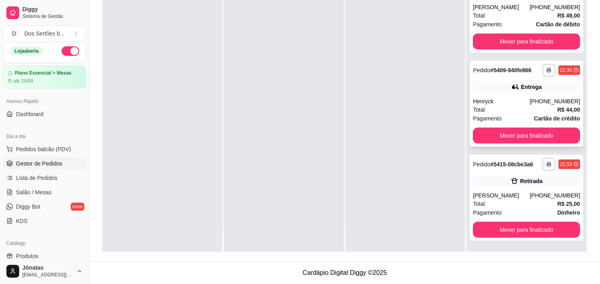
scroll to position [572, 0]
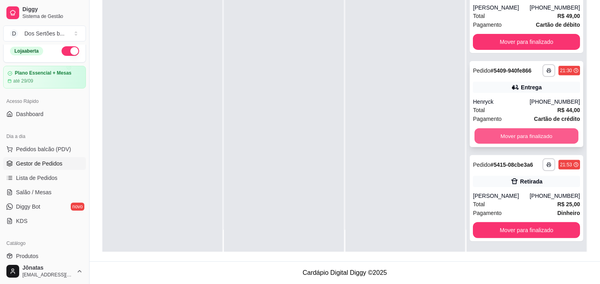
click at [497, 130] on button "Mover para finalizado" at bounding box center [526, 137] width 104 height 16
click at [500, 137] on button "Mover para finalizado" at bounding box center [526, 137] width 104 height 16
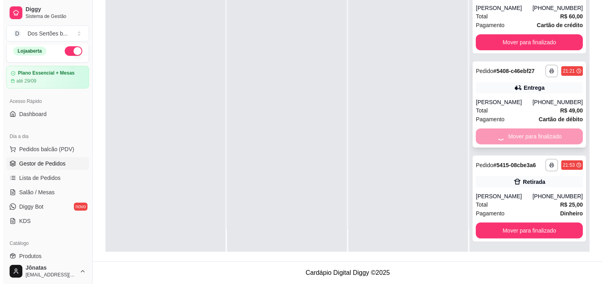
scroll to position [383, 0]
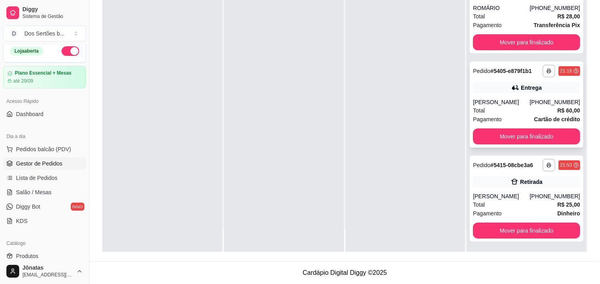
click at [516, 109] on div "Total R$ 60,00" at bounding box center [526, 110] width 107 height 9
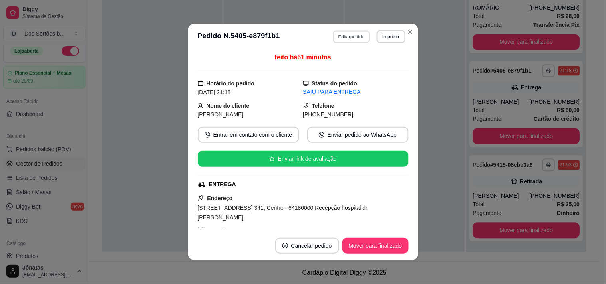
click at [341, 35] on button "Editar pedido" at bounding box center [351, 36] width 37 height 12
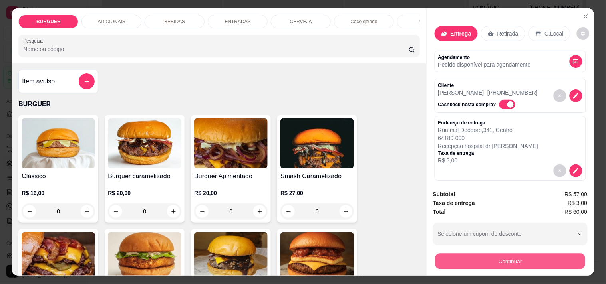
click at [458, 255] on button "Continuar" at bounding box center [510, 262] width 150 height 16
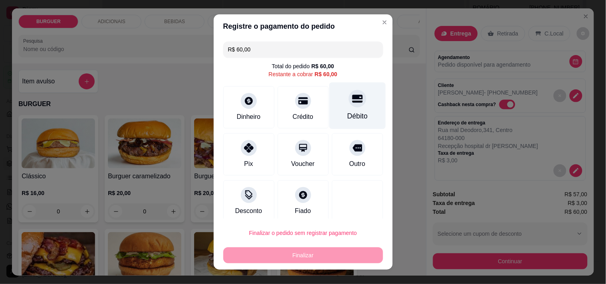
click at [329, 108] on div "Débito" at bounding box center [357, 105] width 56 height 47
type input "R$ 0,00"
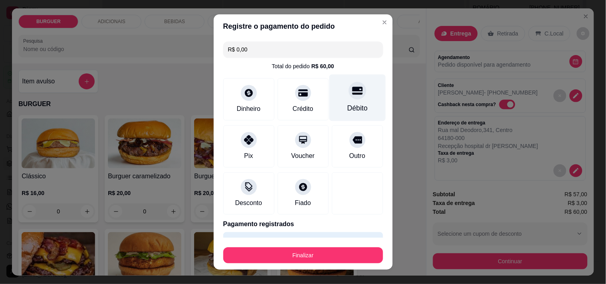
scroll to position [21, 0]
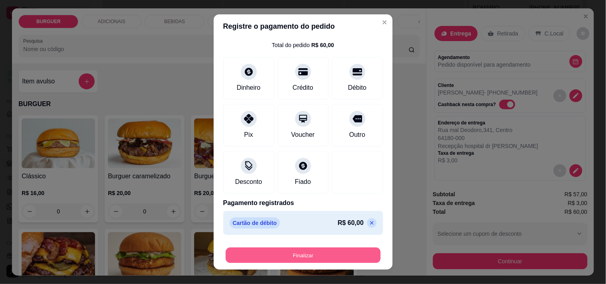
click at [324, 254] on button "Finalizar" at bounding box center [303, 256] width 155 height 16
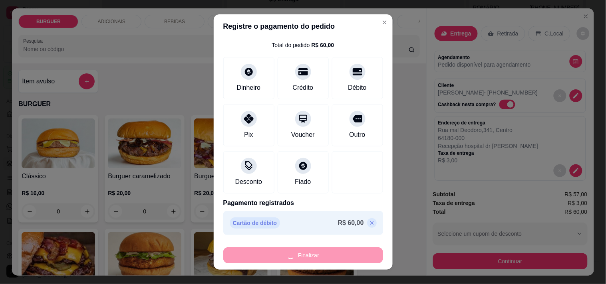
type input "0"
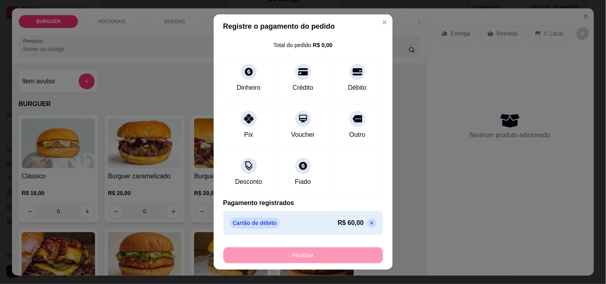
type input "-R$ 60,00"
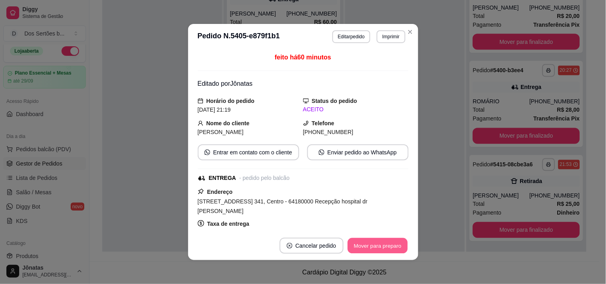
click at [369, 244] on button "Mover para preparo" at bounding box center [378, 247] width 60 height 16
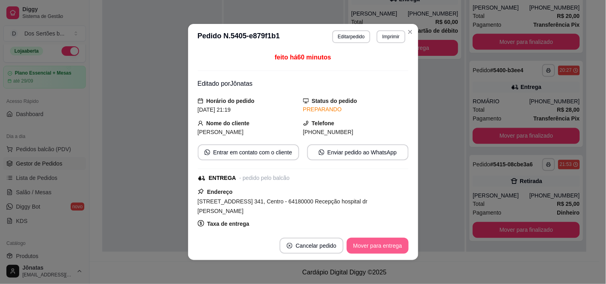
click at [368, 244] on button "Mover para entrega" at bounding box center [378, 246] width 62 height 16
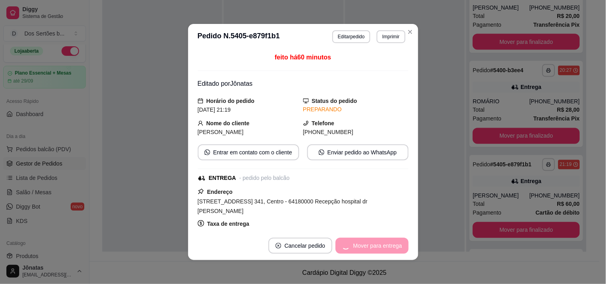
scroll to position [383, 0]
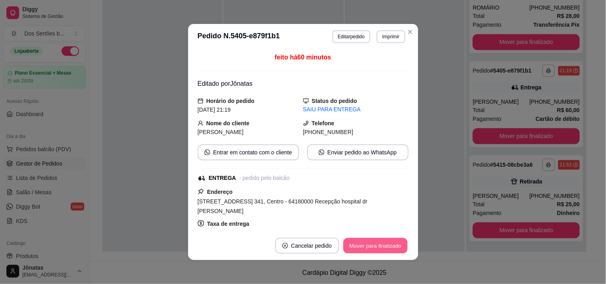
click at [368, 244] on button "Mover para finalizado" at bounding box center [375, 247] width 64 height 16
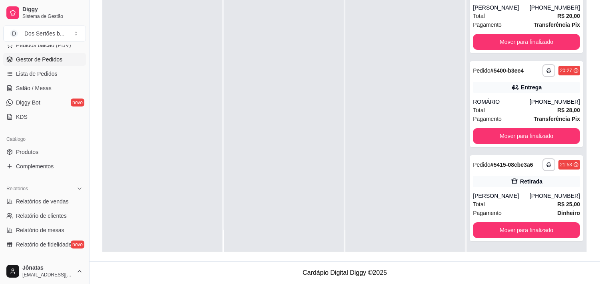
scroll to position [207, 0]
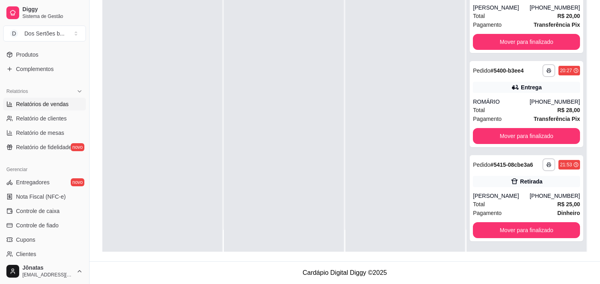
click at [31, 101] on span "Relatórios de vendas" at bounding box center [42, 104] width 53 height 8
select select "ALL"
select select "0"
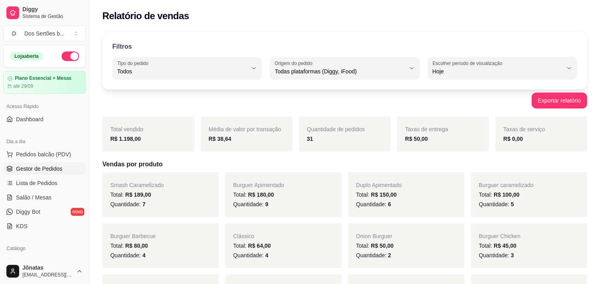
click at [45, 172] on span "Gestor de Pedidos" at bounding box center [39, 169] width 46 height 8
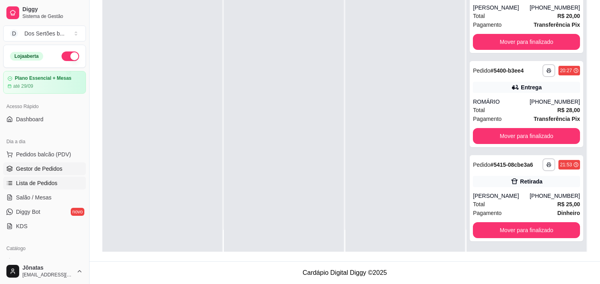
scroll to position [164, 0]
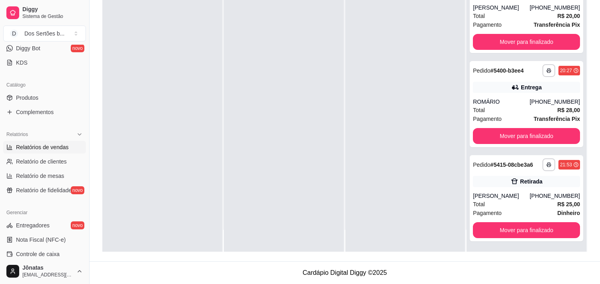
click at [27, 145] on span "Relatórios de vendas" at bounding box center [42, 147] width 53 height 8
select select "ALL"
select select "0"
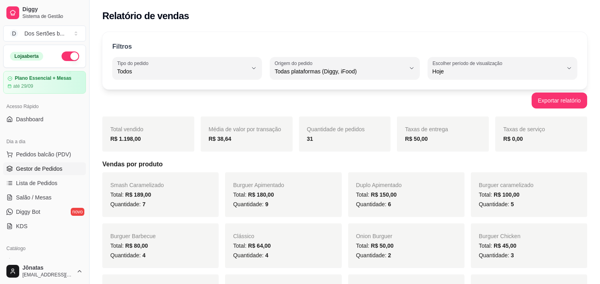
click at [42, 168] on span "Gestor de Pedidos" at bounding box center [39, 169] width 46 height 8
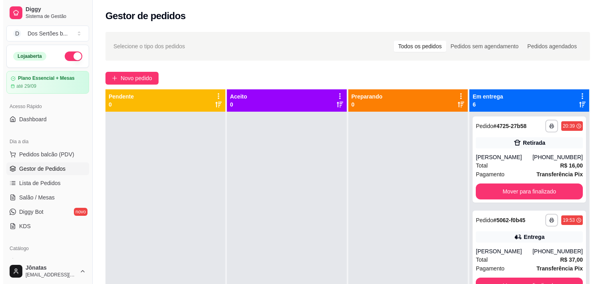
scroll to position [22, 0]
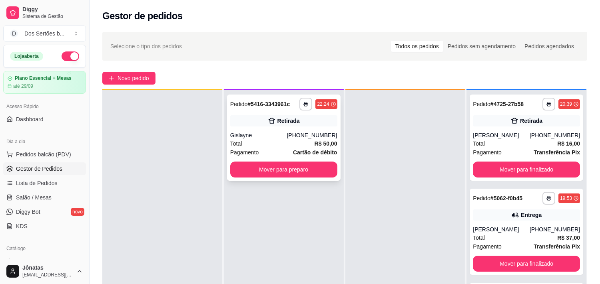
click at [262, 130] on div "**********" at bounding box center [283, 138] width 113 height 86
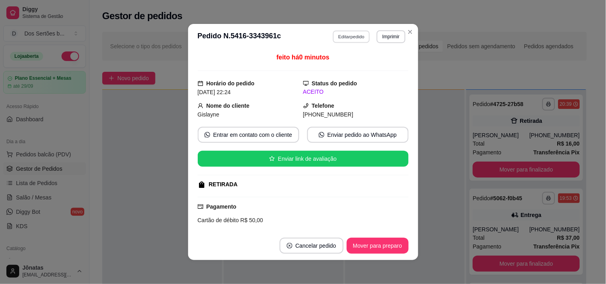
click at [342, 33] on button "Editar pedido" at bounding box center [351, 36] width 37 height 12
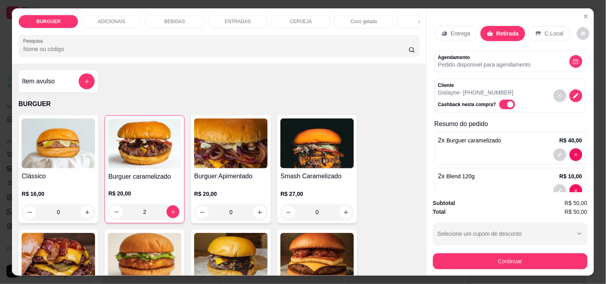
scroll to position [88, 0]
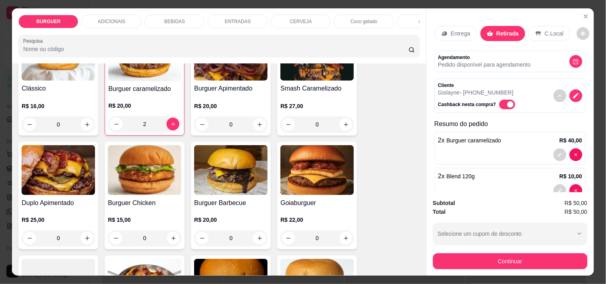
click at [218, 17] on div "ENTRADAS" at bounding box center [238, 22] width 60 height 14
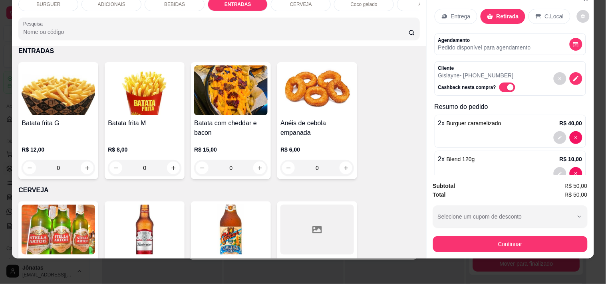
scroll to position [1225, 0]
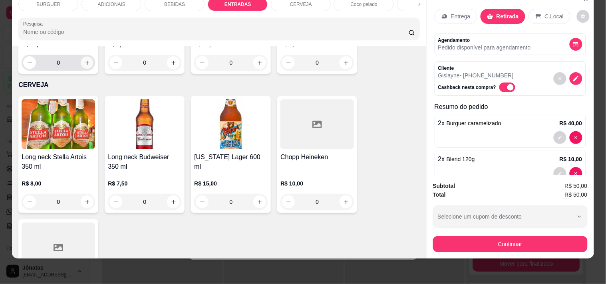
click at [85, 62] on icon "increase-product-quantity" at bounding box center [87, 63] width 6 height 6
type input "1"
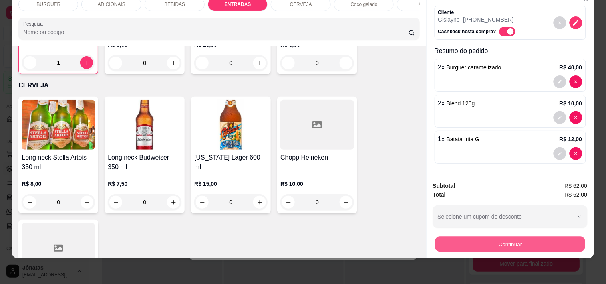
click at [500, 241] on button "Continuar" at bounding box center [510, 245] width 150 height 16
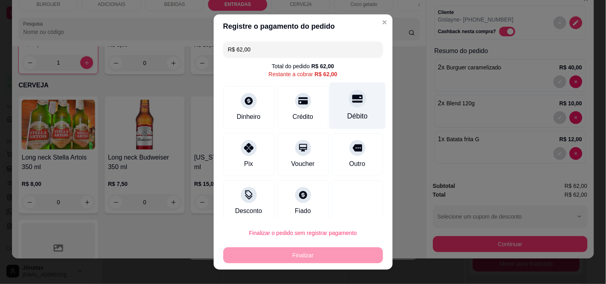
click at [347, 115] on div "Débito" at bounding box center [357, 116] width 20 height 10
type input "R$ 0,00"
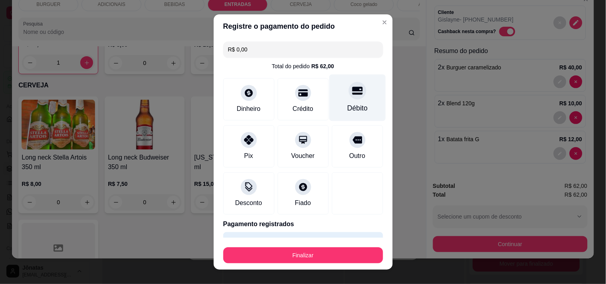
scroll to position [21, 0]
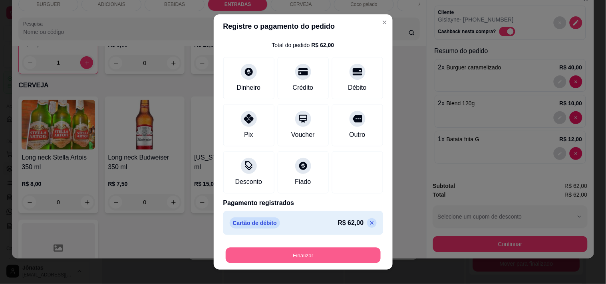
click at [304, 253] on button "Finalizar" at bounding box center [303, 256] width 155 height 16
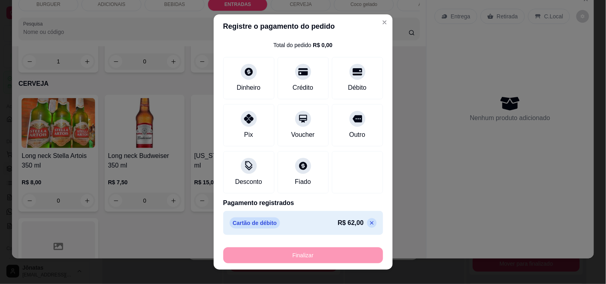
type input "0"
type input "-R$ 62,00"
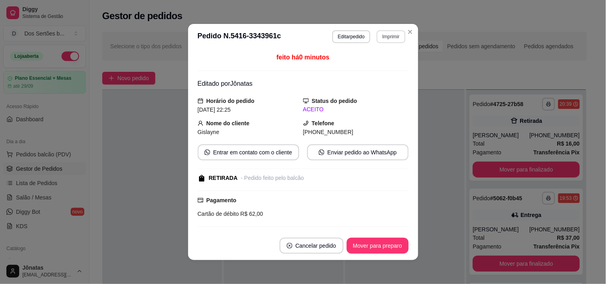
click at [384, 34] on button "Imprimir" at bounding box center [391, 36] width 28 height 13
click at [369, 66] on button "Impressora" at bounding box center [374, 65] width 56 height 12
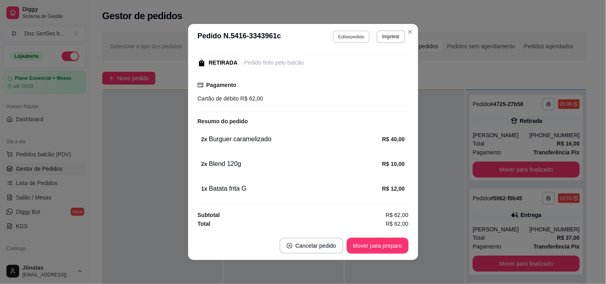
click at [340, 38] on button "Editar pedido" at bounding box center [351, 36] width 37 height 12
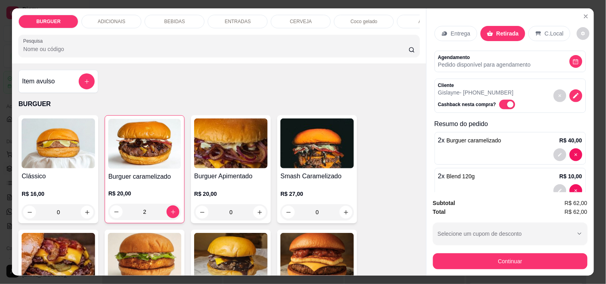
scroll to position [56, 0]
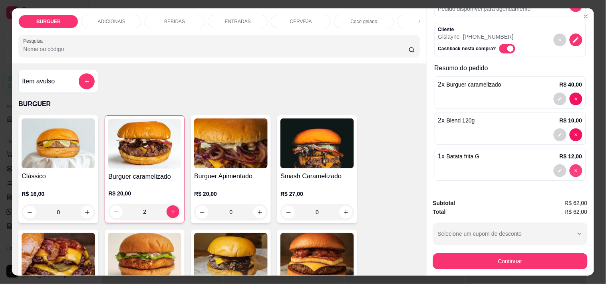
type input "0"
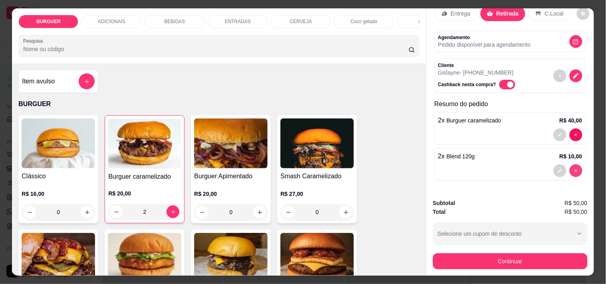
scroll to position [20, 0]
click at [231, 18] on p "ENTRADAS" at bounding box center [238, 21] width 26 height 6
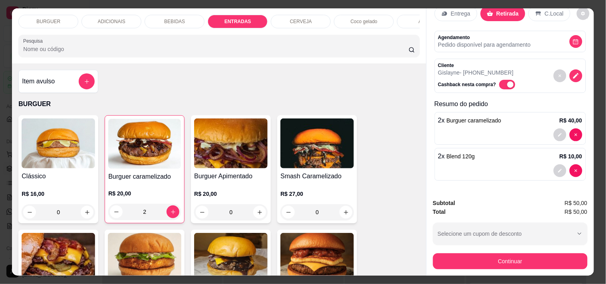
scroll to position [20, 0]
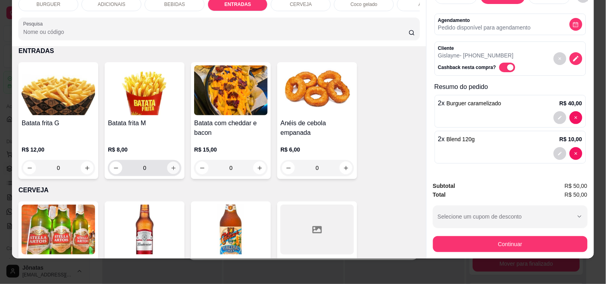
click at [171, 169] on icon "increase-product-quantity" at bounding box center [174, 168] width 6 height 6
type input "1"
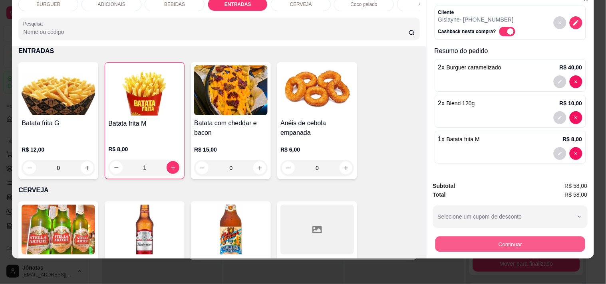
click at [516, 239] on button "Continuar" at bounding box center [510, 245] width 150 height 16
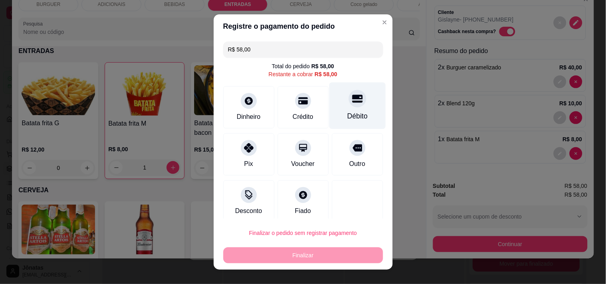
click at [352, 102] on icon at bounding box center [357, 98] width 10 height 10
type input "R$ 0,00"
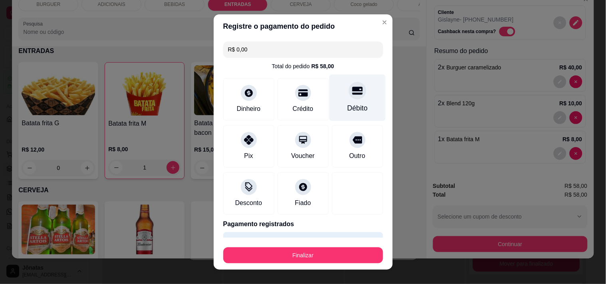
scroll to position [21, 0]
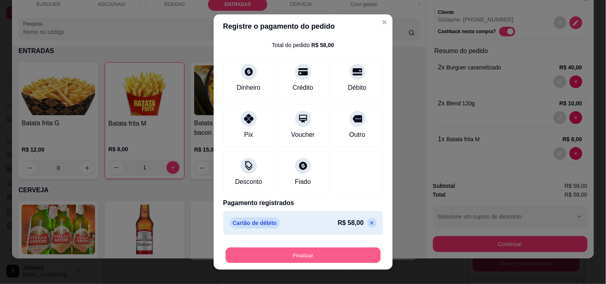
click at [308, 254] on button "Finalizar" at bounding box center [303, 256] width 155 height 16
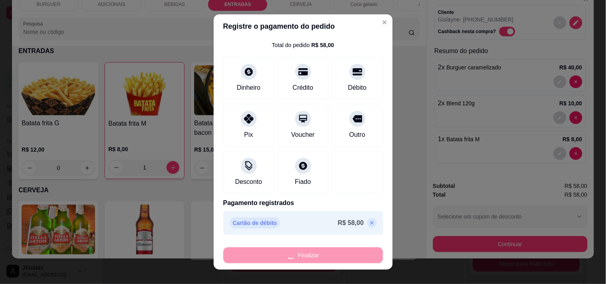
type input "0"
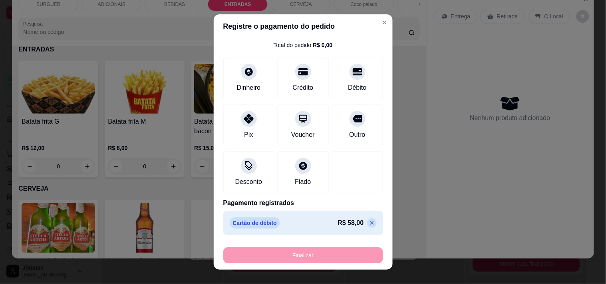
type input "-R$ 58,00"
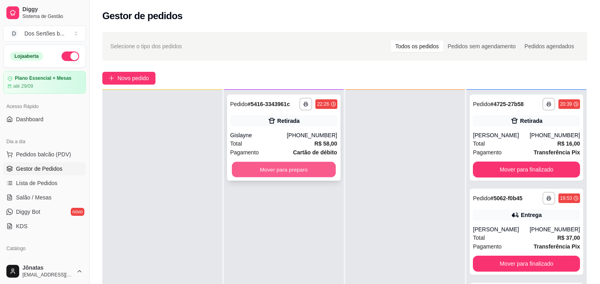
click at [286, 170] on button "Mover para preparo" at bounding box center [284, 170] width 104 height 16
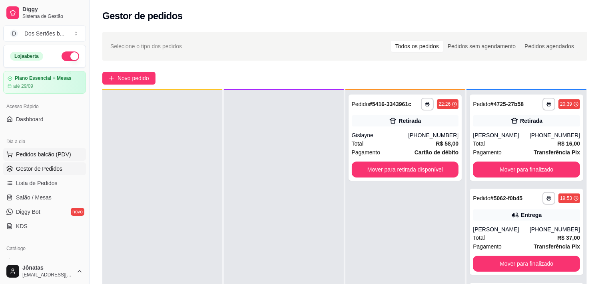
click at [51, 153] on span "Pedidos balcão (PDV)" at bounding box center [43, 155] width 55 height 8
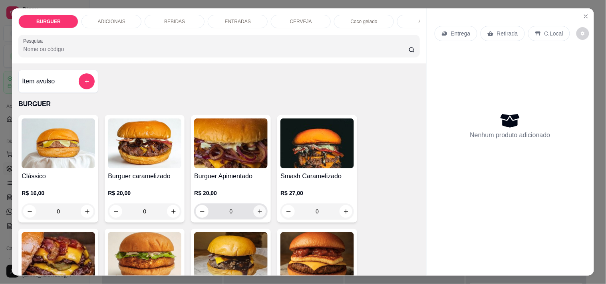
click at [257, 215] on icon "increase-product-quantity" at bounding box center [260, 212] width 6 height 6
type input "1"
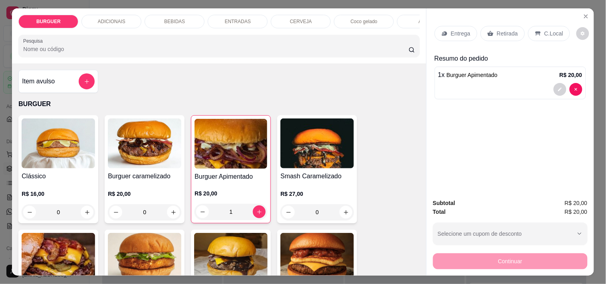
click at [174, 18] on p "BEBIDAS" at bounding box center [174, 21] width 21 height 6
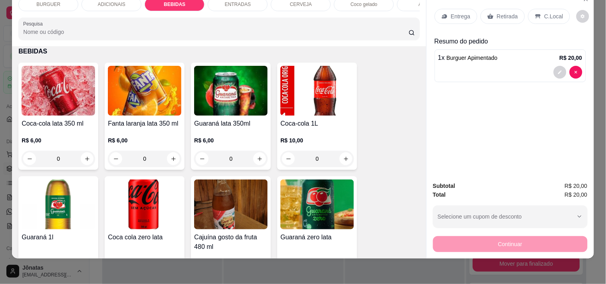
scroll to position [745, 0]
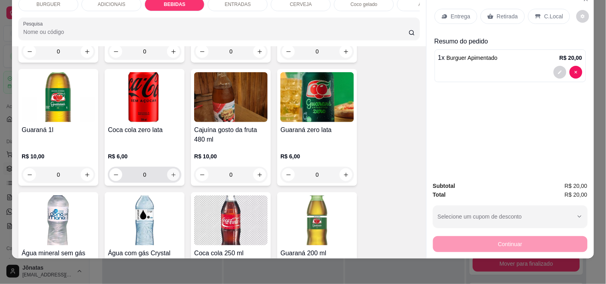
click at [172, 171] on button "increase-product-quantity" at bounding box center [173, 175] width 12 height 12
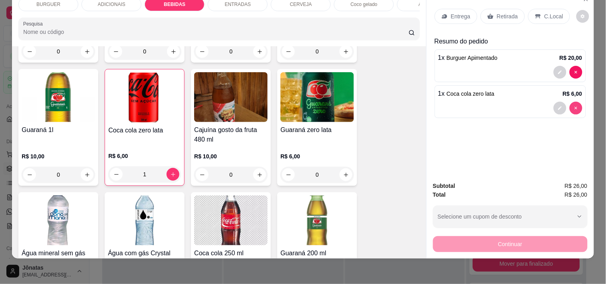
type input "0"
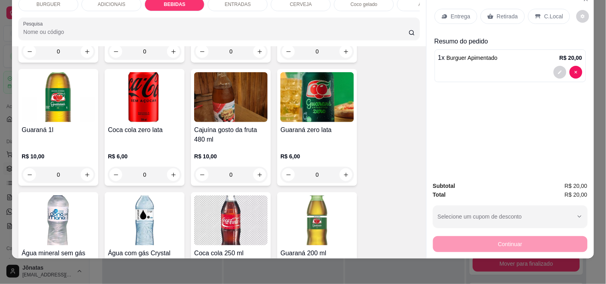
scroll to position [569, 0]
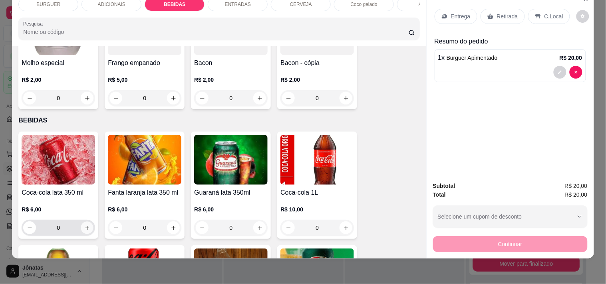
click at [81, 229] on button "increase-product-quantity" at bounding box center [87, 228] width 12 height 12
type input "1"
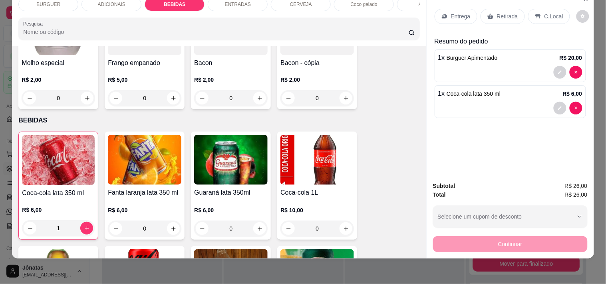
click at [501, 12] on p "Retirada" at bounding box center [507, 16] width 21 height 8
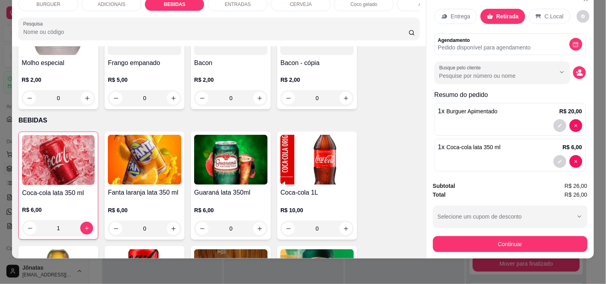
scroll to position [8, 0]
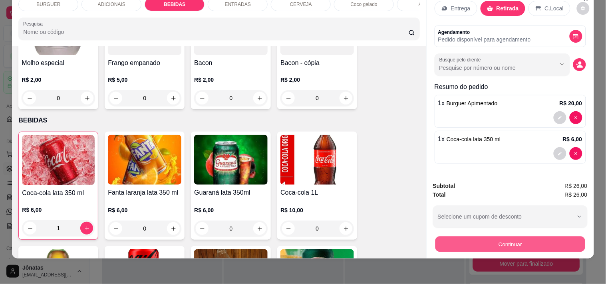
click at [473, 237] on button "Continuar" at bounding box center [510, 245] width 150 height 16
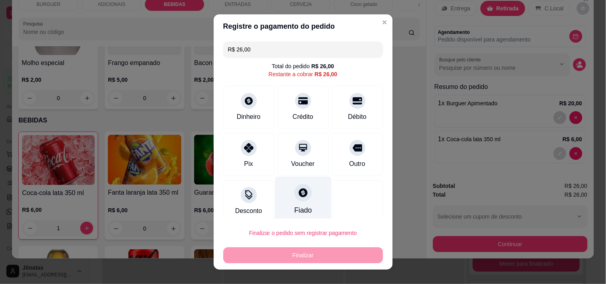
click at [284, 190] on div "Fiado" at bounding box center [303, 200] width 56 height 47
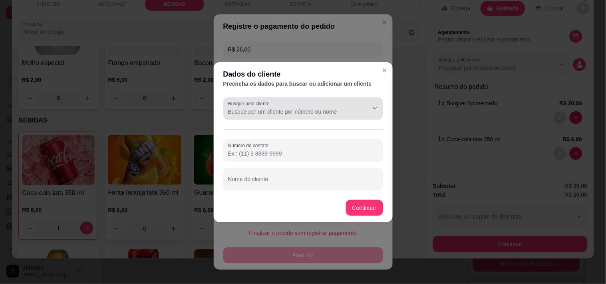
click at [245, 106] on label "Busque pelo cliente" at bounding box center [250, 103] width 44 height 7
click at [245, 108] on input "Busque pelo cliente" at bounding box center [292, 112] width 128 height 8
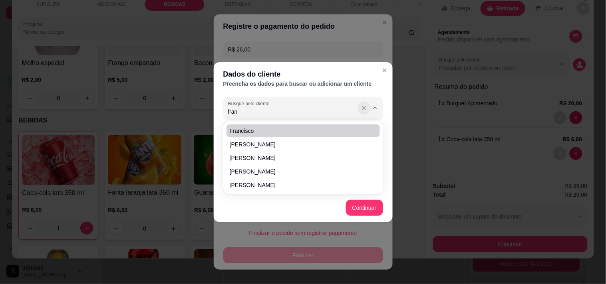
type input "fran"
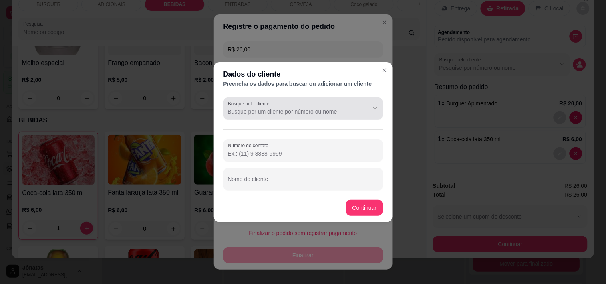
click at [362, 107] on icon "Show suggestions" at bounding box center [364, 108] width 6 height 6
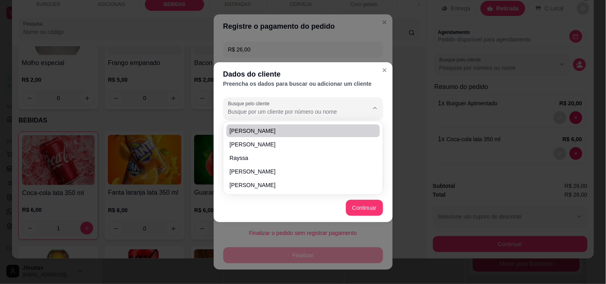
click at [233, 90] on header "Dados do cliente Preencha os dados para buscar ou adicionar um cliente" at bounding box center [303, 78] width 179 height 32
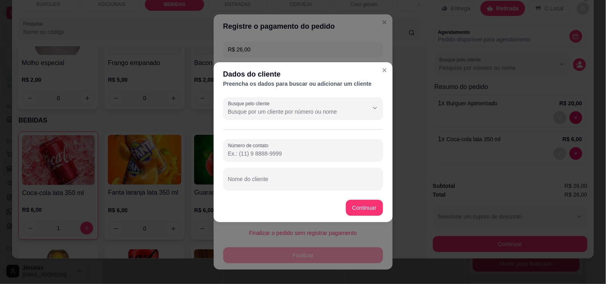
click at [238, 155] on input "Número de contato" at bounding box center [303, 154] width 150 height 8
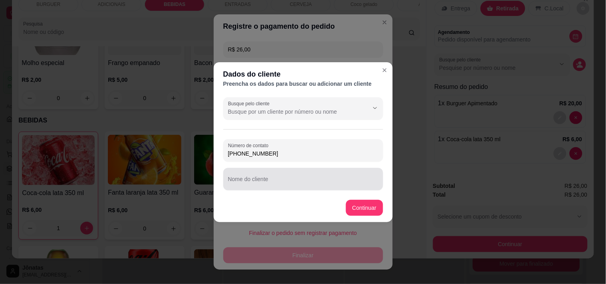
click at [252, 177] on div at bounding box center [303, 179] width 150 height 16
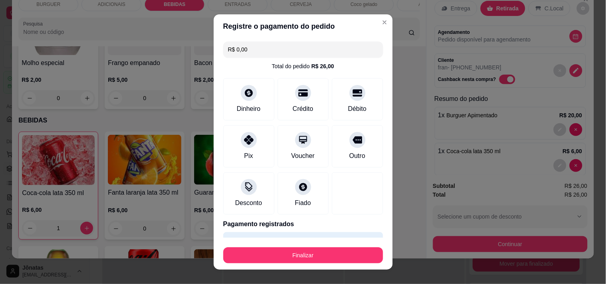
scroll to position [21, 0]
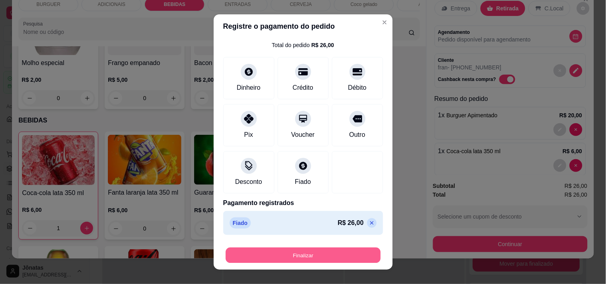
click at [282, 253] on button "Finalizar" at bounding box center [303, 256] width 155 height 16
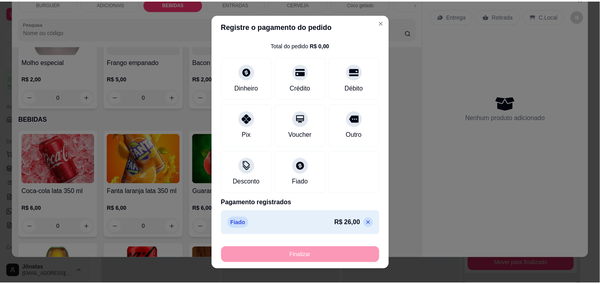
scroll to position [568, 0]
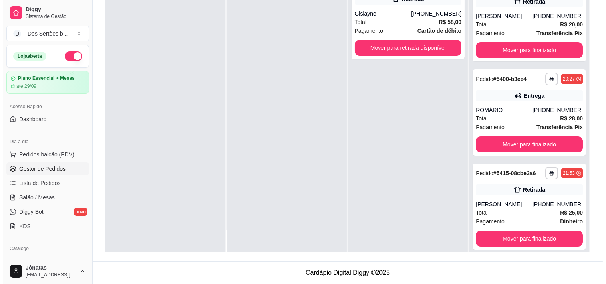
scroll to position [289, 0]
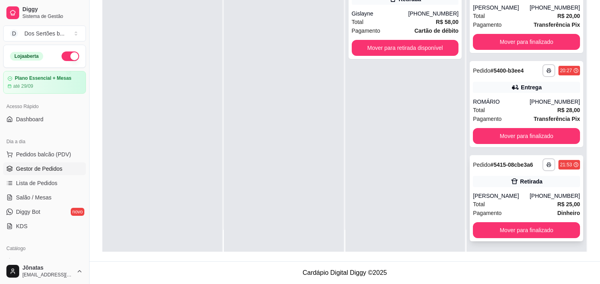
click at [522, 209] on div "Pagamento Dinheiro" at bounding box center [526, 213] width 107 height 9
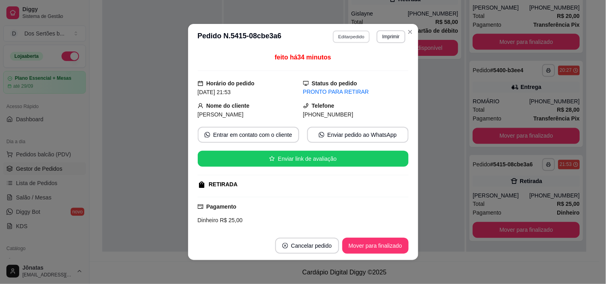
click at [346, 38] on button "Editar pedido" at bounding box center [351, 36] width 37 height 12
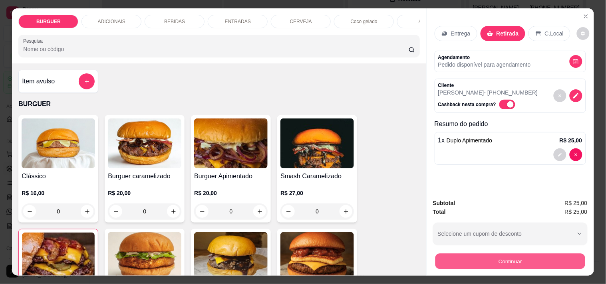
click at [465, 258] on button "Continuar" at bounding box center [510, 262] width 150 height 16
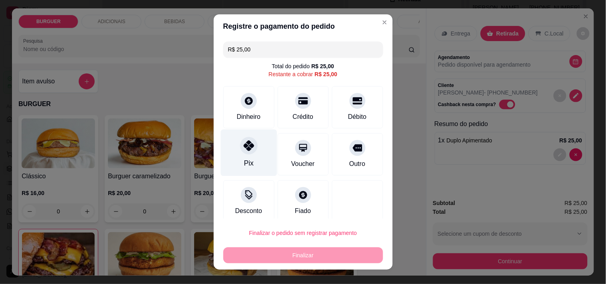
click at [255, 147] on div "Pix" at bounding box center [249, 152] width 56 height 47
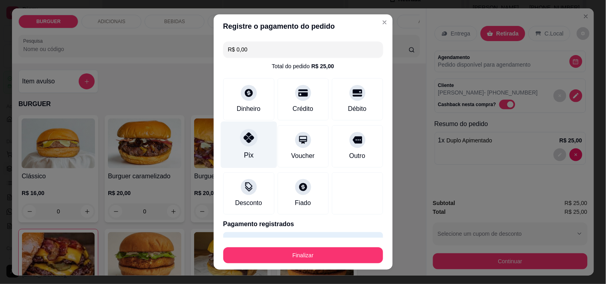
scroll to position [21, 0]
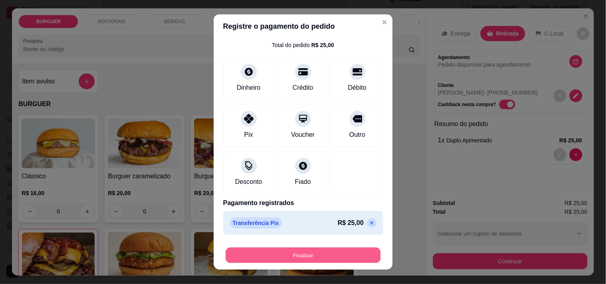
click at [313, 254] on button "Finalizar" at bounding box center [303, 256] width 155 height 16
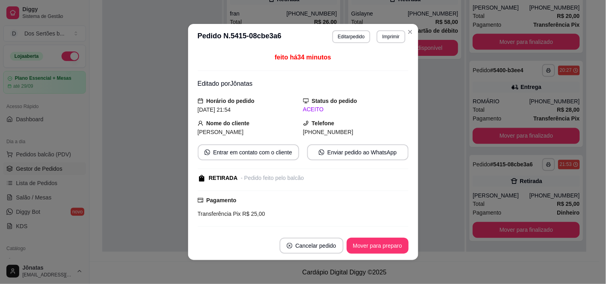
scroll to position [195, 0]
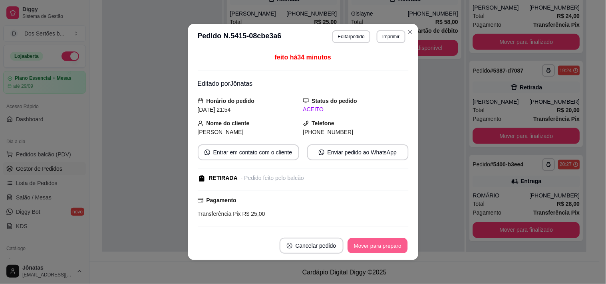
click at [386, 246] on button "Mover para preparo" at bounding box center [378, 247] width 60 height 16
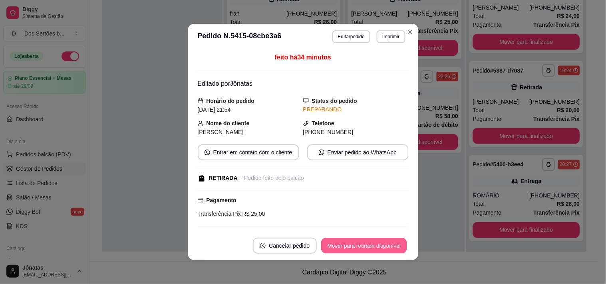
click at [386, 247] on button "Mover para retirada disponível" at bounding box center [364, 247] width 85 height 16
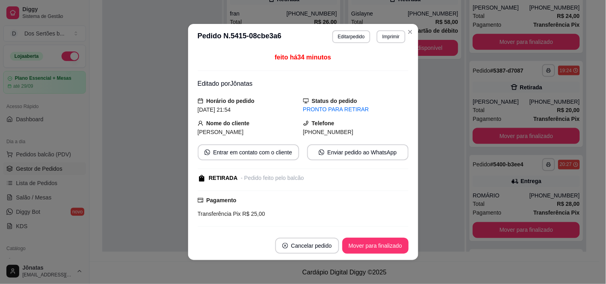
scroll to position [289, 0]
click at [386, 247] on button "Mover para finalizado" at bounding box center [375, 247] width 64 height 16
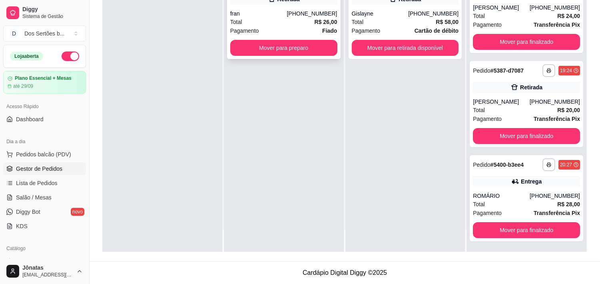
click at [288, 20] on div "Total R$ 26,00" at bounding box center [283, 22] width 107 height 9
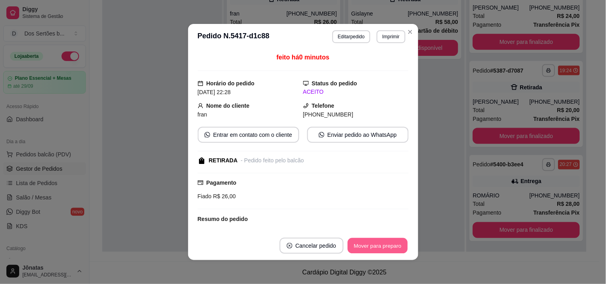
click at [384, 244] on button "Mover para preparo" at bounding box center [378, 247] width 60 height 16
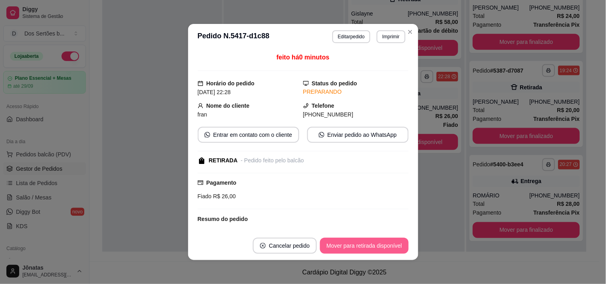
click at [384, 245] on button "Mover para retirada disponível" at bounding box center [364, 246] width 88 height 16
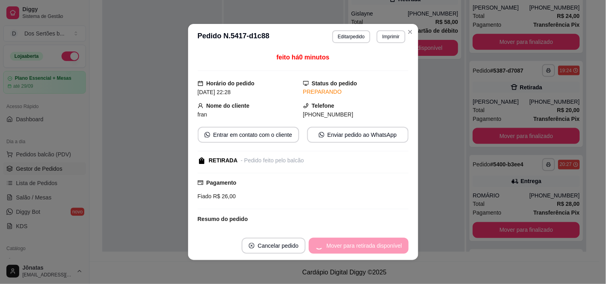
scroll to position [289, 0]
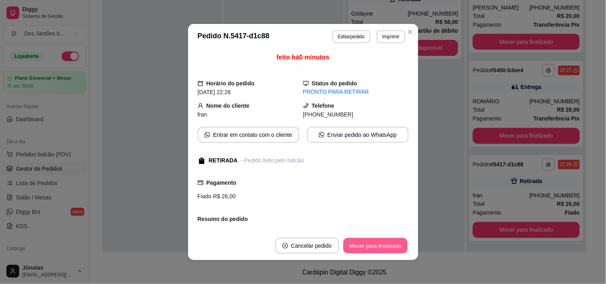
click at [384, 245] on button "Mover para finalizado" at bounding box center [375, 247] width 64 height 16
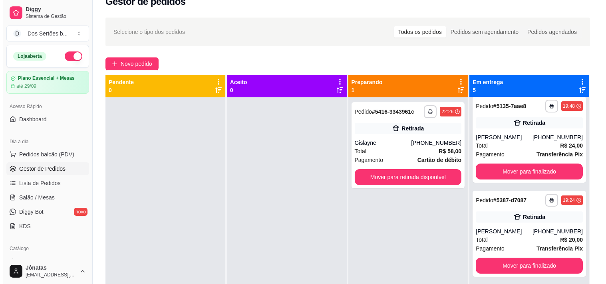
scroll to position [22, 0]
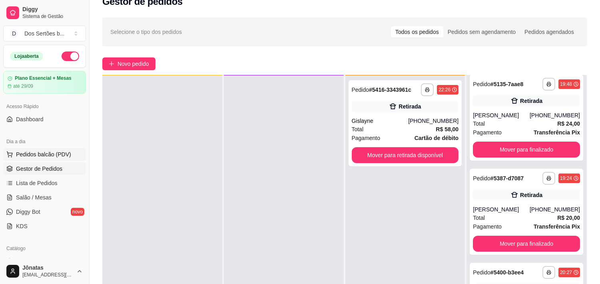
click at [41, 154] on span "Pedidos balcão (PDV)" at bounding box center [43, 155] width 55 height 8
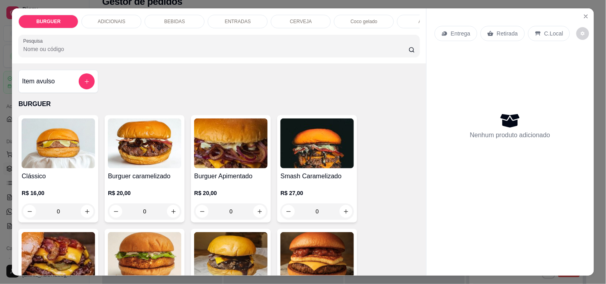
scroll to position [56, 0]
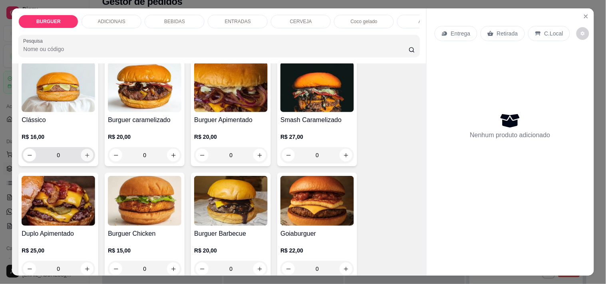
click at [86, 159] on icon "increase-product-quantity" at bounding box center [87, 156] width 6 height 6
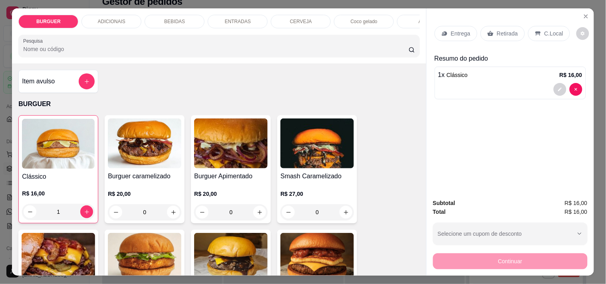
scroll to position [25, 0]
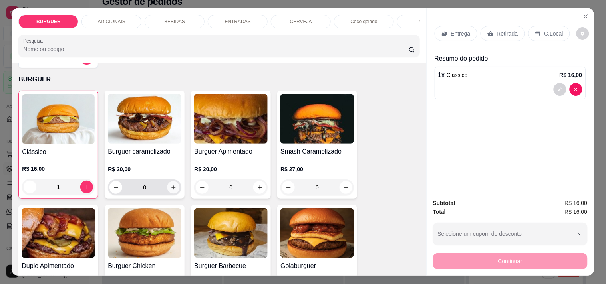
click at [171, 191] on icon "increase-product-quantity" at bounding box center [174, 188] width 6 height 6
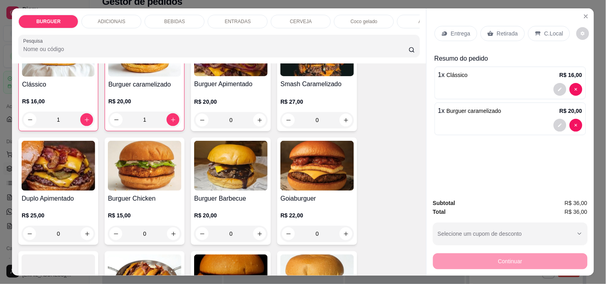
scroll to position [0, 0]
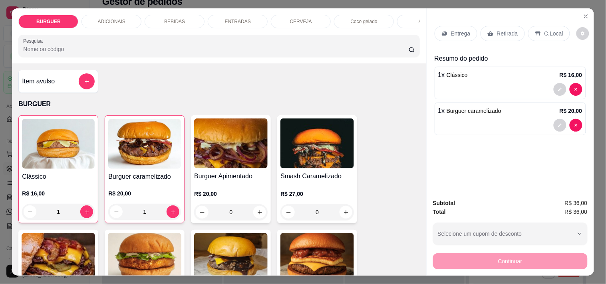
click at [227, 18] on p "ENTRADAS" at bounding box center [238, 21] width 26 height 6
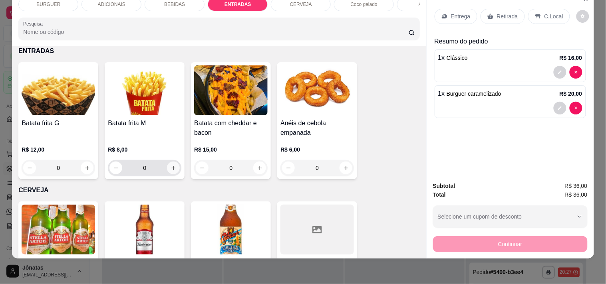
click at [171, 167] on icon "increase-product-quantity" at bounding box center [174, 168] width 6 height 6
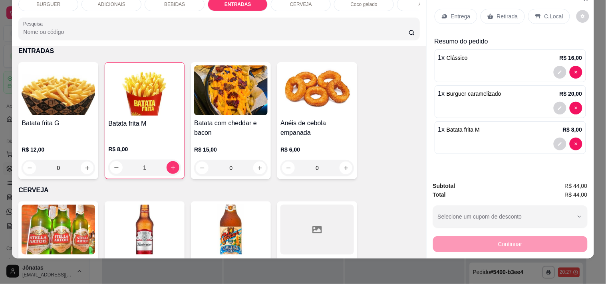
click at [498, 12] on p "Retirada" at bounding box center [507, 16] width 21 height 8
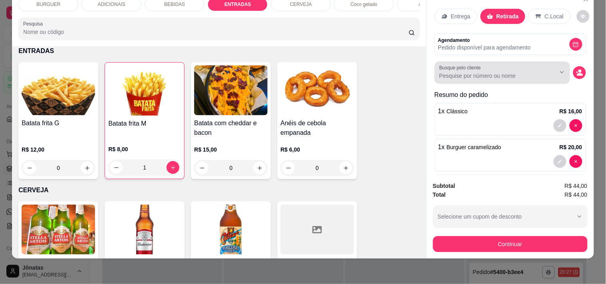
click at [492, 65] on div at bounding box center [502, 73] width 126 height 16
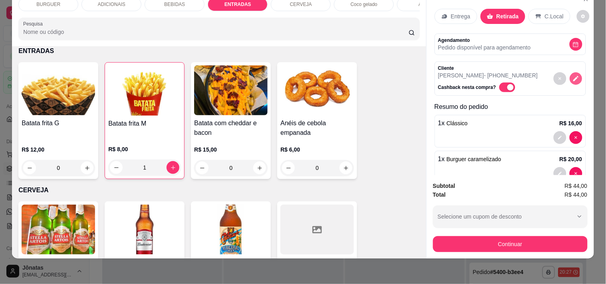
click at [573, 76] on icon "decrease-product-quantity" at bounding box center [575, 78] width 5 height 5
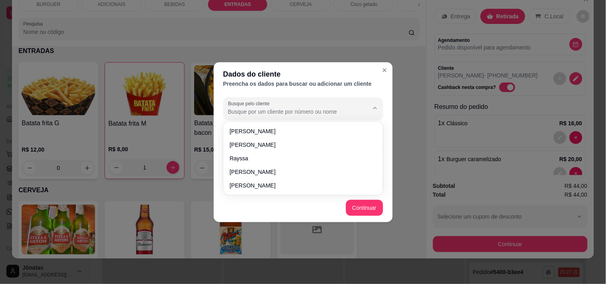
click at [254, 111] on input "Busque pelo cliente" at bounding box center [292, 112] width 128 height 8
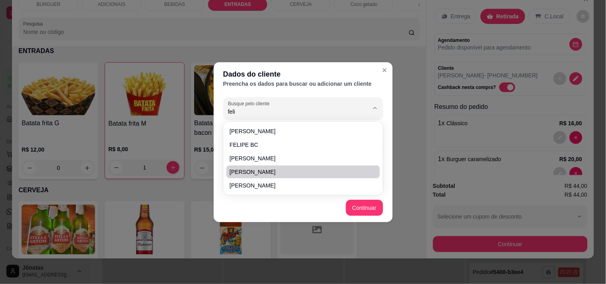
click at [266, 168] on span "[PERSON_NAME]" at bounding box center [299, 172] width 139 height 8
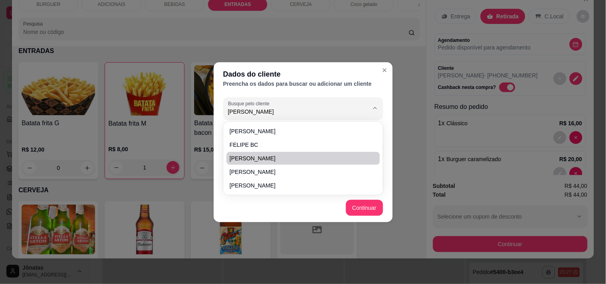
click at [247, 157] on span "[PERSON_NAME]" at bounding box center [299, 159] width 139 height 8
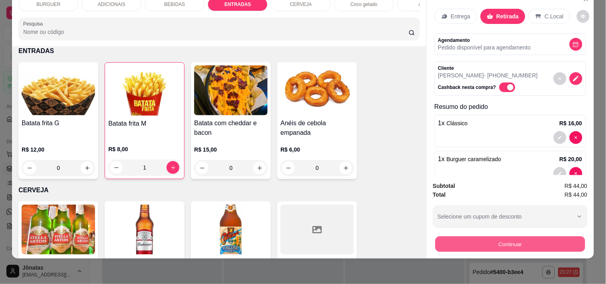
click at [480, 237] on button "Continuar" at bounding box center [510, 245] width 150 height 16
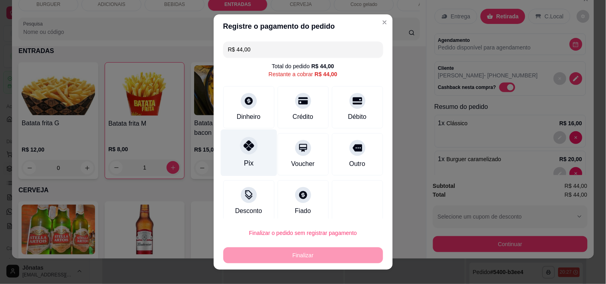
click at [243, 143] on icon at bounding box center [248, 146] width 10 height 10
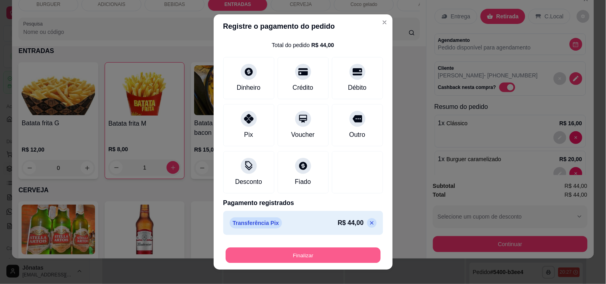
click at [290, 253] on button "Finalizar" at bounding box center [303, 256] width 155 height 16
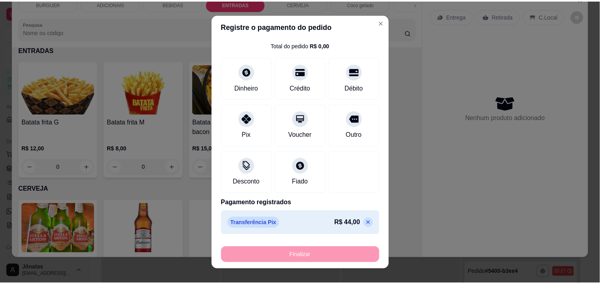
scroll to position [1118, 0]
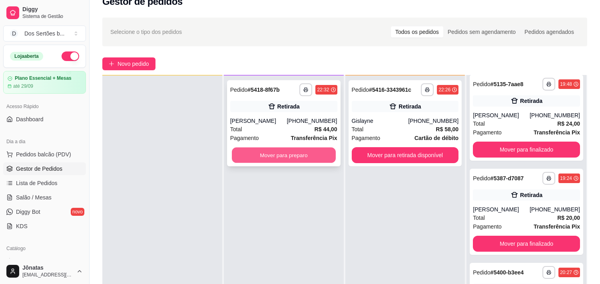
click at [284, 153] on button "Mover para preparo" at bounding box center [284, 156] width 104 height 16
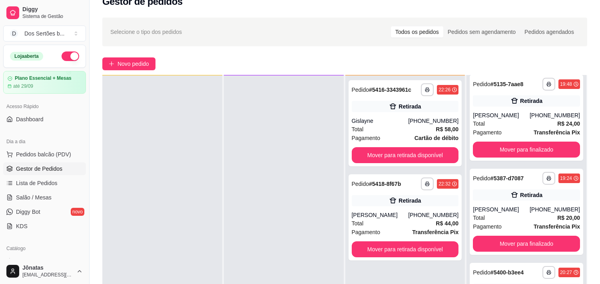
click at [62, 56] on button "button" at bounding box center [71, 57] width 18 height 10
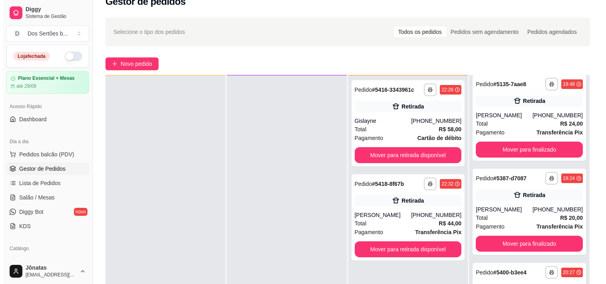
scroll to position [122, 0]
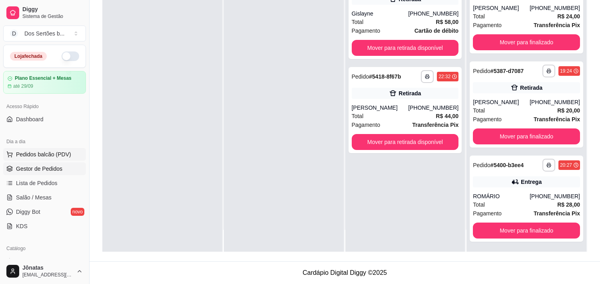
click at [27, 157] on span "Pedidos balcão (PDV)" at bounding box center [43, 155] width 55 height 8
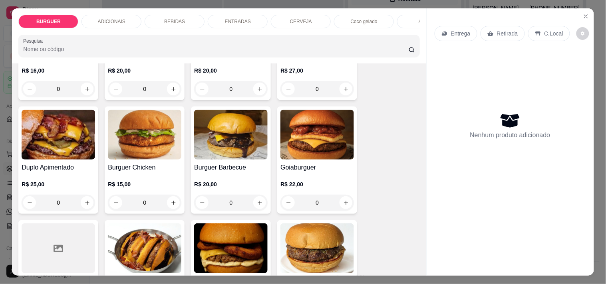
scroll to position [30, 0]
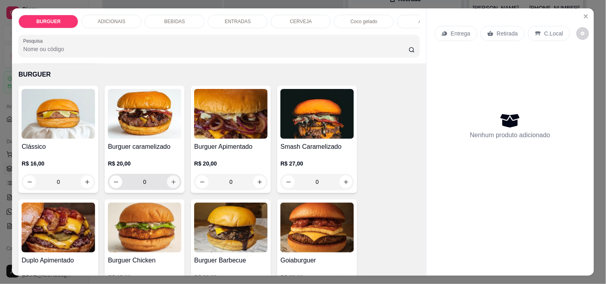
click at [173, 184] on icon "increase-product-quantity" at bounding box center [174, 182] width 6 height 6
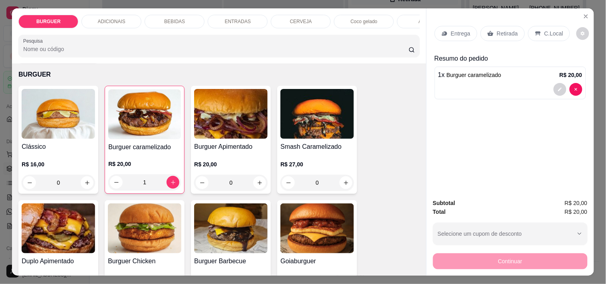
click at [500, 34] on p "Retirada" at bounding box center [507, 34] width 21 height 8
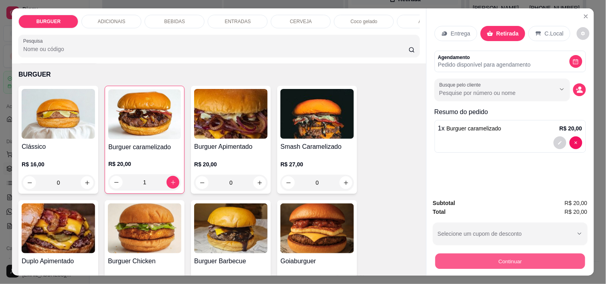
click at [480, 256] on button "Continuar" at bounding box center [510, 262] width 150 height 16
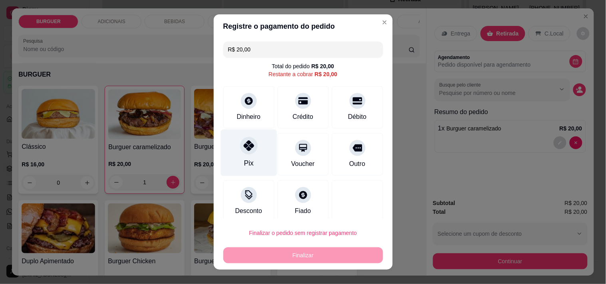
click at [244, 144] on icon at bounding box center [248, 146] width 10 height 10
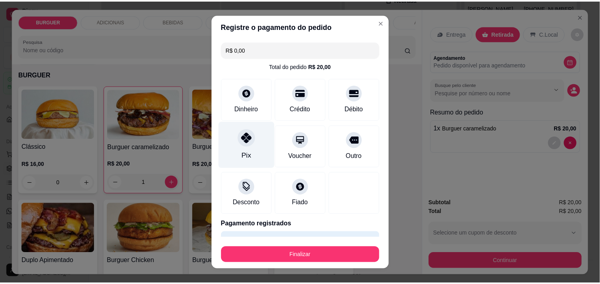
scroll to position [21, 0]
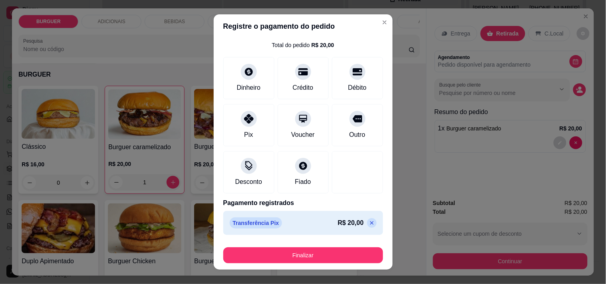
click at [308, 247] on div "Finalizar" at bounding box center [303, 254] width 160 height 19
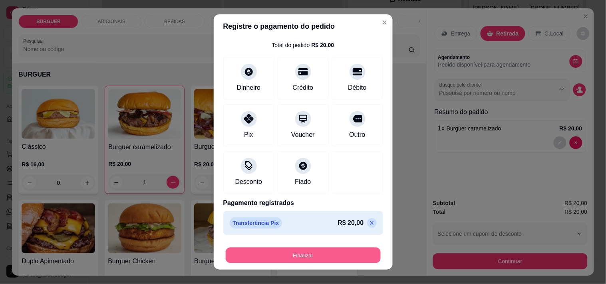
click at [302, 254] on button "Finalizar" at bounding box center [303, 256] width 155 height 16
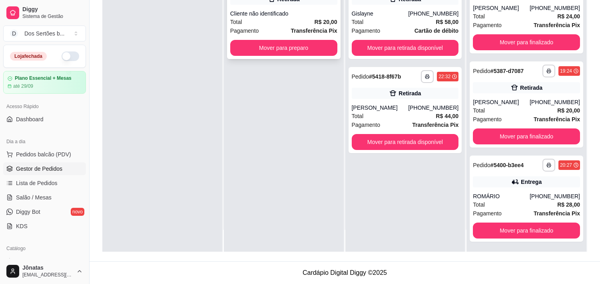
click at [260, 38] on div "**********" at bounding box center [283, 16] width 113 height 86
click at [260, 47] on button "Mover para preparo" at bounding box center [284, 48] width 104 height 16
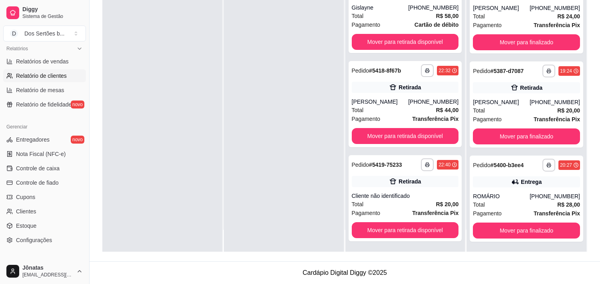
scroll to position [290, 0]
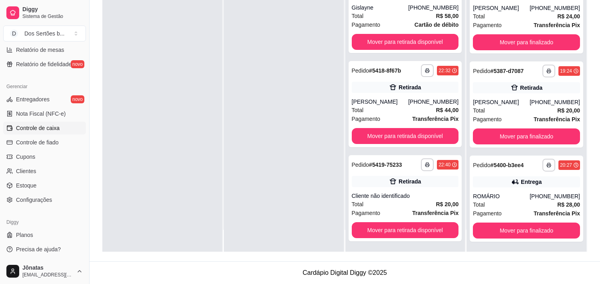
click at [32, 126] on span "Controle de caixa" at bounding box center [38, 128] width 44 height 8
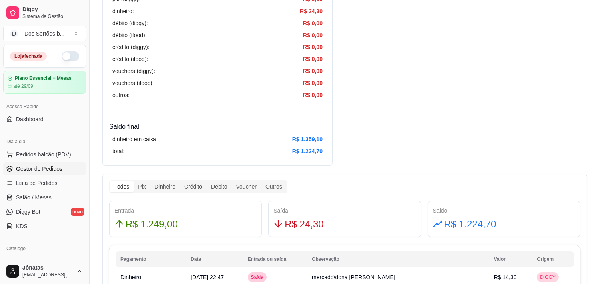
click at [52, 168] on span "Gestor de Pedidos" at bounding box center [39, 169] width 46 height 8
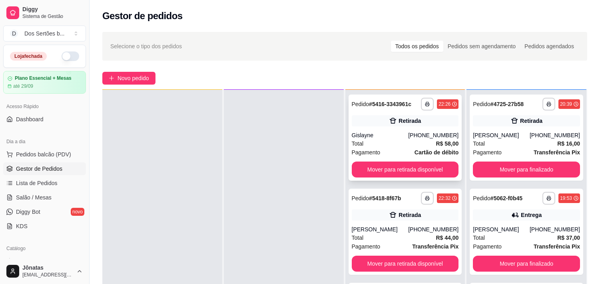
scroll to position [6, 0]
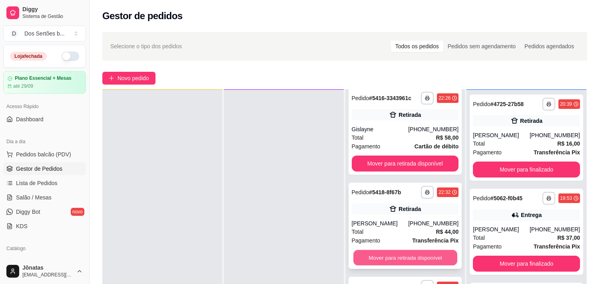
click at [394, 263] on button "Mover para retirada disponível" at bounding box center [405, 258] width 104 height 16
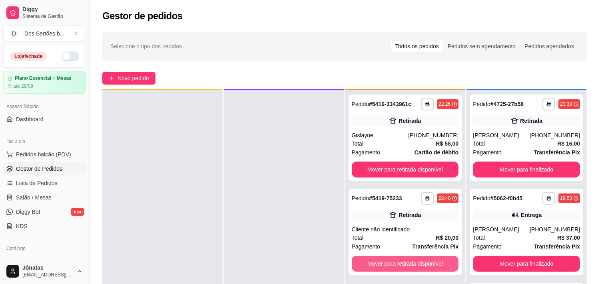
scroll to position [0, 0]
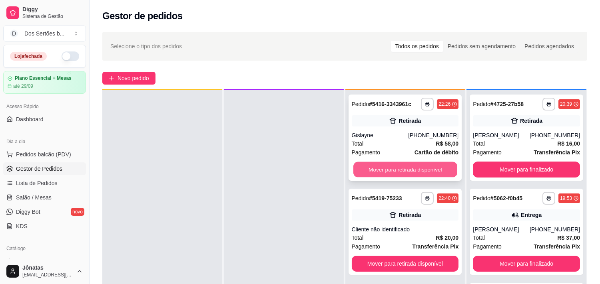
click at [377, 165] on button "Mover para retirada disponível" at bounding box center [405, 170] width 104 height 16
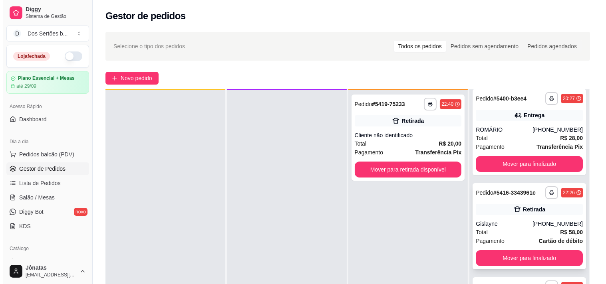
scroll to position [122, 0]
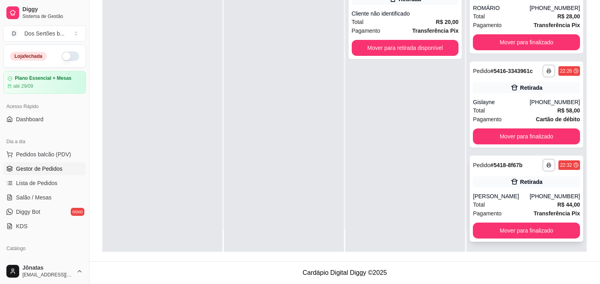
click at [510, 178] on icon at bounding box center [514, 182] width 8 height 8
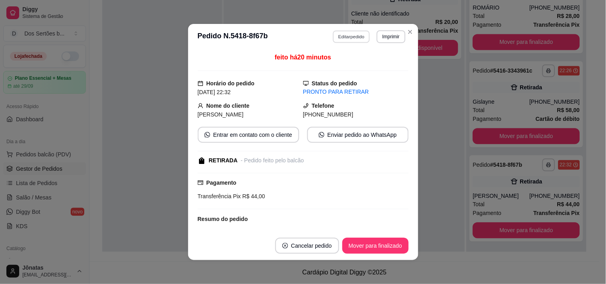
click at [336, 36] on button "Editar pedido" at bounding box center [351, 36] width 37 height 12
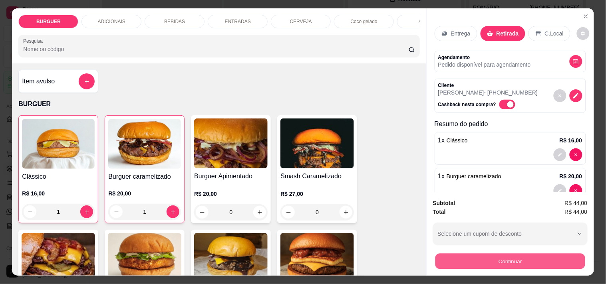
click at [450, 254] on button "Continuar" at bounding box center [510, 262] width 150 height 16
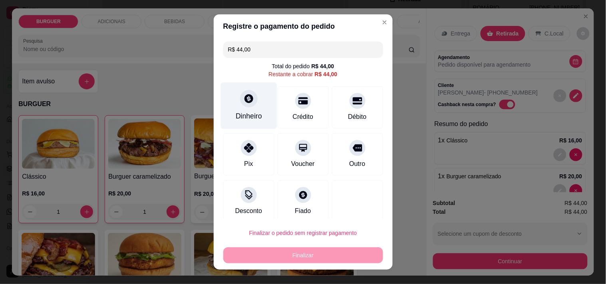
click at [241, 113] on div "Dinheiro" at bounding box center [249, 116] width 26 height 10
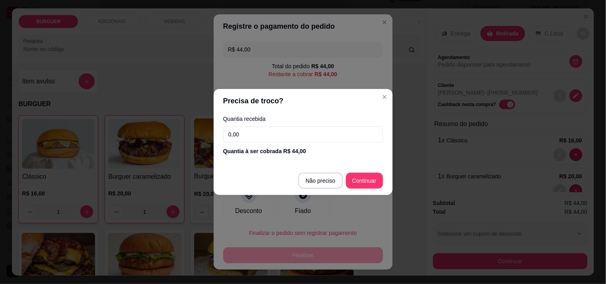
click at [247, 130] on input "0,00" at bounding box center [303, 135] width 160 height 16
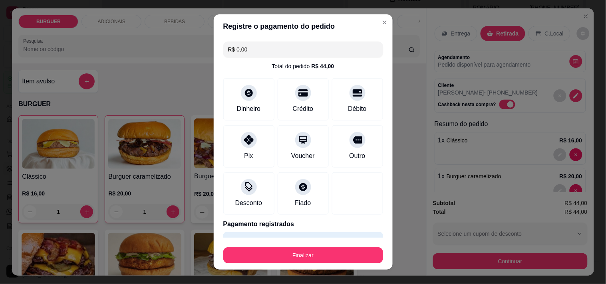
scroll to position [21, 0]
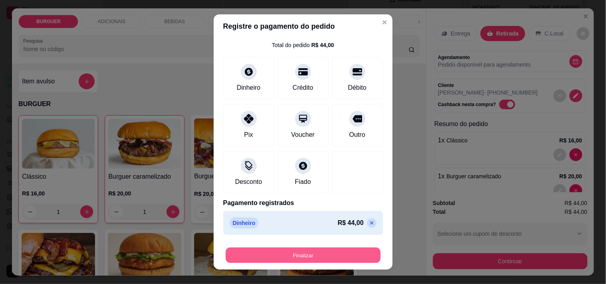
click at [321, 255] on button "Finalizar" at bounding box center [303, 256] width 155 height 16
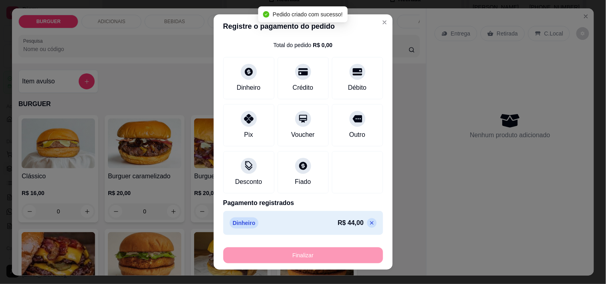
scroll to position [289, 0]
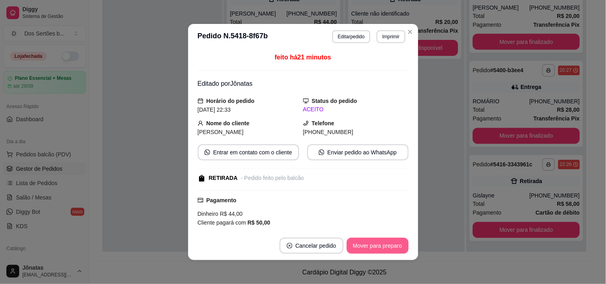
click at [376, 245] on button "Mover para preparo" at bounding box center [378, 246] width 62 height 16
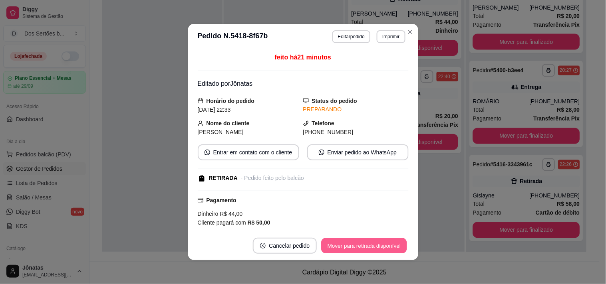
click at [376, 245] on button "Mover para retirada disponível" at bounding box center [364, 247] width 85 height 16
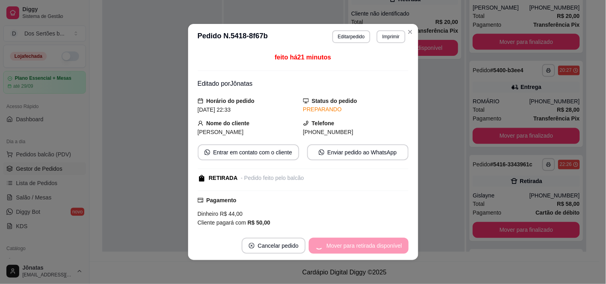
scroll to position [383, 0]
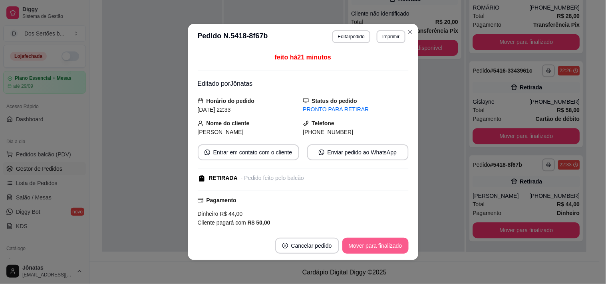
click at [376, 245] on button "Mover para finalizado" at bounding box center [375, 246] width 66 height 16
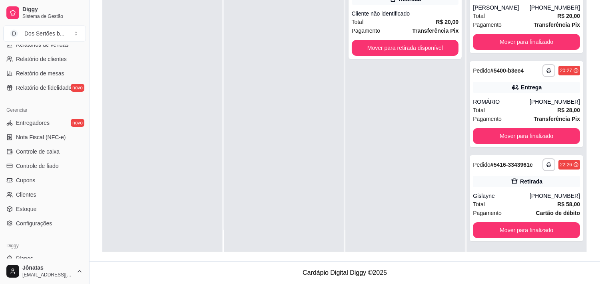
scroll to position [290, 0]
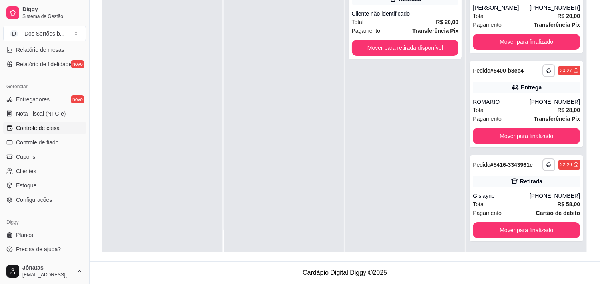
click at [37, 125] on span "Controle de caixa" at bounding box center [38, 128] width 44 height 8
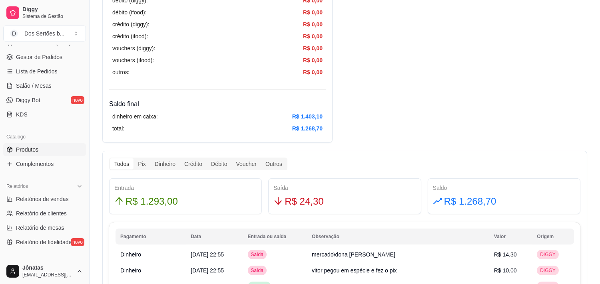
scroll to position [71, 0]
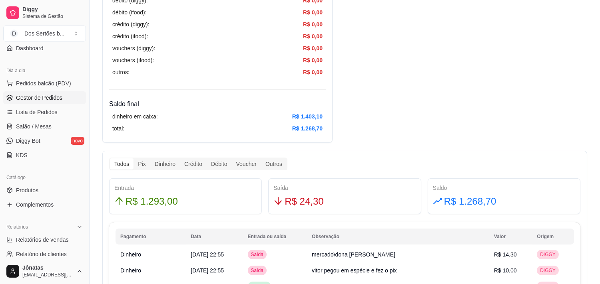
click at [32, 96] on span "Gestor de Pedidos" at bounding box center [39, 98] width 46 height 8
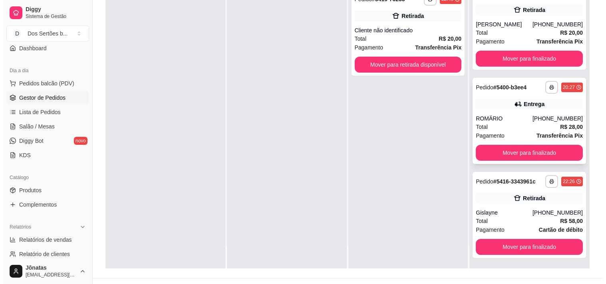
scroll to position [122, 0]
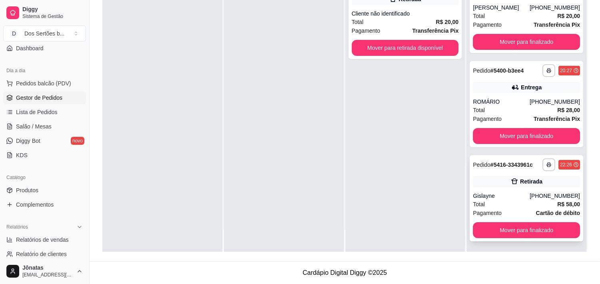
click at [501, 201] on div "Total R$ 58,00" at bounding box center [526, 204] width 107 height 9
click at [491, 173] on div "**********" at bounding box center [525, 198] width 113 height 86
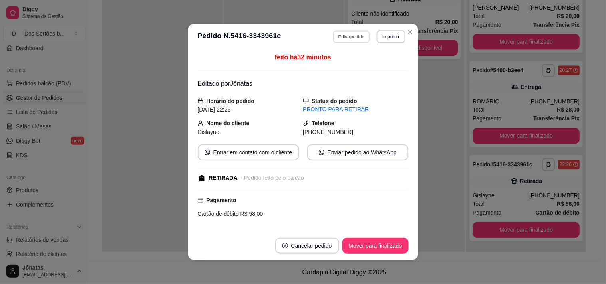
click at [344, 35] on button "Editar pedido" at bounding box center [351, 36] width 37 height 12
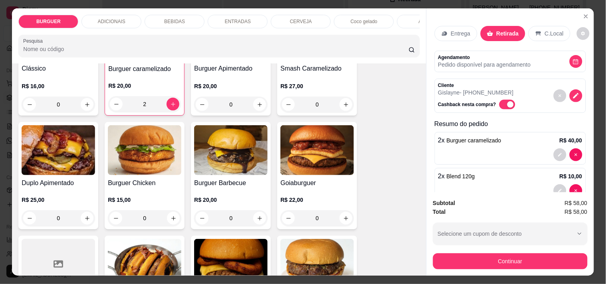
scroll to position [181, 0]
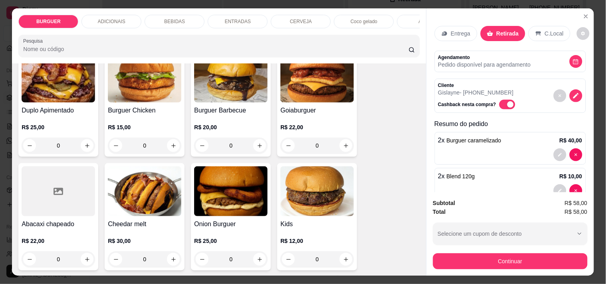
click at [166, 15] on div "BEBIDAS" at bounding box center [175, 22] width 60 height 14
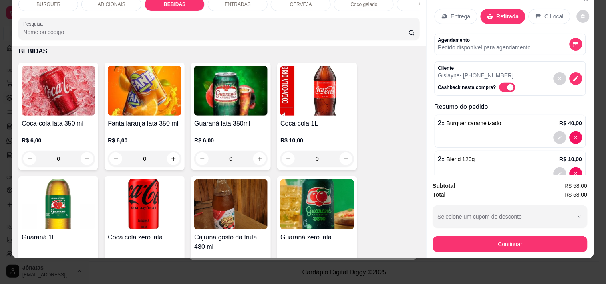
scroll to position [736, 0]
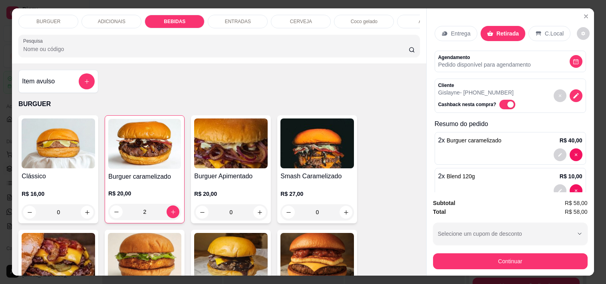
type input "1"
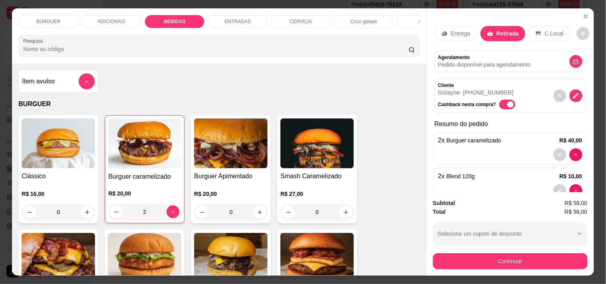
scroll to position [736, 0]
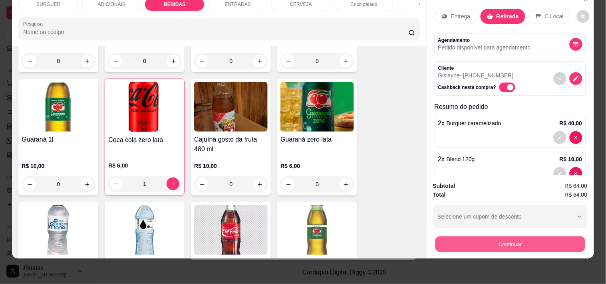
click at [470, 237] on button "Continuar" at bounding box center [510, 245] width 150 height 16
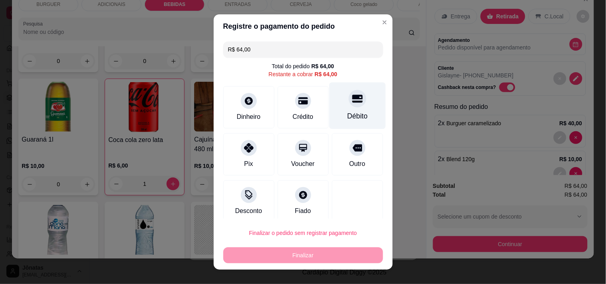
click at [352, 103] on icon at bounding box center [357, 98] width 10 height 10
type input "R$ 0,00"
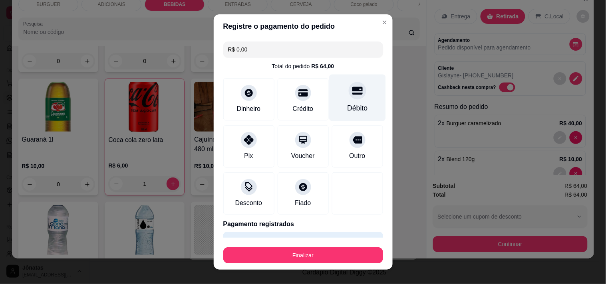
scroll to position [21, 0]
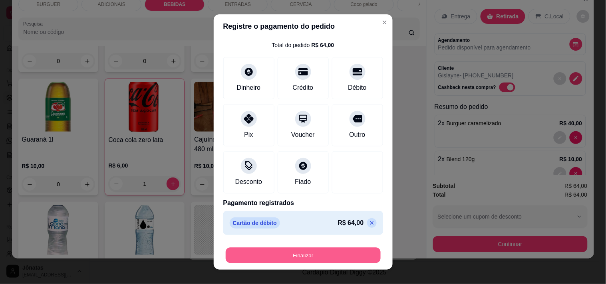
click at [346, 254] on button "Finalizar" at bounding box center [303, 256] width 155 height 16
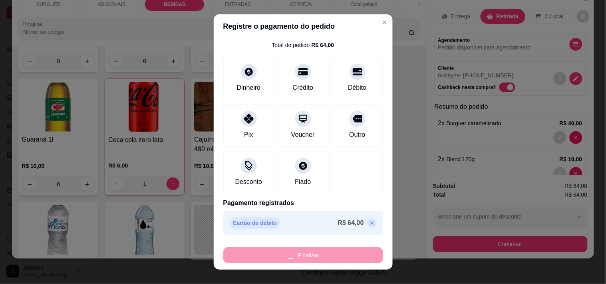
type input "0"
type input "-R$ 64,00"
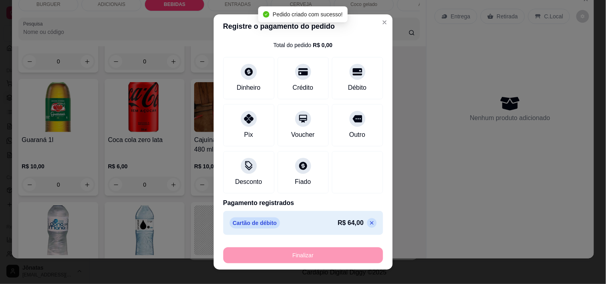
scroll to position [195, 0]
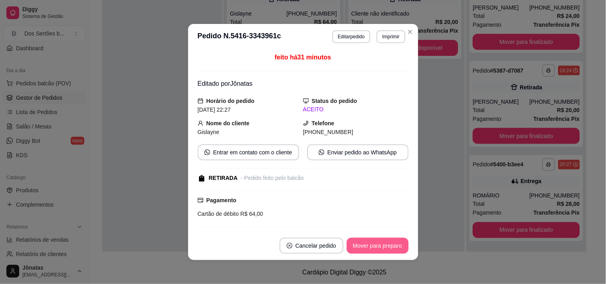
drag, startPoint x: 346, startPoint y: 254, endPoint x: 378, endPoint y: 251, distance: 31.4
click at [377, 251] on footer "Cancelar pedido Mover para preparo" at bounding box center [303, 246] width 230 height 29
click at [378, 250] on button "Mover para preparo" at bounding box center [378, 247] width 60 height 16
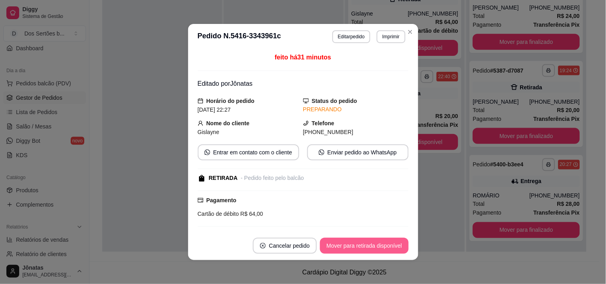
click at [378, 246] on button "Mover para retirada disponível" at bounding box center [364, 246] width 88 height 16
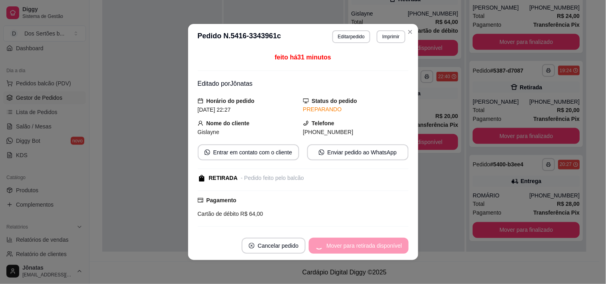
scroll to position [289, 0]
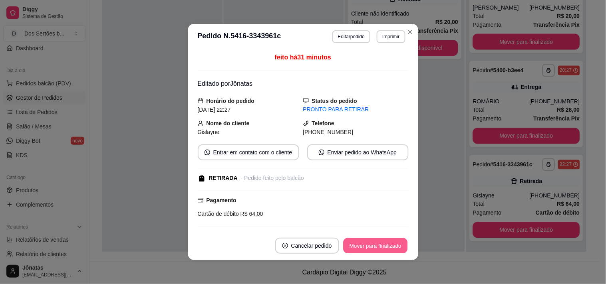
click at [377, 247] on button "Mover para finalizado" at bounding box center [375, 247] width 64 height 16
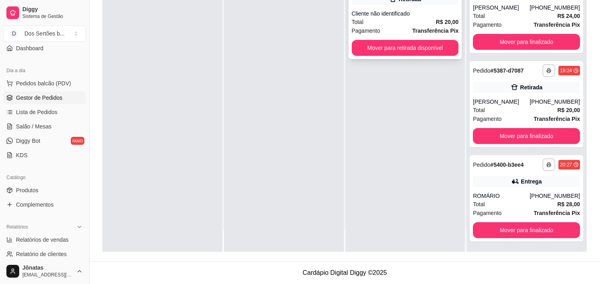
click at [372, 8] on div "**********" at bounding box center [404, 16] width 113 height 86
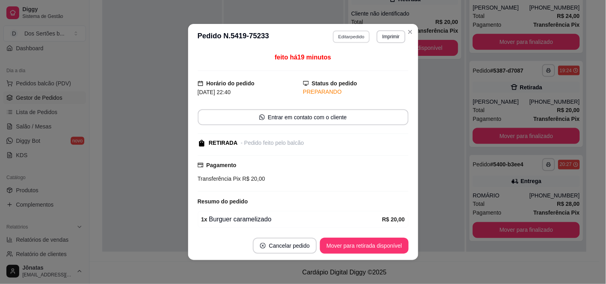
click at [348, 32] on button "Editar pedido" at bounding box center [351, 36] width 37 height 12
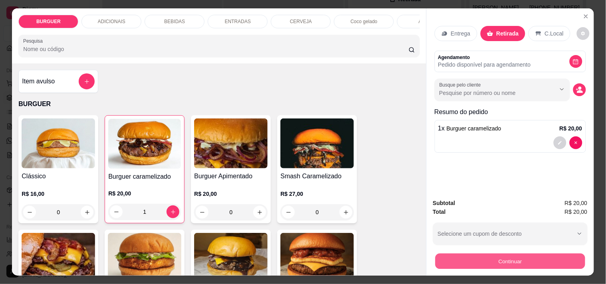
click at [475, 254] on button "Continuar" at bounding box center [510, 262] width 150 height 16
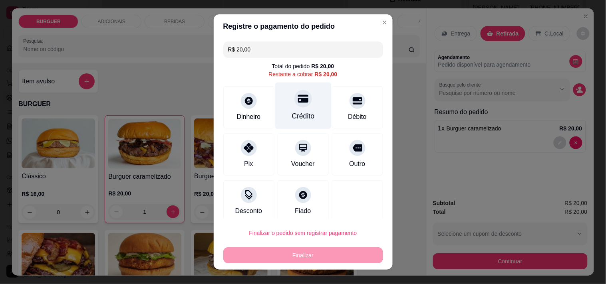
click at [298, 99] on icon at bounding box center [303, 99] width 10 height 8
type input "R$ 0,00"
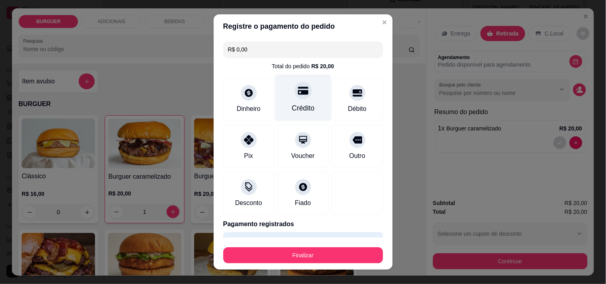
scroll to position [21, 0]
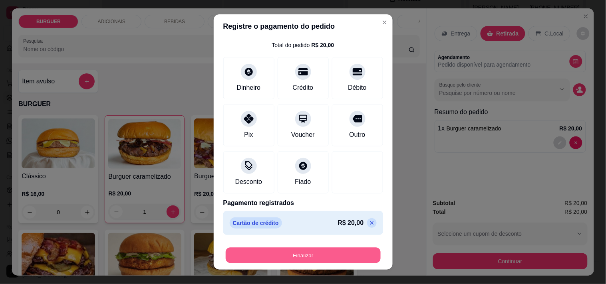
click at [311, 254] on button "Finalizar" at bounding box center [303, 256] width 155 height 16
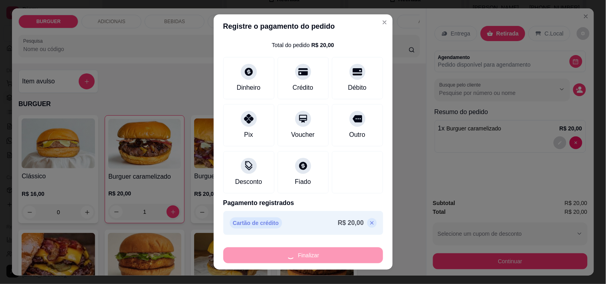
type input "0"
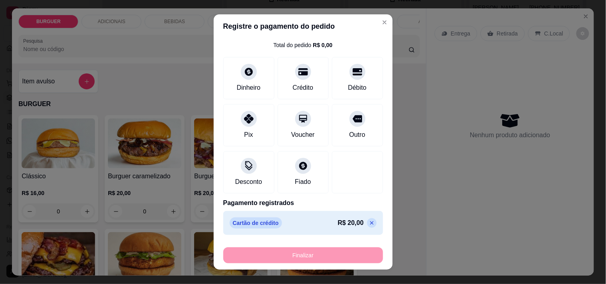
type input "-R$ 20,00"
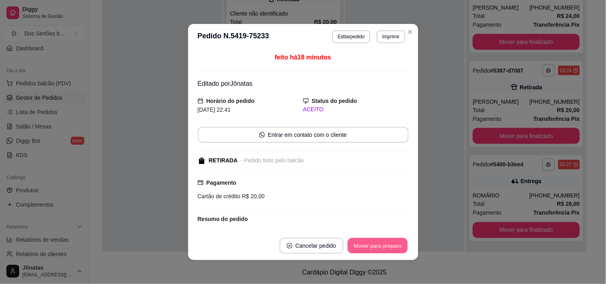
click at [369, 246] on button "Mover para preparo" at bounding box center [378, 247] width 60 height 16
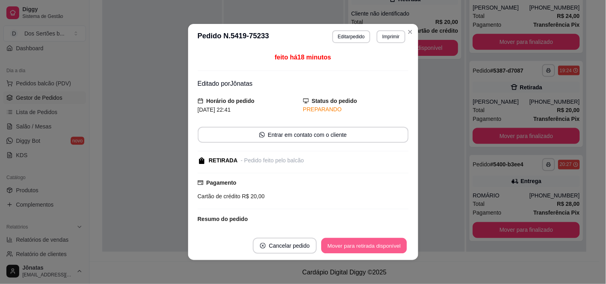
click at [368, 246] on button "Mover para retirada disponível" at bounding box center [364, 247] width 85 height 16
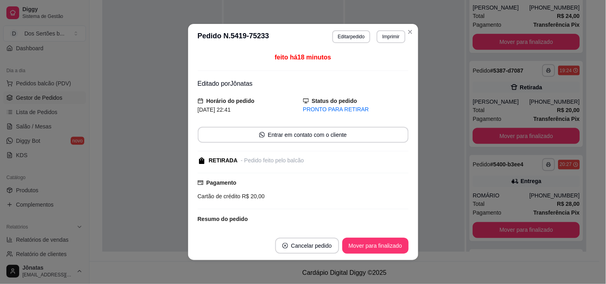
scroll to position [289, 0]
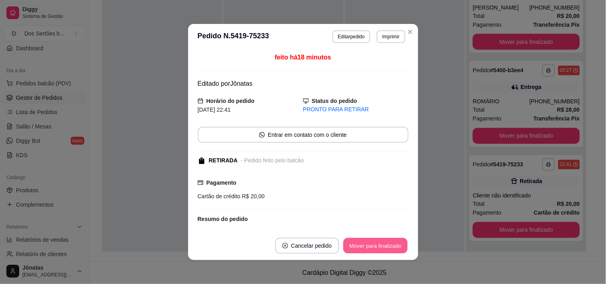
click at [368, 247] on button "Mover para finalizado" at bounding box center [375, 247] width 64 height 16
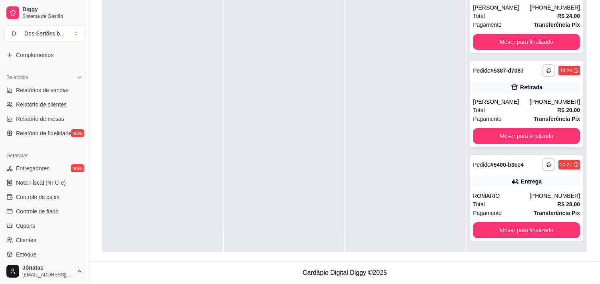
scroll to position [290, 0]
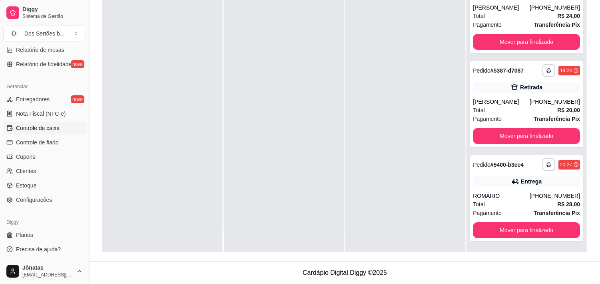
click at [36, 131] on span "Controle de caixa" at bounding box center [38, 128] width 44 height 8
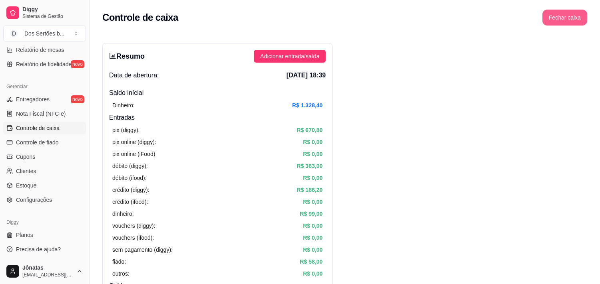
click at [562, 19] on button "Fechar caixa" at bounding box center [564, 18] width 45 height 16
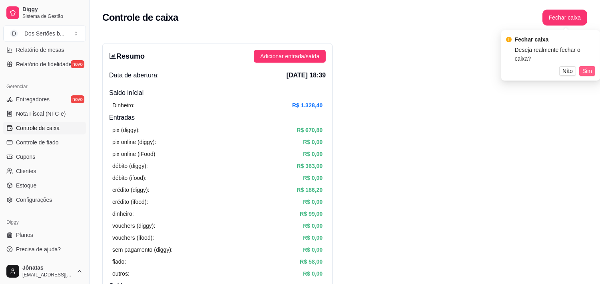
click at [588, 67] on span "Sim" at bounding box center [587, 71] width 10 height 9
